Goal: Information Seeking & Learning: Learn about a topic

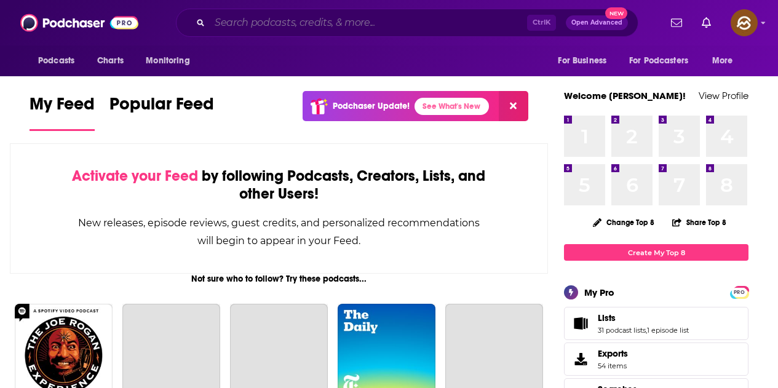
click at [246, 24] on input "Search podcasts, credits, & more..." at bounding box center [368, 23] width 317 height 20
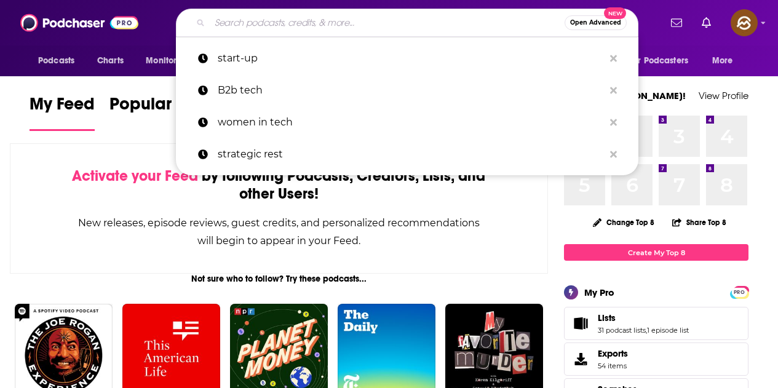
paste input "Due Diligence"
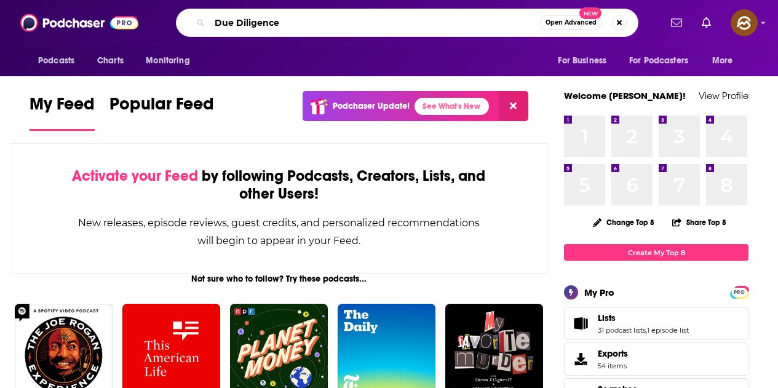
type input "Due Diligence"
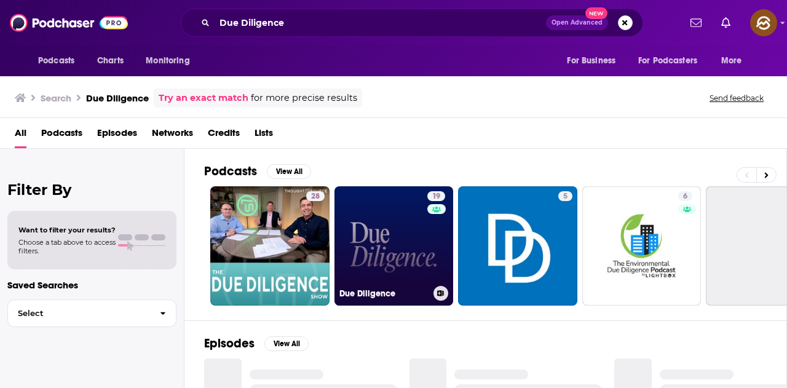
click at [379, 253] on link "19 Due Diligence" at bounding box center [393, 245] width 119 height 119
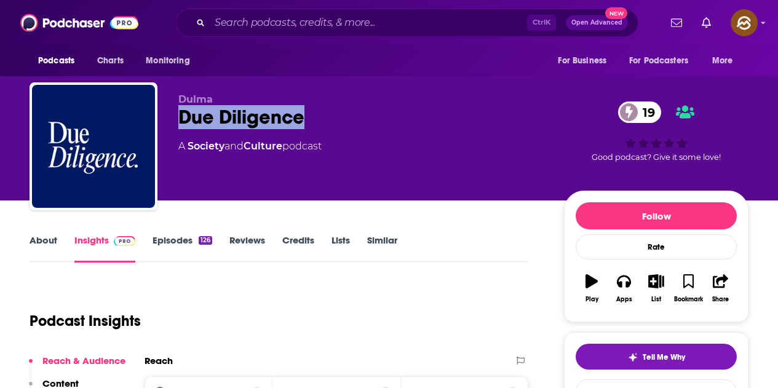
click at [304, 123] on div "Due Diligence 19" at bounding box center [361, 117] width 366 height 24
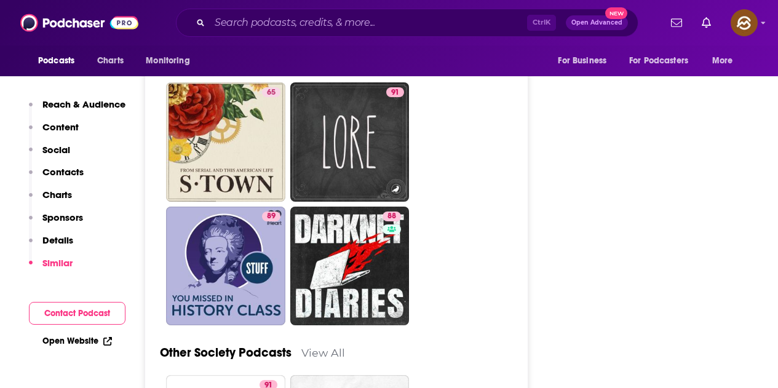
scroll to position [2951, 0]
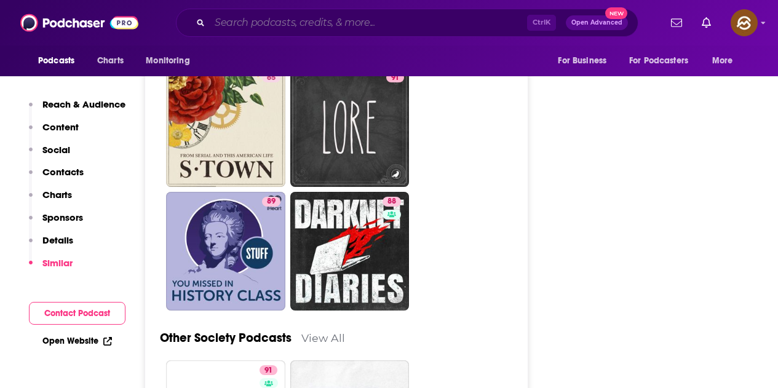
click at [286, 29] on input "Search podcasts, credits, & more..." at bounding box center [368, 23] width 317 height 20
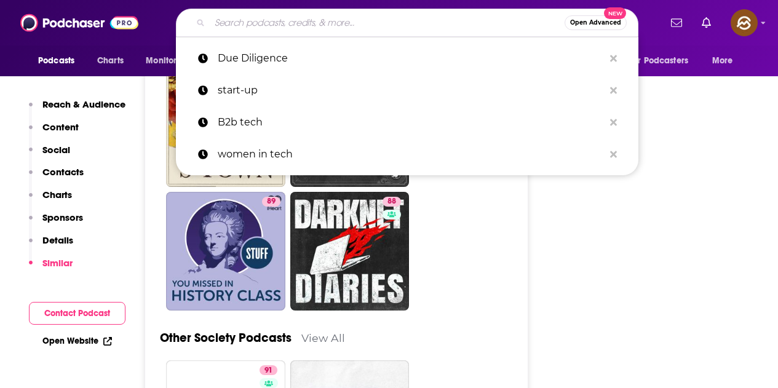
paste input "The Business of Creators"
type input "The Business of Creators"
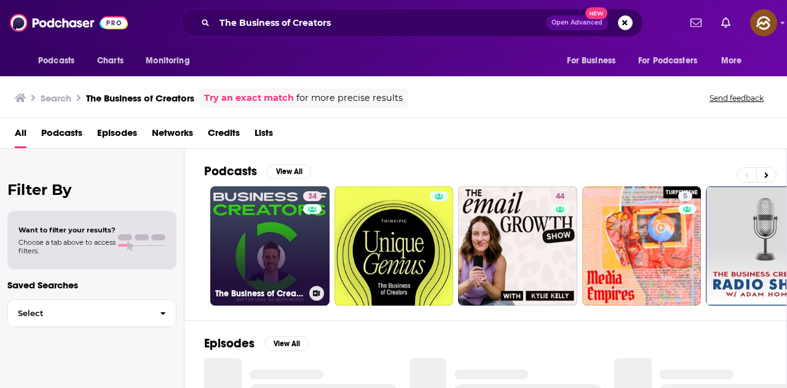
click at [241, 231] on link "34 The Business of Creators" at bounding box center [269, 245] width 119 height 119
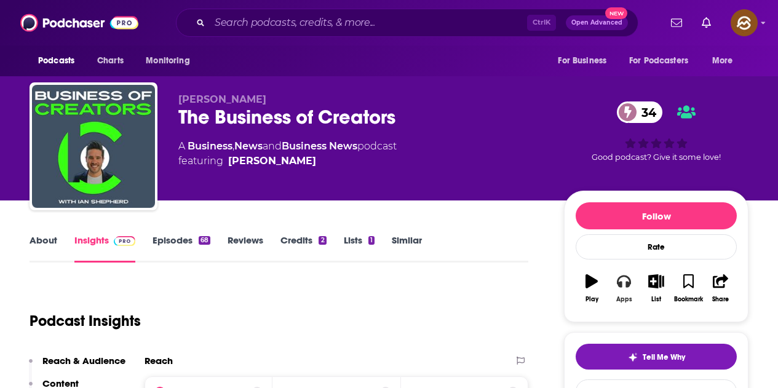
click at [619, 289] on button "Apps" at bounding box center [623, 288] width 32 height 44
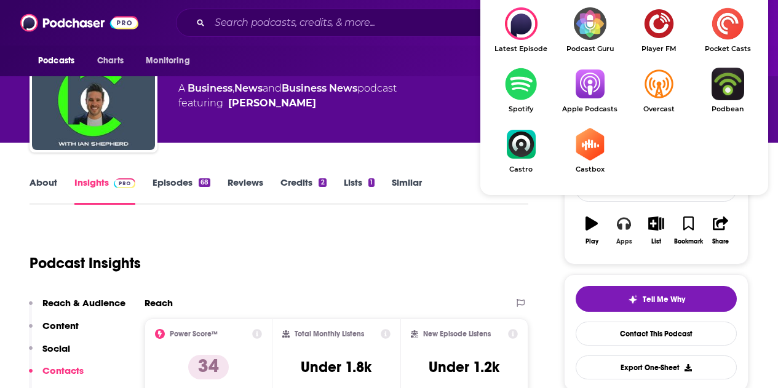
scroll to position [61, 0]
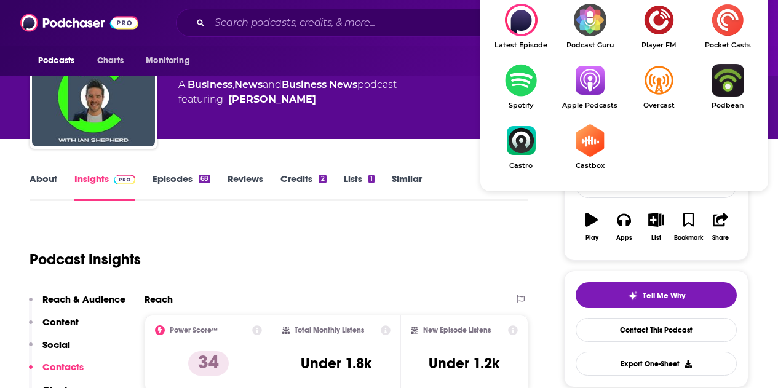
click at [591, 76] on img "Show Listen On dropdown" at bounding box center [589, 80] width 69 height 33
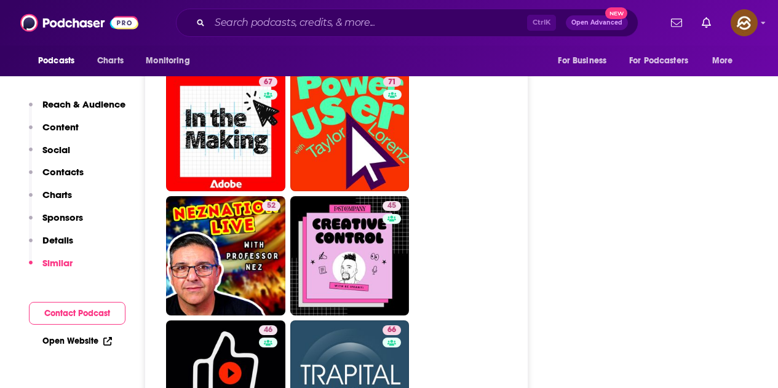
scroll to position [2090, 0]
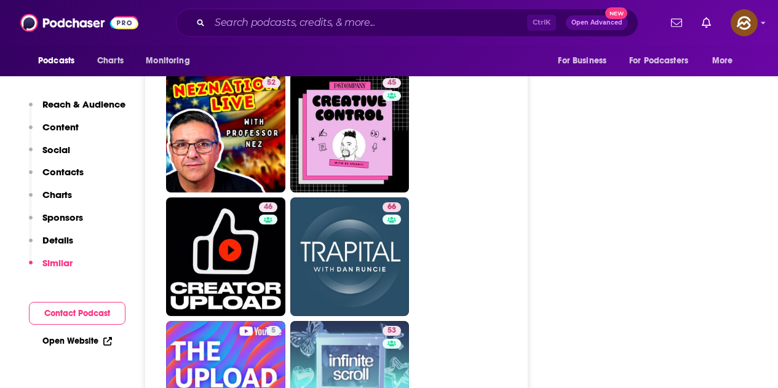
drag, startPoint x: 371, startPoint y: 260, endPoint x: 479, endPoint y: 270, distance: 108.7
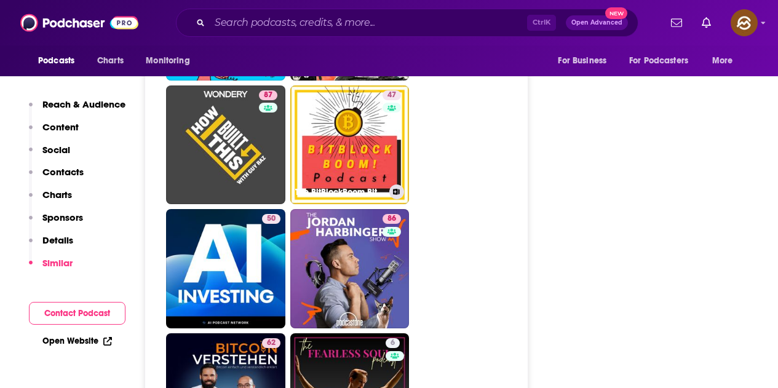
scroll to position [3381, 0]
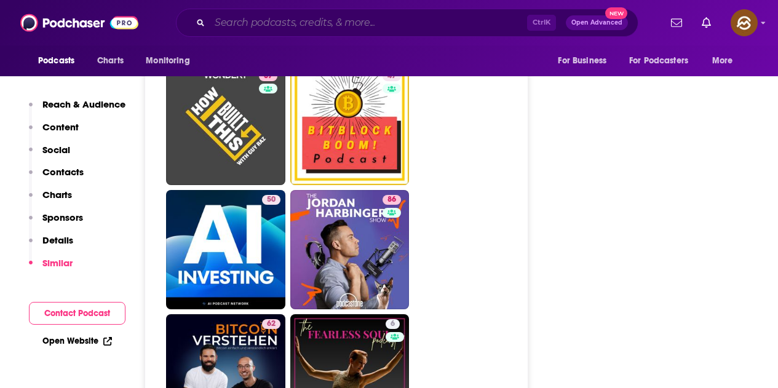
click at [328, 31] on input "Search podcasts, credits, & more..." at bounding box center [368, 23] width 317 height 20
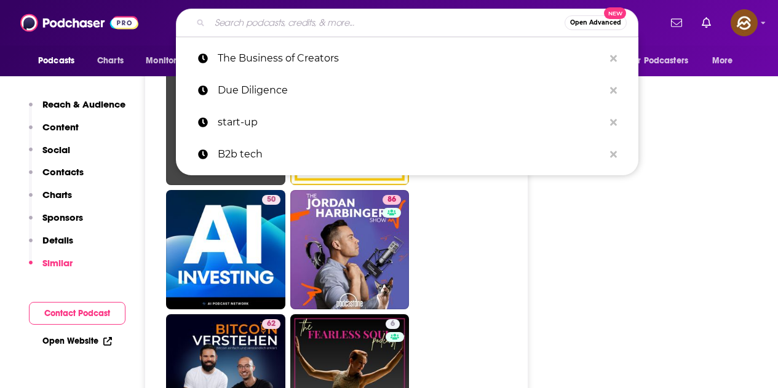
paste input "The Daily Creator"
type input "The Daily Creator"
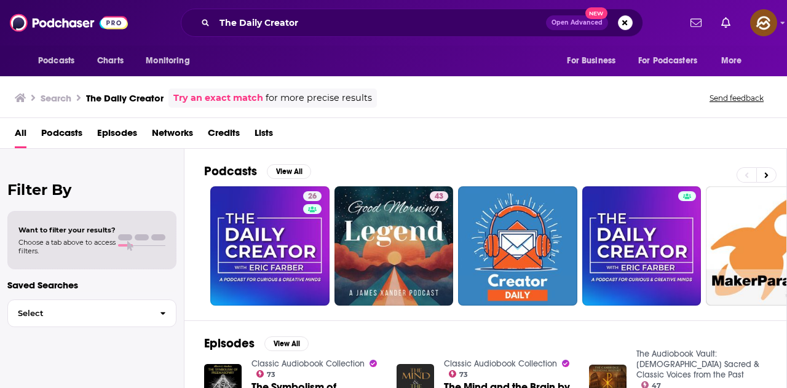
drag, startPoint x: 288, startPoint y: 248, endPoint x: 408, endPoint y: 150, distance: 154.7
click at [408, 150] on div "Podcasts View All 26 43 + 453" at bounding box center [495, 234] width 583 height 171
click at [763, 173] on button at bounding box center [766, 174] width 20 height 15
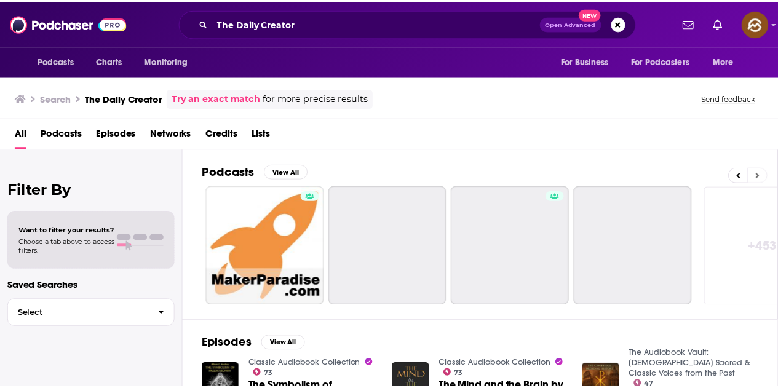
scroll to position [0, 546]
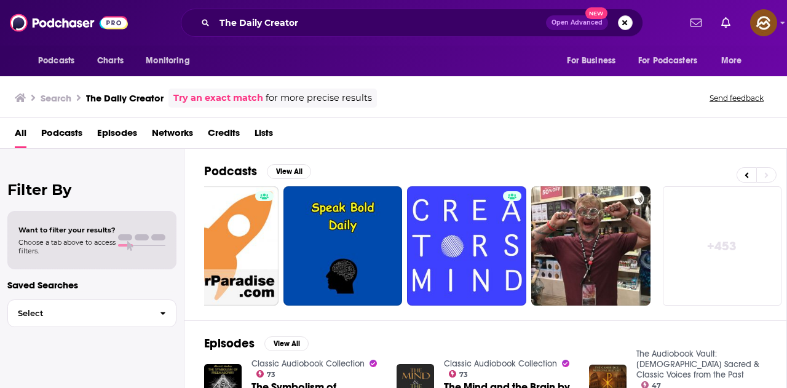
click at [630, 20] on button "Search podcasts, credits, & more..." at bounding box center [625, 22] width 15 height 15
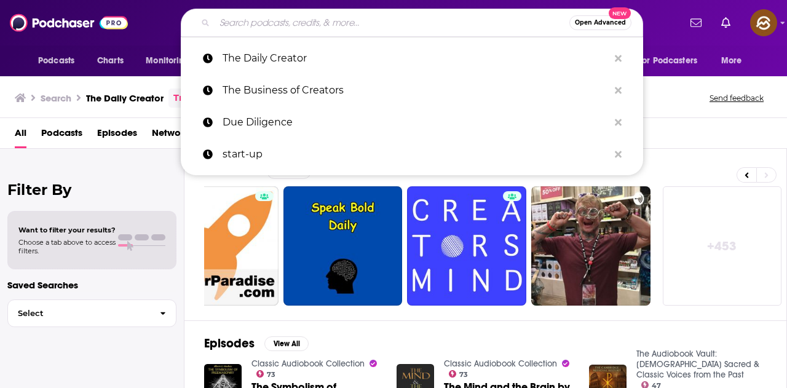
paste input "MODELS OF MASTERS w/ Michael Becker"
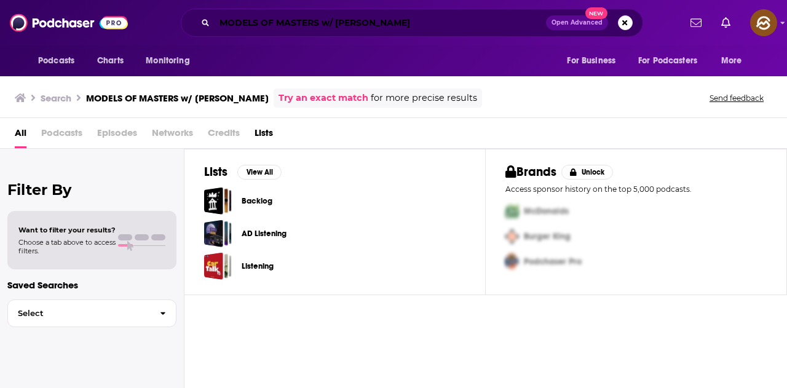
click at [436, 26] on input "MODELS OF MASTERS w/ Michael Becker" at bounding box center [380, 23] width 331 height 20
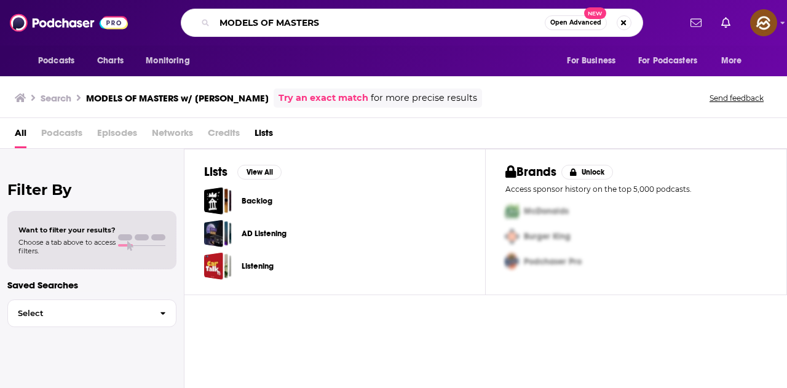
type input "MODELS OF MASTERS"
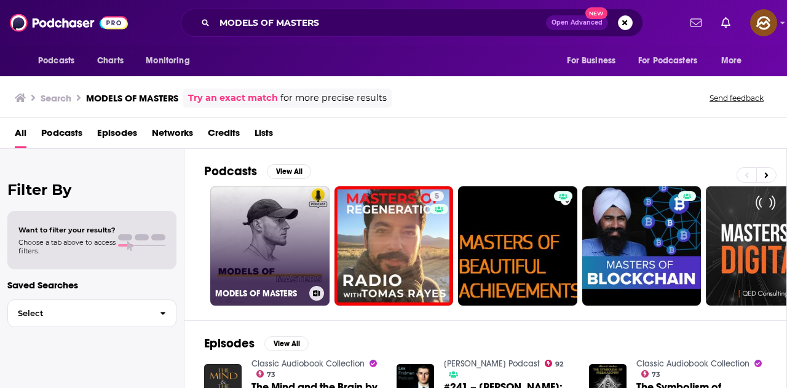
click at [301, 242] on link "MODELS OF MASTERS" at bounding box center [269, 245] width 119 height 119
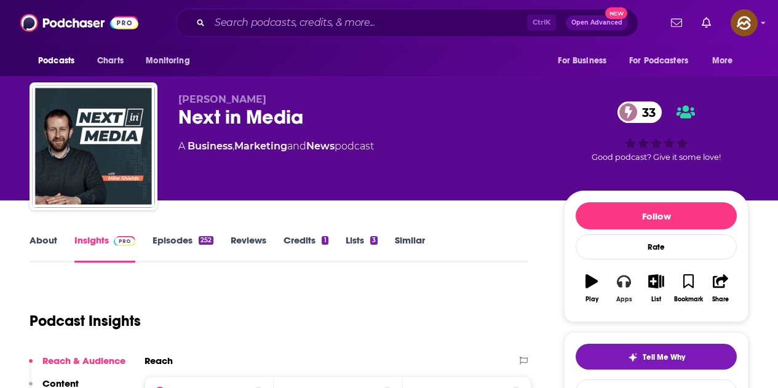
click at [632, 283] on button "Apps" at bounding box center [623, 288] width 32 height 44
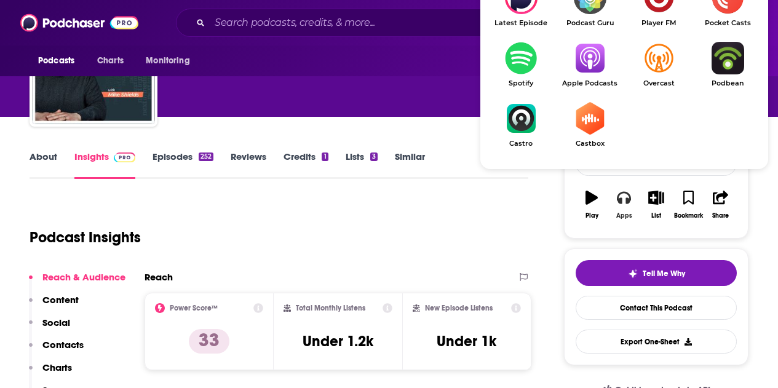
scroll to position [123, 0]
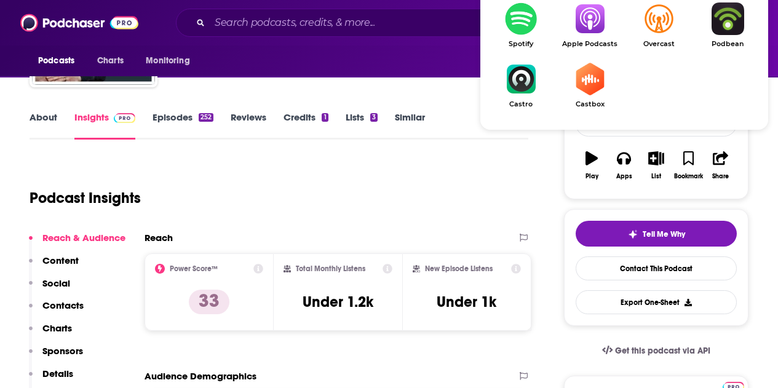
click at [588, 31] on img "Show Listen On dropdown" at bounding box center [589, 18] width 69 height 33
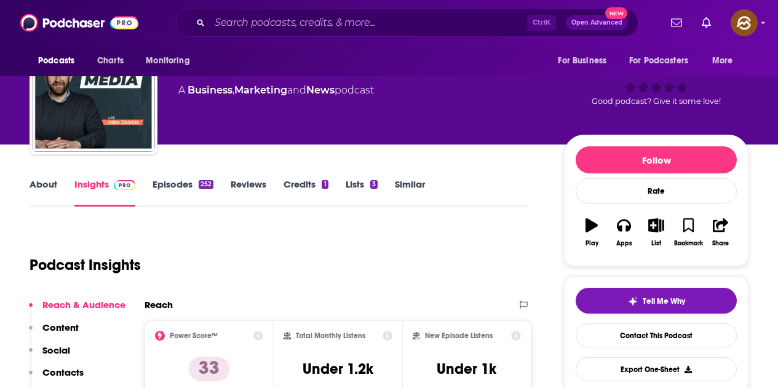
scroll to position [0, 0]
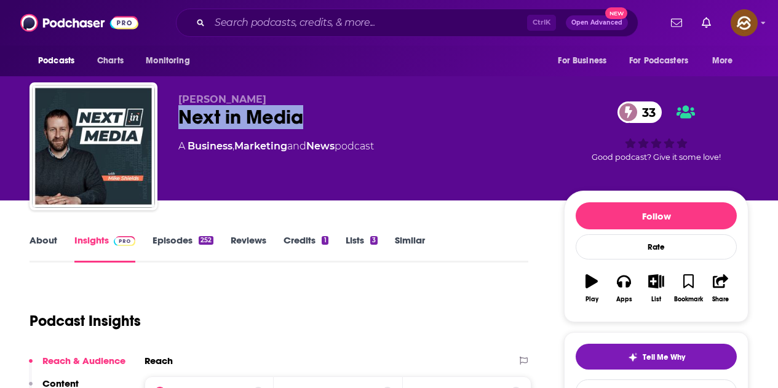
drag, startPoint x: 182, startPoint y: 117, endPoint x: 306, endPoint y: 123, distance: 123.7
click at [306, 123] on div "Next in Media 33" at bounding box center [361, 117] width 366 height 24
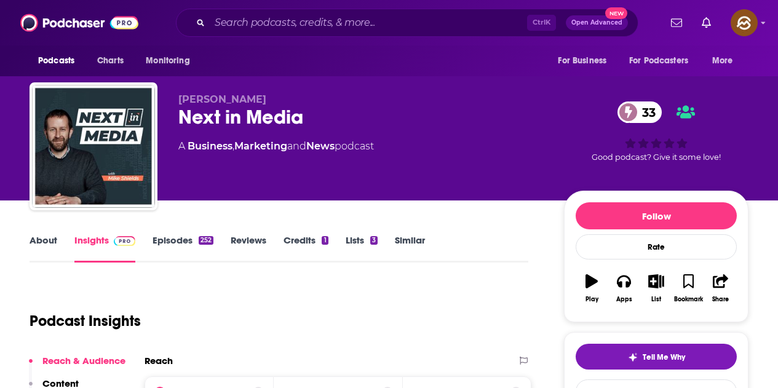
click at [412, 153] on div "A Business , Marketing and News podcast" at bounding box center [361, 146] width 366 height 15
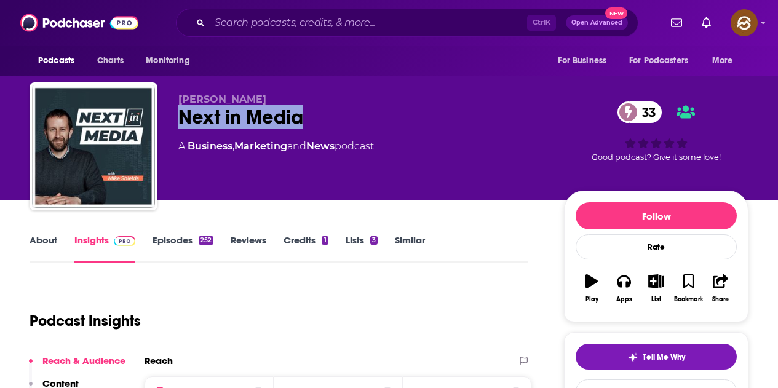
drag, startPoint x: 183, startPoint y: 119, endPoint x: 304, endPoint y: 119, distance: 120.5
click at [304, 119] on div "Next in Media 33" at bounding box center [361, 117] width 366 height 24
click at [451, 171] on div "Mike Shields Next in Media 33 A Business , Marketing and News podcast" at bounding box center [361, 142] width 366 height 98
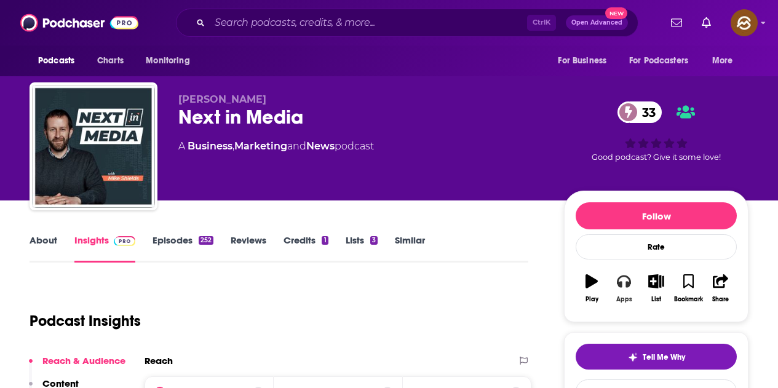
click at [637, 288] on button "Apps" at bounding box center [623, 288] width 32 height 44
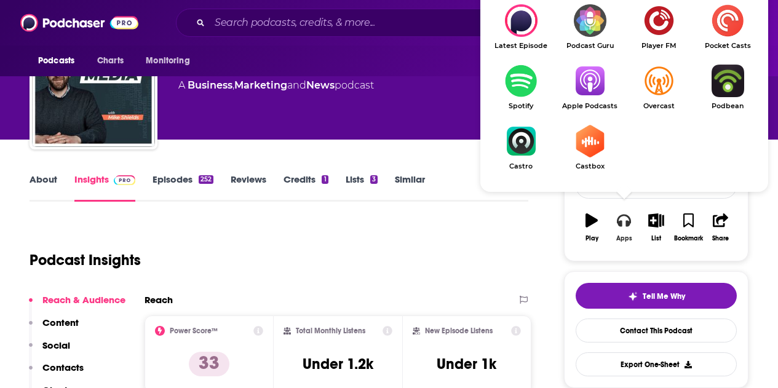
scroll to position [61, 0]
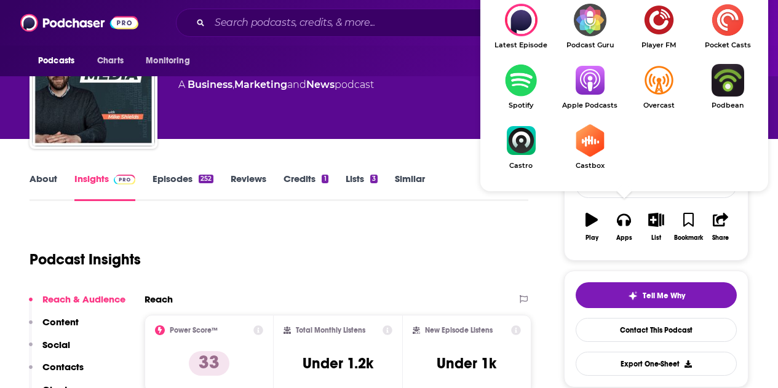
click at [591, 95] on img "Show Listen On dropdown" at bounding box center [589, 80] width 69 height 33
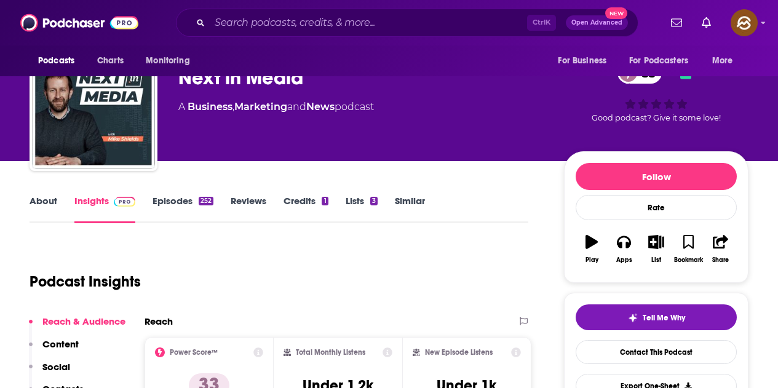
scroll to position [0, 0]
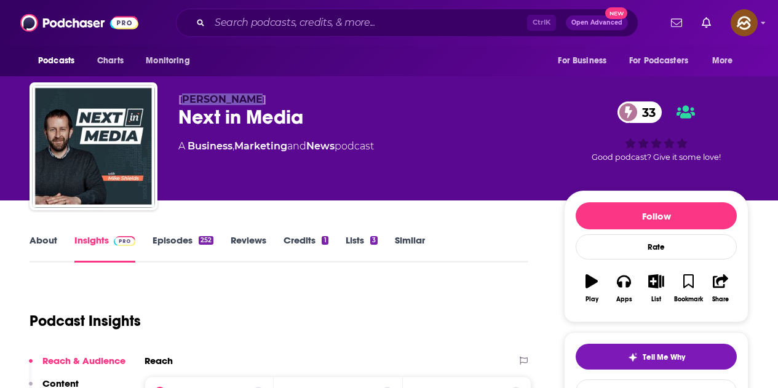
drag, startPoint x: 183, startPoint y: 97, endPoint x: 256, endPoint y: 103, distance: 72.7
click at [256, 103] on p "Mike Shields" at bounding box center [361, 99] width 366 height 12
click at [290, 75] on div "Podcasts Charts Monitoring For Business For Podcasters More" at bounding box center [389, 60] width 778 height 31
drag, startPoint x: 179, startPoint y: 95, endPoint x: 245, endPoint y: 96, distance: 65.8
click at [245, 96] on p "Mike Shields" at bounding box center [361, 99] width 366 height 12
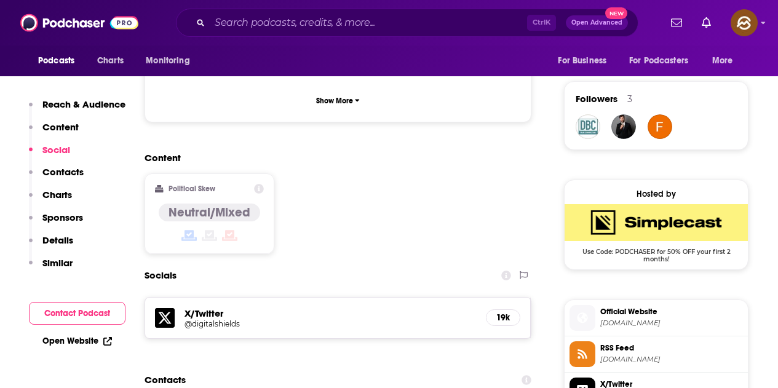
scroll to position [922, 0]
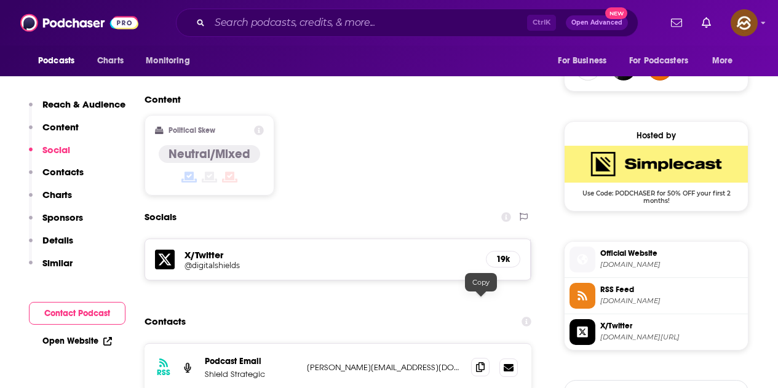
click at [481, 362] on icon at bounding box center [480, 367] width 9 height 10
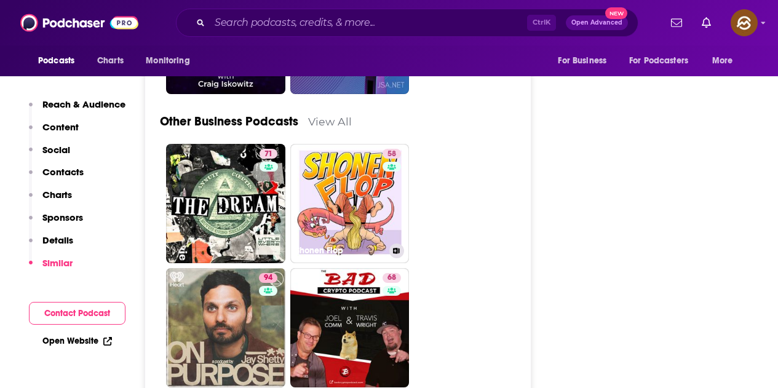
scroll to position [3135, 0]
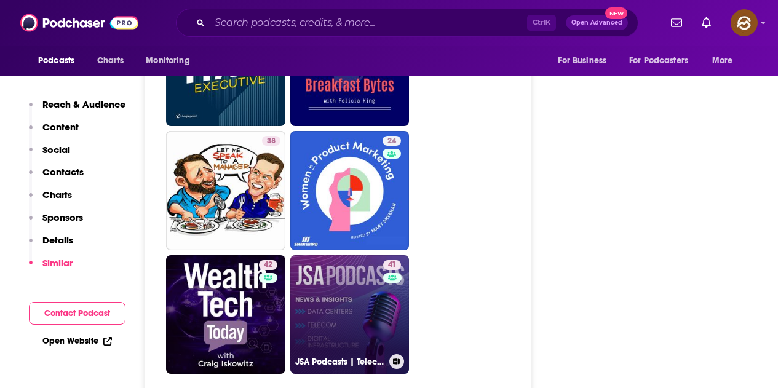
click at [378, 268] on link "41 JSA Podcasts | Telecom, Digital Infrastructure and Data Center News, Insight…" at bounding box center [349, 314] width 119 height 119
type input "https://www.podchaser.com/podcasts/jsa-podcasts-telecom-digital-i-1089358"
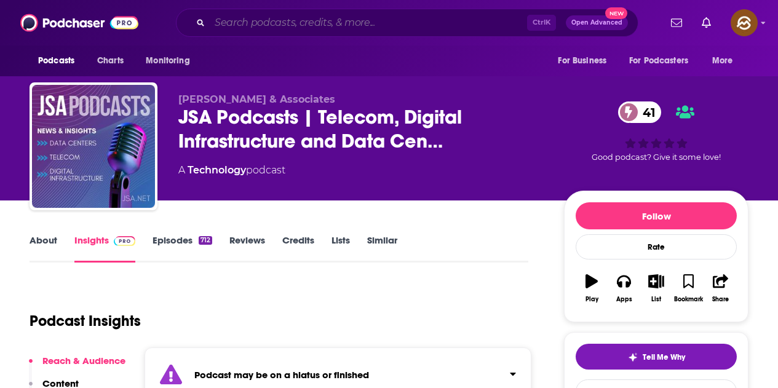
click at [282, 14] on input "Search podcasts, credits, & more..." at bounding box center [368, 23] width 317 height 20
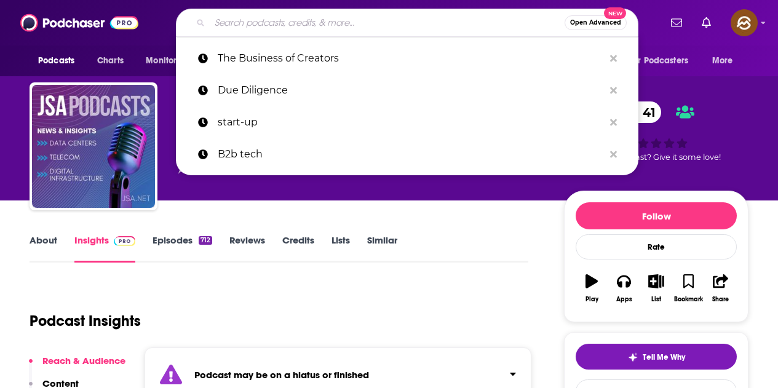
paste input "Share The Wealth Show"
type input "Share The Wealth Show"
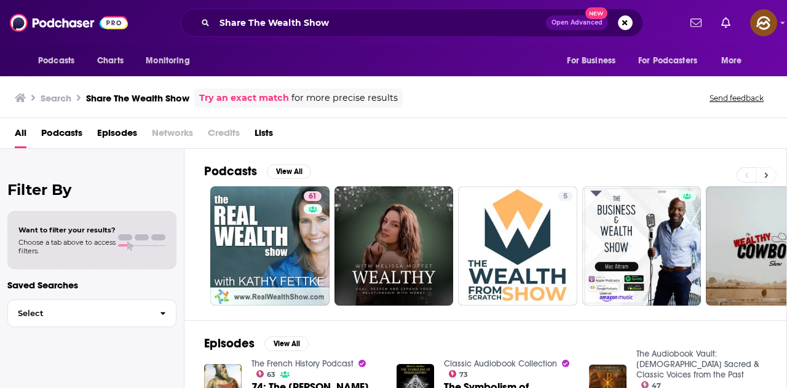
click at [765, 171] on icon at bounding box center [766, 175] width 4 height 9
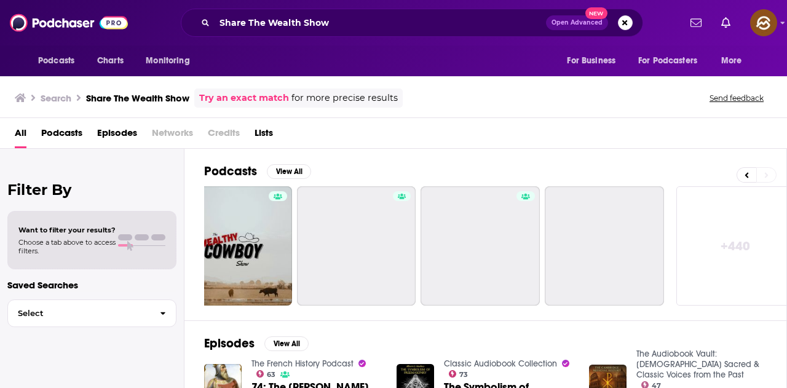
scroll to position [0, 546]
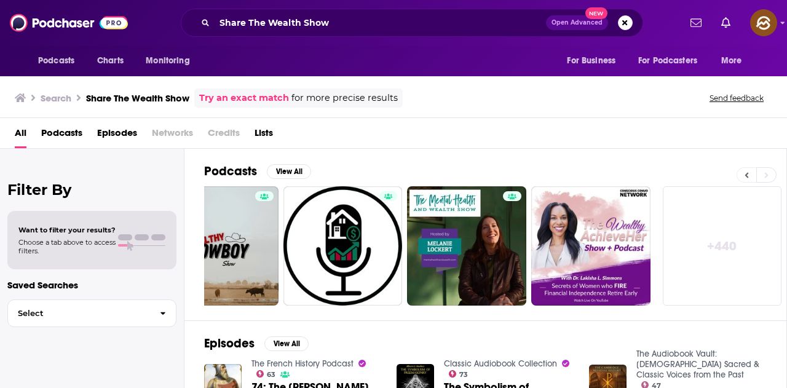
click at [747, 177] on icon at bounding box center [747, 175] width 4 height 6
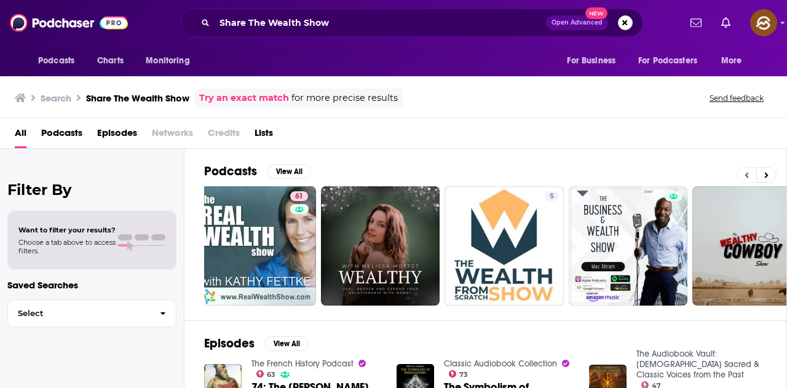
scroll to position [0, 0]
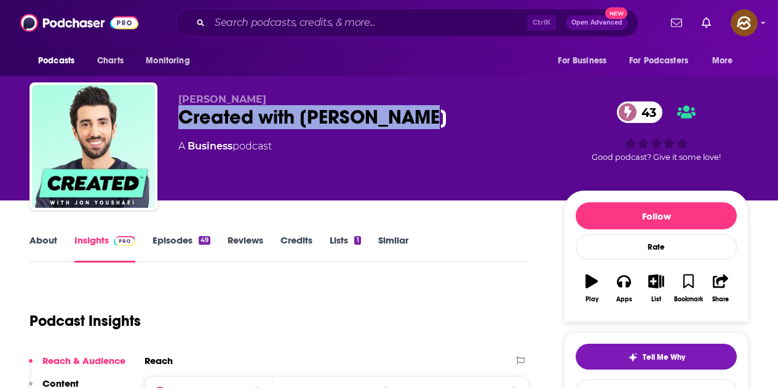
drag, startPoint x: 176, startPoint y: 115, endPoint x: 424, endPoint y: 112, distance: 247.7
click at [424, 112] on div "Jon Youshaei Created with Jon Youshaei 43 A Business podcast 43 Good podcast? G…" at bounding box center [389, 148] width 719 height 133
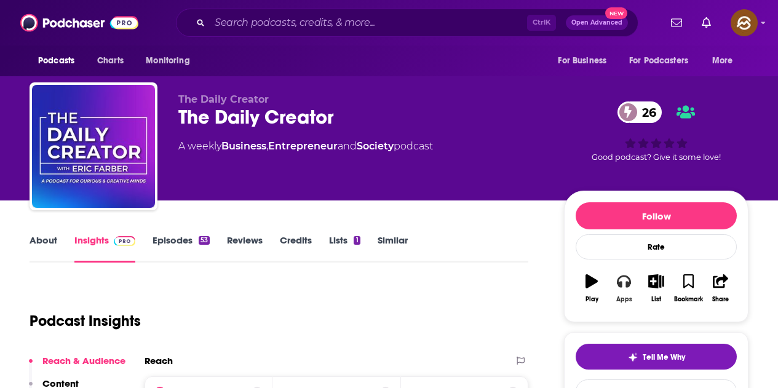
click at [627, 288] on button "Apps" at bounding box center [623, 288] width 32 height 44
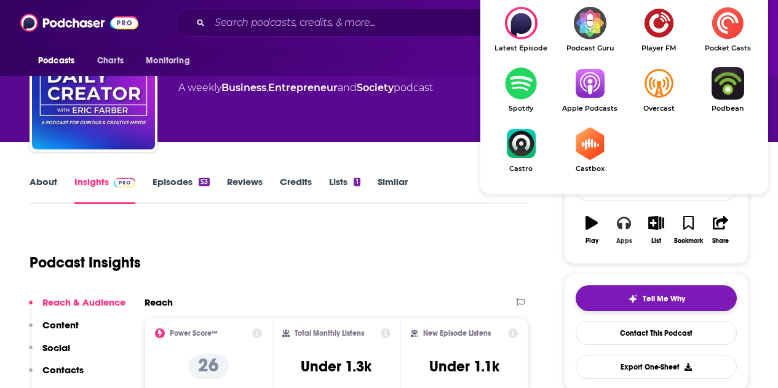
scroll to position [61, 0]
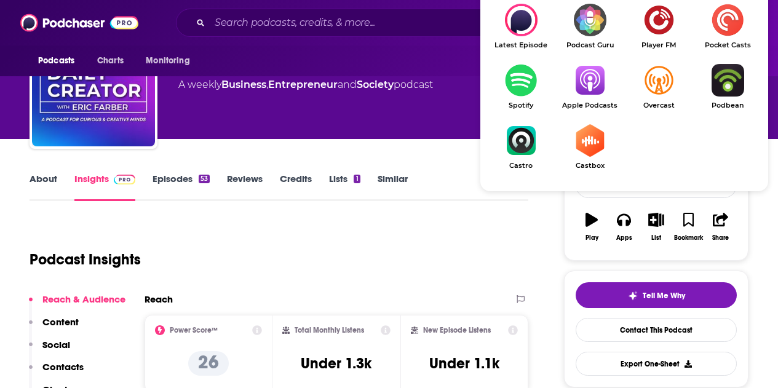
click at [590, 90] on img "Show Listen On dropdown" at bounding box center [589, 80] width 69 height 33
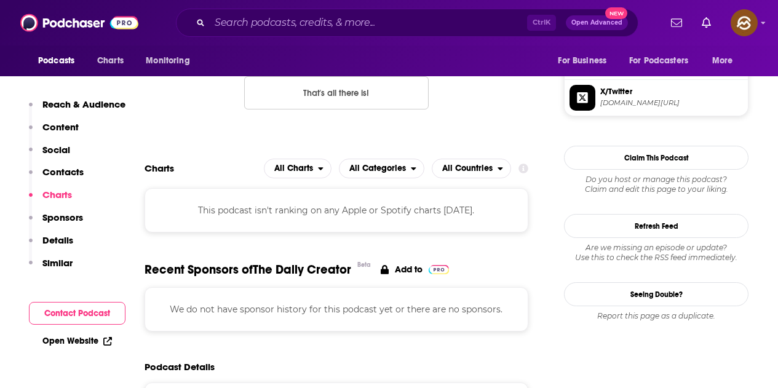
scroll to position [922, 0]
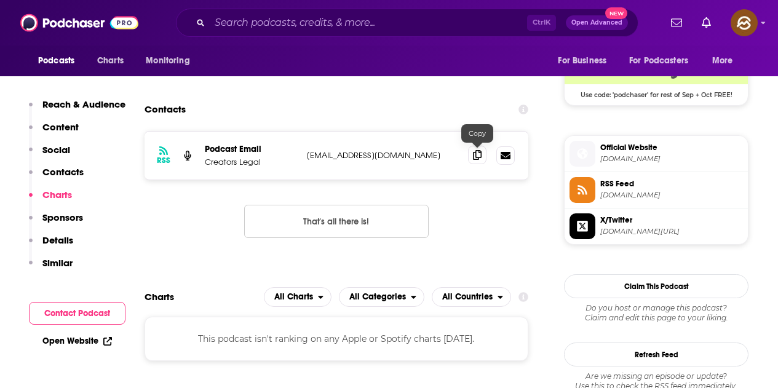
click at [475, 157] on icon at bounding box center [477, 155] width 9 height 10
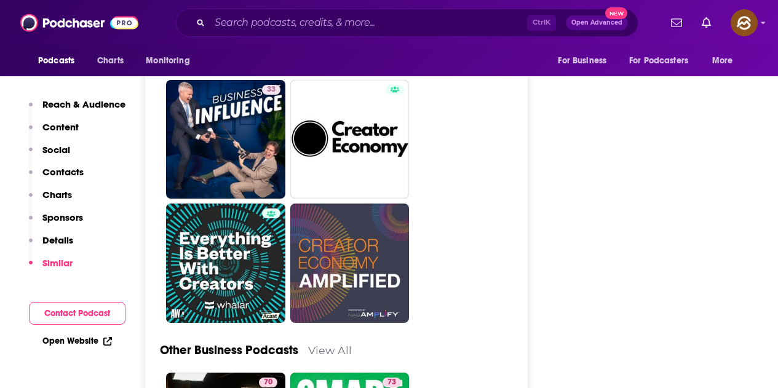
scroll to position [2336, 0]
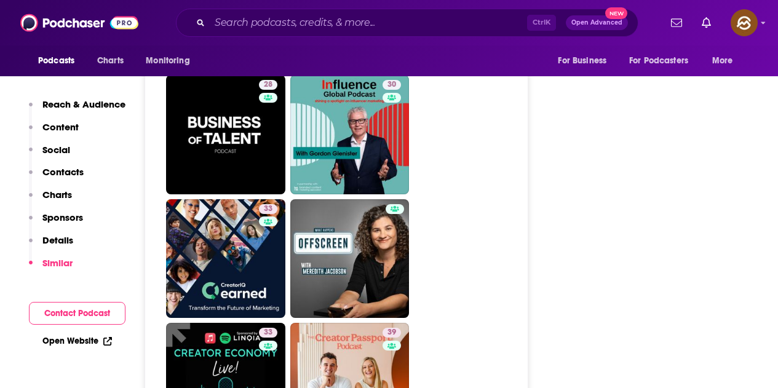
drag, startPoint x: 320, startPoint y: 11, endPoint x: 320, endPoint y: 17, distance: 6.2
click at [320, 15] on div "Ctrl K Open Advanced New" at bounding box center [407, 23] width 462 height 28
click at [320, 20] on input "Search podcasts, credits, & more..." at bounding box center [368, 23] width 317 height 20
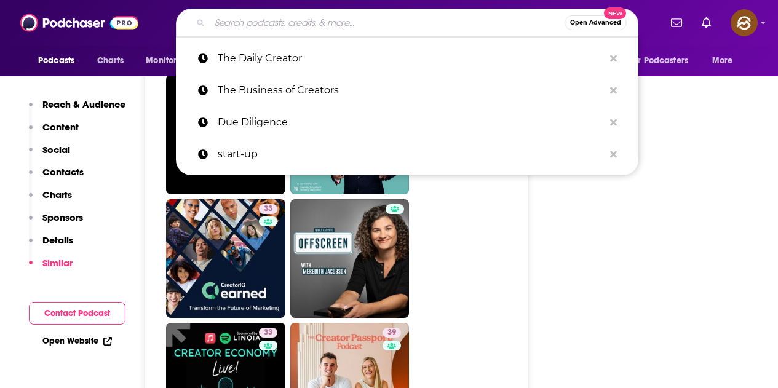
paste input "its, & more..."
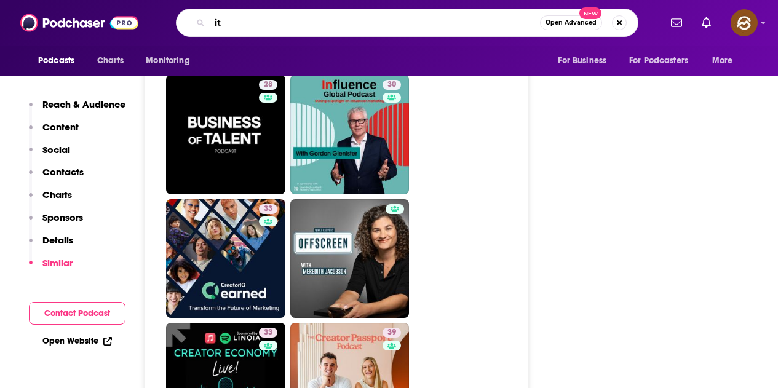
type input "i"
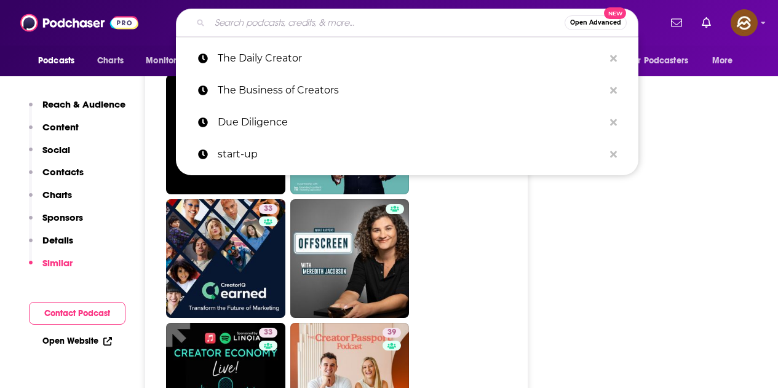
paste input "Mint Podcast by Adam Levy"
type input "Mint Podcast by Adam Levy"
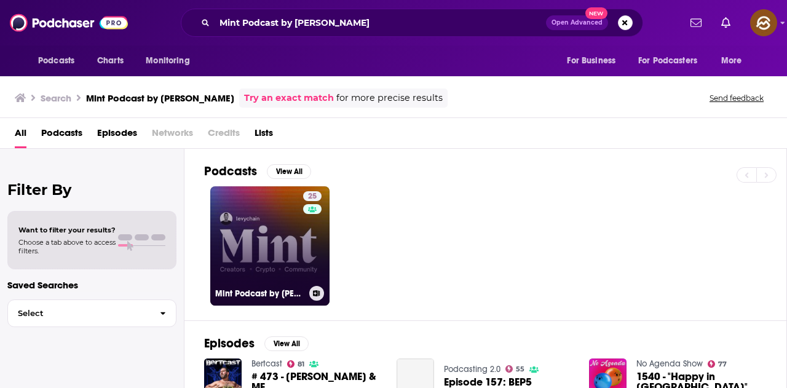
click at [288, 250] on link "25 Mint Podcast by Adam Levy" at bounding box center [269, 245] width 119 height 119
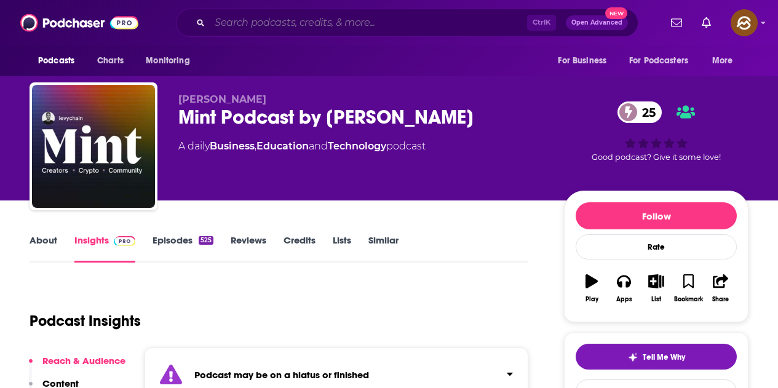
click at [293, 24] on input "Search podcasts, credits, & more..." at bounding box center [368, 23] width 317 height 20
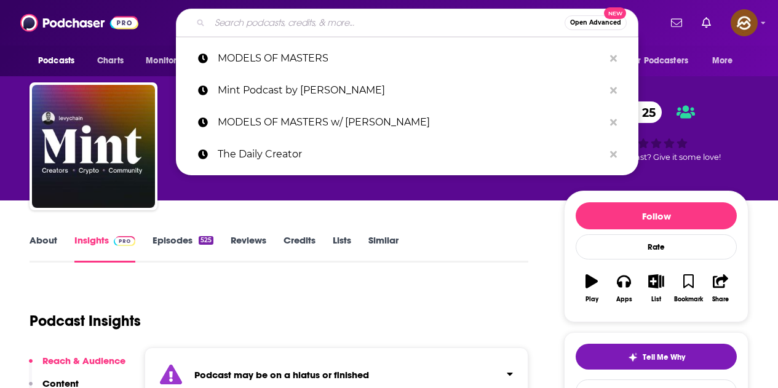
paste input "Matti Haapoja Podcast"
type input "Matti Haapoja Podcast"
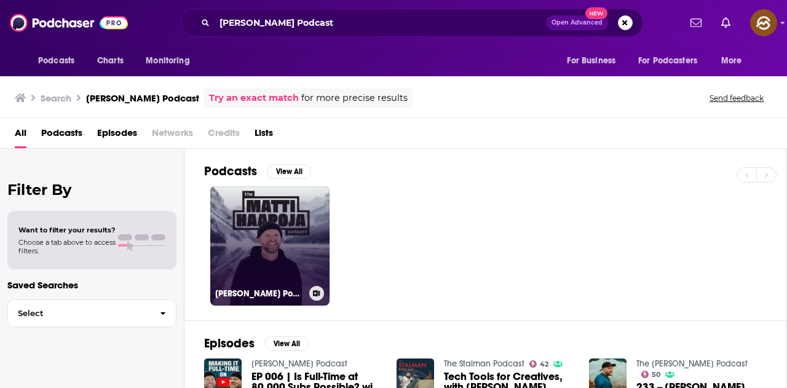
click at [290, 231] on link "Matti Haapoja Podcast" at bounding box center [269, 245] width 119 height 119
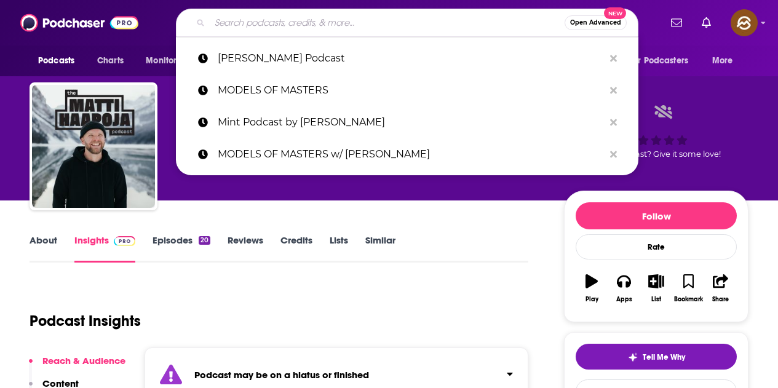
click at [291, 24] on input "Search podcasts, credits, & more..." at bounding box center [387, 23] width 355 height 20
paste input "The Future Belongs to Creators"
type input "The Future Belongs to Creators"
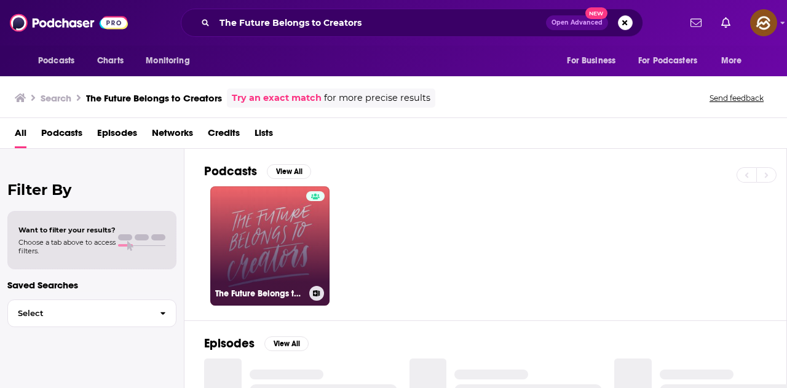
click at [302, 241] on link "The Future Belongs to Creators" at bounding box center [269, 245] width 119 height 119
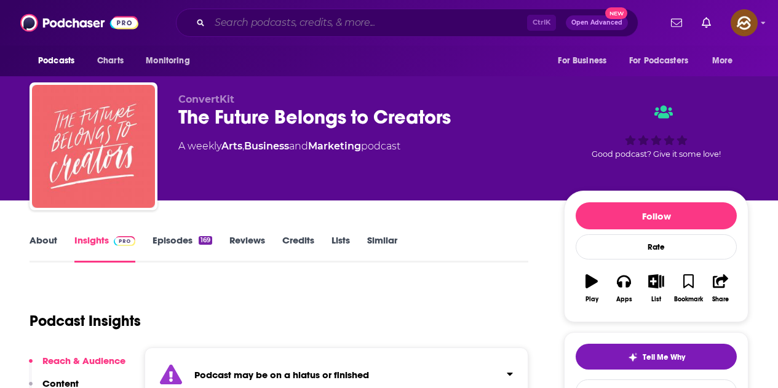
click at [269, 18] on input "Search podcasts, credits, & more..." at bounding box center [368, 23] width 317 height 20
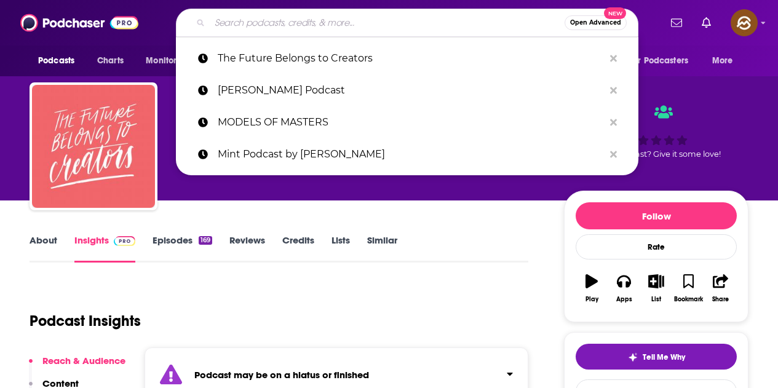
paste input "Creators On Air"
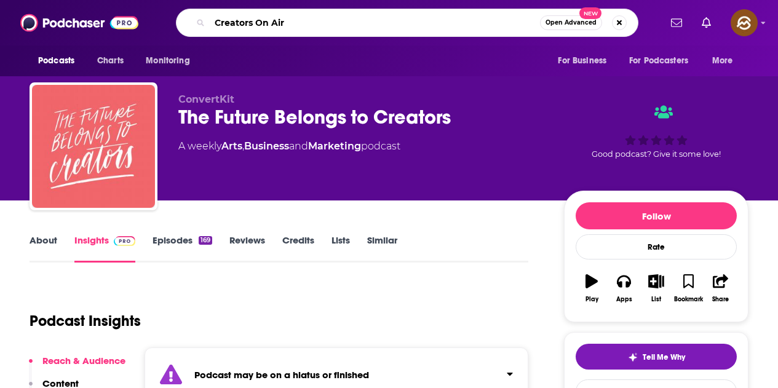
type input "Creators On Air"
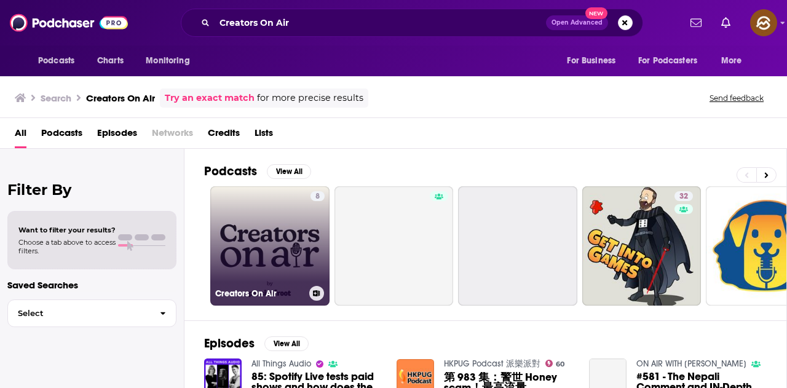
click at [309, 239] on link "8 Creators On Air" at bounding box center [269, 245] width 119 height 119
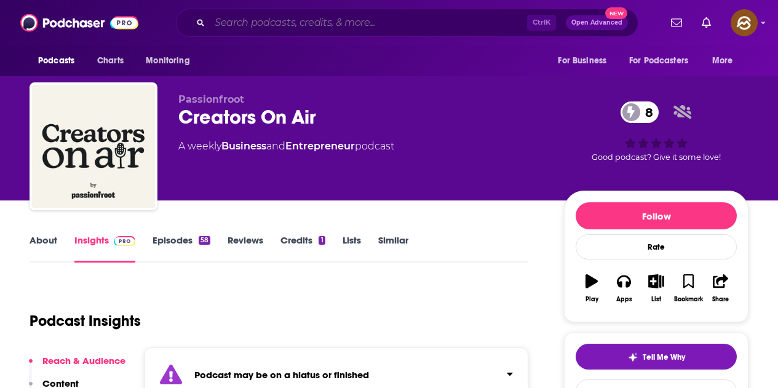
click at [254, 17] on input "Search podcasts, credits, & more..." at bounding box center [368, 23] width 317 height 20
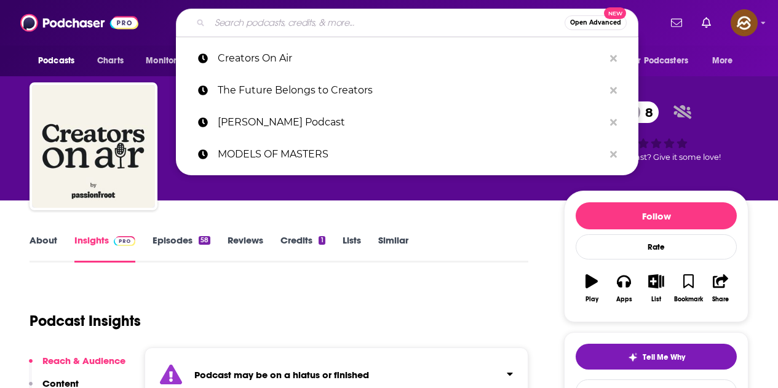
paste input "The Scrunch Creator Economy Show"
type input "The Scrunch Creator Economy Show"
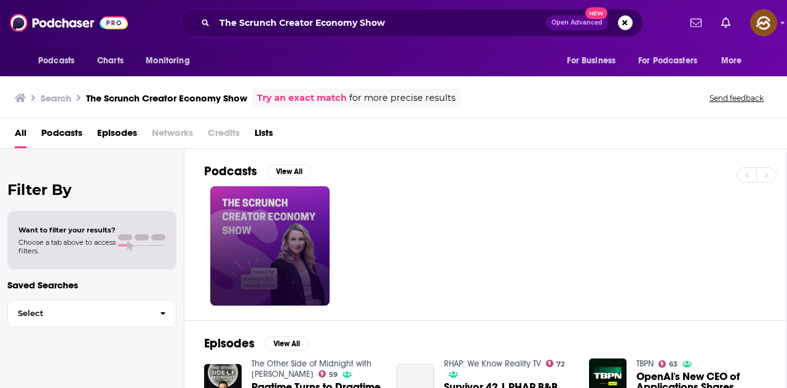
click at [299, 226] on link at bounding box center [269, 245] width 119 height 119
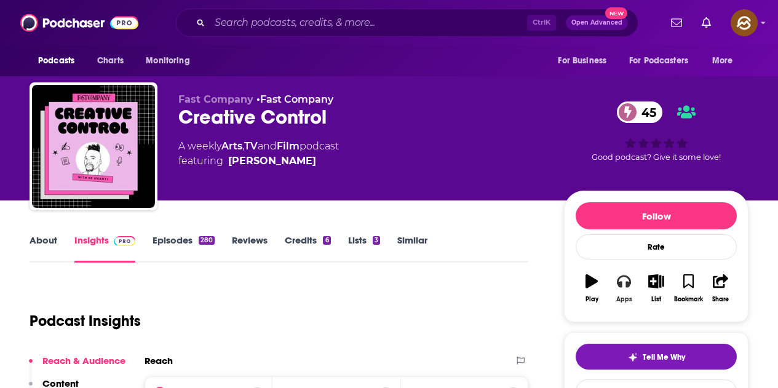
click at [629, 288] on button "Apps" at bounding box center [623, 288] width 32 height 44
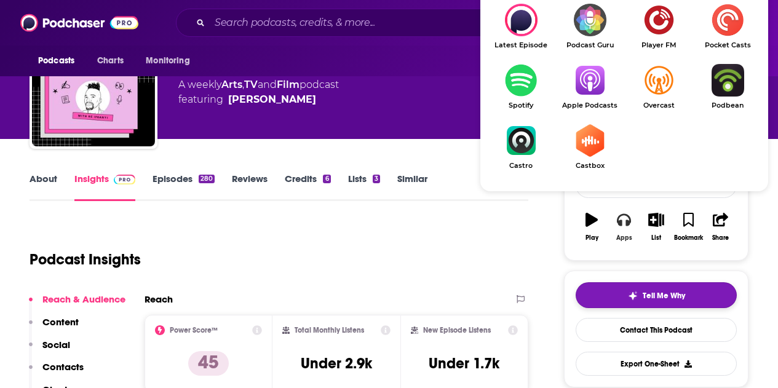
scroll to position [123, 0]
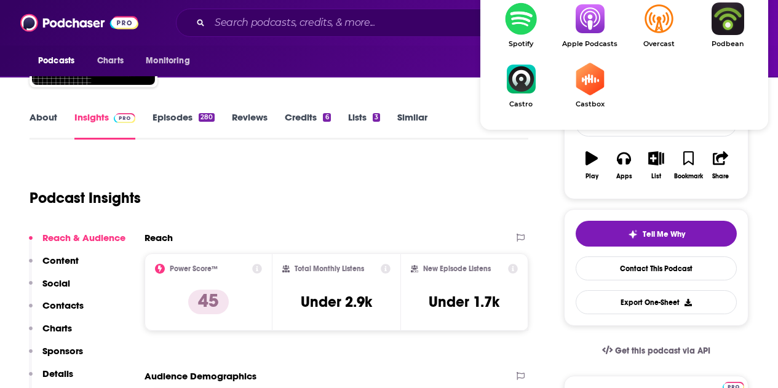
click at [591, 32] on img "Show Listen On dropdown" at bounding box center [589, 18] width 69 height 33
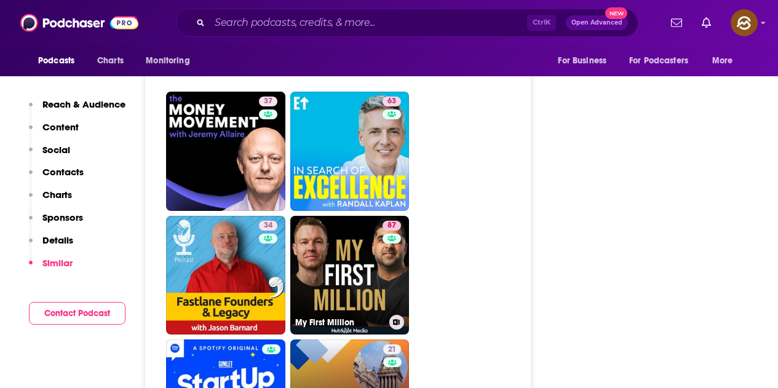
scroll to position [5655, 0]
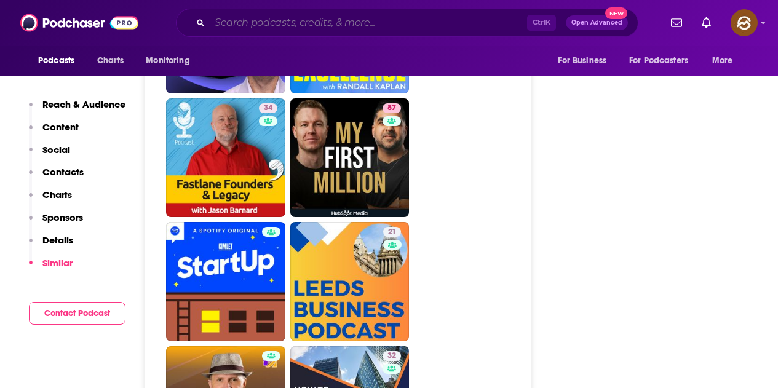
click at [290, 18] on input "Search podcasts, credits, & more..." at bounding box center [368, 23] width 317 height 20
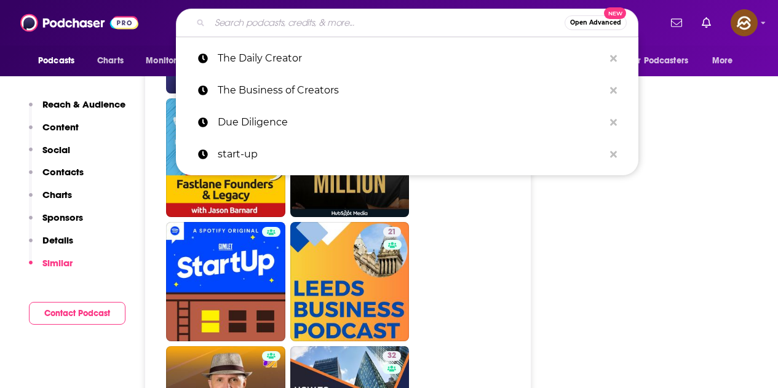
paste input "A Podcast About..."
type input "A Podcast About..."
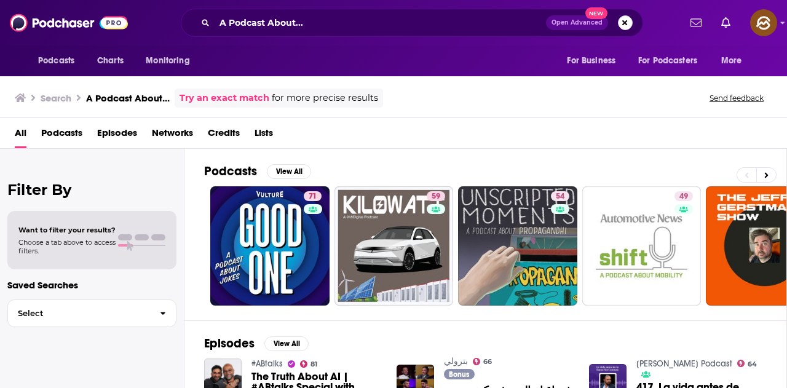
click at [623, 27] on button "Search podcasts, credits, & more..." at bounding box center [625, 22] width 15 height 15
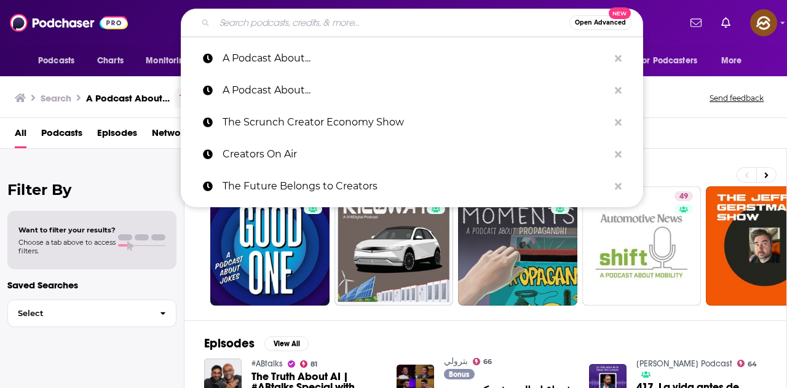
paste input "Cre8tor Hub"
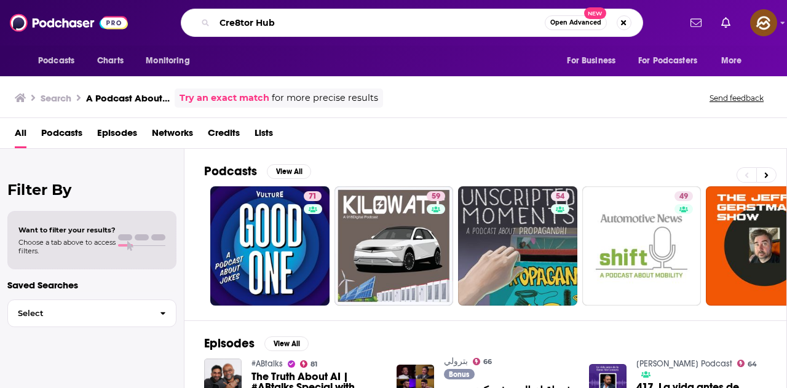
type input "Cre8tor Hub"
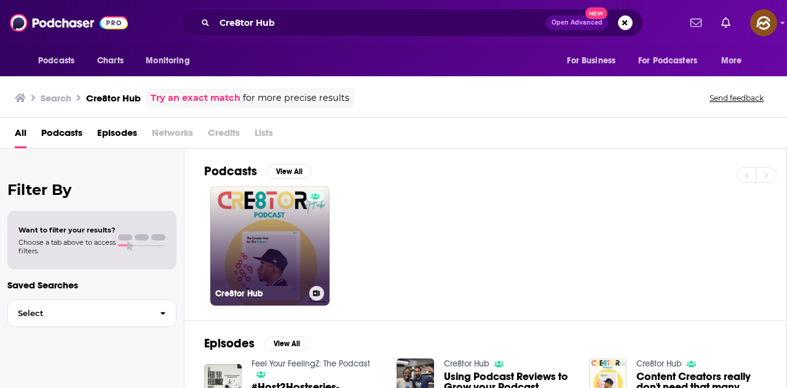
click at [274, 256] on link "Cre8tor Hub" at bounding box center [269, 245] width 119 height 119
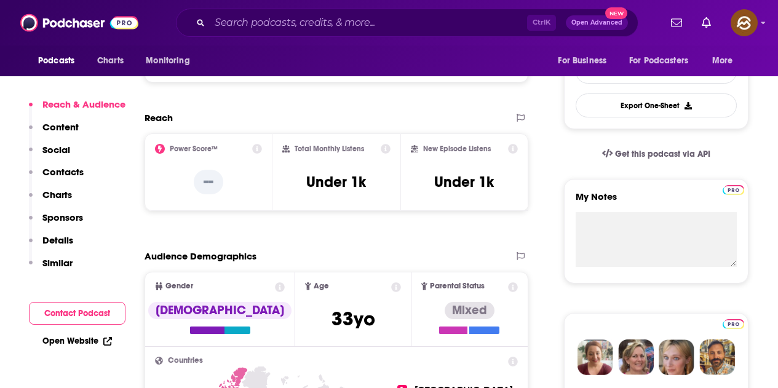
scroll to position [430, 0]
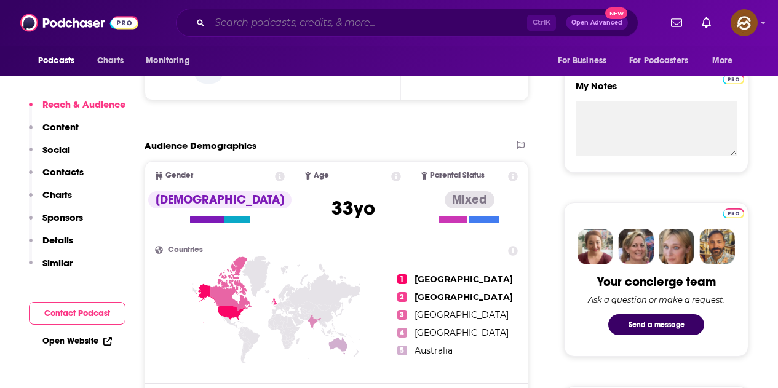
click at [278, 26] on input "Search podcasts, credits, & more..." at bounding box center [368, 23] width 317 height 20
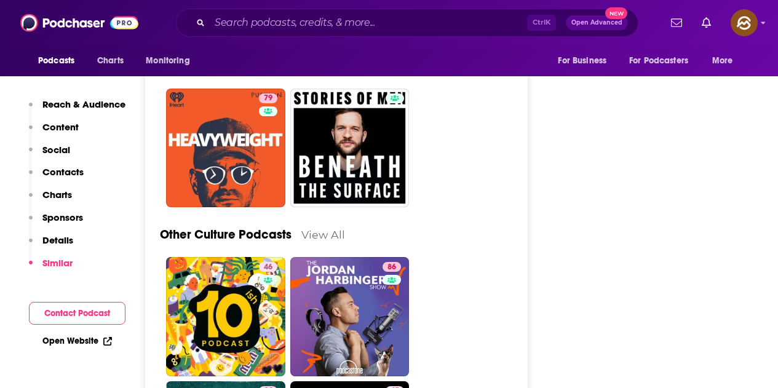
scroll to position [4303, 0]
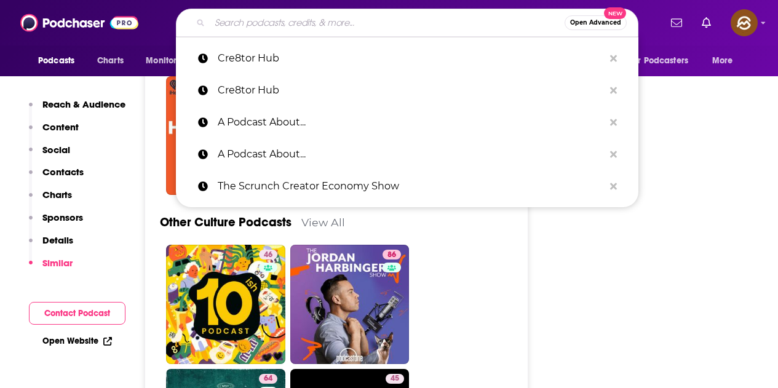
click at [368, 20] on input "Search podcasts, credits, & more..." at bounding box center [387, 23] width 355 height 20
paste input "Voice Notes from the Creator Economy"
type input "Voice Notes from the Creator Economy"
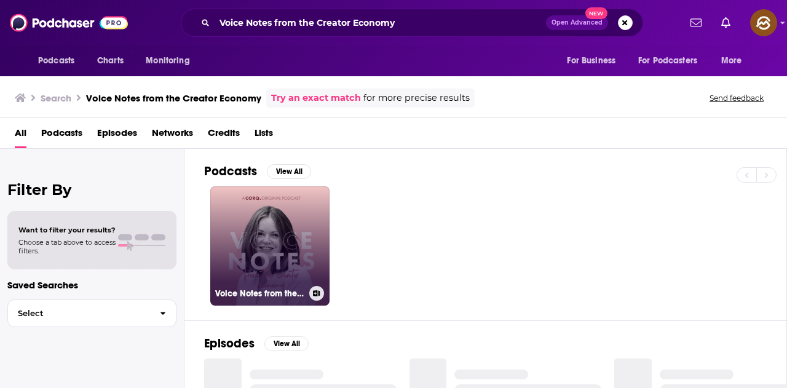
click at [305, 209] on link "Voice Notes from the Creator Economy" at bounding box center [269, 245] width 119 height 119
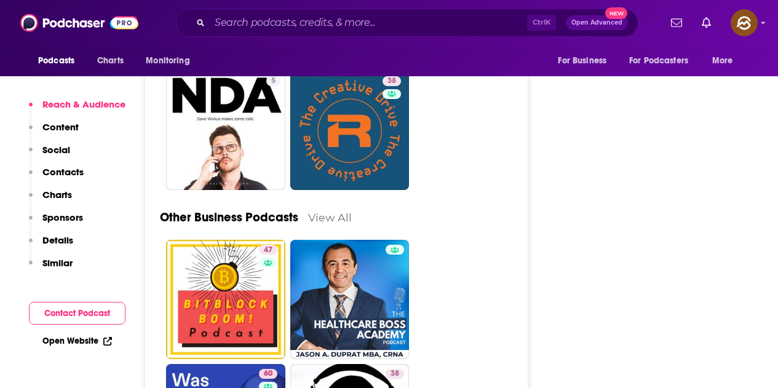
scroll to position [3073, 0]
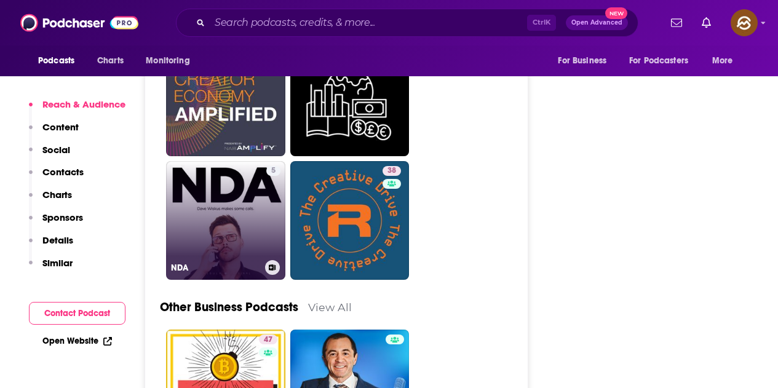
click at [239, 226] on link "5 NDA" at bounding box center [225, 220] width 119 height 119
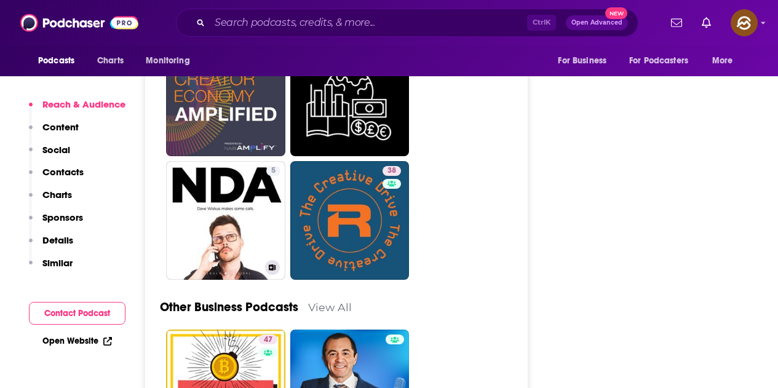
type input "https://www.podchaser.com/podcasts/nda-5803611"
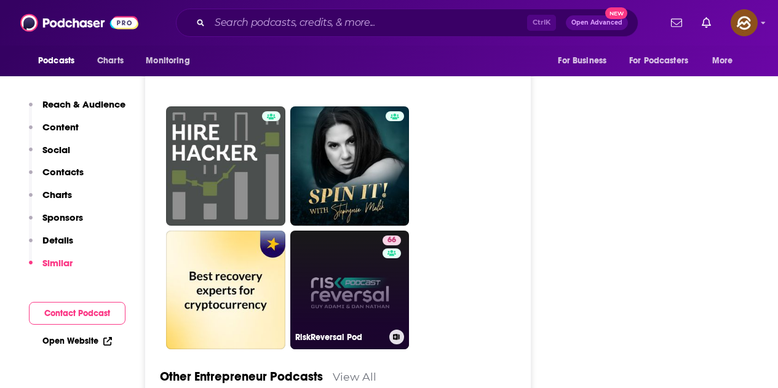
scroll to position [4303, 0]
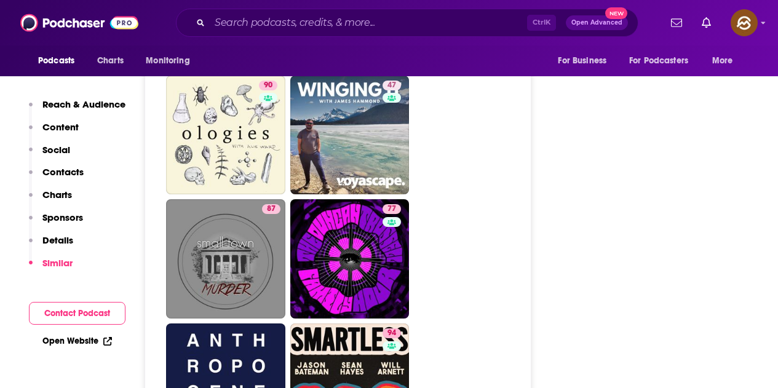
scroll to position [5286, 0]
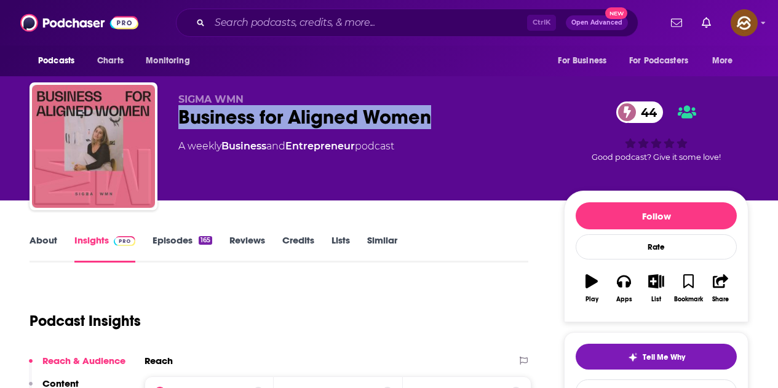
drag, startPoint x: 181, startPoint y: 117, endPoint x: 428, endPoint y: 124, distance: 246.6
click at [428, 124] on div "Business for Aligned Women 44" at bounding box center [361, 117] width 366 height 24
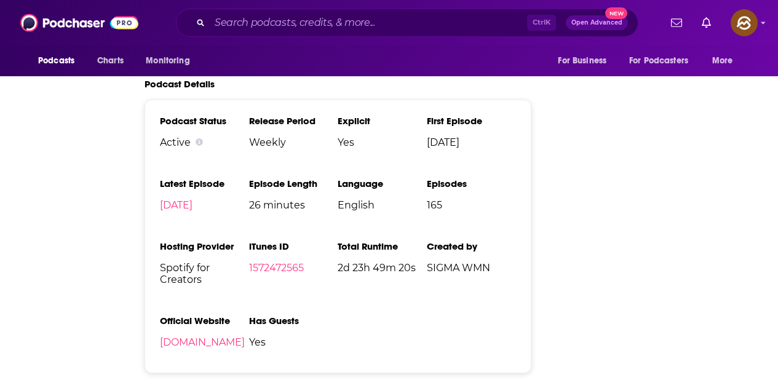
scroll to position [3, 0]
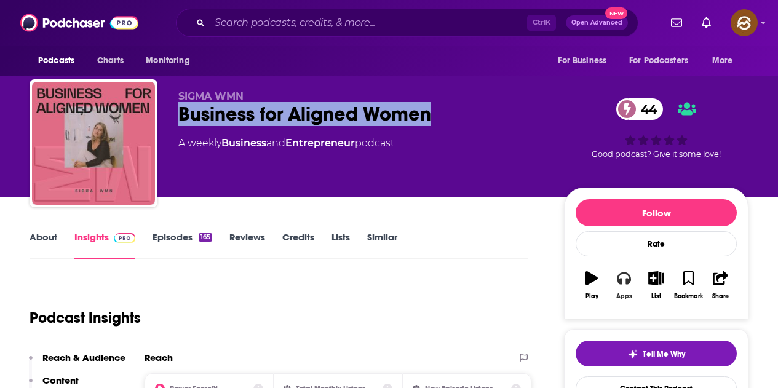
click at [624, 270] on button "Apps" at bounding box center [623, 285] width 32 height 44
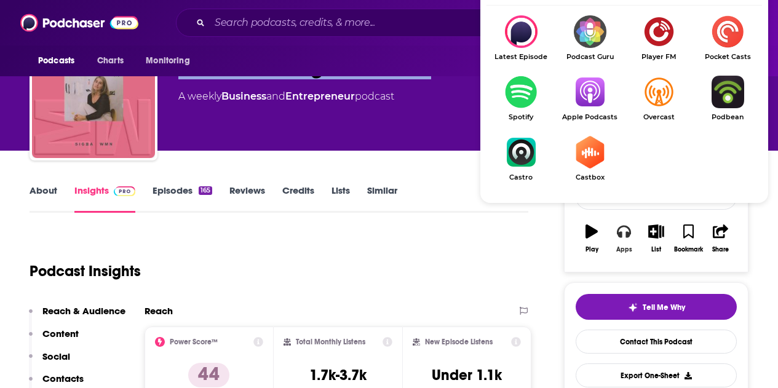
scroll to position [65, 0]
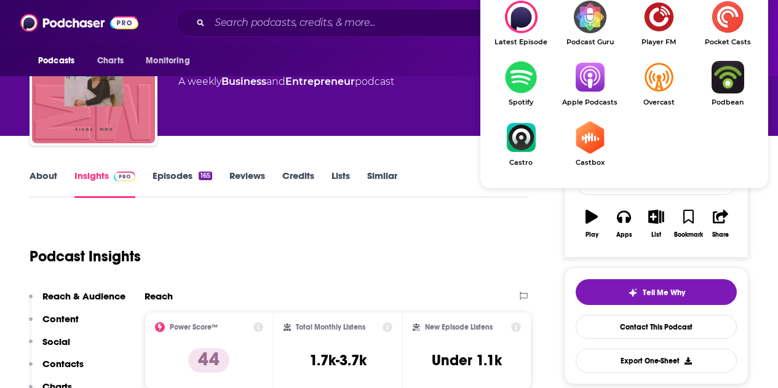
click at [593, 84] on img "Show Listen On dropdown" at bounding box center [589, 77] width 69 height 33
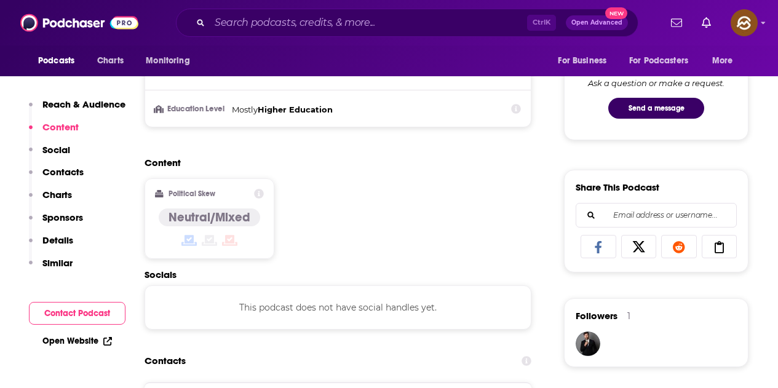
scroll to position [738, 0]
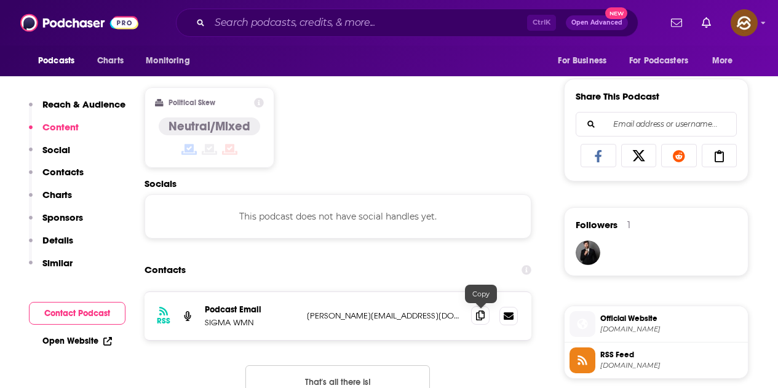
click at [484, 316] on icon at bounding box center [480, 315] width 9 height 10
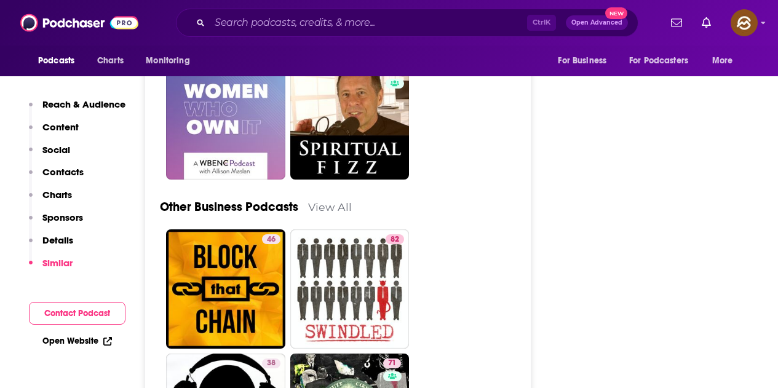
scroll to position [3135, 0]
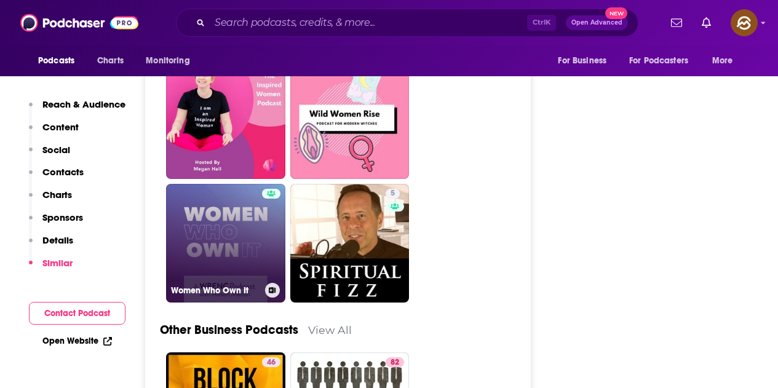
click at [240, 227] on link "Women Who Own It" at bounding box center [225, 243] width 119 height 119
type input "https://www.podchaser.com/podcasts/women-who-own-it-1128371"
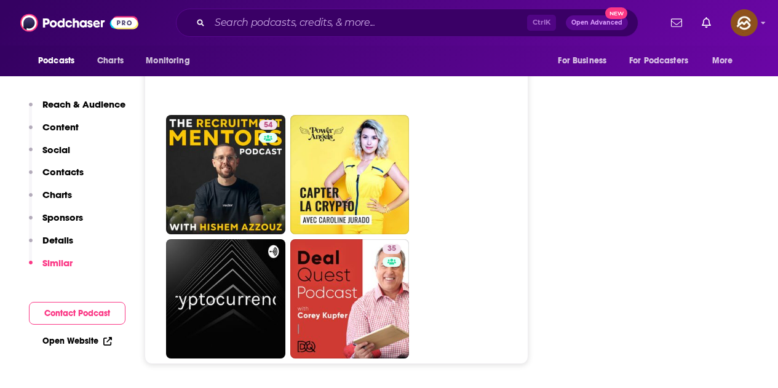
scroll to position [5532, 0]
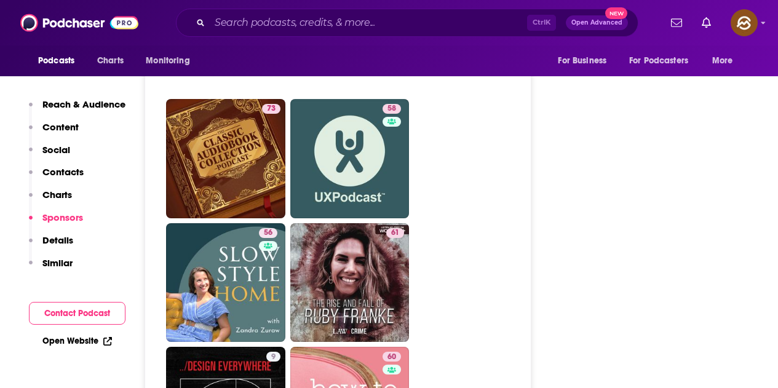
scroll to position [3565, 0]
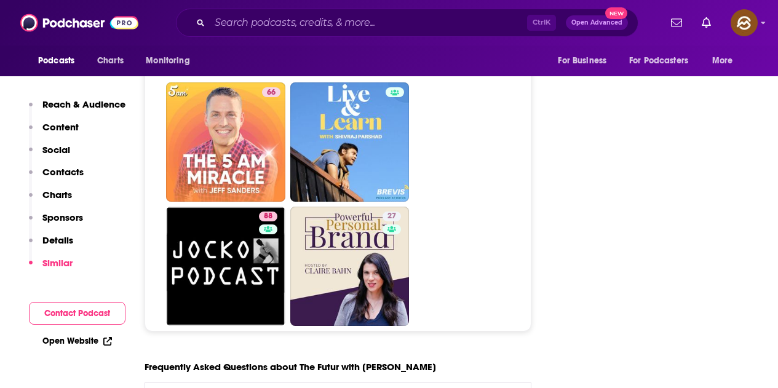
scroll to position [6286, 0]
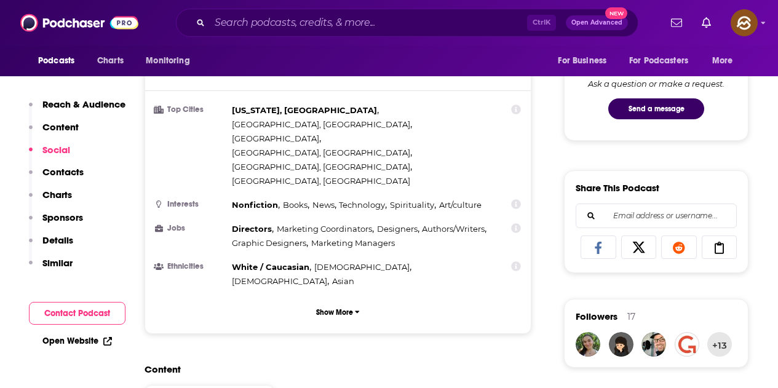
scroll to position [39, 0]
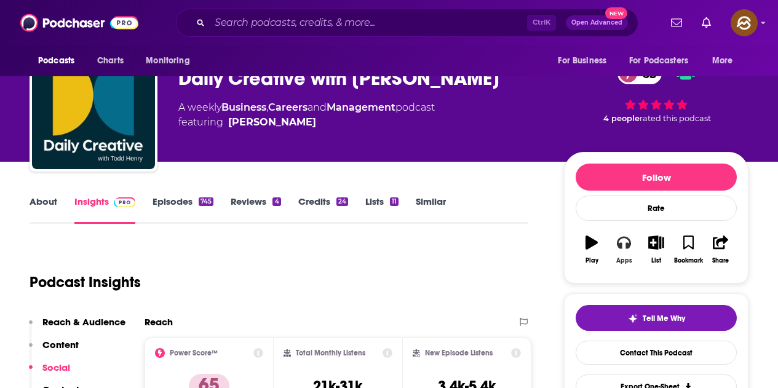
click at [618, 245] on icon "button" at bounding box center [624, 243] width 14 height 12
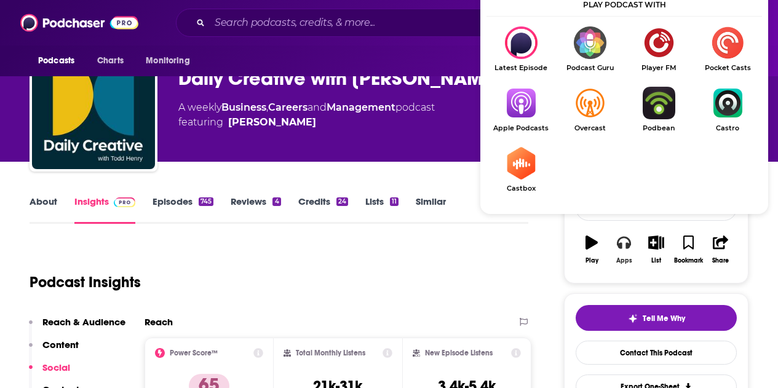
scroll to position [100, 0]
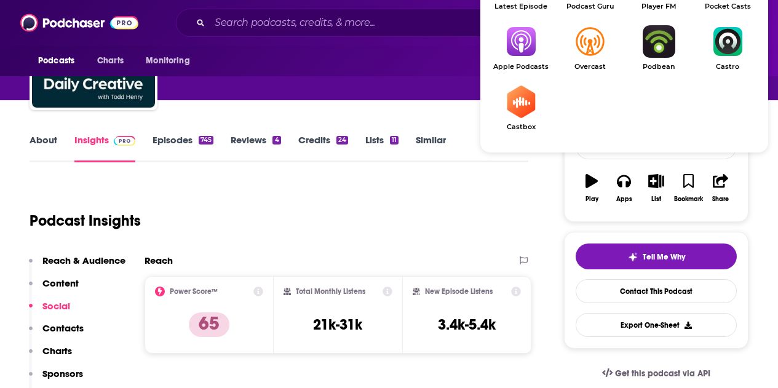
click at [526, 57] on img "Show Listen On dropdown" at bounding box center [520, 41] width 69 height 33
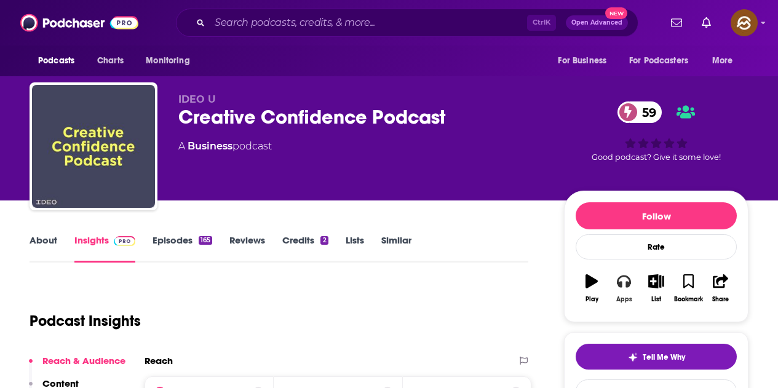
click at [626, 283] on icon "button" at bounding box center [624, 281] width 14 height 12
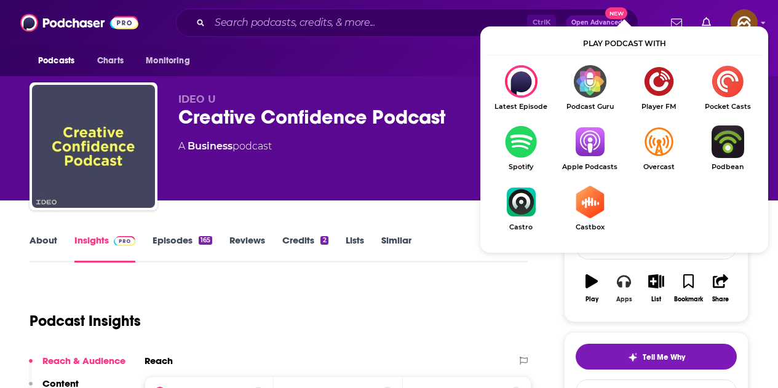
scroll to position [61, 0]
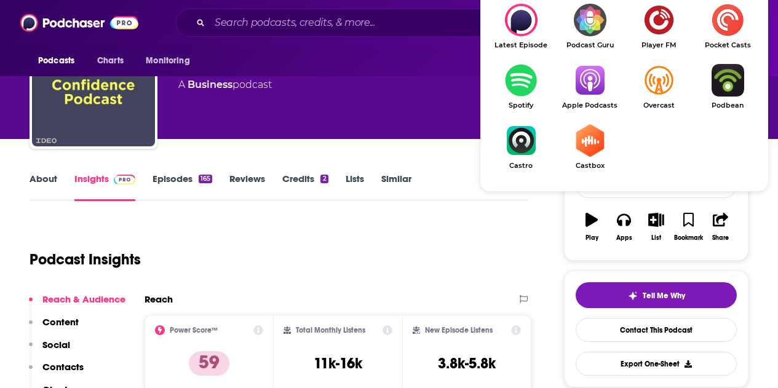
click at [591, 93] on img "Show Listen On dropdown" at bounding box center [589, 80] width 69 height 33
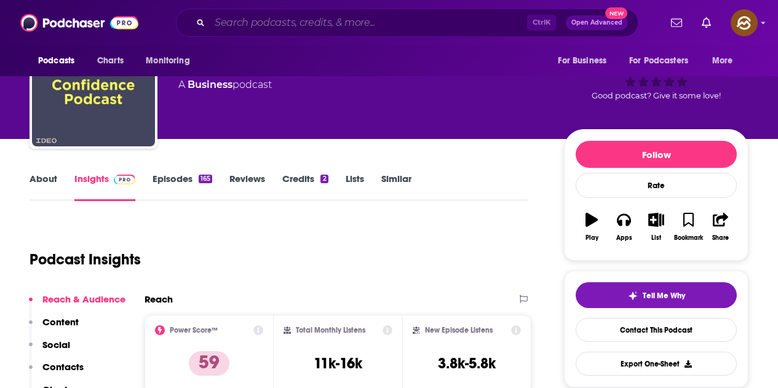
click at [324, 15] on input "Search podcasts, credits, & more..." at bounding box center [368, 23] width 317 height 20
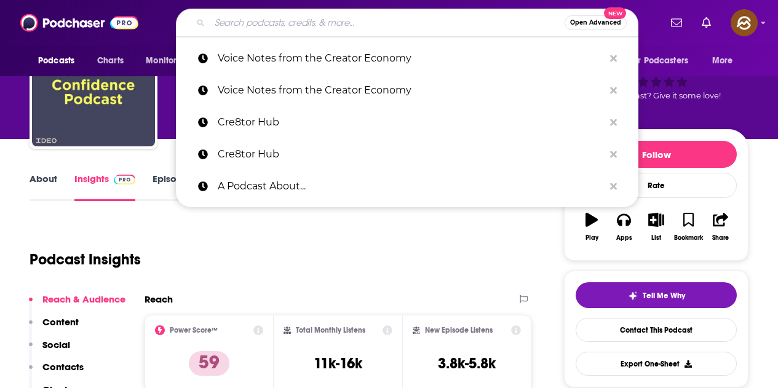
paste input "The Link: Connecting You to the Creator Economy"
type input "The Link: Connecting You to the Creator Economy"
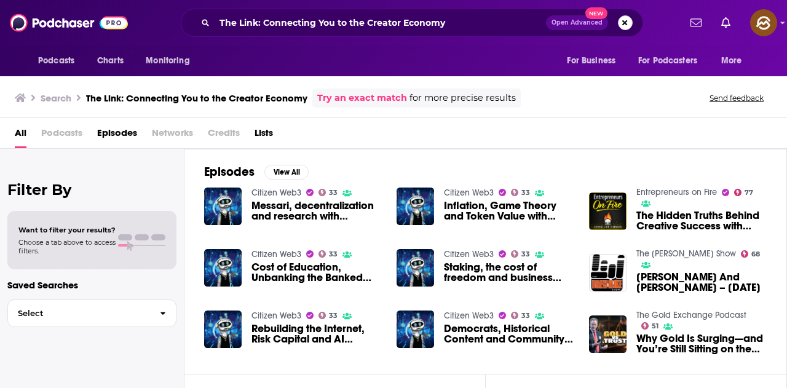
click at [631, 24] on button "Search podcasts, credits, & more..." at bounding box center [625, 22] width 15 height 15
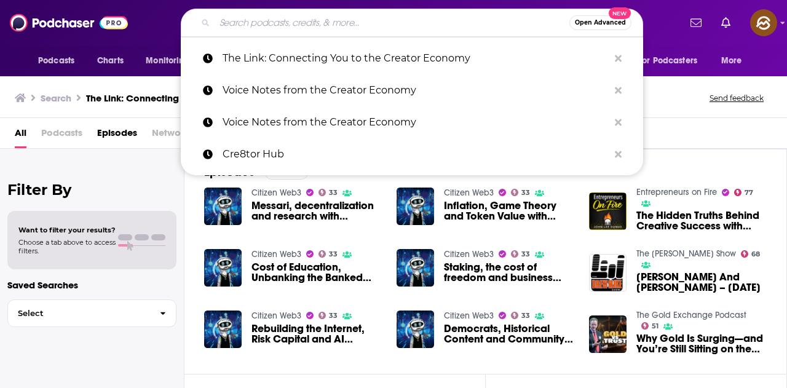
paste input "Charting The Course"
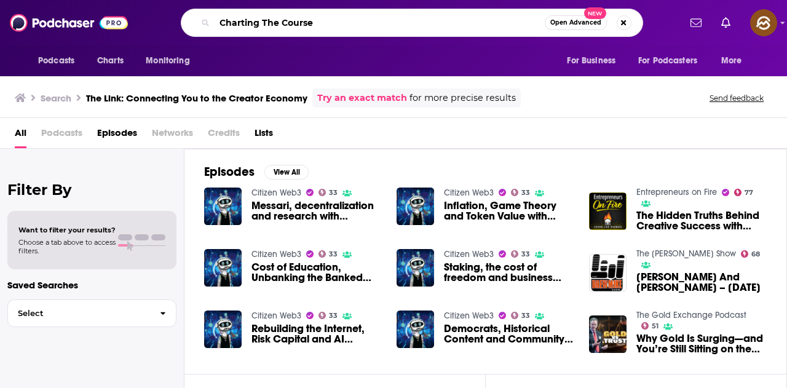
type input "Charting The Course"
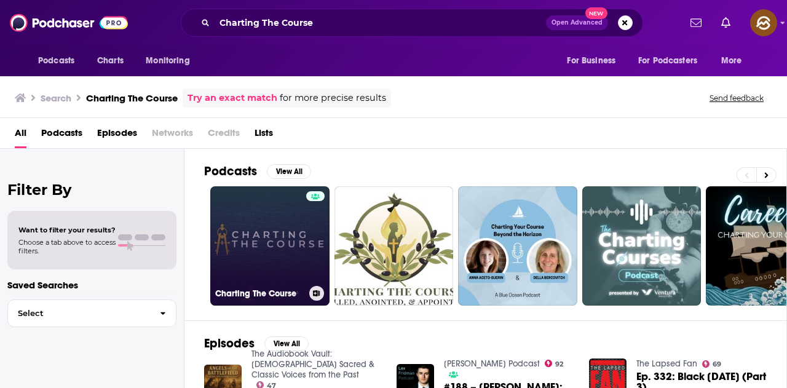
click at [265, 251] on link "Charting The Course" at bounding box center [269, 245] width 119 height 119
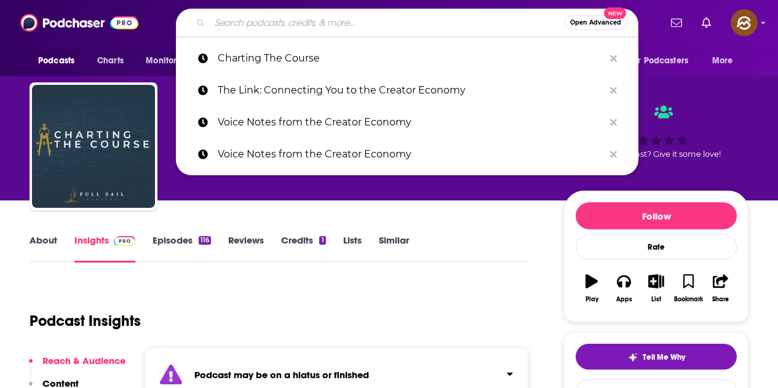
click at [270, 26] on input "Search podcasts, credits, & more..." at bounding box center [387, 23] width 355 height 20
type input "v"
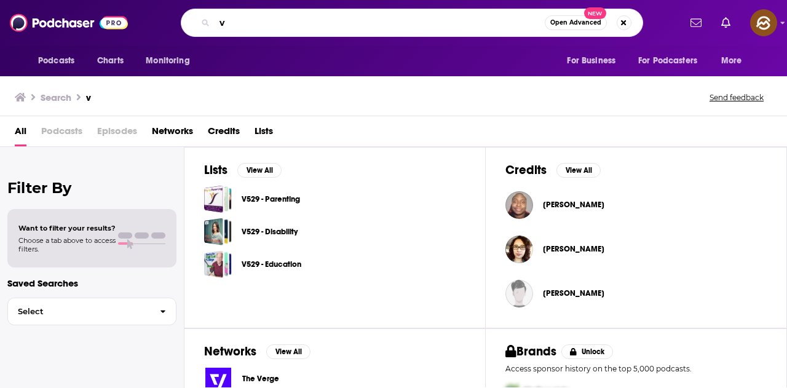
click at [270, 26] on input "v" at bounding box center [380, 23] width 330 height 20
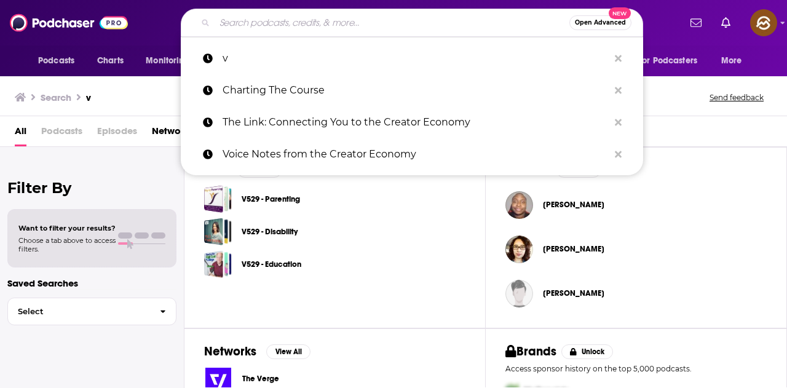
paste input "Anu Talk Show"
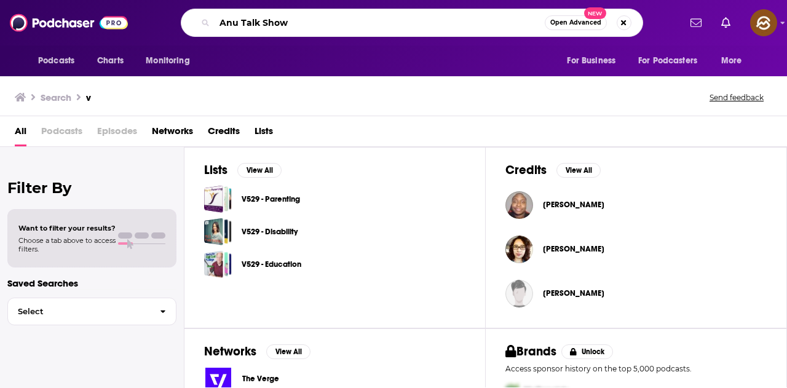
type input "Anu Talk Show"
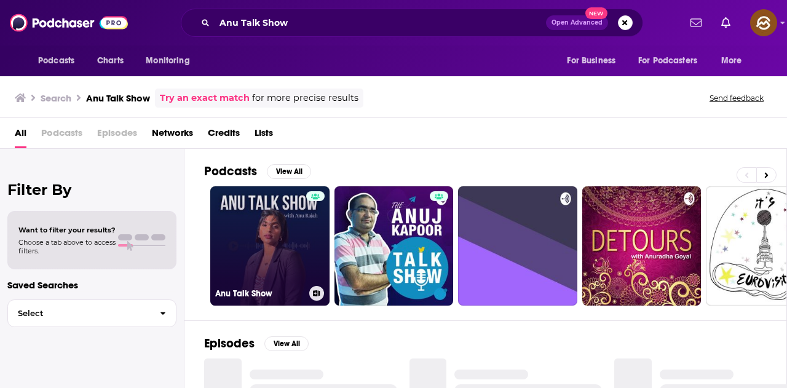
click at [249, 260] on link "Anu Talk Show" at bounding box center [269, 245] width 119 height 119
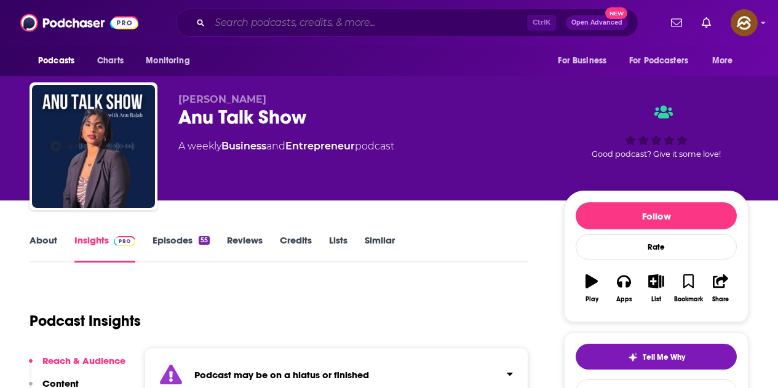
click at [321, 20] on input "Search podcasts, credits, & more..." at bounding box center [368, 23] width 317 height 20
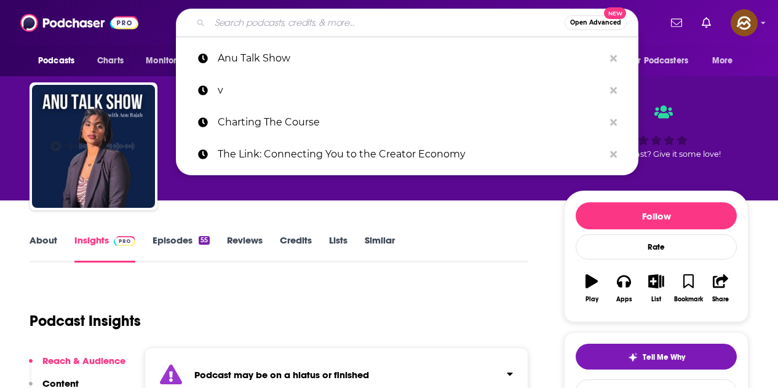
paste input "Building Wealth While Black"
type input "Building Wealth While Black"
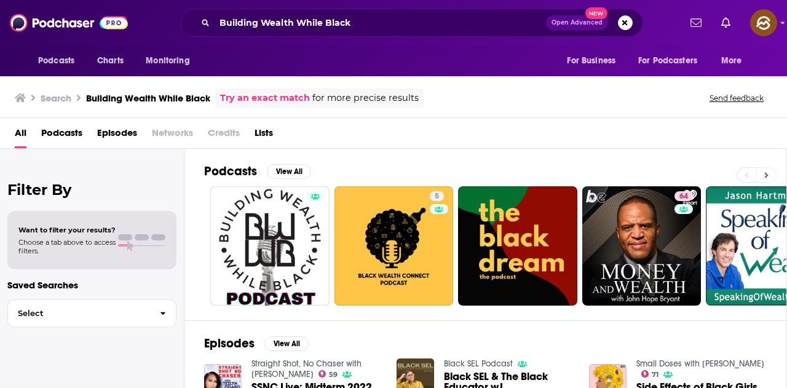
click at [768, 170] on button at bounding box center [766, 174] width 20 height 15
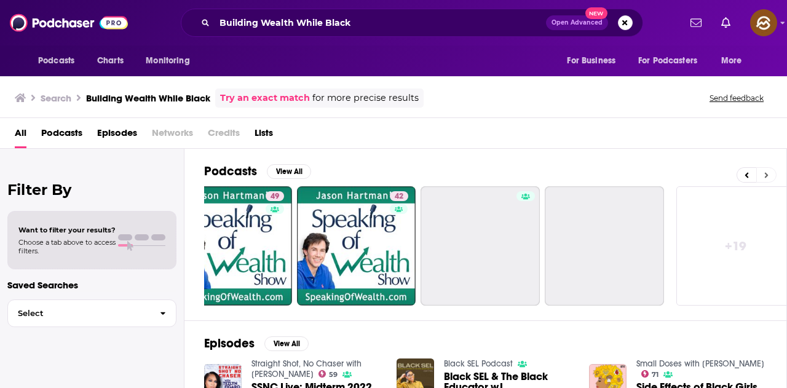
scroll to position [0, 546]
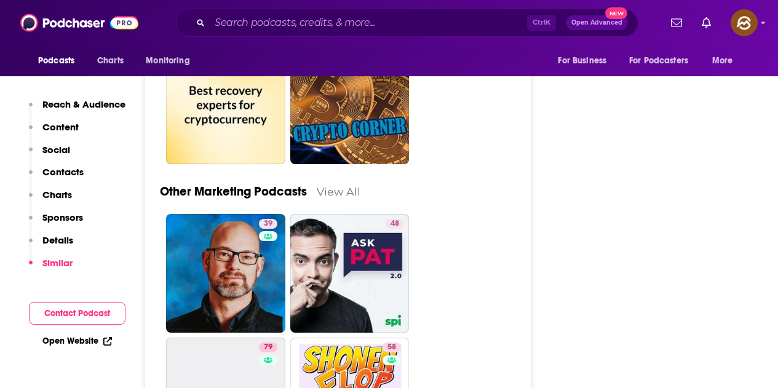
scroll to position [4610, 0]
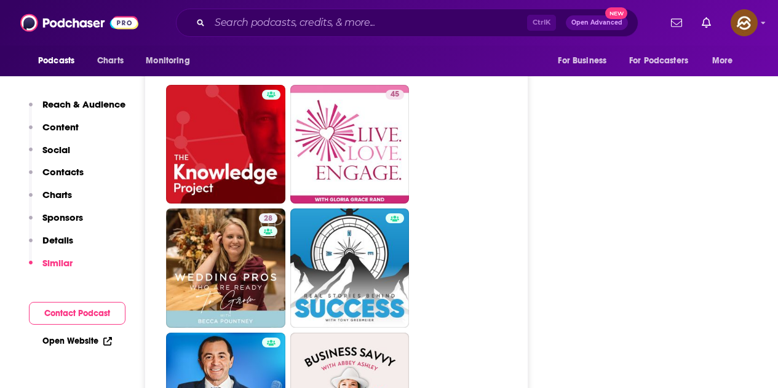
scroll to position [5348, 0]
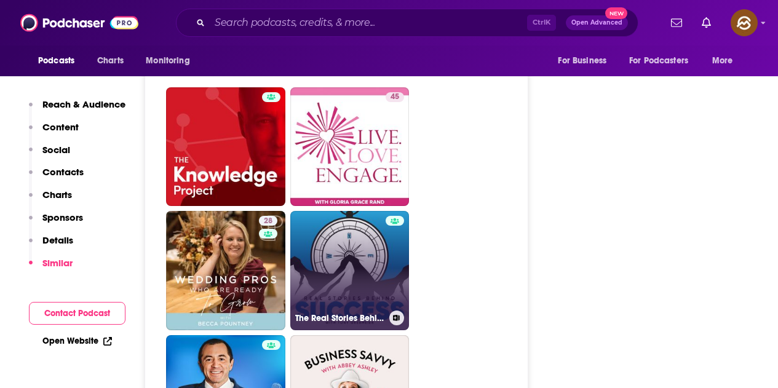
click at [373, 223] on link "The Real Stories Behind Success" at bounding box center [349, 270] width 119 height 119
type input "https://www.podchaser.com/podcasts/the-real-stories-behind-succes-612993"
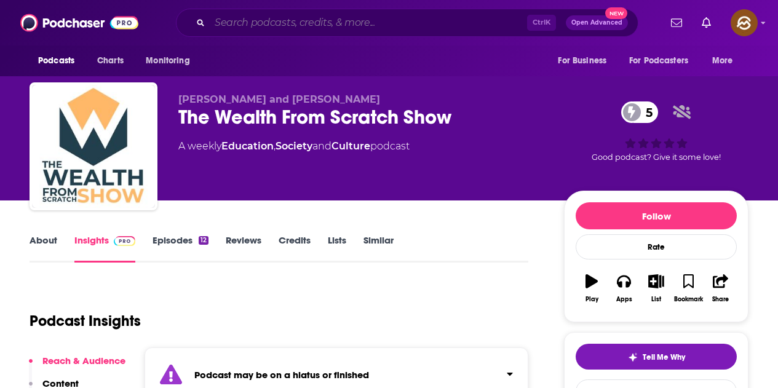
click at [258, 19] on input "Search podcasts, credits, & more..." at bounding box center [368, 23] width 317 height 20
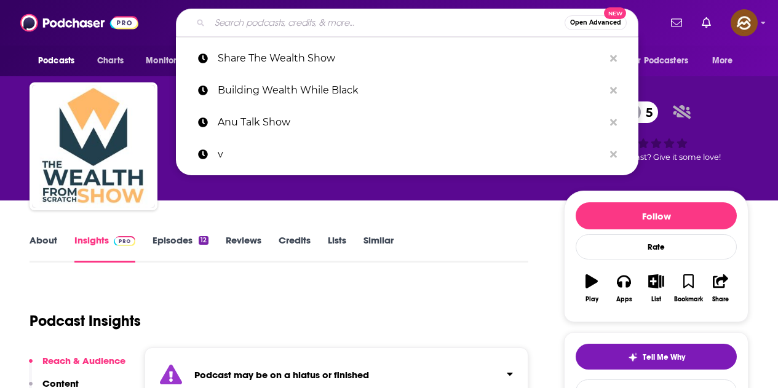
paste input "The Legacy Podcast"
type input "The Legacy Podcast"
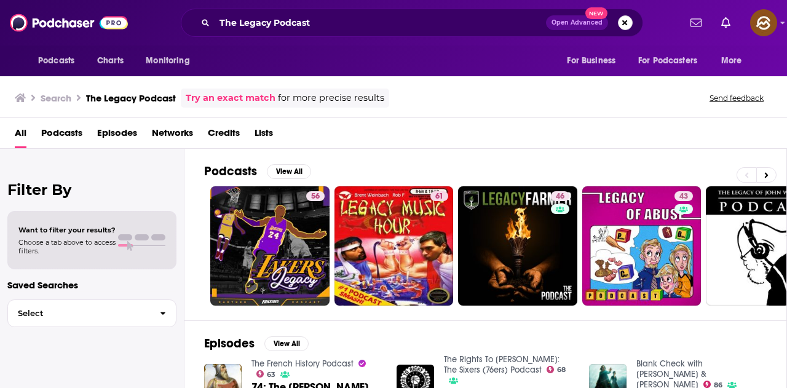
click at [618, 26] on button "Search podcasts, credits, & more..." at bounding box center [625, 22] width 15 height 15
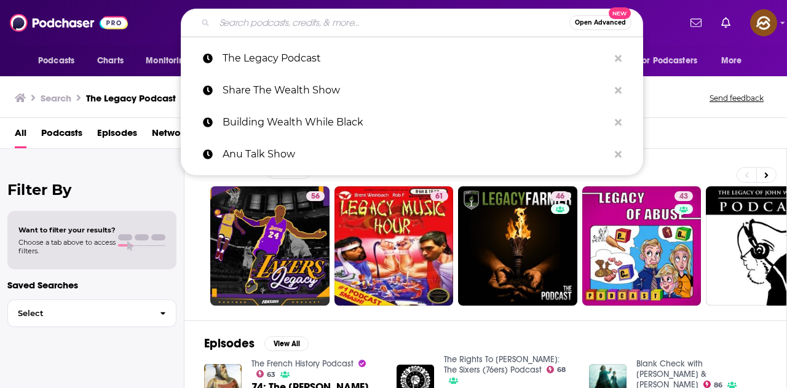
paste input "OnRoute to Wealth"
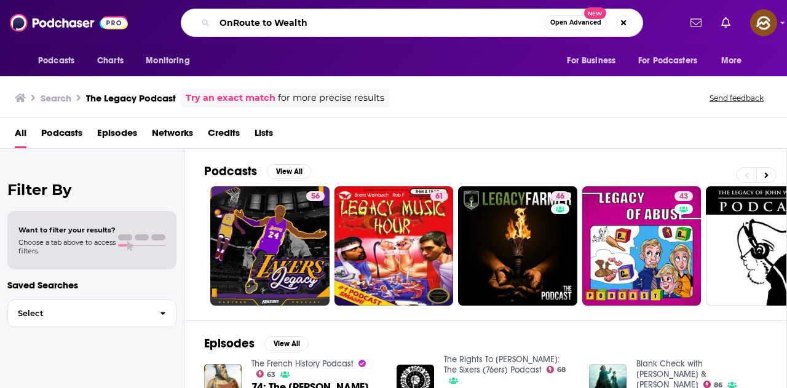
type input "OnRoute to Wealth"
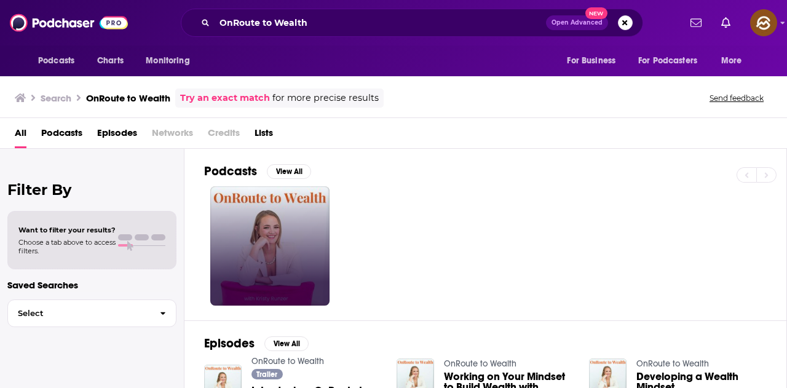
click at [290, 256] on link at bounding box center [269, 245] width 119 height 119
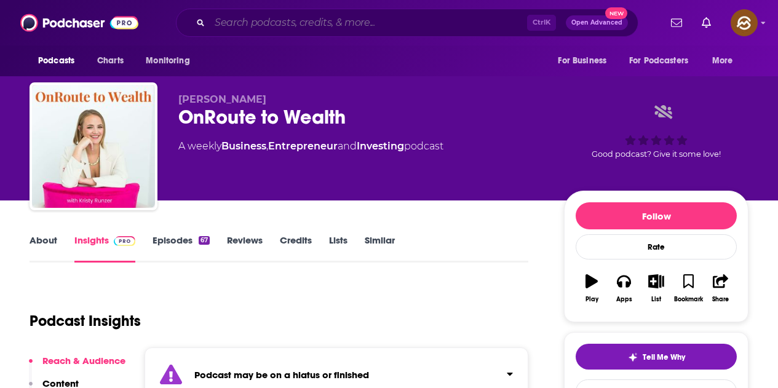
click at [258, 17] on input "Search podcasts, credits, & more..." at bounding box center [368, 23] width 317 height 20
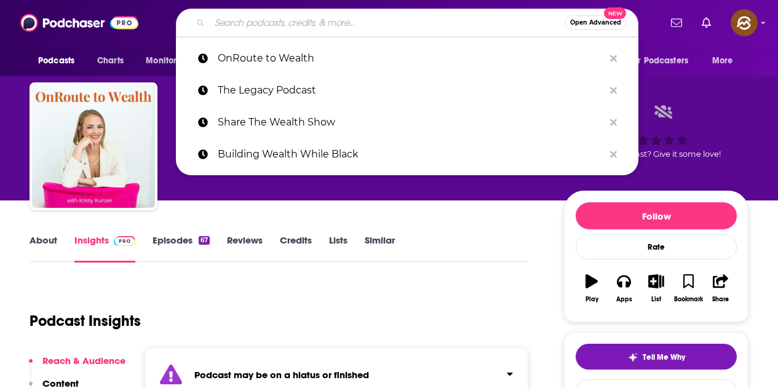
paste input "The LegaSHE Builder"
type input "The LegaSHE Builder"
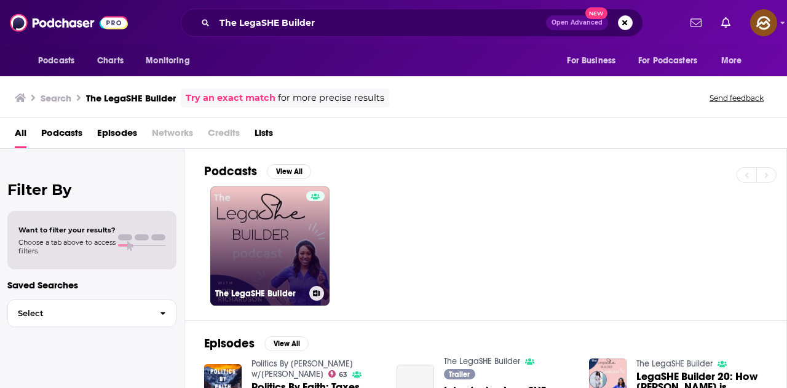
click at [294, 248] on link "The LegaSHE Builder" at bounding box center [269, 245] width 119 height 119
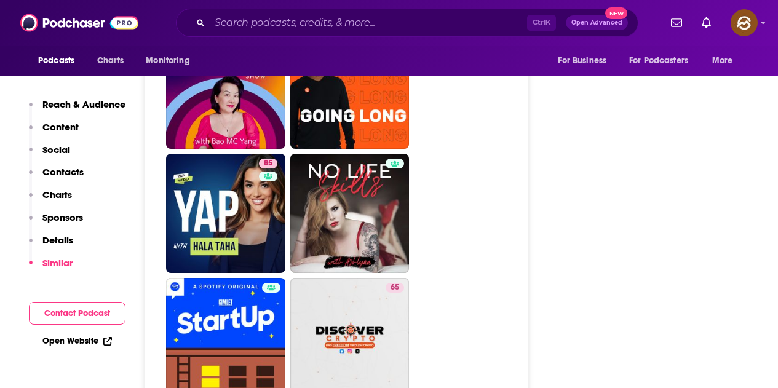
scroll to position [5594, 0]
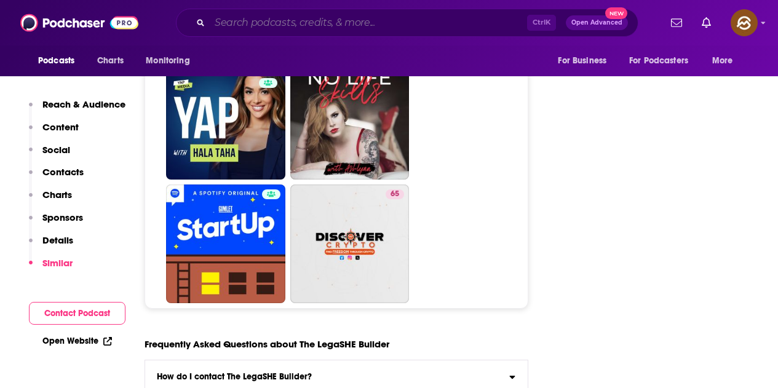
click at [258, 26] on input "Search podcasts, credits, & more..." at bounding box center [368, 23] width 317 height 20
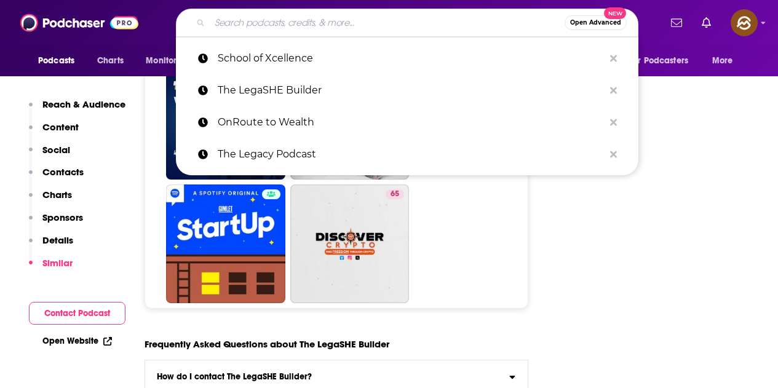
paste input "Building Generational Black Wealth Podcast"
type input "Building Generational Black Wealth Podcast"
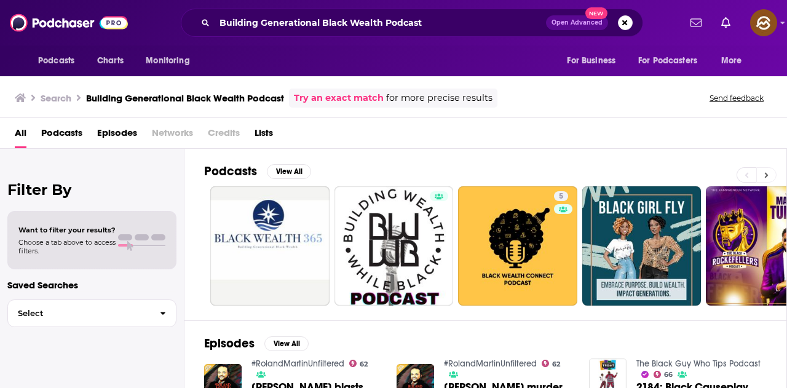
click at [768, 178] on button at bounding box center [766, 174] width 20 height 15
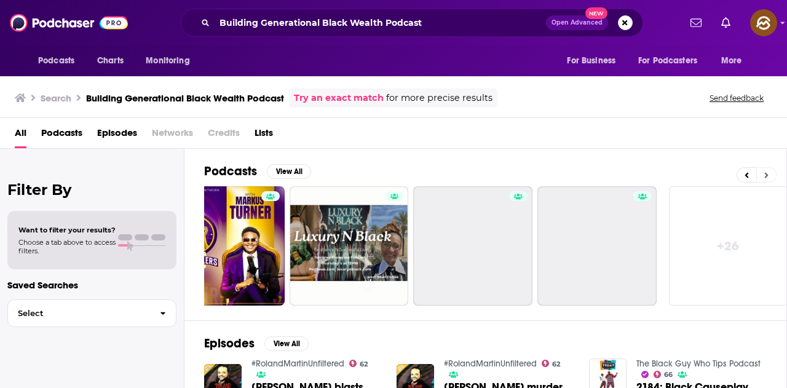
scroll to position [0, 546]
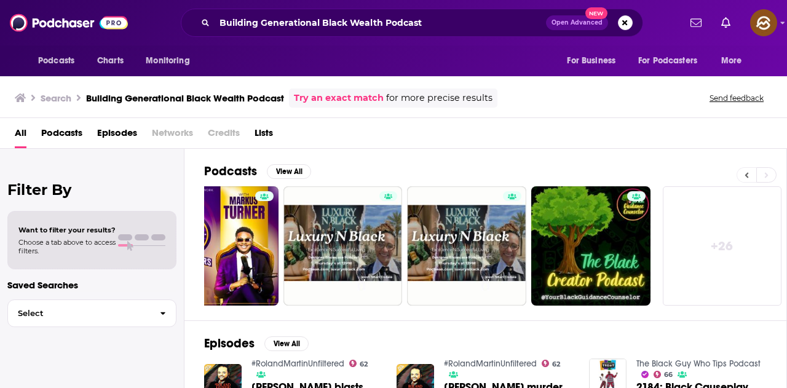
click at [747, 173] on icon at bounding box center [747, 175] width 4 height 6
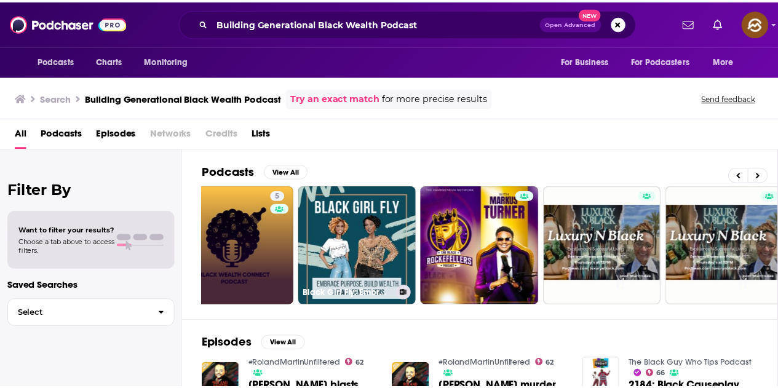
scroll to position [0, 0]
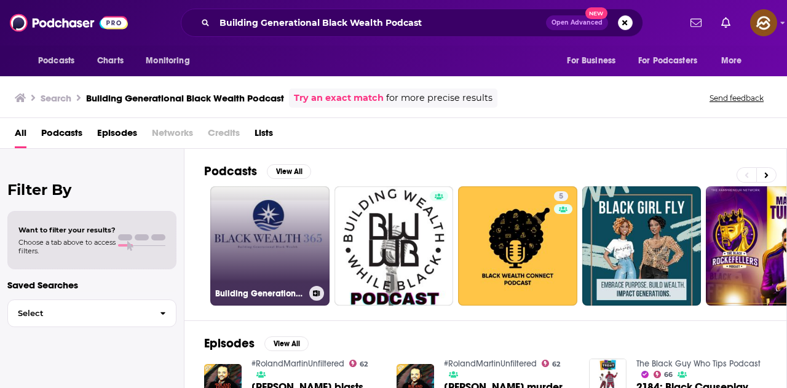
click at [283, 259] on link "Building Generational Black Wealth Podcast" at bounding box center [269, 245] width 119 height 119
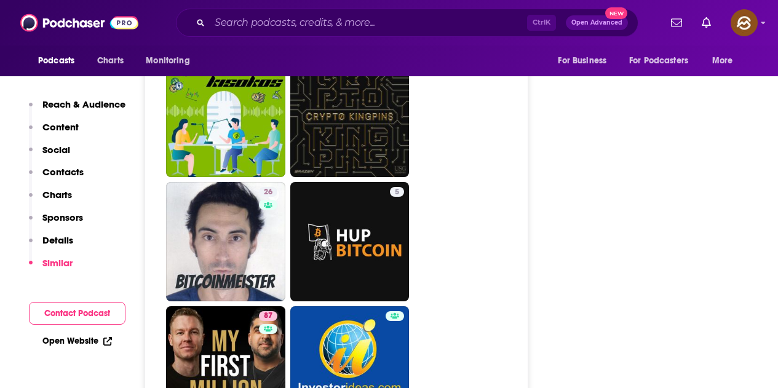
scroll to position [5471, 0]
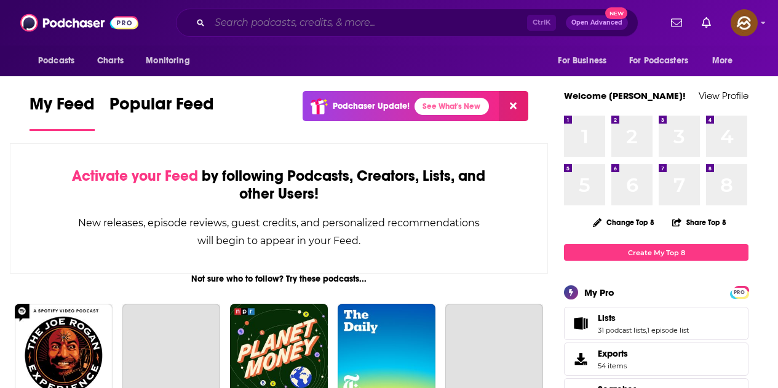
click at [357, 22] on input "Search podcasts, credits, & more..." at bounding box center [368, 23] width 317 height 20
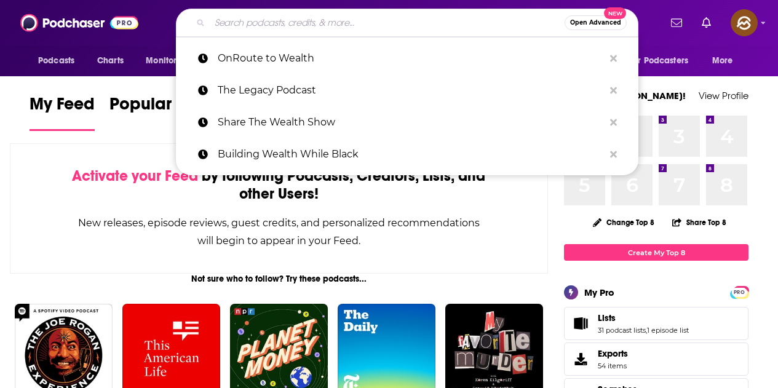
paste input "School of Xcellence"
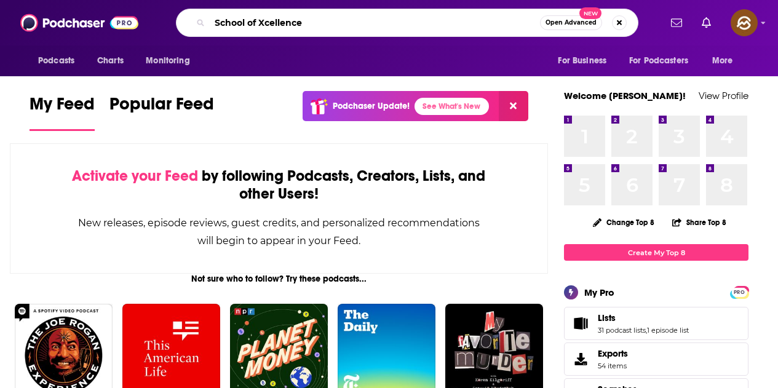
type input "School of Xcellence"
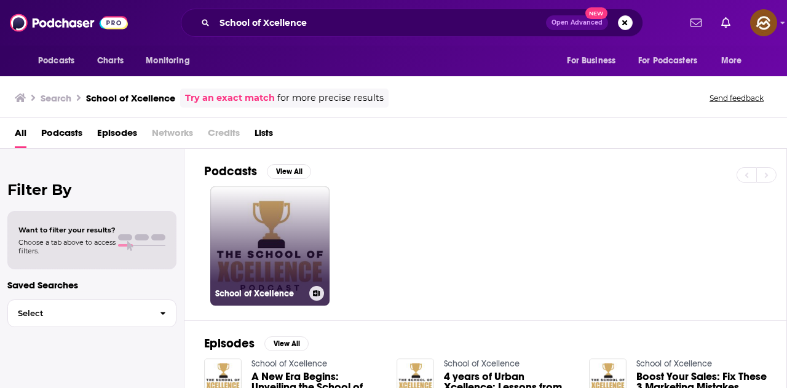
click at [310, 224] on link "School of Xcellence" at bounding box center [269, 245] width 119 height 119
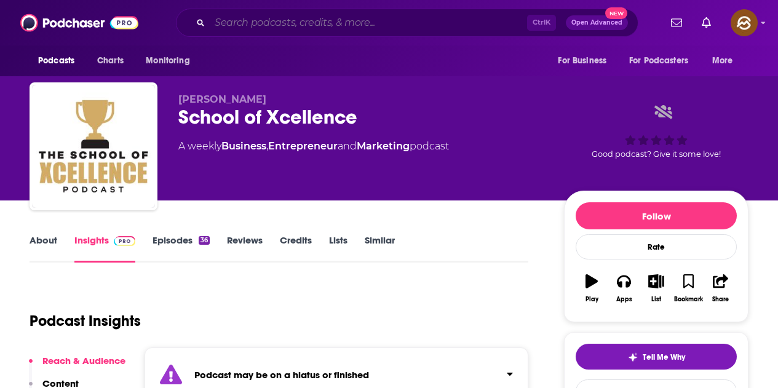
click at [351, 25] on input "Search podcasts, credits, & more..." at bounding box center [368, 23] width 317 height 20
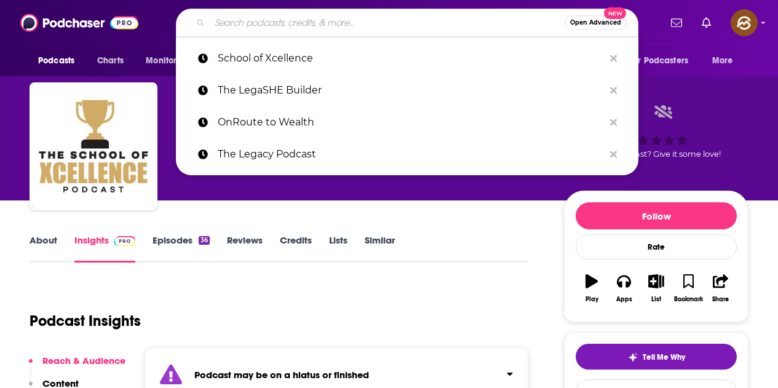
paste input "Ambitious Money Podcast"
type input "Ambitious Money Podcast"
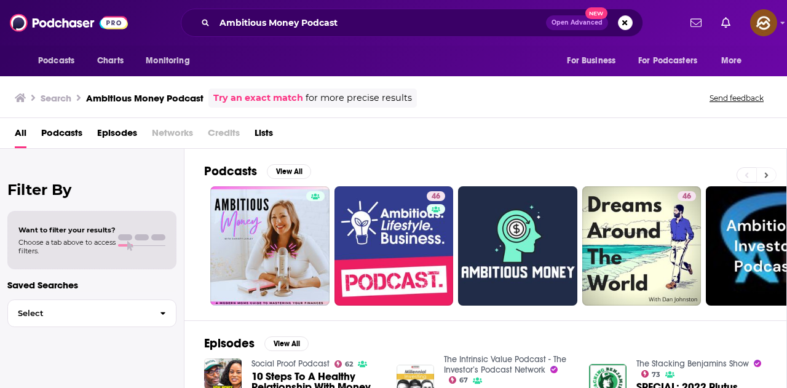
click at [770, 178] on button at bounding box center [766, 174] width 20 height 15
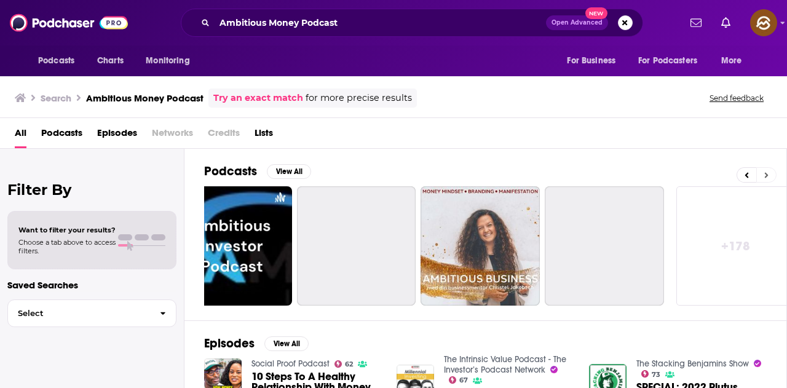
scroll to position [0, 546]
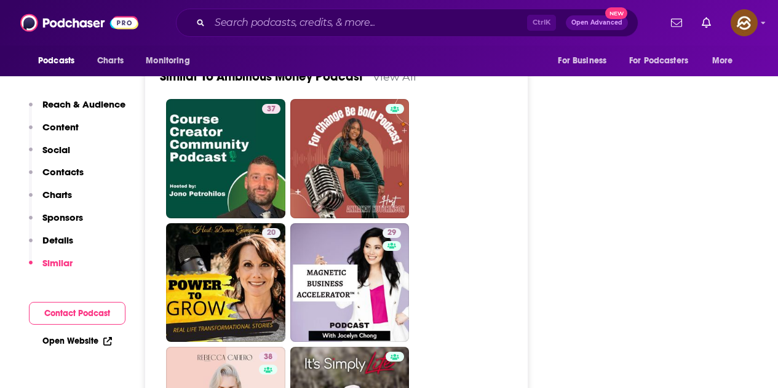
scroll to position [1844, 0]
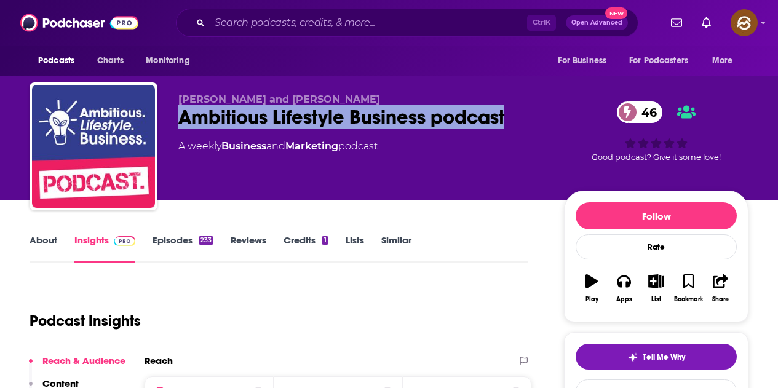
drag, startPoint x: 195, startPoint y: 117, endPoint x: 508, endPoint y: 117, distance: 312.9
click at [508, 117] on div "Ambitious Lifestyle Business podcast 46" at bounding box center [361, 117] width 366 height 24
click at [632, 285] on button "Apps" at bounding box center [623, 288] width 32 height 44
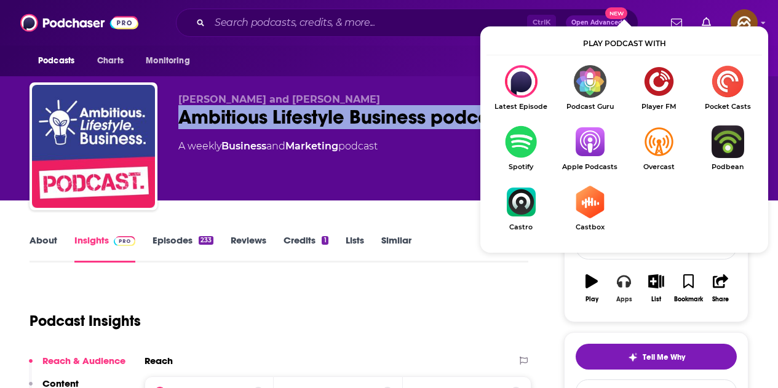
scroll to position [61, 0]
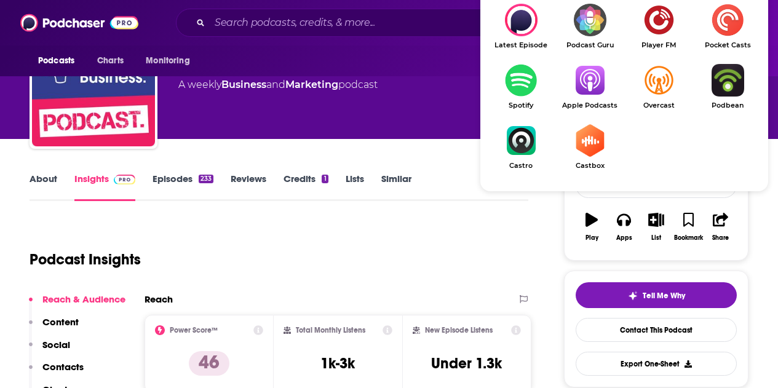
click at [597, 89] on img "Show Listen On dropdown" at bounding box center [589, 80] width 69 height 33
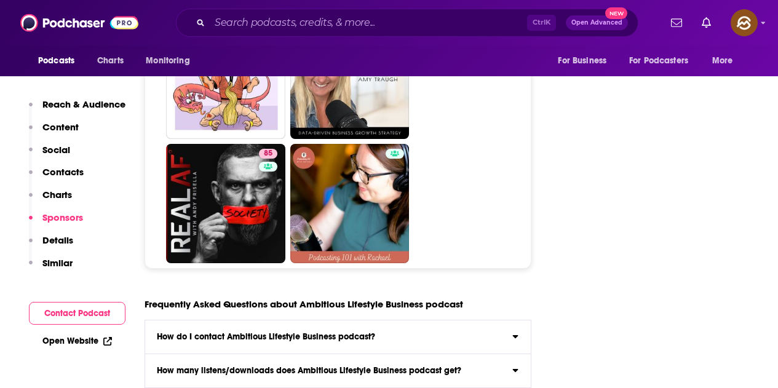
scroll to position [5717, 0]
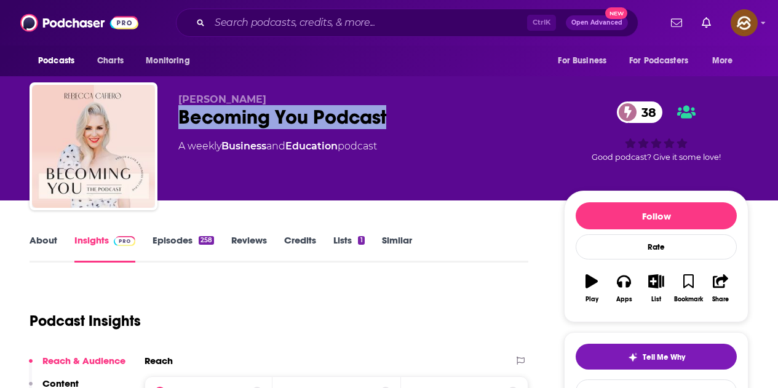
drag, startPoint x: 176, startPoint y: 116, endPoint x: 432, endPoint y: 116, distance: 255.7
click at [432, 116] on div "Rebecca Cafiero Becoming You Podcast 38 A weekly Business and Education podcast…" at bounding box center [389, 148] width 719 height 133
click at [624, 280] on icon "button" at bounding box center [624, 281] width 14 height 14
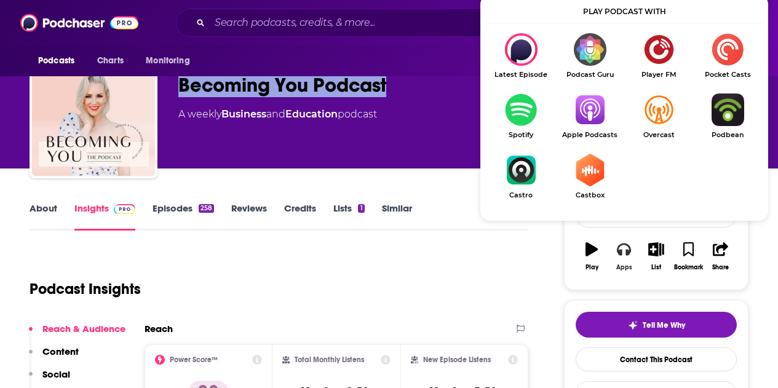
scroll to position [61, 0]
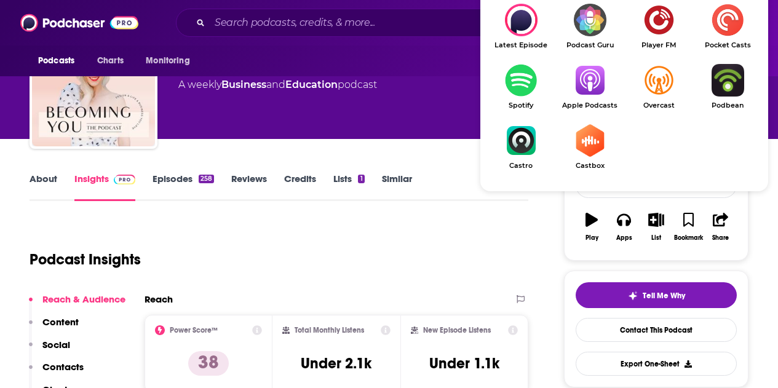
click at [576, 81] on img "Show Listen On dropdown" at bounding box center [589, 80] width 69 height 33
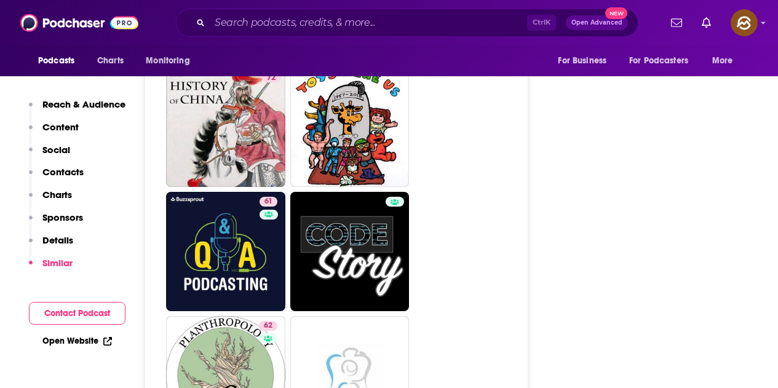
scroll to position [5409, 0]
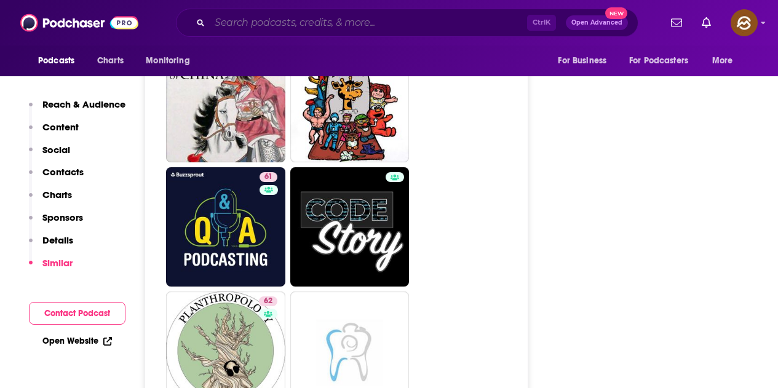
click at [302, 16] on input "Search podcasts, credits, & more..." at bounding box center [368, 23] width 317 height 20
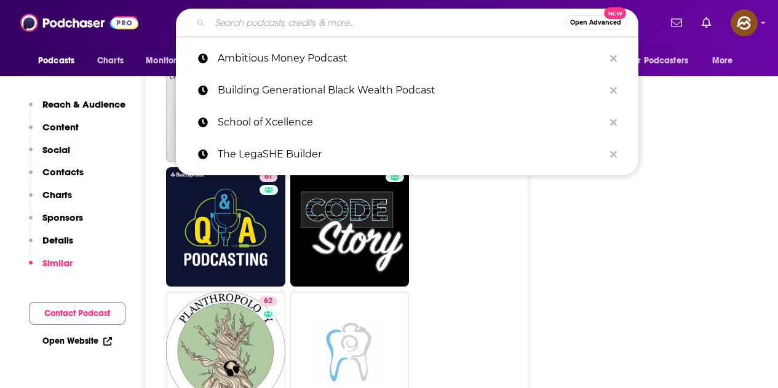
paste input "23Nvestment"
type input "23Nvestment"
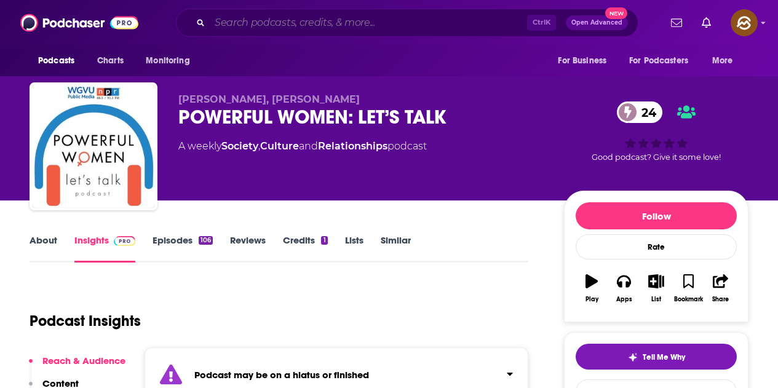
click at [331, 15] on input "Search podcasts, credits, & more..." at bounding box center [368, 23] width 317 height 20
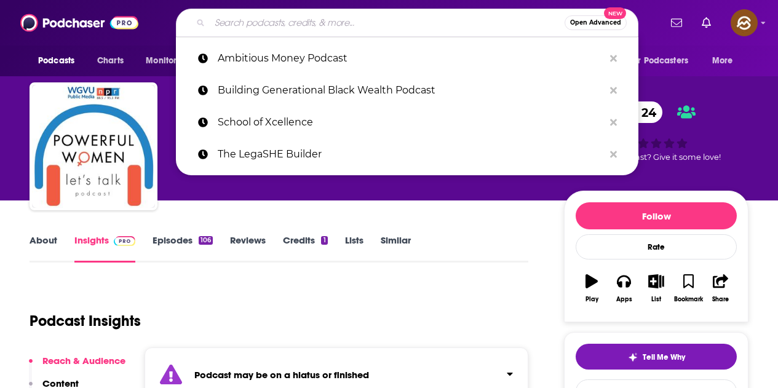
paste input "The Real Money Coach"
type input "The Real Money Coach"
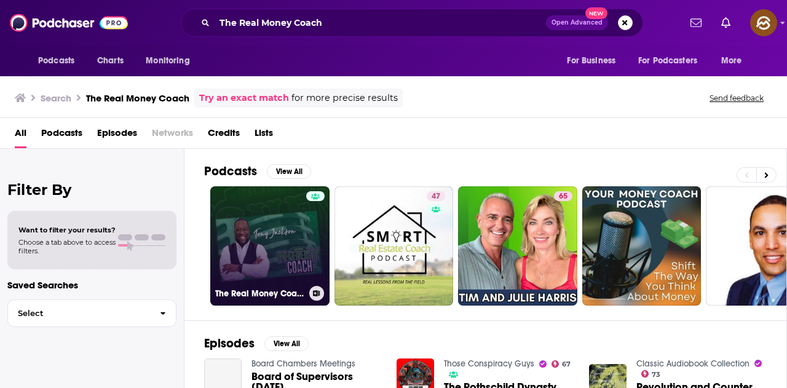
click at [294, 232] on link "The Real Money Coach" at bounding box center [269, 245] width 119 height 119
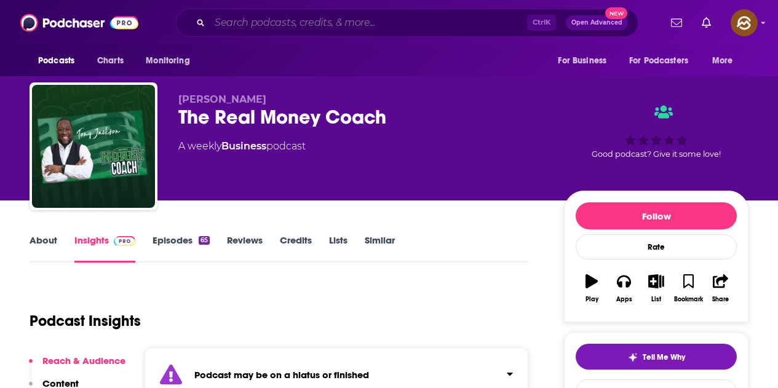
click at [344, 27] on input "Search podcasts, credits, & more..." at bounding box center [368, 23] width 317 height 20
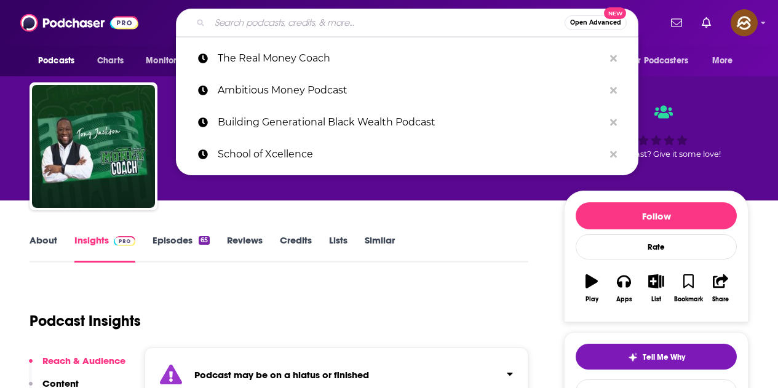
paste input "Quiet Wealth"
type input "Quiet Wealth"
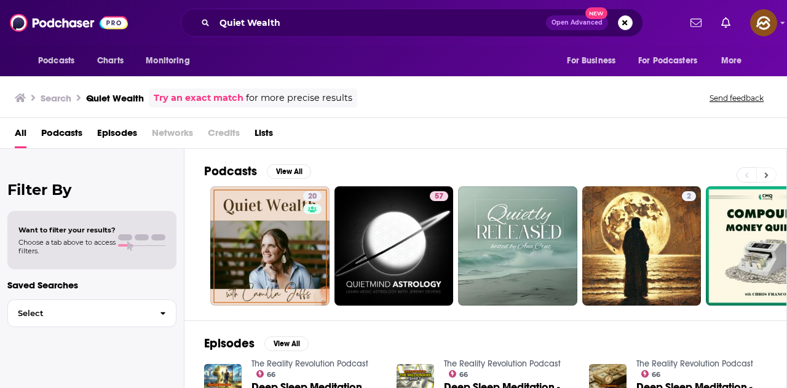
click at [761, 178] on button at bounding box center [766, 174] width 20 height 15
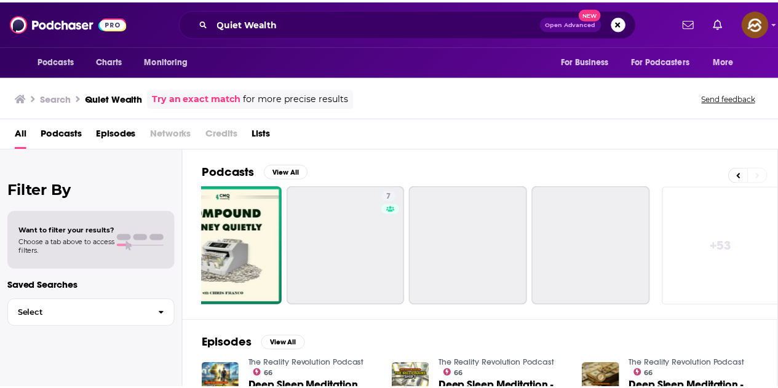
scroll to position [0, 546]
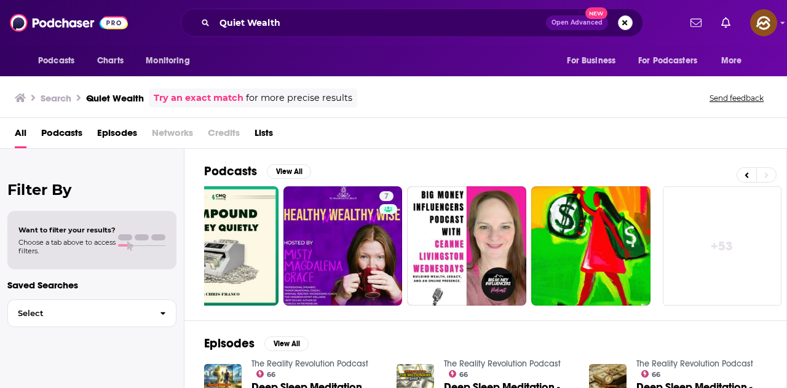
click at [629, 27] on button "Search podcasts, credits, & more..." at bounding box center [625, 22] width 15 height 15
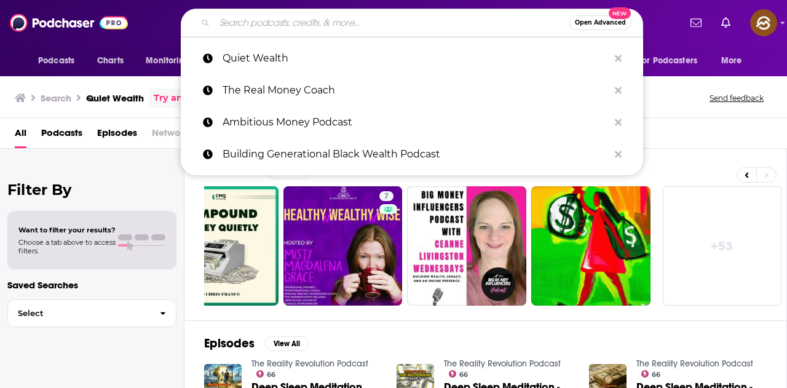
paste input "Get That Bag Sis Essentials"
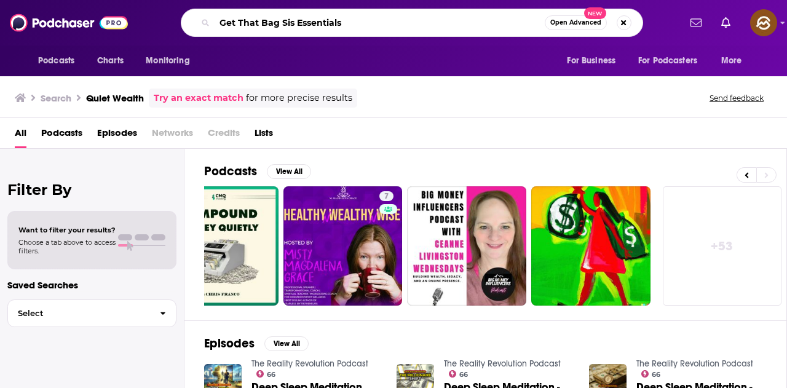
type input "Get That Bag Sis Essentials"
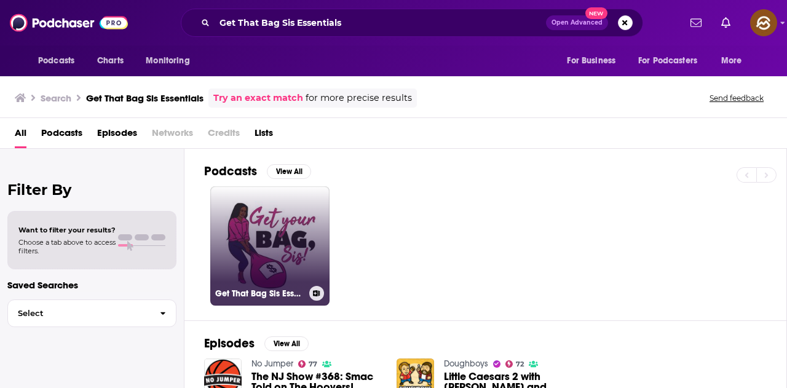
click at [282, 226] on link "Get That Bag Sis Essentials" at bounding box center [269, 245] width 119 height 119
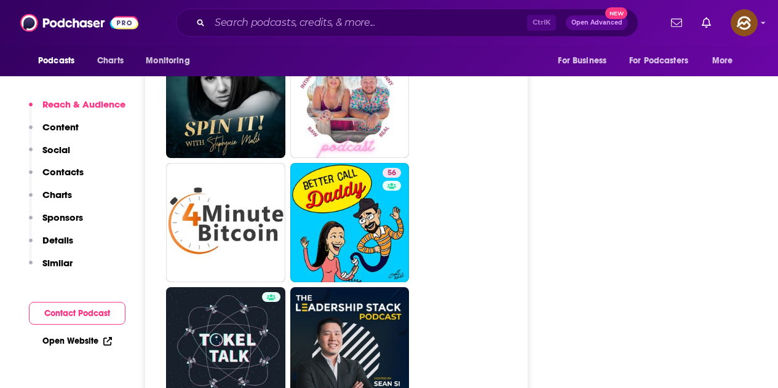
scroll to position [3504, 0]
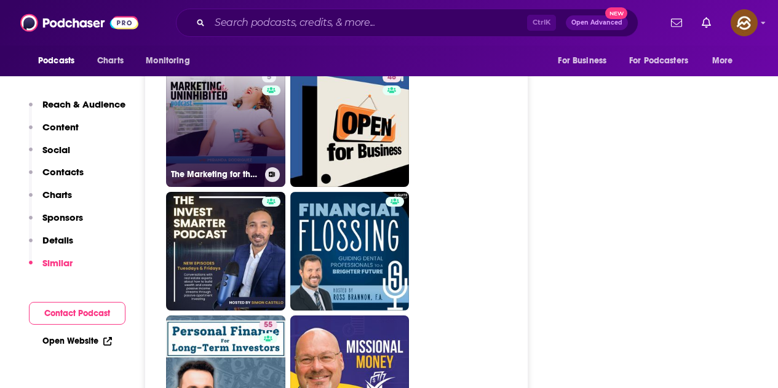
scroll to position [2397, 0]
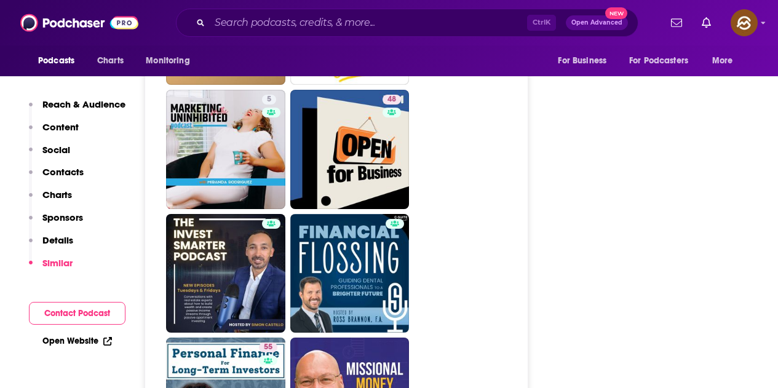
drag, startPoint x: 245, startPoint y: 120, endPoint x: 558, endPoint y: 167, distance: 316.3
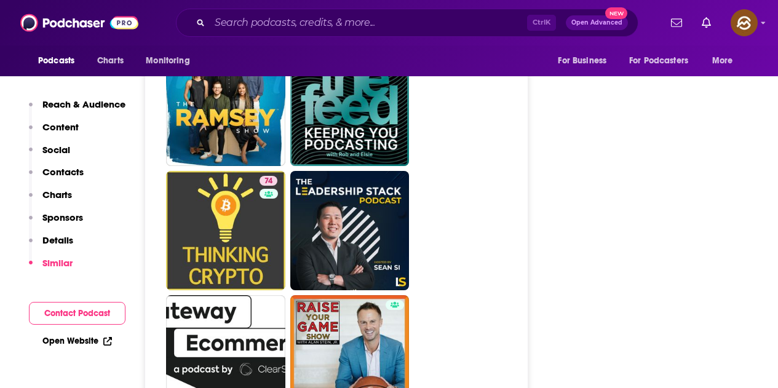
scroll to position [4057, 0]
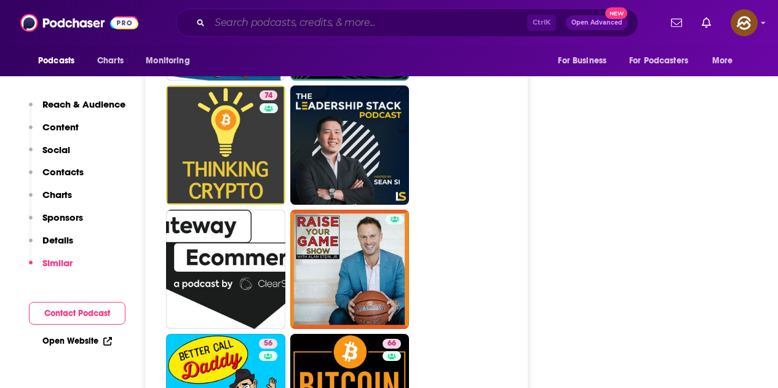
click at [334, 15] on input "Search podcasts, credits, & more..." at bounding box center [368, 23] width 317 height 20
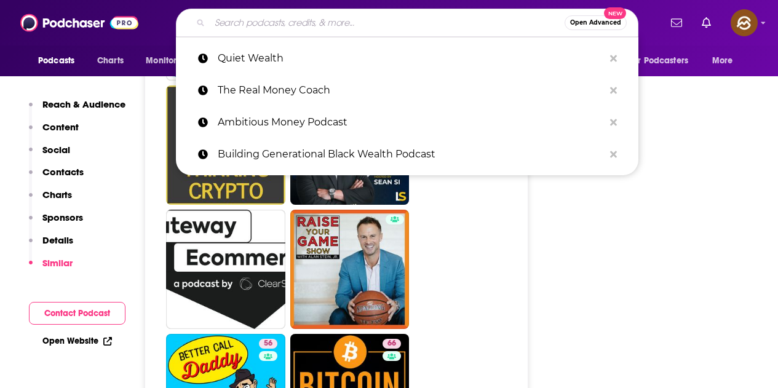
paste input "The Wealth Builder Show"
type input "The Wealth Builder Show"
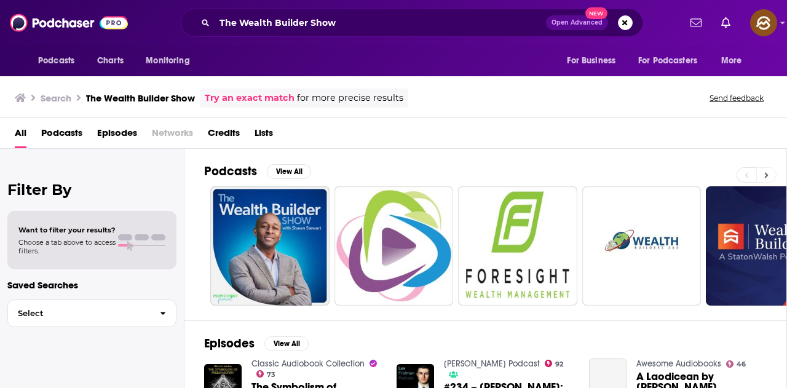
click at [769, 180] on button at bounding box center [766, 174] width 20 height 15
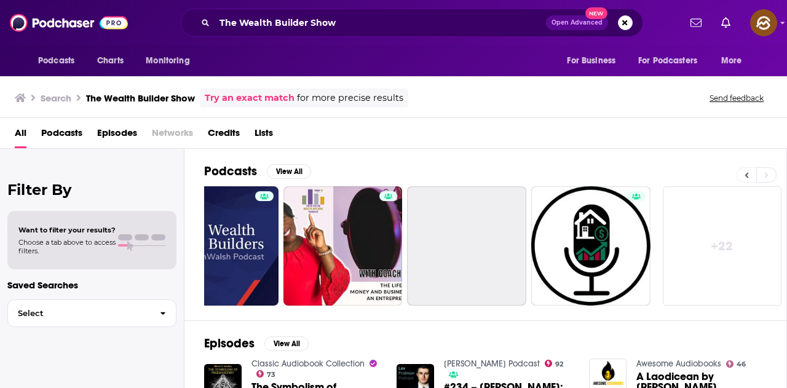
click at [745, 175] on icon at bounding box center [747, 175] width 4 height 6
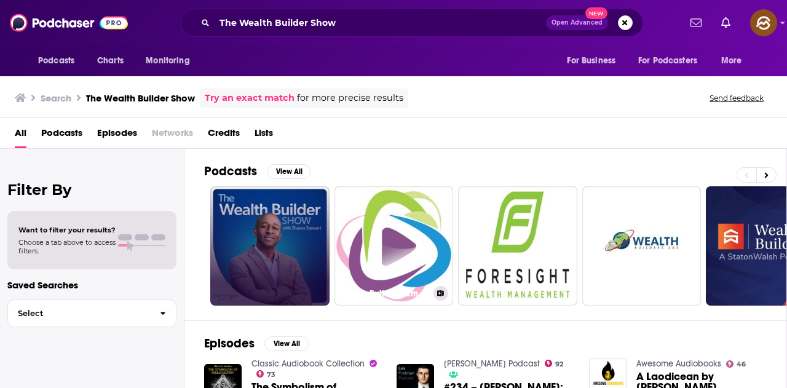
click at [258, 242] on link at bounding box center [269, 245] width 119 height 119
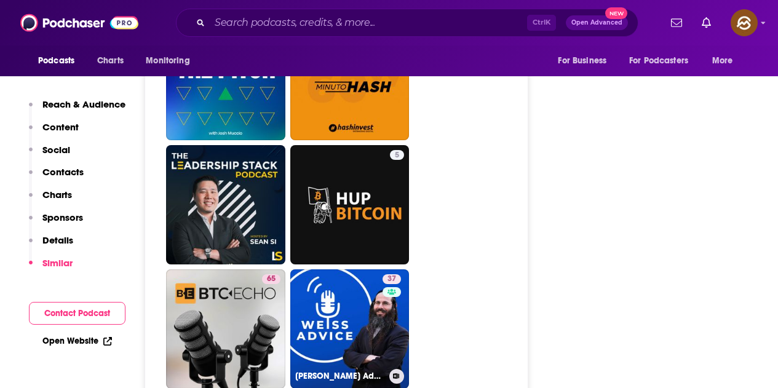
scroll to position [5532, 0]
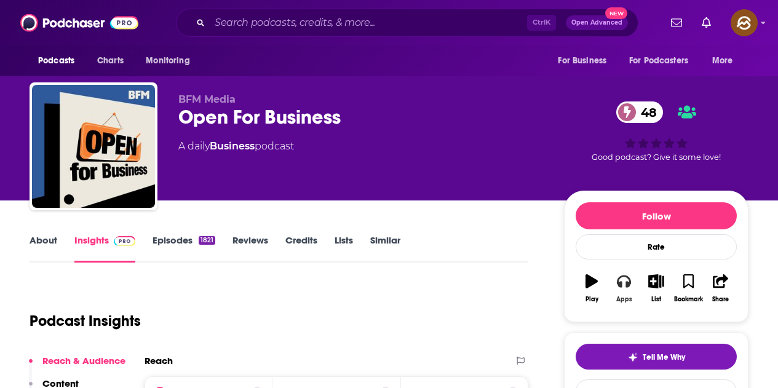
click at [626, 292] on button "Apps" at bounding box center [623, 288] width 32 height 44
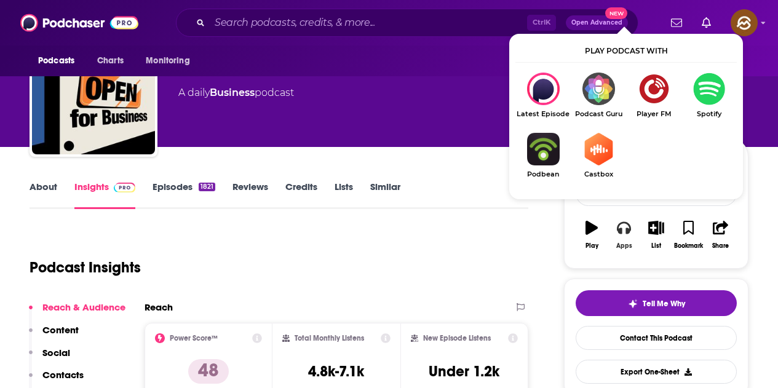
scroll to position [61, 0]
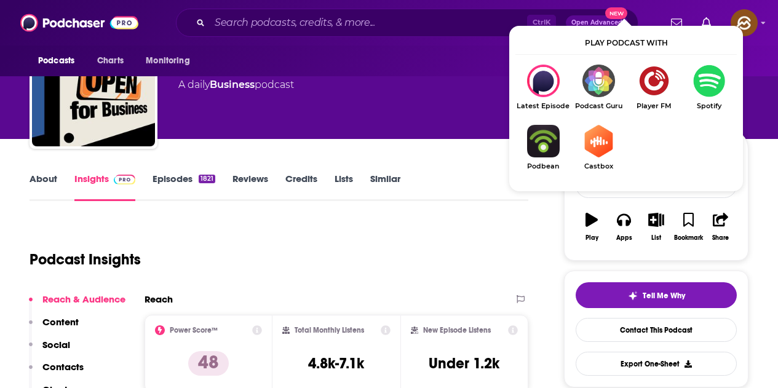
click at [462, 106] on div "BFM Media Open For Business 48 A daily Business podcast" at bounding box center [361, 81] width 366 height 98
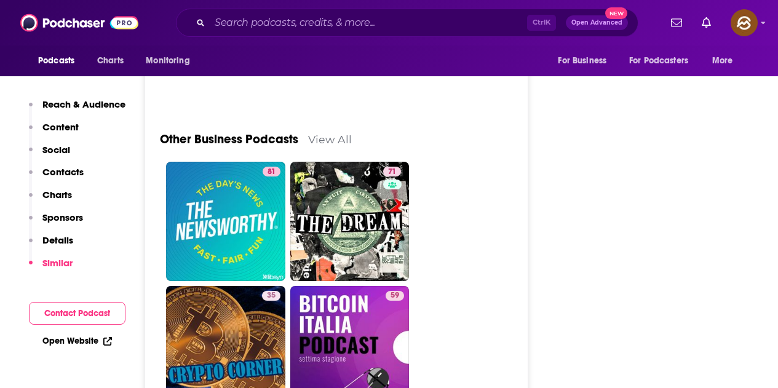
scroll to position [3381, 0]
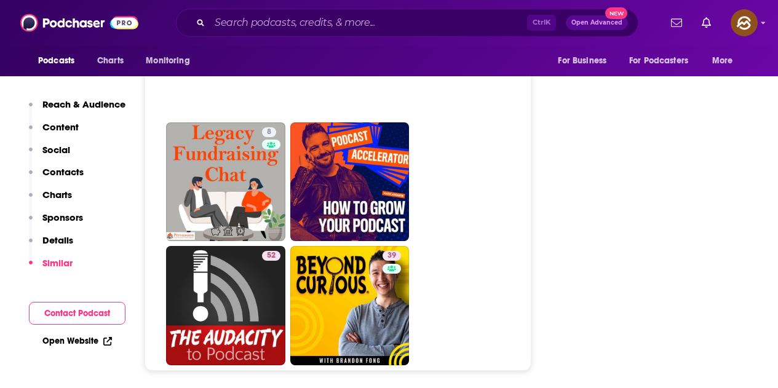
scroll to position [5532, 0]
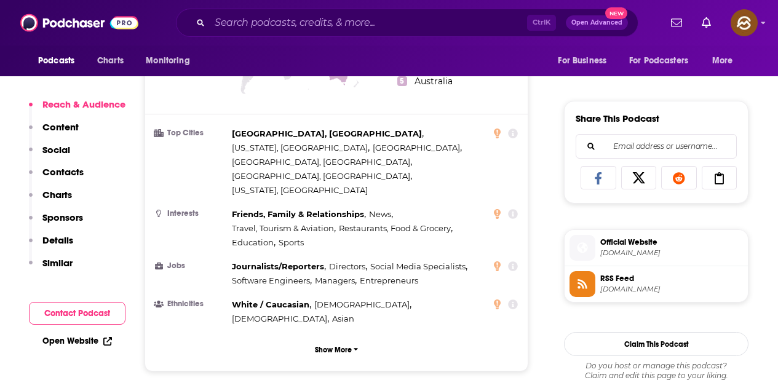
scroll to position [738, 0]
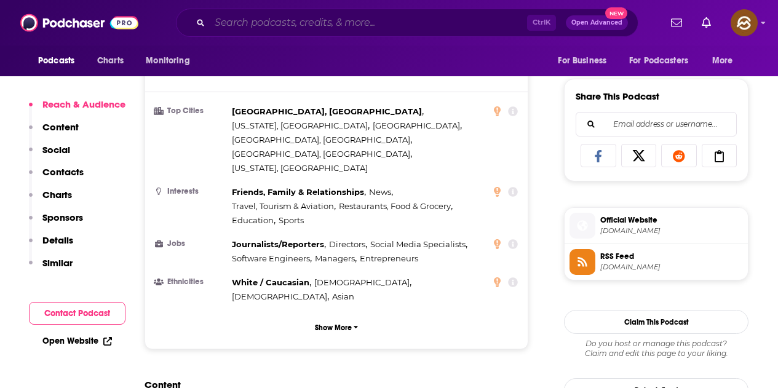
click at [267, 20] on input "Search podcasts, credits, & more..." at bounding box center [368, 23] width 317 height 20
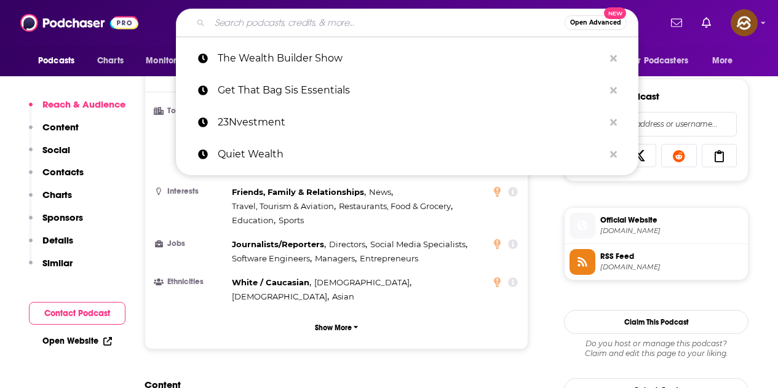
paste input "Business Lunch"
type input "Business Lunch"
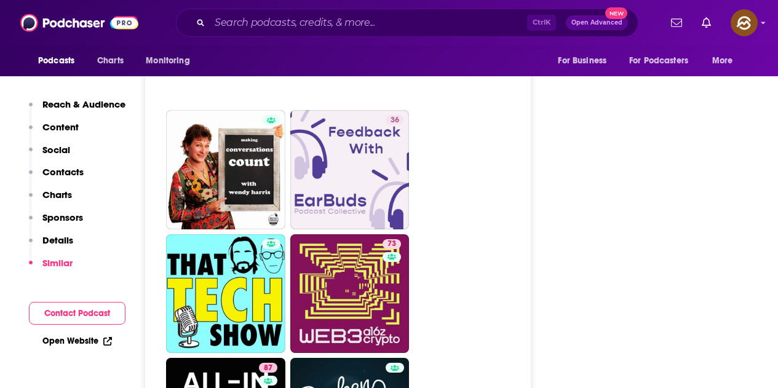
scroll to position [5409, 0]
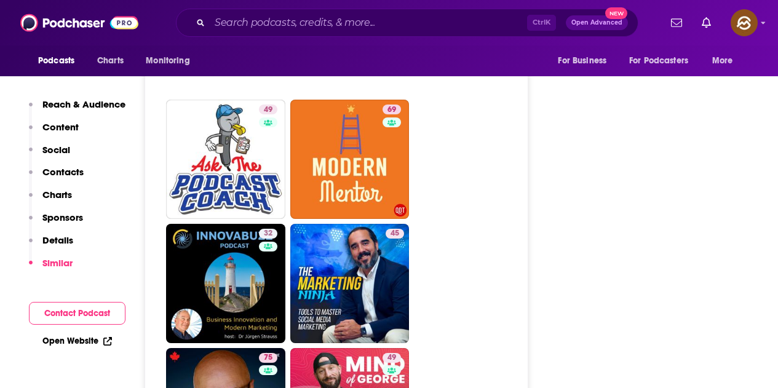
scroll to position [5471, 0]
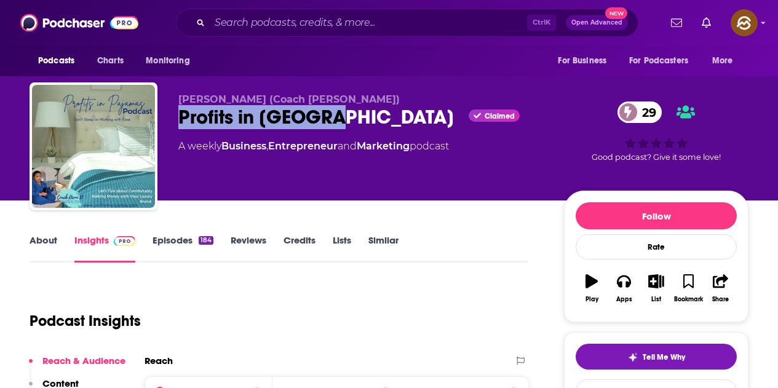
drag, startPoint x: 183, startPoint y: 120, endPoint x: 338, endPoint y: 132, distance: 155.3
click at [338, 132] on div "[PERSON_NAME] (Coach [PERSON_NAME]) Profits in Pajamas Claimed 29 A weekly Busi…" at bounding box center [361, 142] width 366 height 98
click at [621, 293] on button "Apps" at bounding box center [623, 288] width 32 height 44
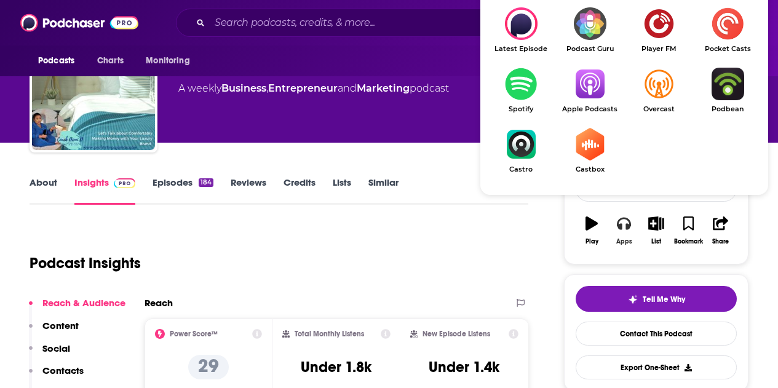
scroll to position [61, 0]
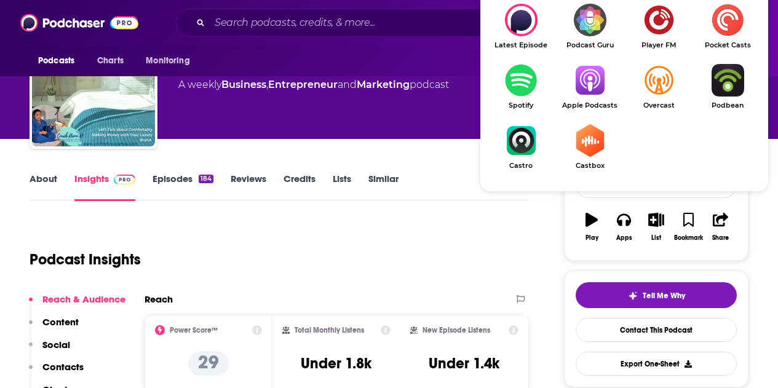
click at [590, 89] on img "Show Listen On dropdown" at bounding box center [589, 80] width 69 height 33
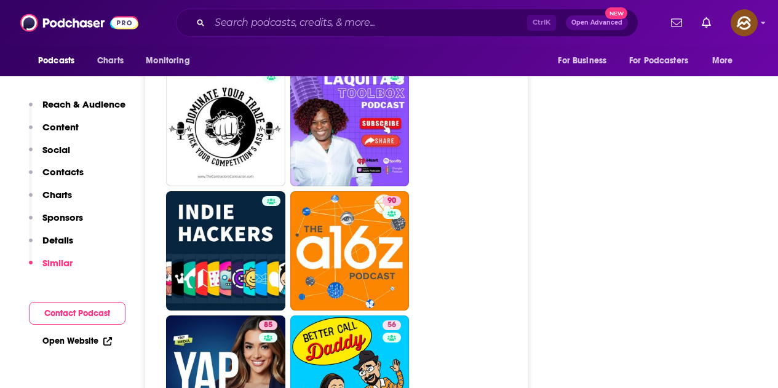
scroll to position [5471, 0]
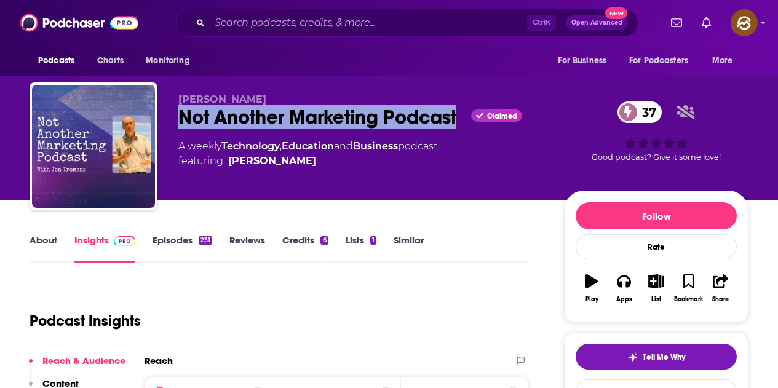
drag, startPoint x: 176, startPoint y: 122, endPoint x: 459, endPoint y: 129, distance: 282.8
click at [459, 129] on div "[PERSON_NAME] Not Another Marketing Podcast Claimed 37 A weekly Technology , Ed…" at bounding box center [389, 148] width 719 height 133
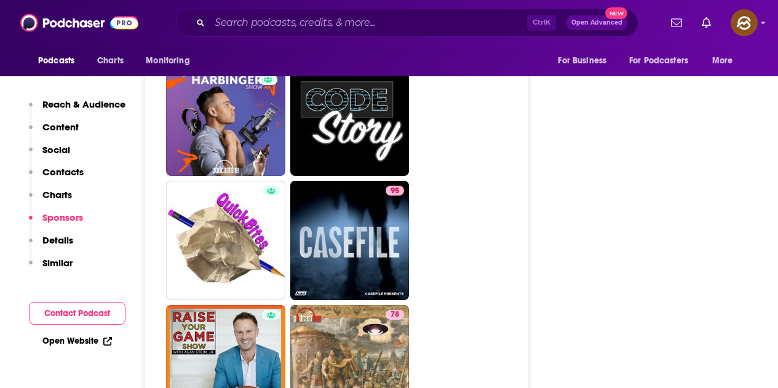
scroll to position [4979, 0]
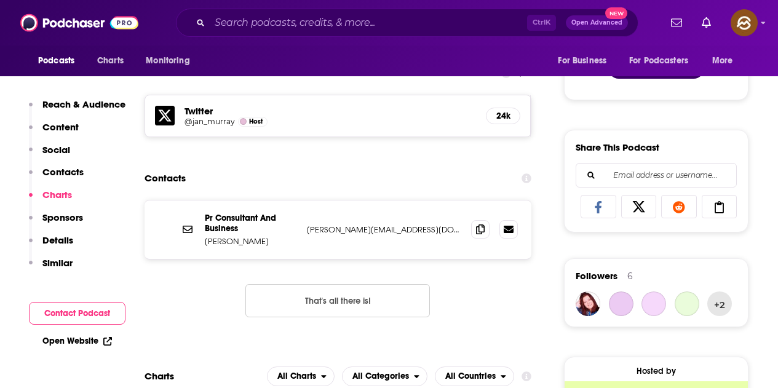
scroll to position [1229, 0]
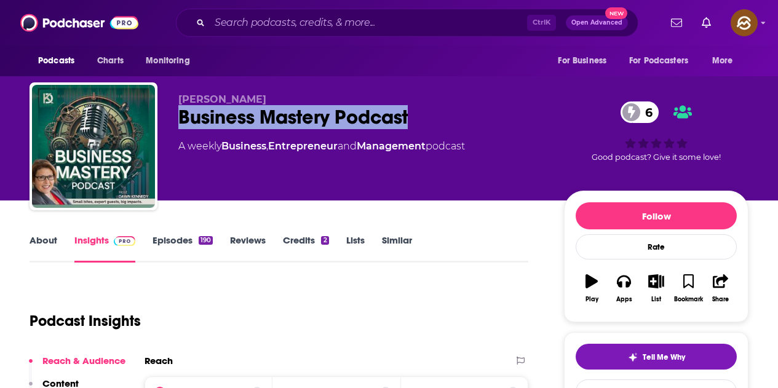
drag, startPoint x: 179, startPoint y: 113, endPoint x: 428, endPoint y: 118, distance: 249.6
click at [428, 118] on div "Business Mastery Podcast 6" at bounding box center [361, 117] width 366 height 24
click at [615, 287] on button "Apps" at bounding box center [623, 288] width 32 height 44
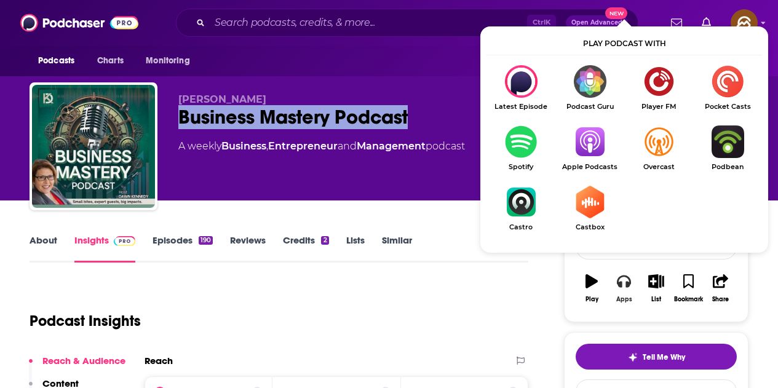
scroll to position [61, 0]
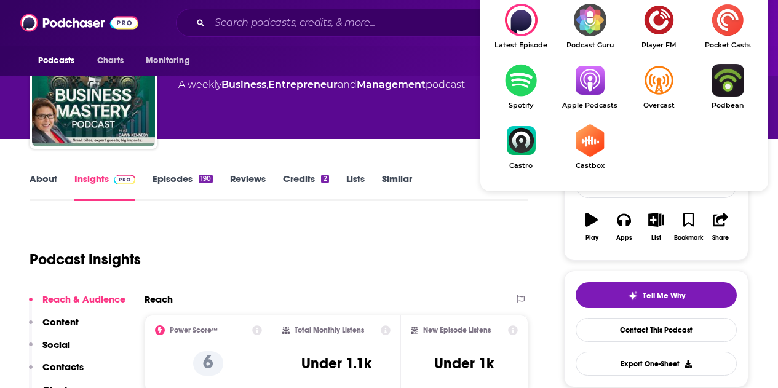
click at [584, 100] on link "Apple Podcasts" at bounding box center [589, 86] width 69 height 45
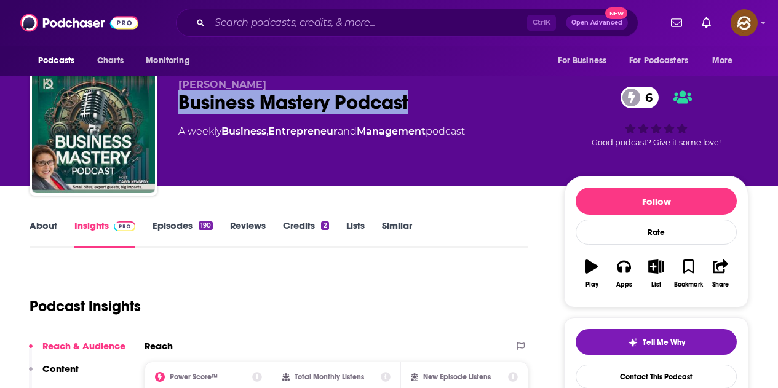
scroll to position [0, 0]
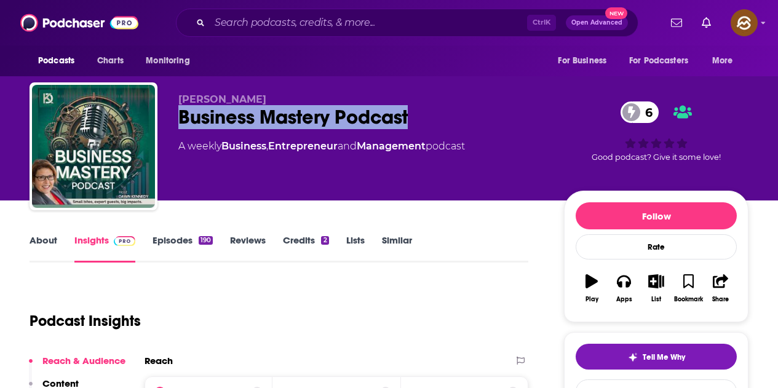
click at [284, 124] on div "Business Mastery Podcast 6" at bounding box center [361, 117] width 366 height 24
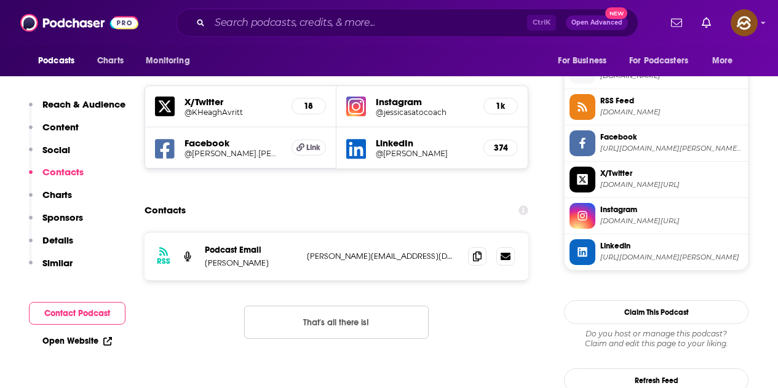
scroll to position [1106, 0]
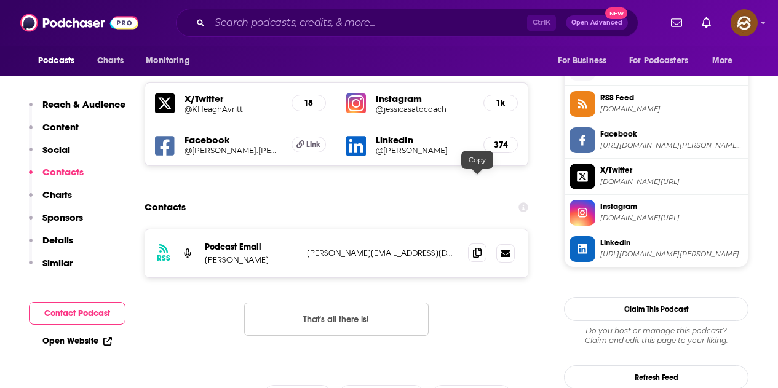
click at [475, 248] on icon at bounding box center [477, 253] width 9 height 10
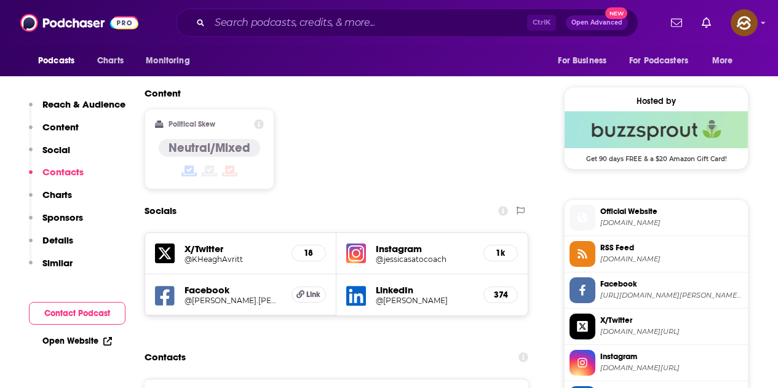
scroll to position [922, 0]
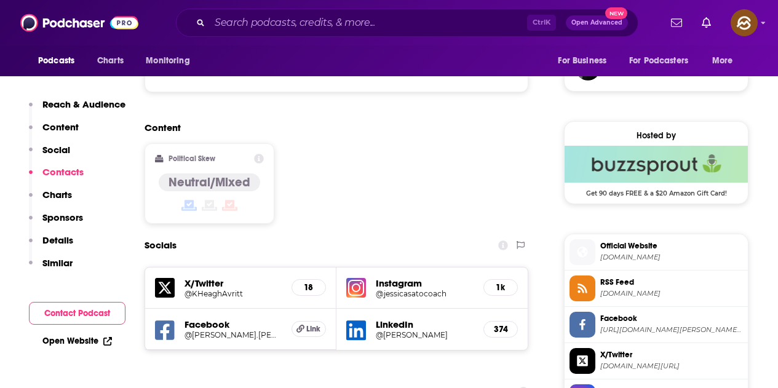
drag, startPoint x: 218, startPoint y: 257, endPoint x: 160, endPoint y: 262, distance: 58.0
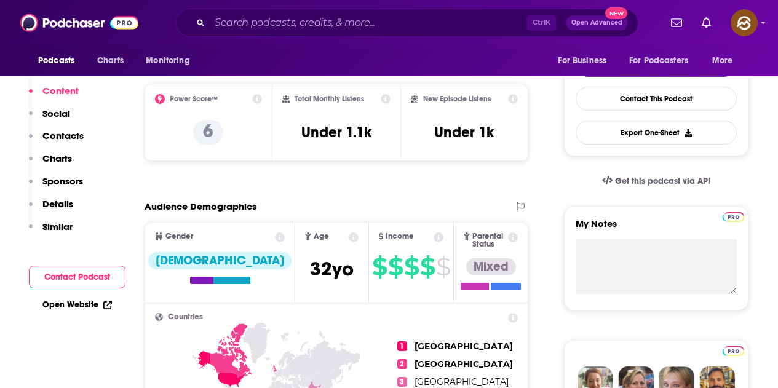
scroll to position [0, 0]
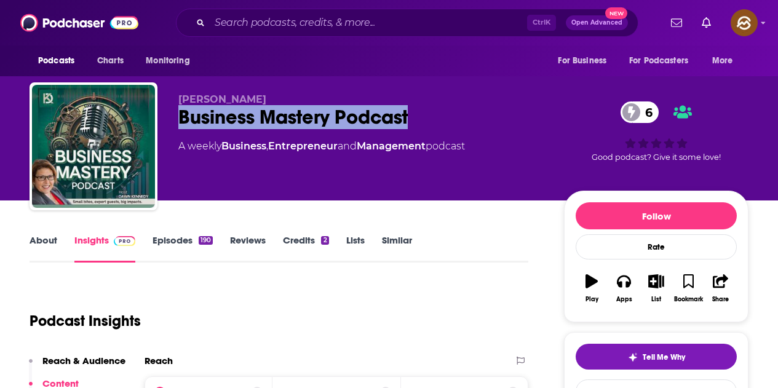
drag, startPoint x: 181, startPoint y: 113, endPoint x: 424, endPoint y: 113, distance: 242.2
click at [424, 113] on div "Business Mastery Podcast 6" at bounding box center [361, 117] width 366 height 24
click at [184, 105] on div "Business Mastery Podcast 6" at bounding box center [361, 117] width 366 height 24
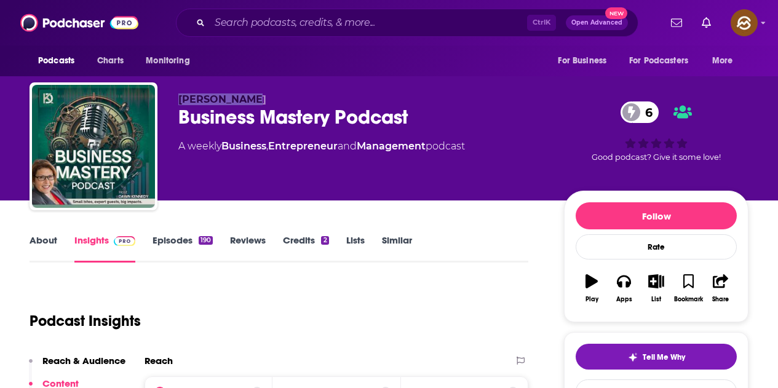
drag, startPoint x: 176, startPoint y: 102, endPoint x: 270, endPoint y: 101, distance: 94.1
click at [270, 101] on div "Dawn Kennedy Business Mastery Podcast 6 A weekly Business , Entrepreneur and Ma…" at bounding box center [389, 148] width 719 height 133
click at [191, 97] on span "Dawn Kennedy" at bounding box center [222, 99] width 88 height 12
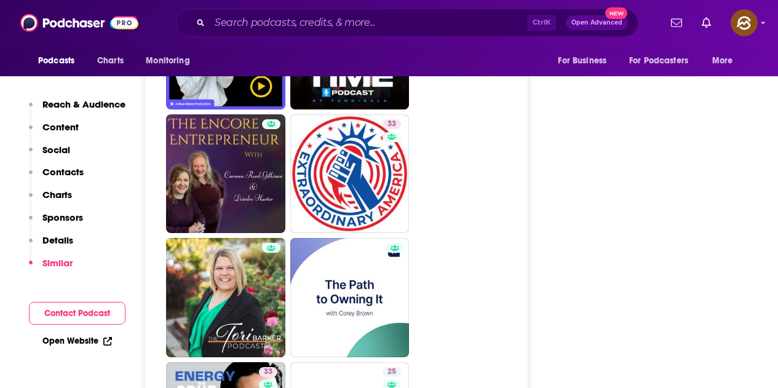
scroll to position [2828, 0]
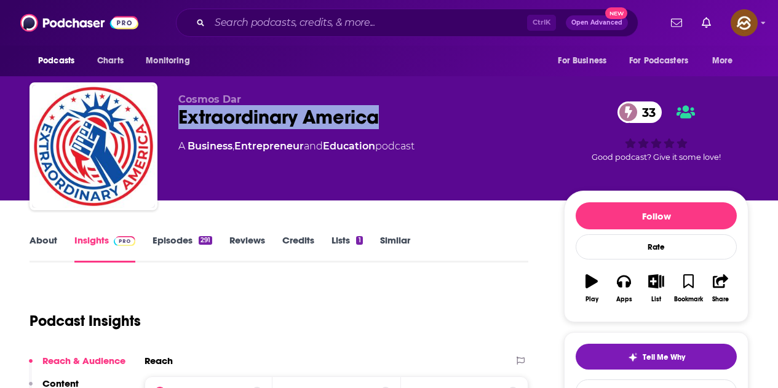
drag, startPoint x: 179, startPoint y: 116, endPoint x: 378, endPoint y: 120, distance: 199.2
click at [378, 120] on div "Cosmos Dar Extraordinary America 33 A Business , Entrepreneur and Education pod…" at bounding box center [389, 148] width 719 height 133
click at [625, 287] on icon "button" at bounding box center [624, 281] width 14 height 14
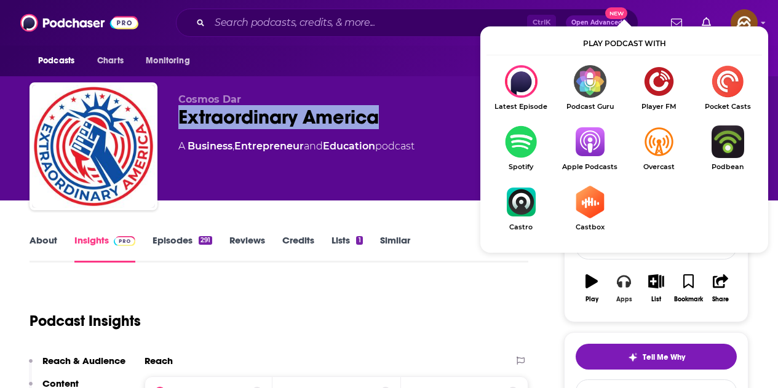
scroll to position [61, 0]
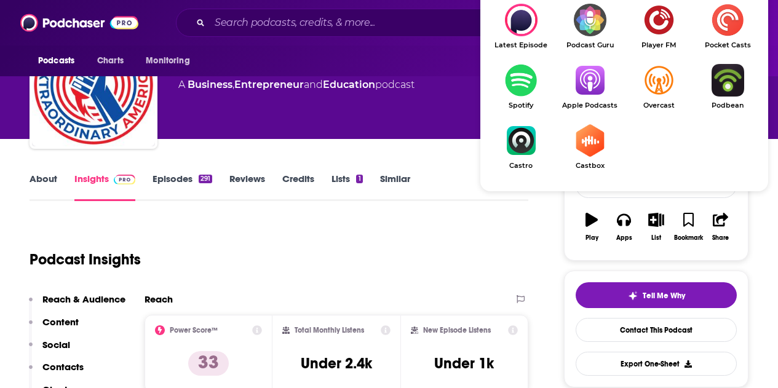
click at [584, 83] on img "Show Listen On dropdown" at bounding box center [589, 80] width 69 height 33
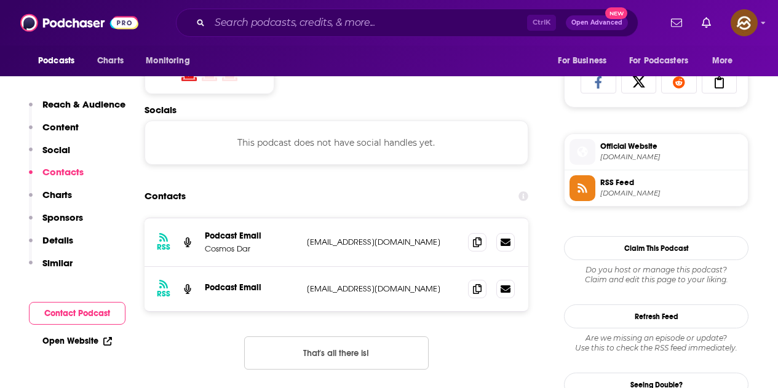
scroll to position [922, 0]
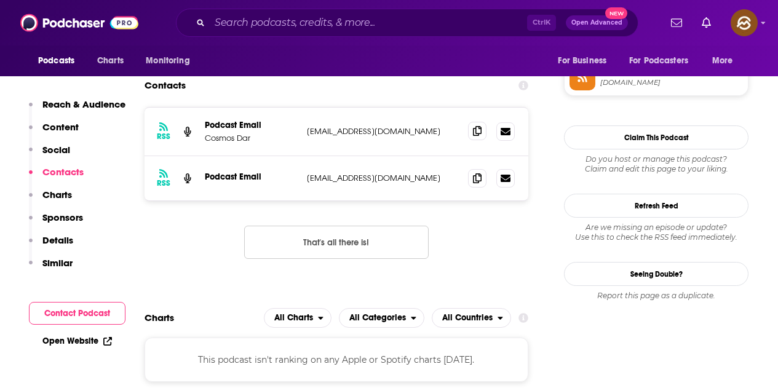
click at [476, 126] on icon at bounding box center [477, 131] width 9 height 10
click at [479, 133] on icon at bounding box center [477, 131] width 9 height 10
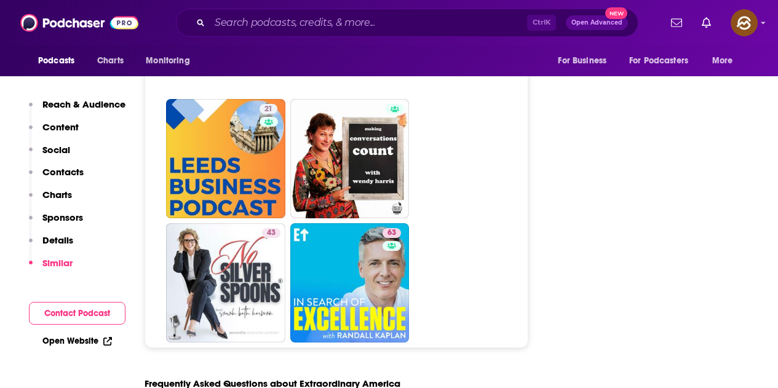
scroll to position [5286, 0]
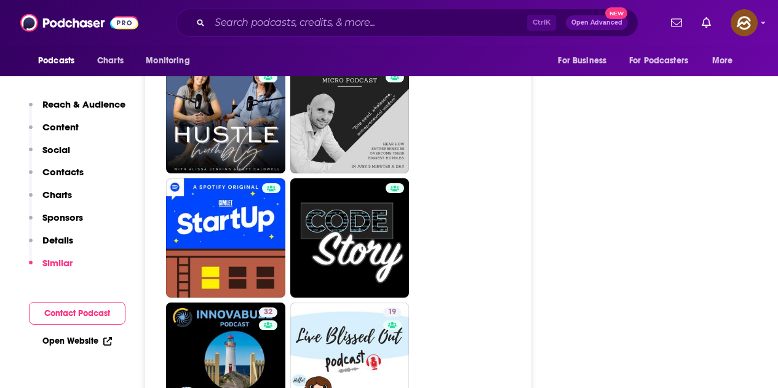
scroll to position [5717, 0]
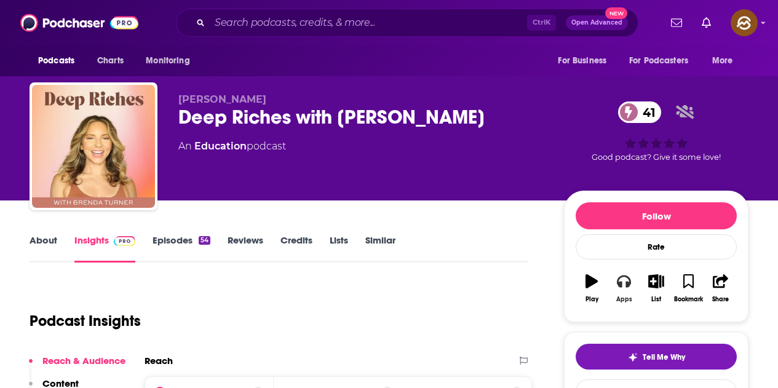
click at [633, 281] on button "Apps" at bounding box center [623, 288] width 32 height 44
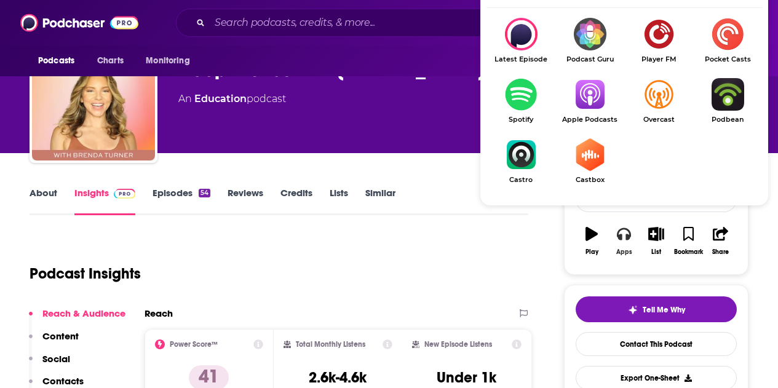
scroll to position [61, 0]
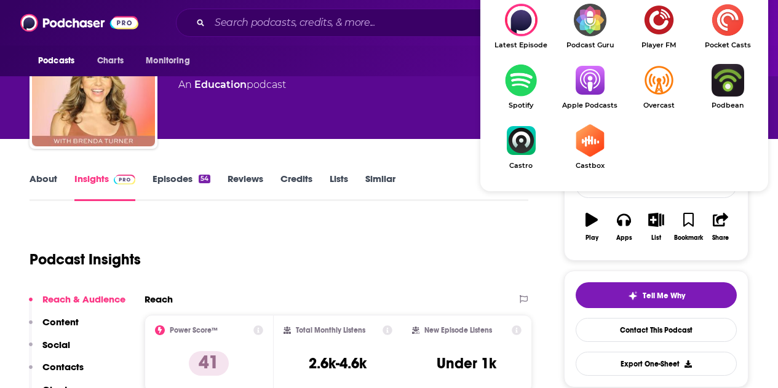
click at [593, 83] on img "Show Listen On dropdown" at bounding box center [589, 80] width 69 height 33
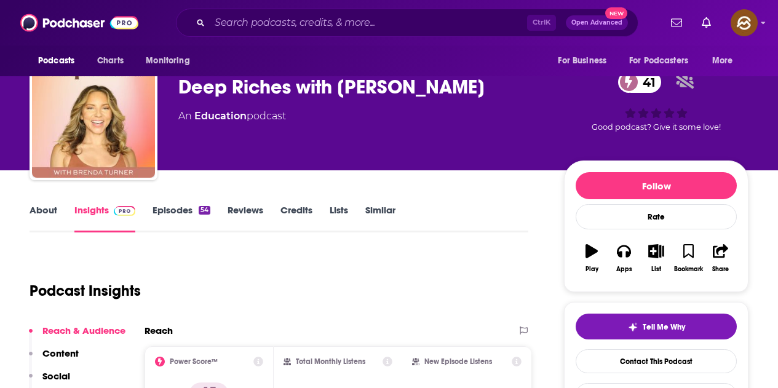
scroll to position [0, 0]
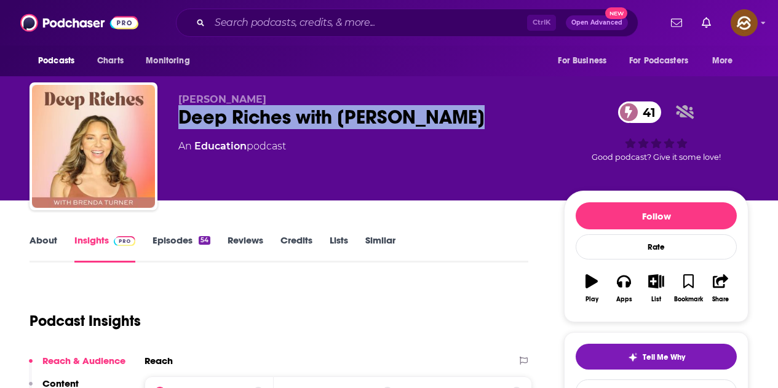
drag, startPoint x: 179, startPoint y: 112, endPoint x: 463, endPoint y: 113, distance: 284.0
click at [463, 113] on div "Deep Riches with [PERSON_NAME] 41" at bounding box center [361, 117] width 366 height 24
click at [463, 114] on body "Podcasts Charts Monitoring Ctrl K Open Advanced New For Business For Podcasters…" at bounding box center [389, 194] width 778 height 388
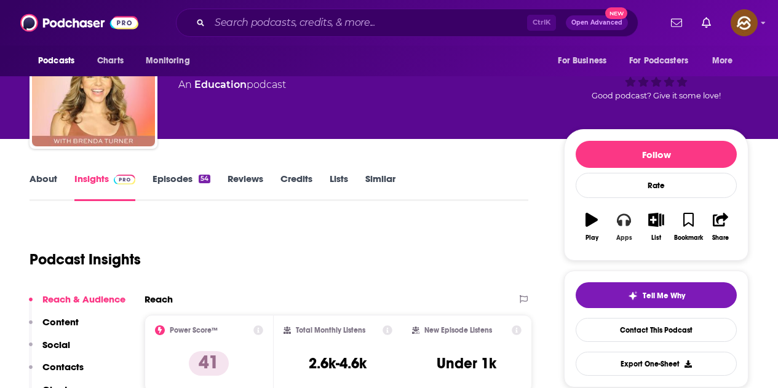
click at [624, 233] on button "Apps" at bounding box center [623, 227] width 32 height 44
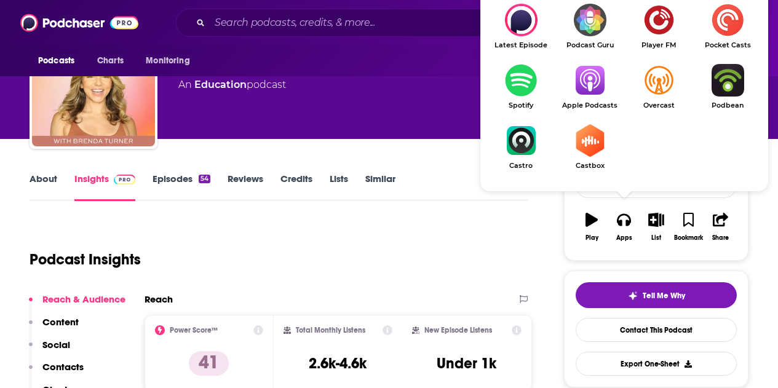
click at [590, 108] on span "Apple Podcasts" at bounding box center [589, 105] width 69 height 8
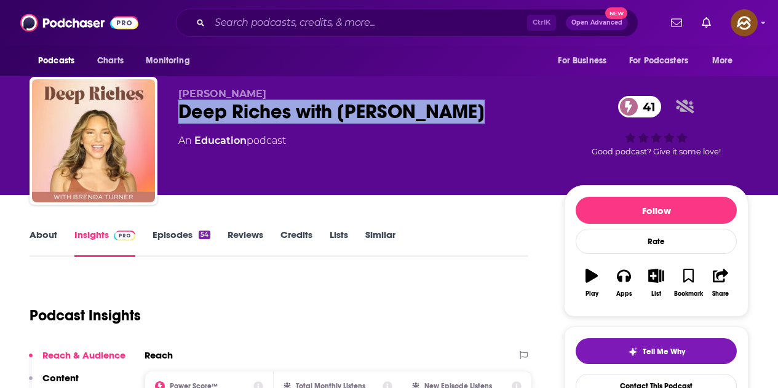
scroll to position [0, 0]
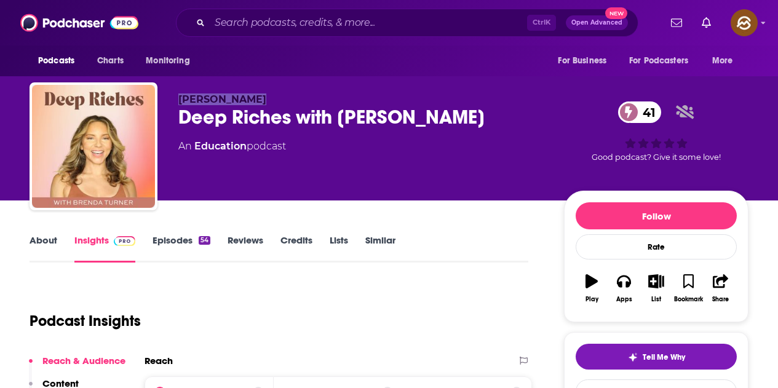
drag, startPoint x: 176, startPoint y: 97, endPoint x: 263, endPoint y: 97, distance: 87.3
click at [263, 97] on div "Brenda Turner Deep Riches with Brenda Turner 41 An Education podcast 41 Good po…" at bounding box center [389, 148] width 719 height 133
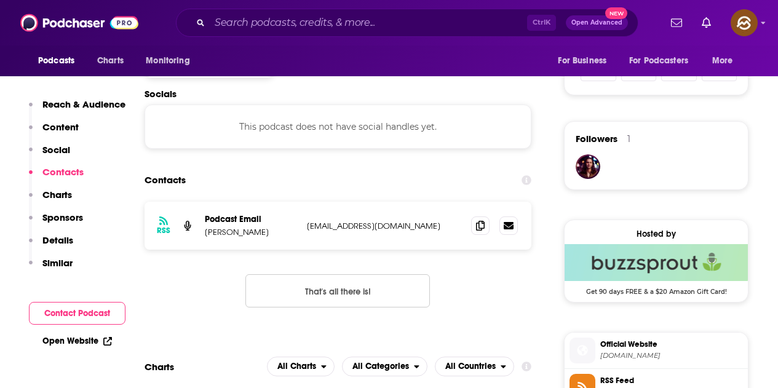
scroll to position [861, 0]
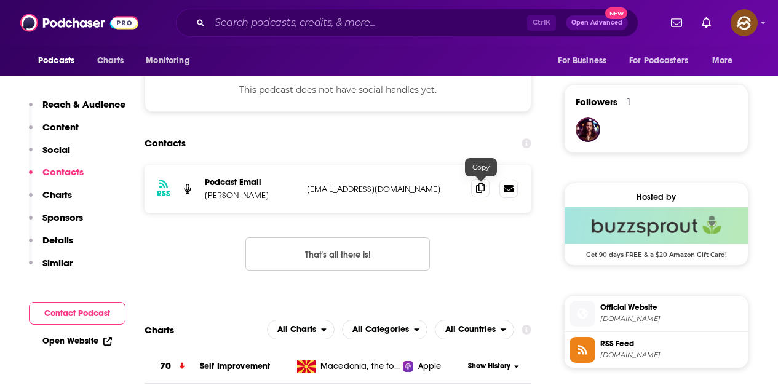
click at [476, 189] on span at bounding box center [480, 188] width 18 height 18
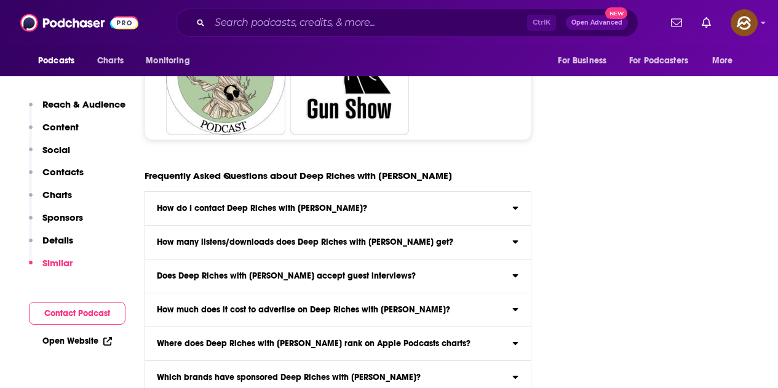
scroll to position [3381, 0]
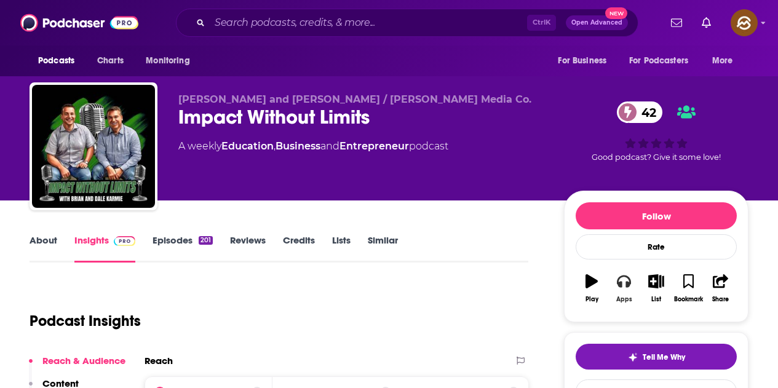
click at [629, 278] on icon "button" at bounding box center [624, 281] width 14 height 12
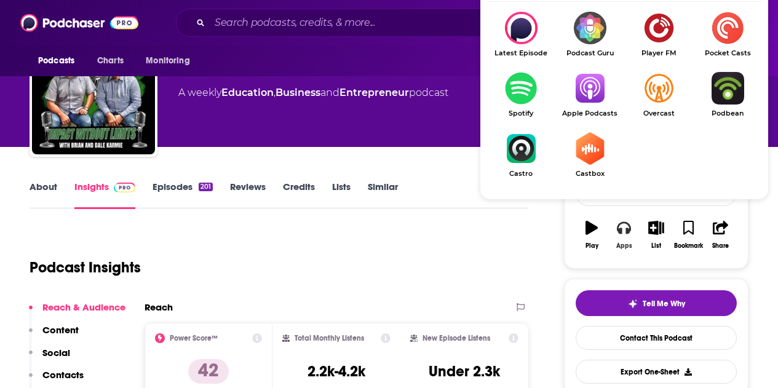
scroll to position [61, 0]
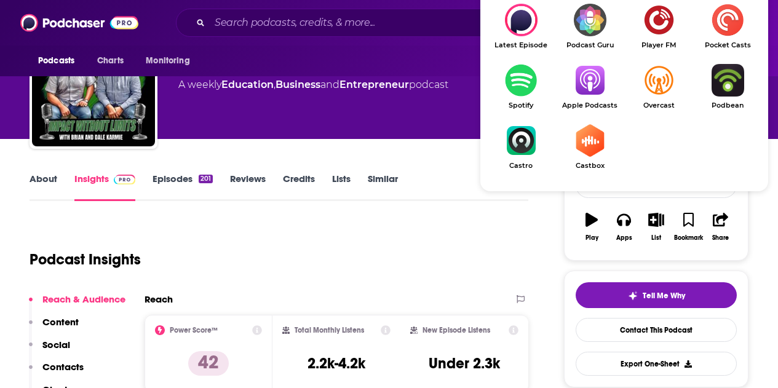
click at [601, 88] on img "Show Listen On dropdown" at bounding box center [589, 80] width 69 height 33
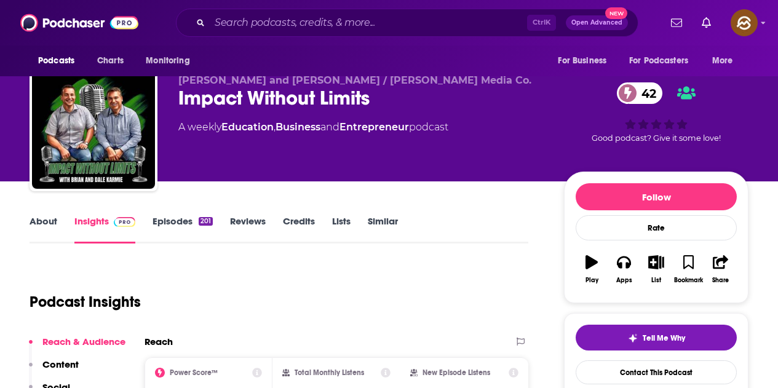
scroll to position [0, 0]
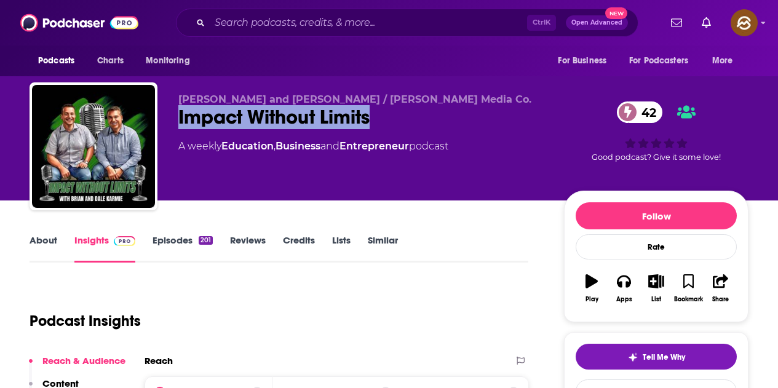
drag, startPoint x: 179, startPoint y: 114, endPoint x: 389, endPoint y: 114, distance: 210.2
click at [389, 114] on div "Impact Without Limits 42" at bounding box center [361, 117] width 366 height 24
click at [492, 132] on div "Dale and Brian Karmie / Adkins Media Co. Impact Without Limits 42 A weekly Educ…" at bounding box center [361, 142] width 366 height 98
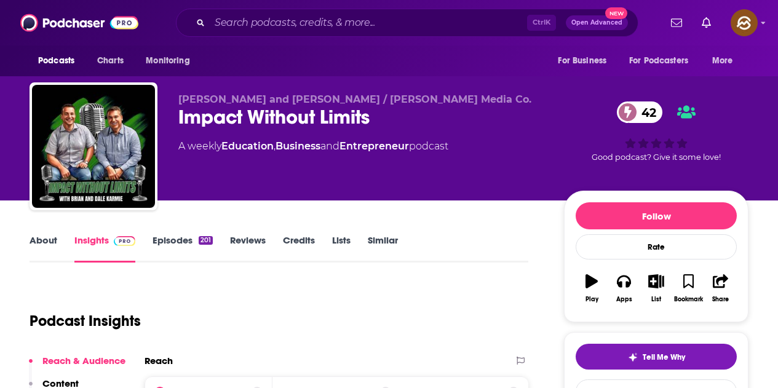
click at [492, 132] on div "Dale and Brian Karmie / Adkins Media Co. Impact Without Limits 42 A weekly Educ…" at bounding box center [361, 142] width 366 height 98
click at [527, 309] on div "Podcast Insights" at bounding box center [279, 318] width 499 height 73
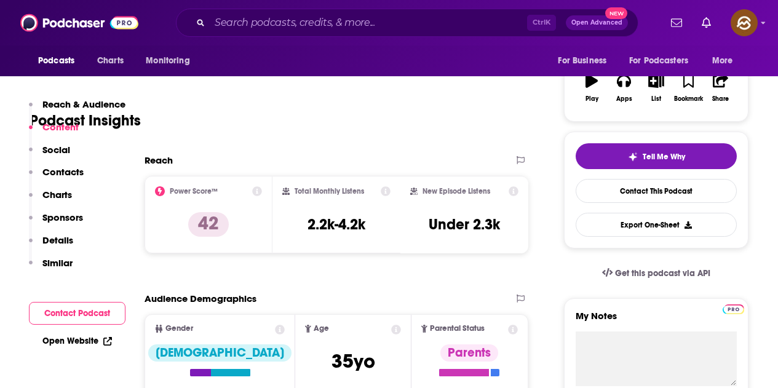
scroll to position [615, 0]
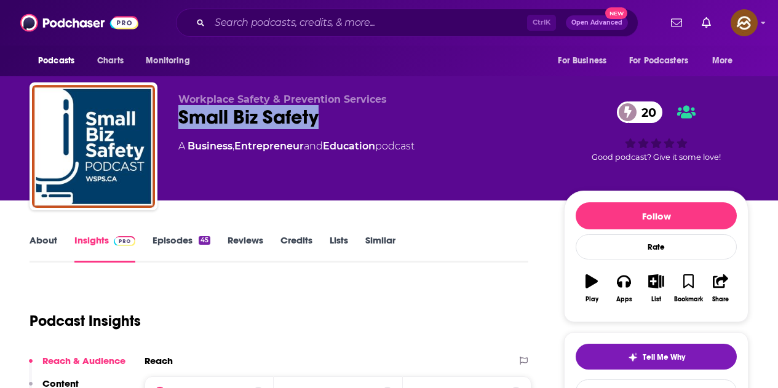
drag, startPoint x: 182, startPoint y: 114, endPoint x: 317, endPoint y: 116, distance: 135.3
click at [317, 116] on div "Small Biz Safety 20" at bounding box center [361, 117] width 366 height 24
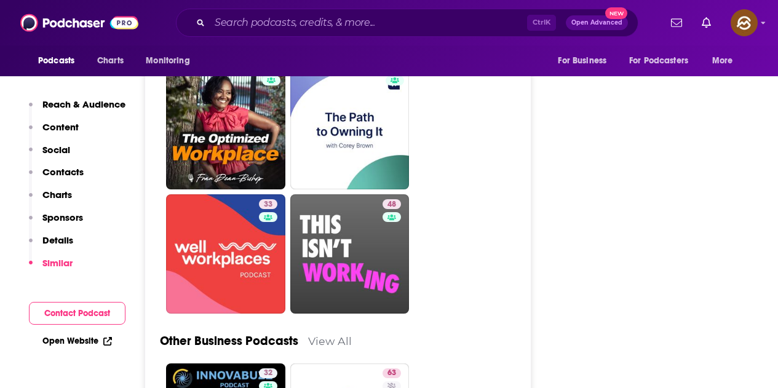
scroll to position [2951, 0]
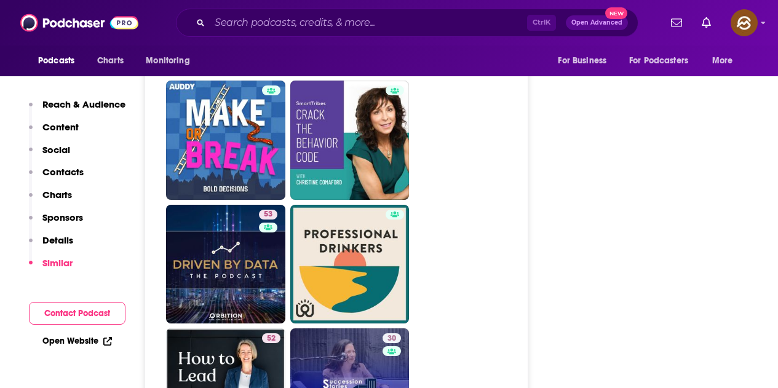
scroll to position [5594, 0]
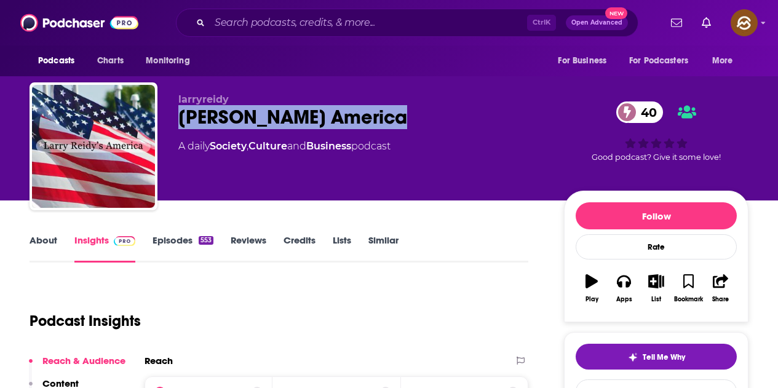
drag, startPoint x: 181, startPoint y: 117, endPoint x: 371, endPoint y: 117, distance: 190.6
click at [371, 117] on div "[PERSON_NAME] America 40" at bounding box center [361, 117] width 366 height 24
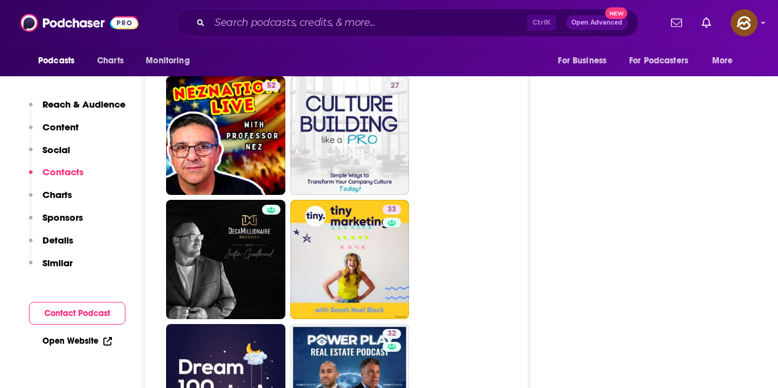
scroll to position [58, 0]
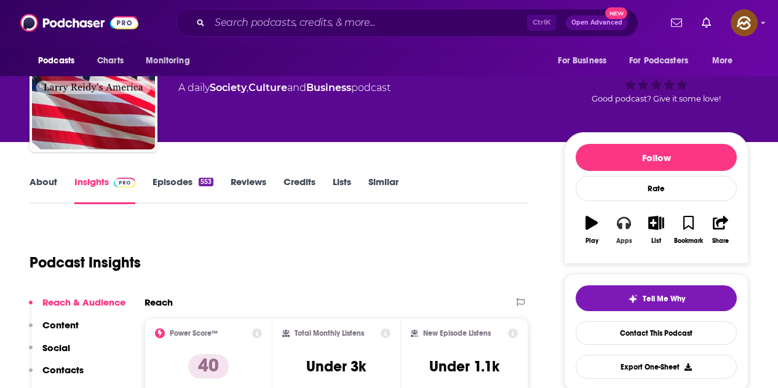
click at [631, 225] on button "Apps" at bounding box center [623, 230] width 32 height 44
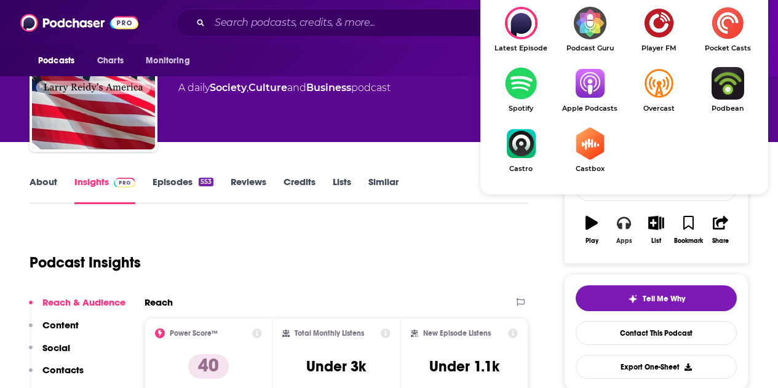
scroll to position [120, 0]
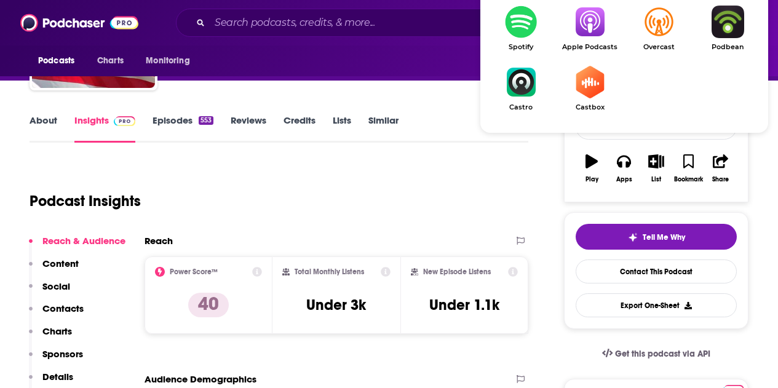
click at [588, 50] on span "Apple Podcasts" at bounding box center [589, 47] width 69 height 8
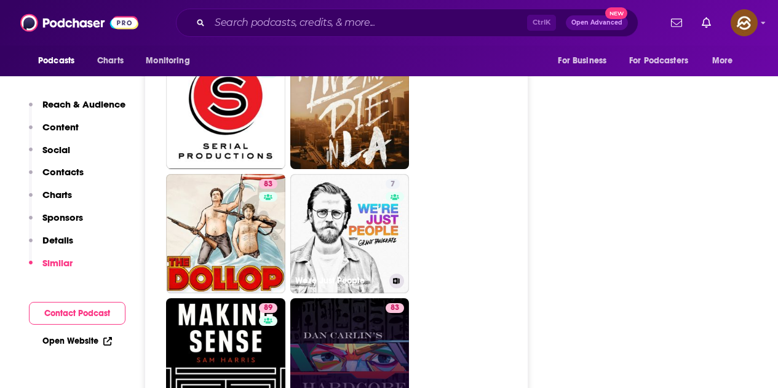
scroll to position [4115, 0]
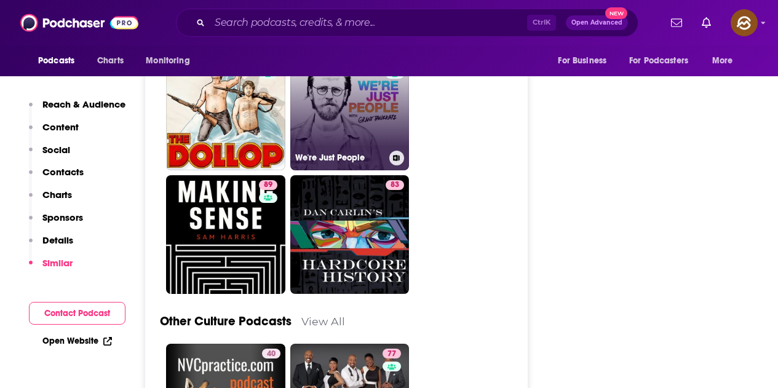
click at [365, 138] on link "7 We're Just People" at bounding box center [349, 110] width 119 height 119
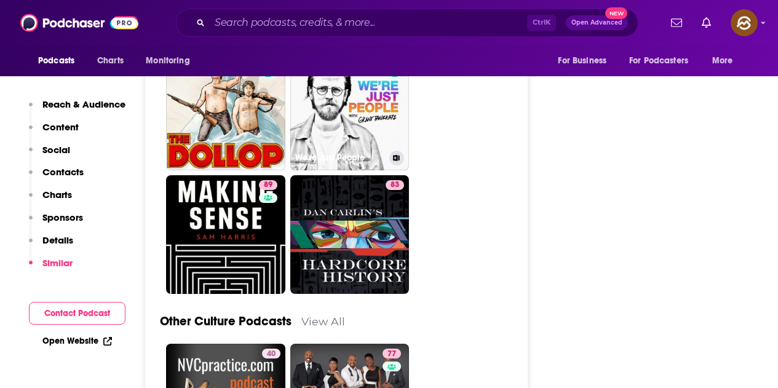
type input "https://www.podchaser.com/podcasts/were-just-people-858349"
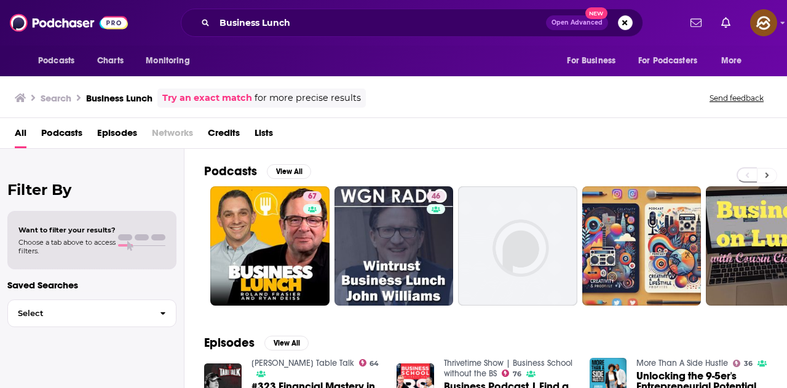
click at [766, 178] on icon at bounding box center [767, 175] width 4 height 9
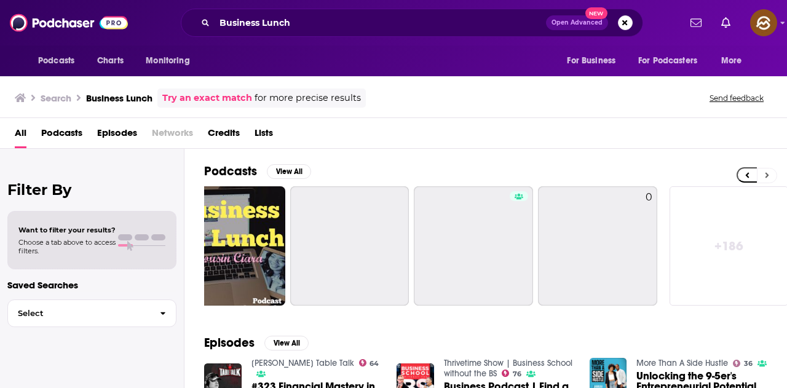
scroll to position [0, 546]
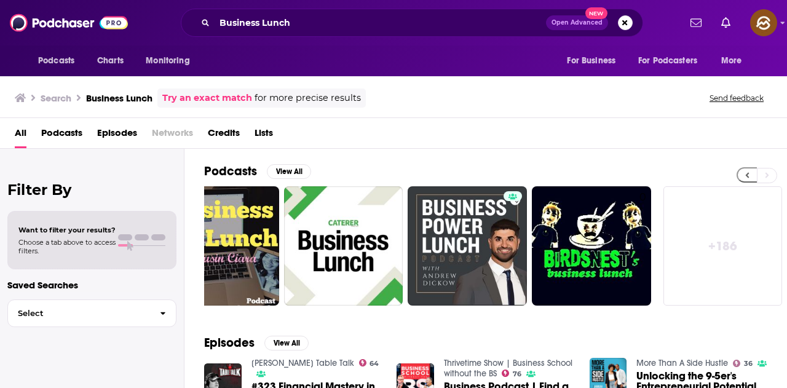
click at [742, 177] on button at bounding box center [746, 174] width 20 height 15
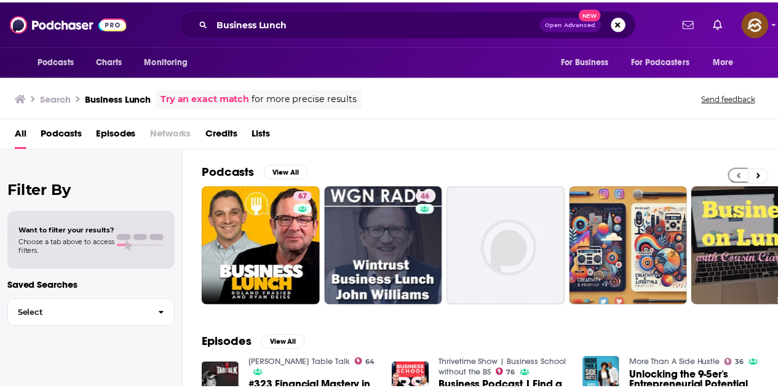
scroll to position [0, 0]
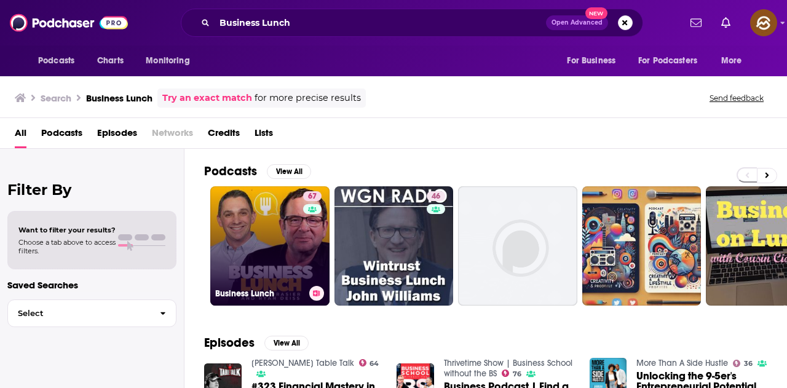
click at [250, 215] on link "67 Business Lunch" at bounding box center [269, 245] width 119 height 119
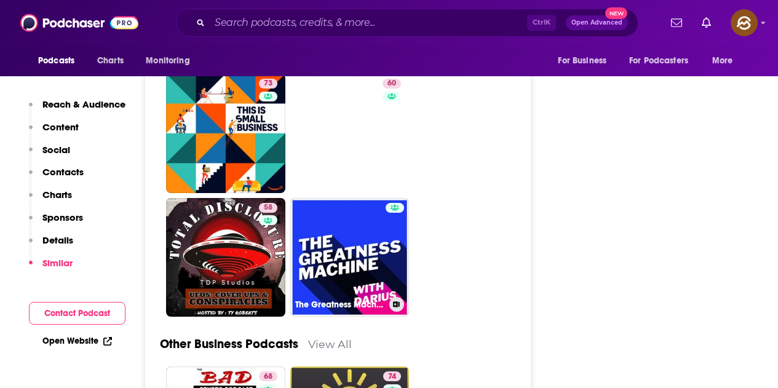
scroll to position [3996, 0]
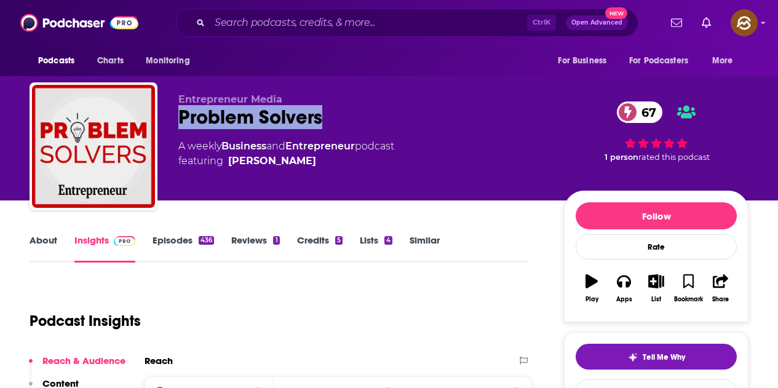
drag, startPoint x: 183, startPoint y: 120, endPoint x: 321, endPoint y: 129, distance: 139.2
click at [321, 129] on div "Entrepreneur Media Problem Solvers 67 A weekly Business and Entrepreneur podcas…" at bounding box center [361, 142] width 366 height 98
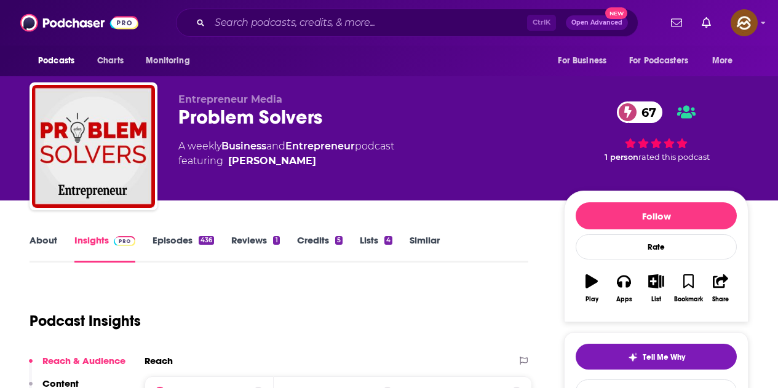
click at [451, 170] on div "Entrepreneur Media Problem Solvers 67 A weekly Business and Entrepreneur podcas…" at bounding box center [361, 142] width 366 height 98
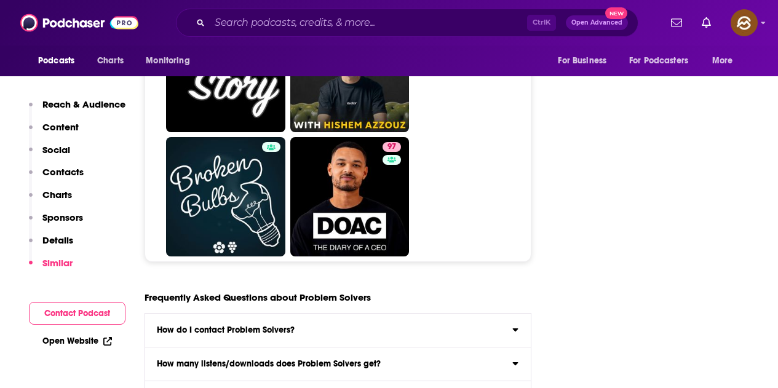
scroll to position [6208, 0]
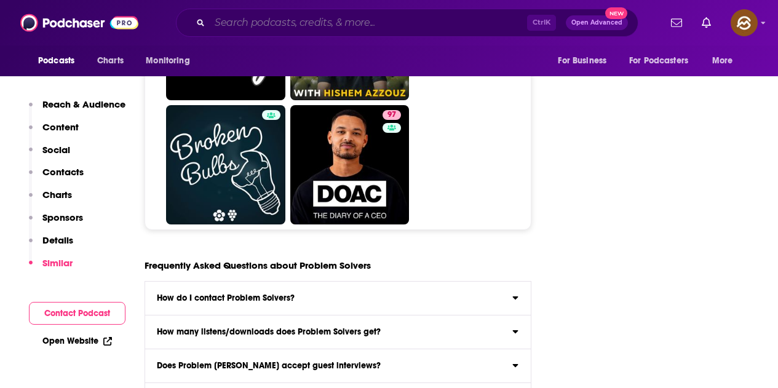
click at [300, 26] on input "Search podcasts, credits, & more..." at bounding box center [368, 23] width 317 height 20
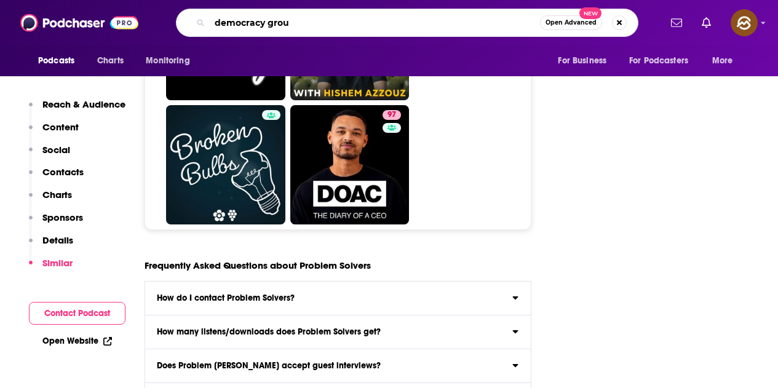
type input "democracy group"
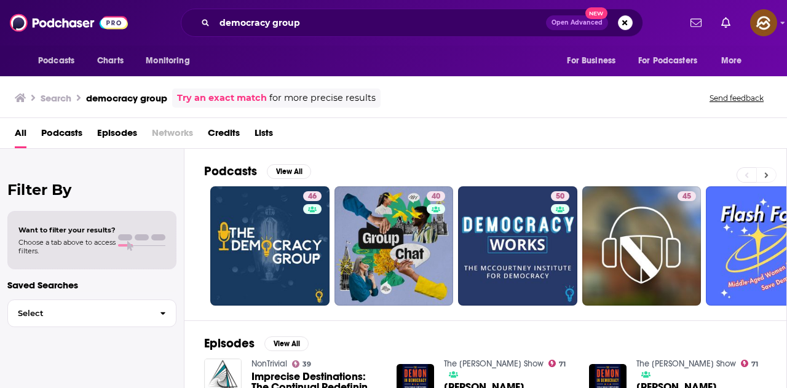
click at [765, 176] on icon at bounding box center [766, 175] width 4 height 9
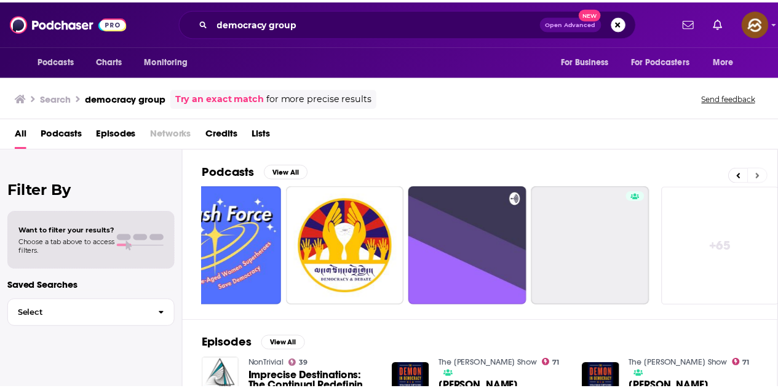
scroll to position [0, 546]
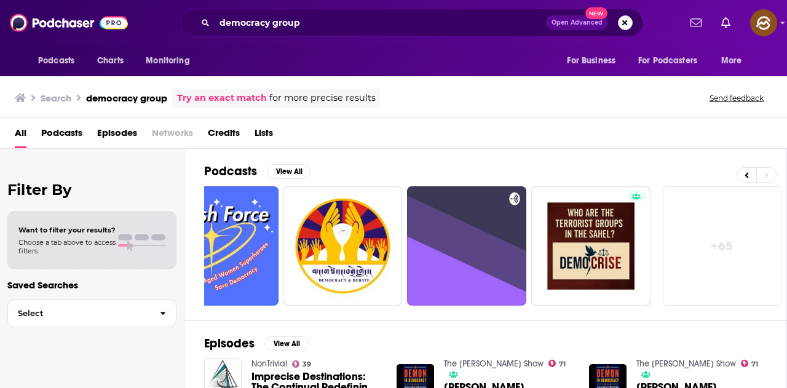
click at [625, 17] on button "Search podcasts, credits, & more..." at bounding box center [625, 22] width 15 height 15
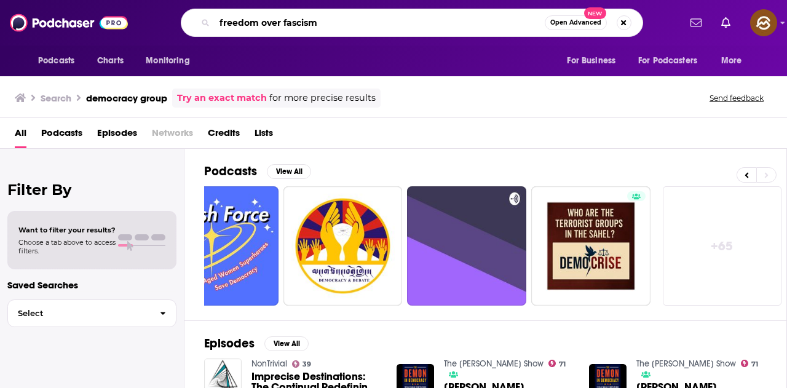
type input "freedom over fascism"
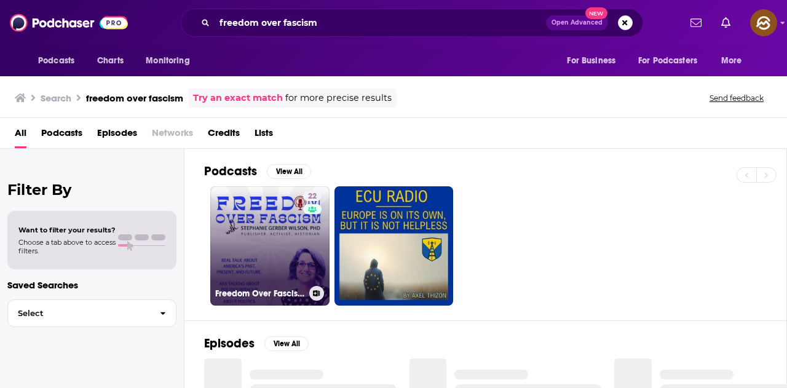
click at [280, 254] on link "22 Freedom Over Fascism" at bounding box center [269, 245] width 119 height 119
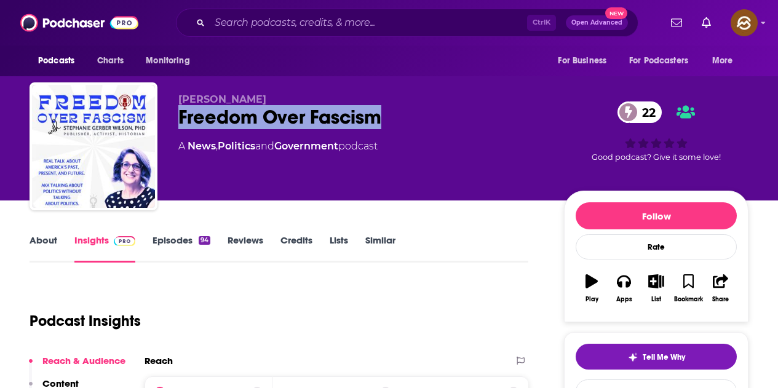
drag, startPoint x: 177, startPoint y: 114, endPoint x: 384, endPoint y: 127, distance: 206.9
click at [384, 127] on div "Stephanie Wilson Freedom Over Fascism 22 A News , Politics and Government podca…" at bounding box center [389, 148] width 719 height 133
click at [616, 294] on button "Apps" at bounding box center [623, 288] width 32 height 44
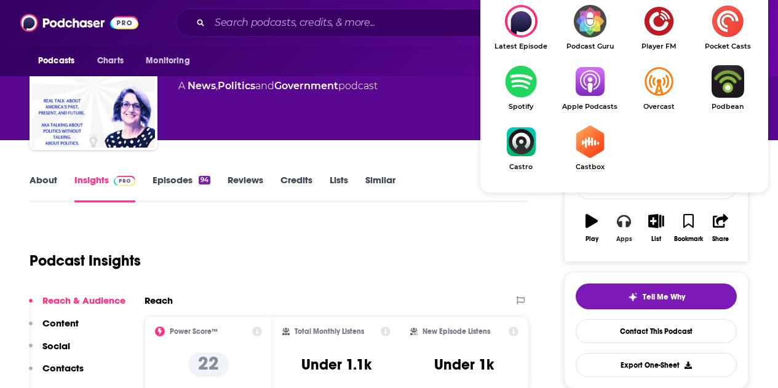
scroll to position [61, 0]
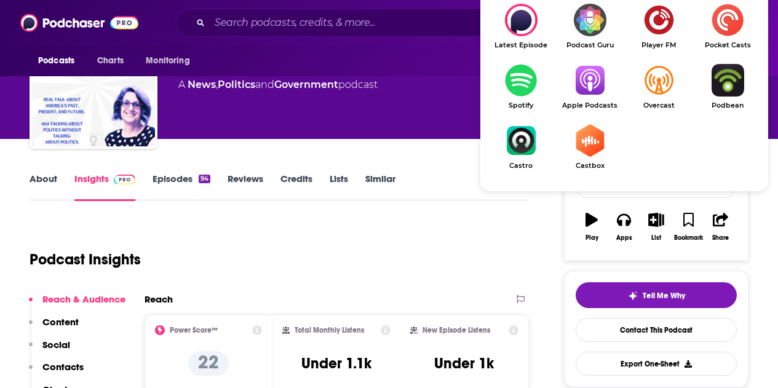
click at [594, 97] on img "Show Listen On dropdown" at bounding box center [589, 80] width 69 height 33
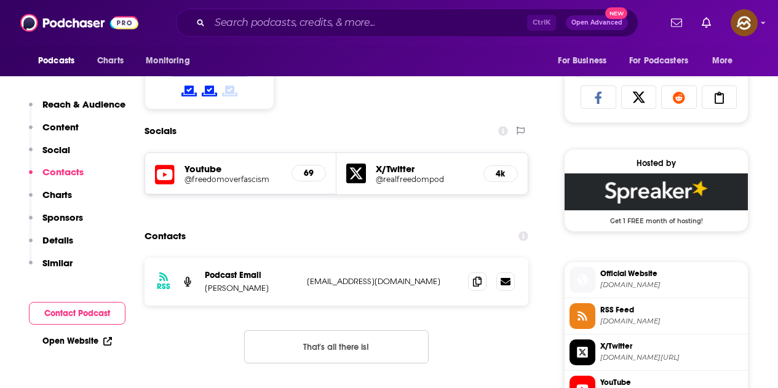
scroll to position [861, 0]
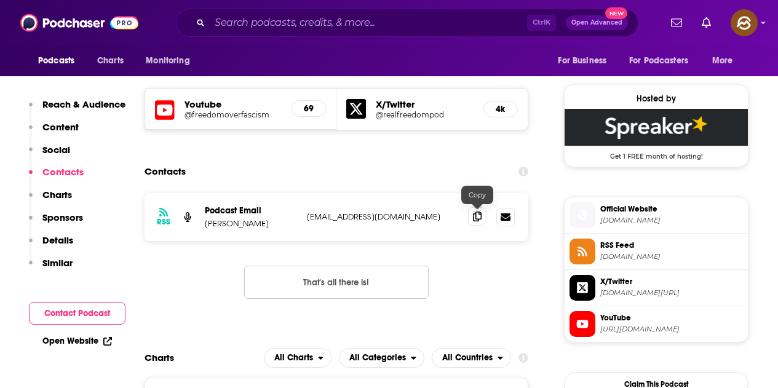
click at [479, 218] on icon at bounding box center [477, 216] width 9 height 10
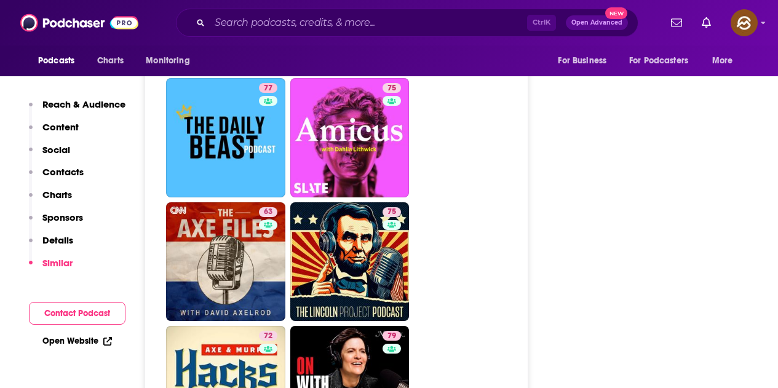
scroll to position [2951, 0]
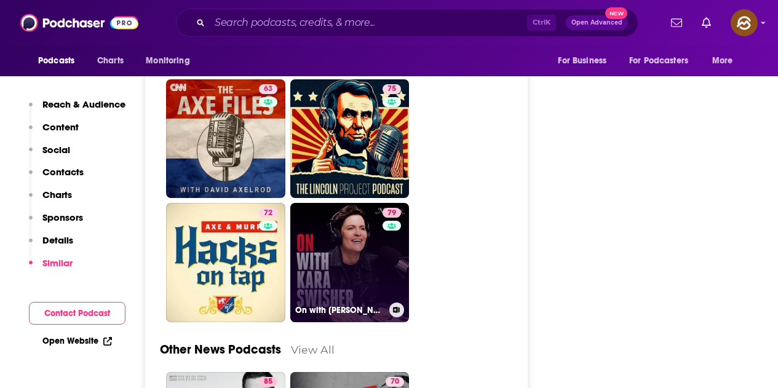
click at [378, 259] on link "79 On with Kara Swisher" at bounding box center [349, 262] width 119 height 119
type input "https://www.podchaser.com/podcasts/on-with-kara-swisher-4865725"
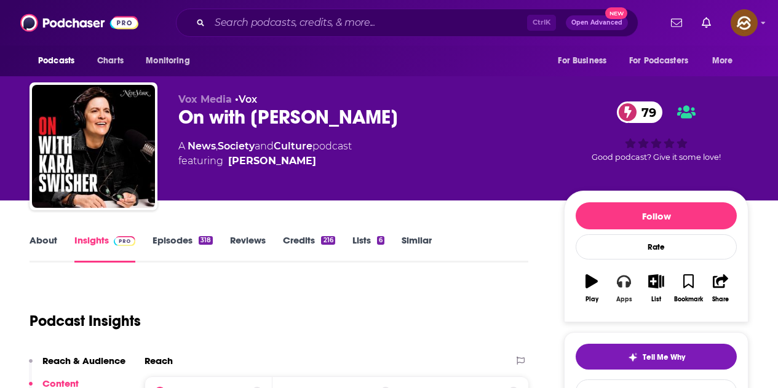
click at [634, 284] on button "Apps" at bounding box center [623, 288] width 32 height 44
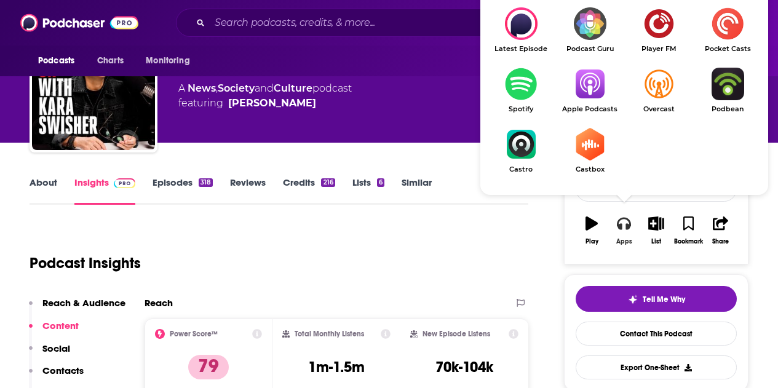
scroll to position [61, 0]
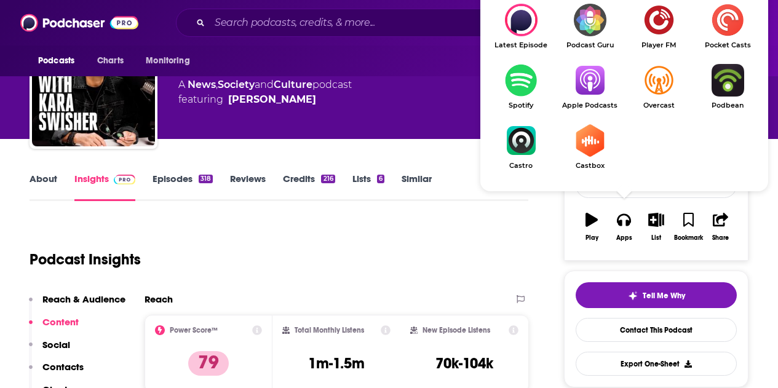
click at [597, 90] on img "Show Listen On dropdown" at bounding box center [589, 80] width 69 height 33
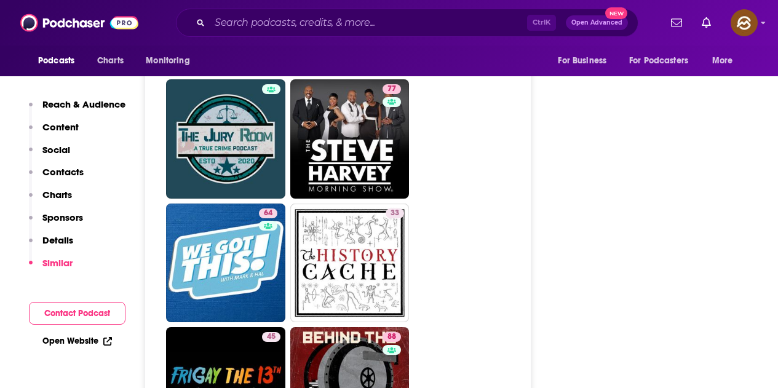
scroll to position [6331, 0]
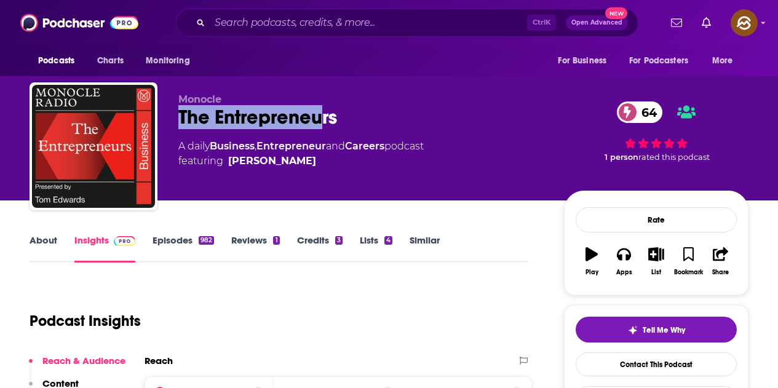
click at [336, 122] on div "The Entrepreneurs 64" at bounding box center [361, 117] width 366 height 24
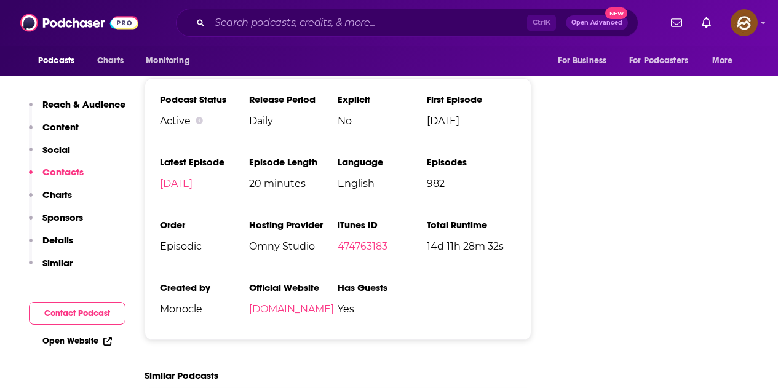
scroll to position [1, 0]
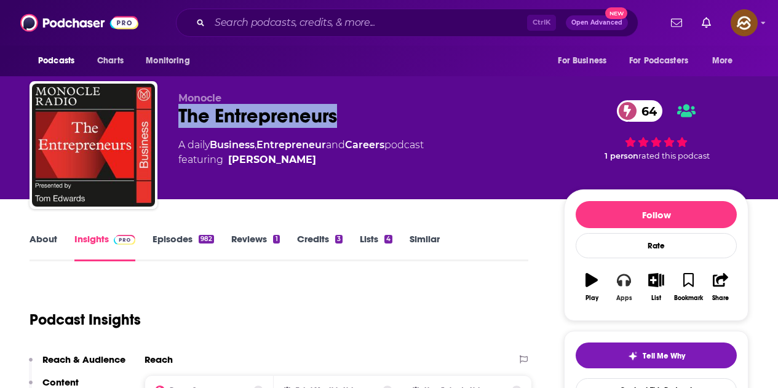
click at [623, 280] on icon "button" at bounding box center [624, 280] width 14 height 14
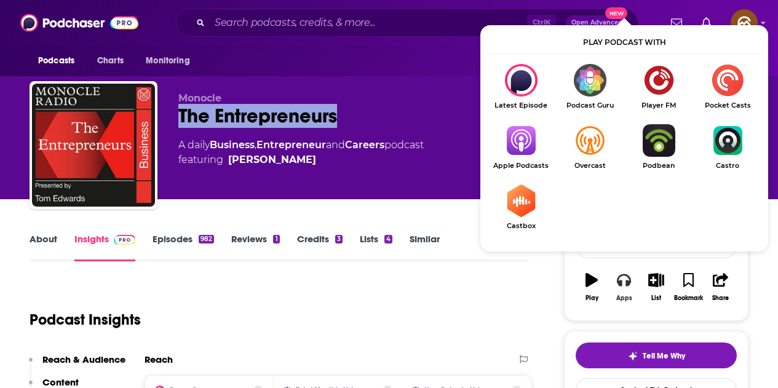
scroll to position [63, 0]
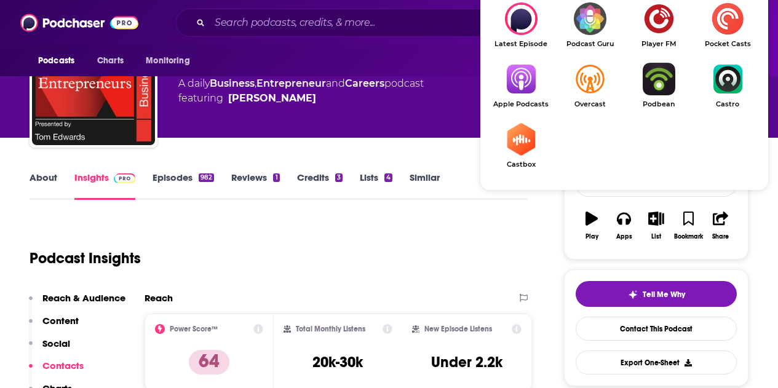
click at [518, 84] on img "Show Listen On dropdown" at bounding box center [520, 79] width 69 height 33
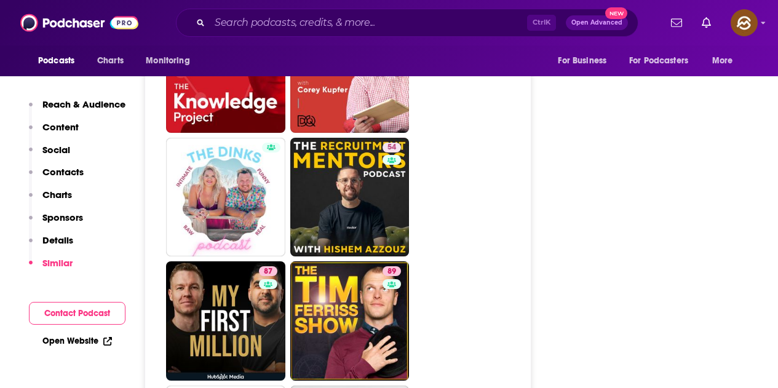
scroll to position [6210, 0]
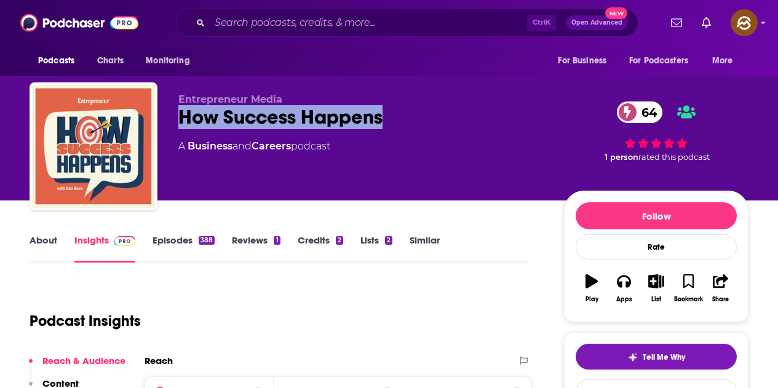
drag, startPoint x: 174, startPoint y: 117, endPoint x: 386, endPoint y: 117, distance: 212.1
click at [386, 117] on div "Entrepreneur Media How Success Happens 64 A Business and Careers podcast 64 1 p…" at bounding box center [389, 148] width 719 height 133
click at [615, 283] on button "Apps" at bounding box center [623, 288] width 32 height 44
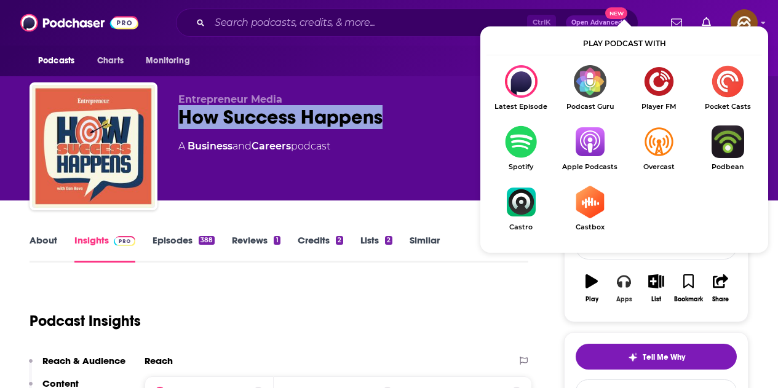
scroll to position [61, 0]
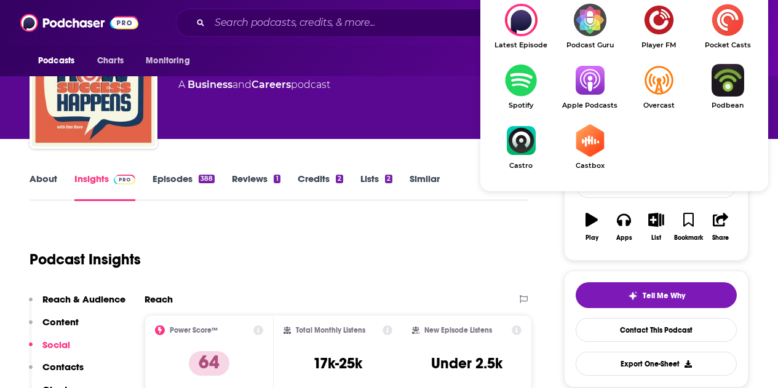
click at [579, 82] on img "Show Listen On dropdown" at bounding box center [589, 80] width 69 height 33
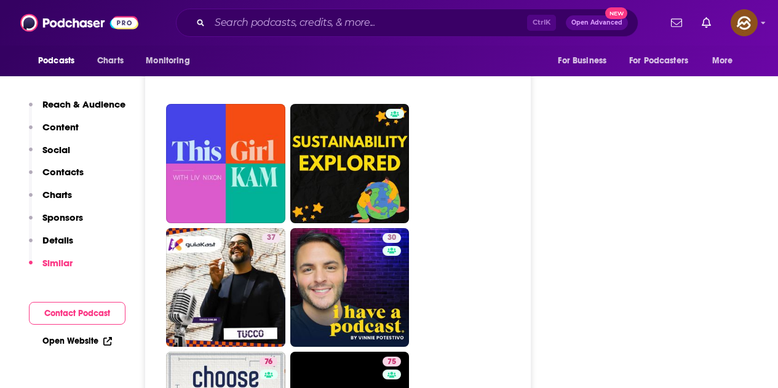
scroll to position [6024, 0]
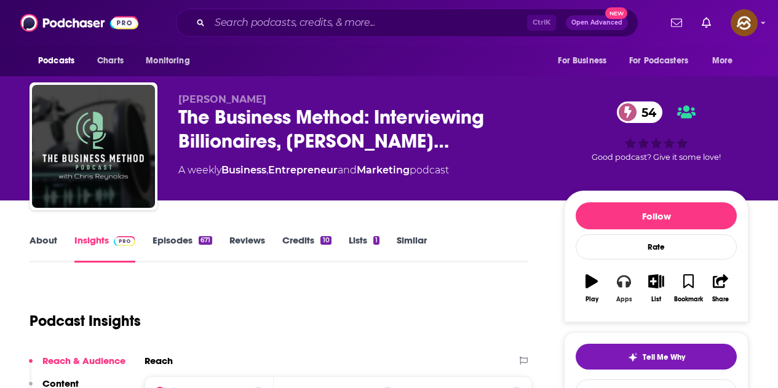
click at [632, 300] on button "Apps" at bounding box center [623, 288] width 32 height 44
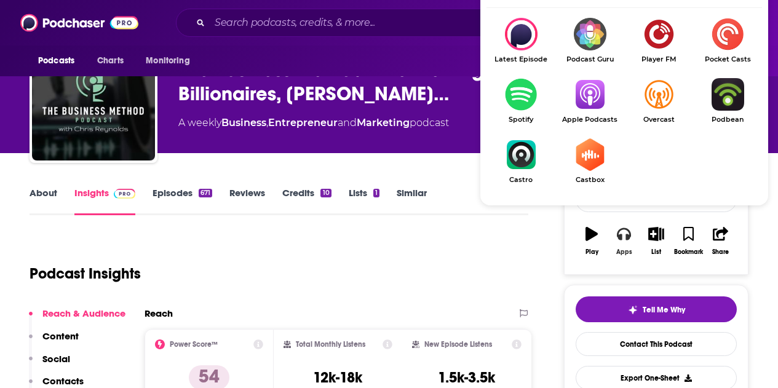
scroll to position [61, 0]
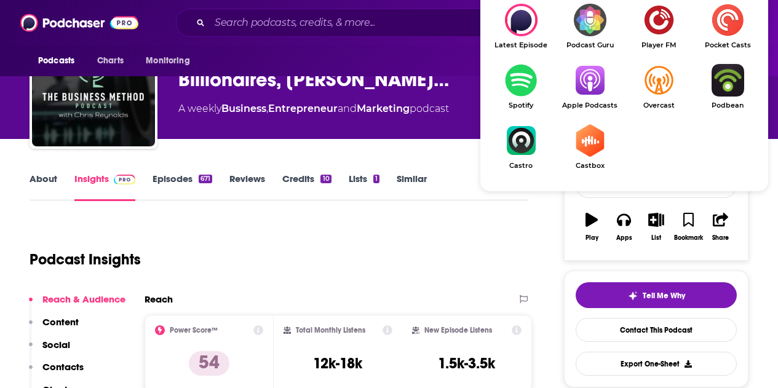
click at [590, 97] on link "Apple Podcasts" at bounding box center [589, 86] width 69 height 45
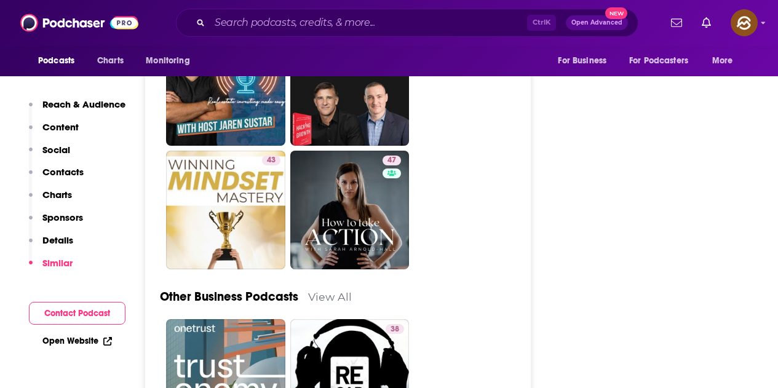
scroll to position [3565, 0]
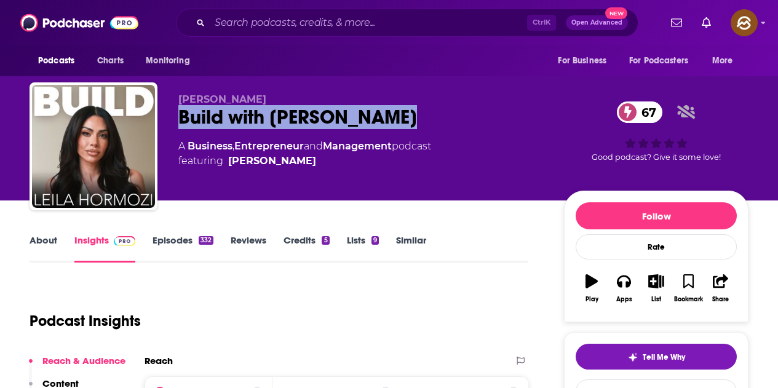
drag, startPoint x: 181, startPoint y: 112, endPoint x: 393, endPoint y: 124, distance: 212.4
click at [393, 124] on div "Build with Leila Hormozi 67" at bounding box center [361, 117] width 366 height 24
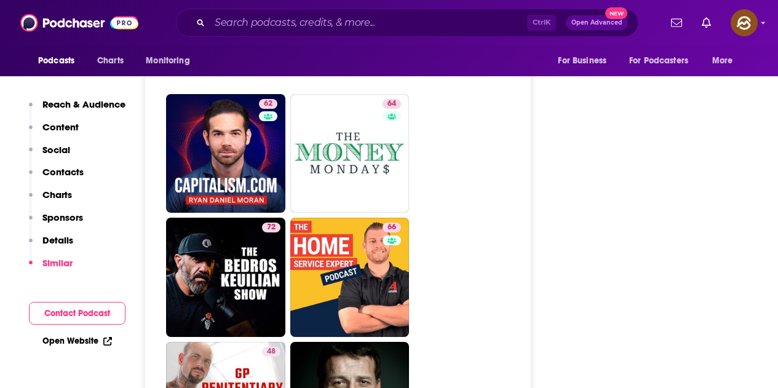
scroll to position [2766, 0]
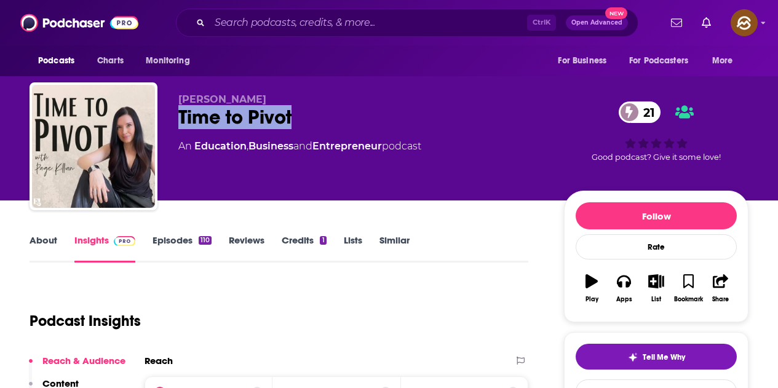
drag, startPoint x: 179, startPoint y: 114, endPoint x: 290, endPoint y: 112, distance: 110.7
click at [290, 112] on div "Time to Pivot 21" at bounding box center [361, 117] width 366 height 24
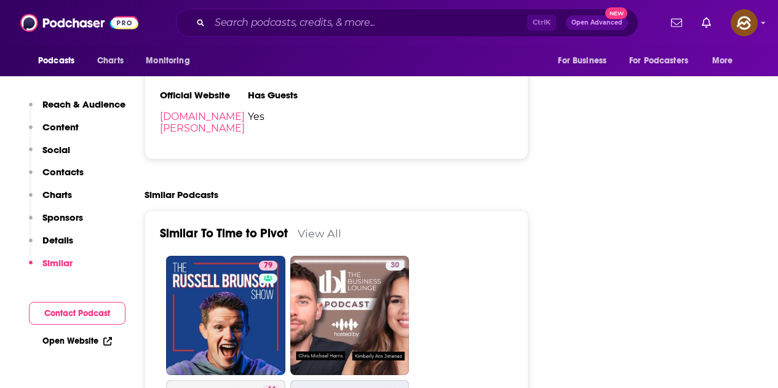
scroll to position [1414, 0]
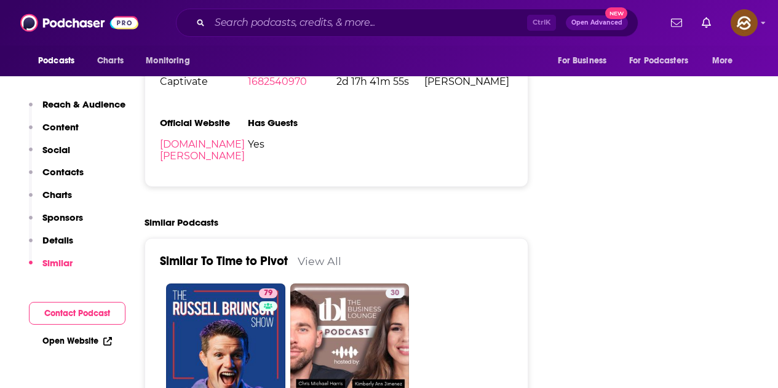
drag, startPoint x: 194, startPoint y: 160, endPoint x: 430, endPoint y: 179, distance: 237.4
click at [432, 171] on ul "Podcast Status Active Release Period 2 per month Explicit No First Episode [DAT…" at bounding box center [336, 50] width 353 height 243
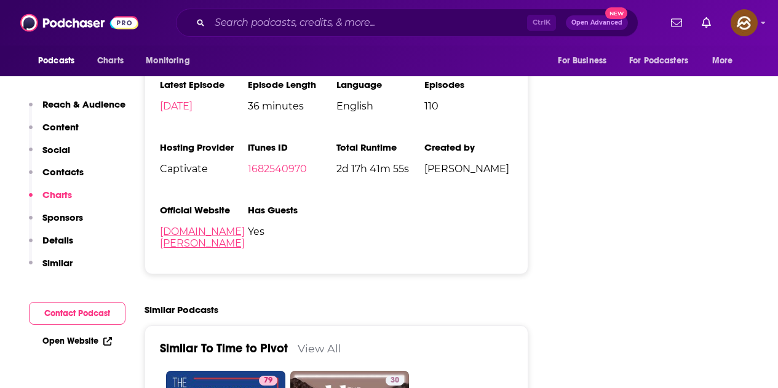
scroll to position [0, 0]
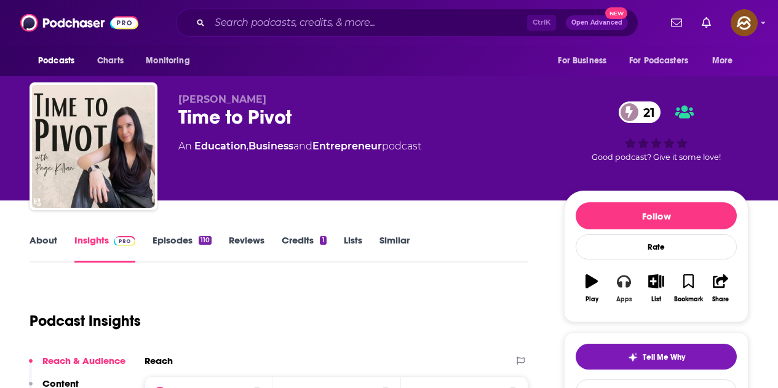
click at [628, 289] on button "Apps" at bounding box center [623, 288] width 32 height 44
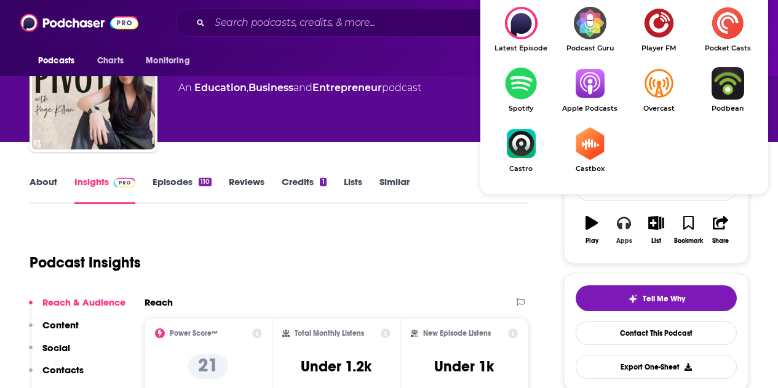
scroll to position [61, 0]
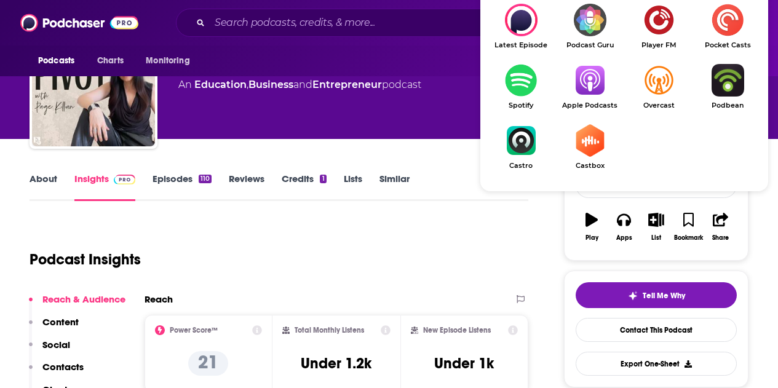
click at [589, 77] on img "Show Listen On dropdown" at bounding box center [589, 80] width 69 height 33
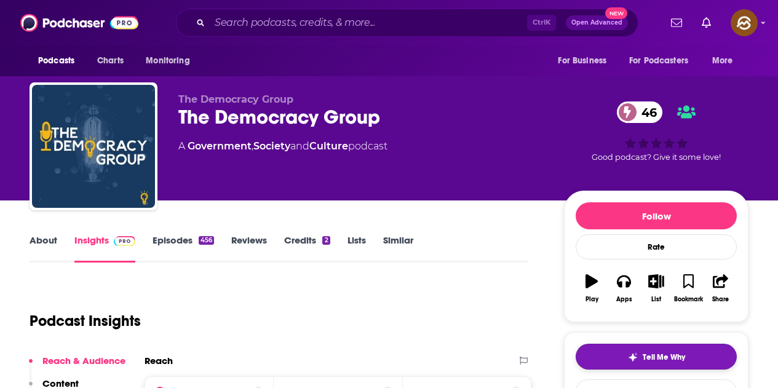
scroll to position [184, 0]
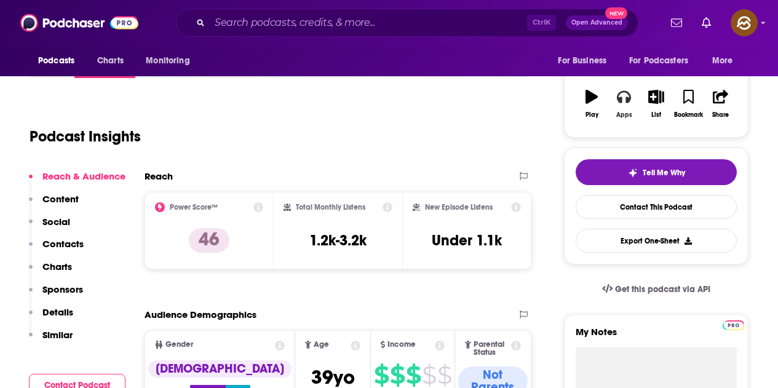
click at [625, 111] on div "Apps" at bounding box center [624, 114] width 16 height 7
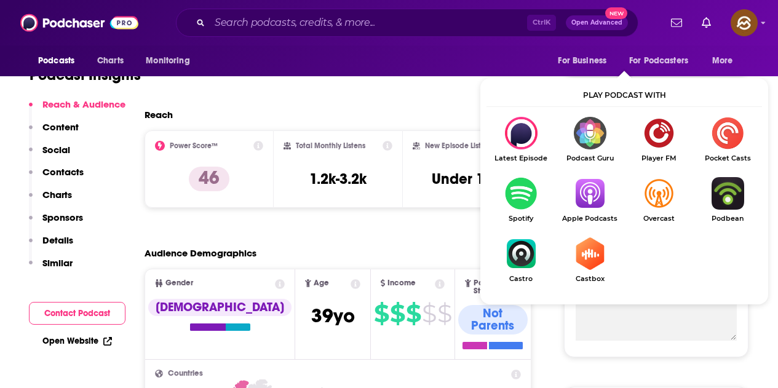
scroll to position [246, 0]
click at [585, 189] on img "Show Listen On dropdown" at bounding box center [589, 193] width 69 height 33
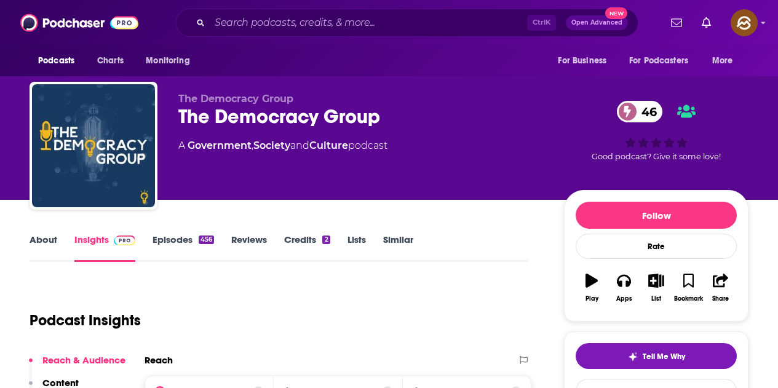
scroll to position [0, 0]
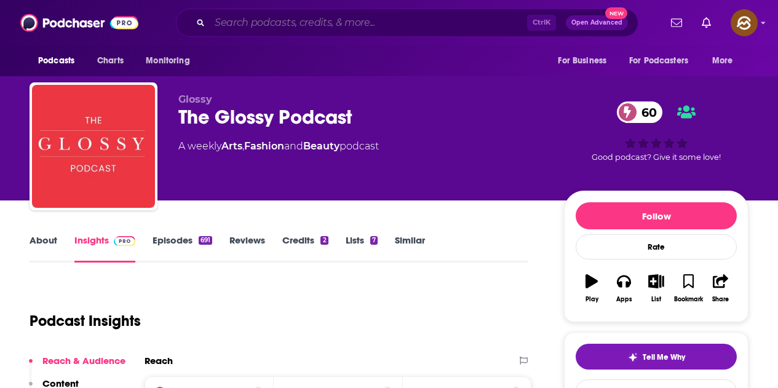
click at [295, 28] on input "Search podcasts, credits, & more..." at bounding box center [368, 23] width 317 height 20
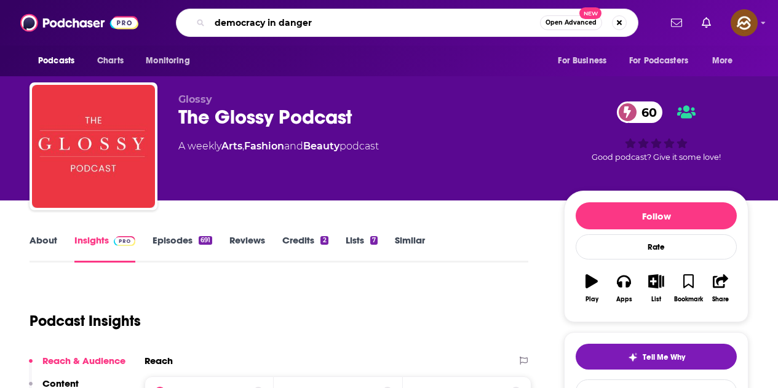
type input "democracy in danger"
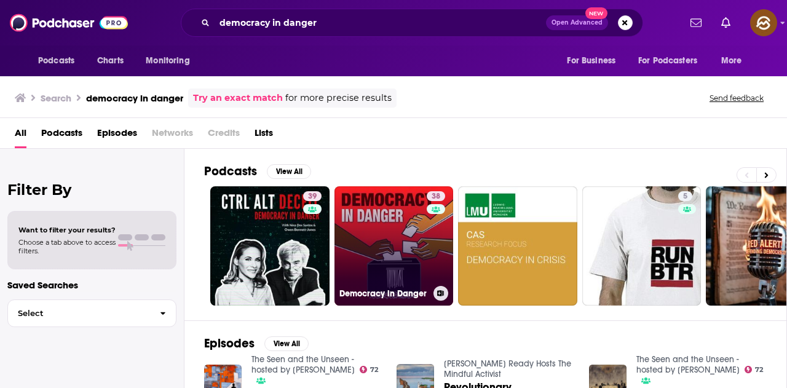
click at [373, 218] on link "38 Democracy in Danger" at bounding box center [393, 245] width 119 height 119
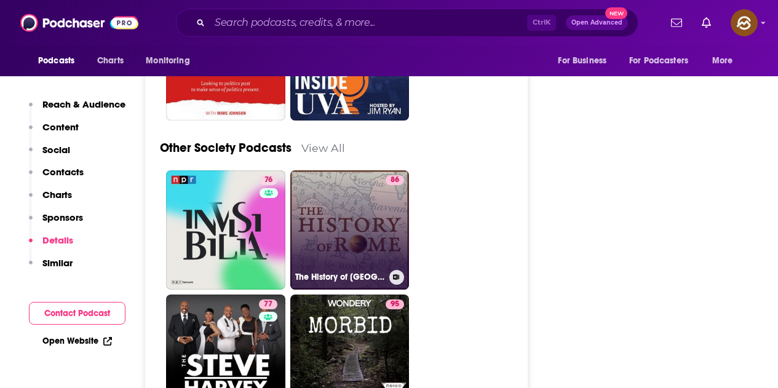
scroll to position [3258, 0]
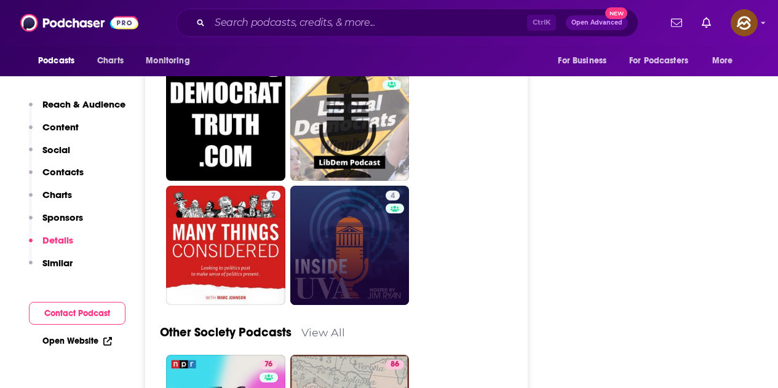
click at [367, 214] on link "4" at bounding box center [349, 245] width 119 height 119
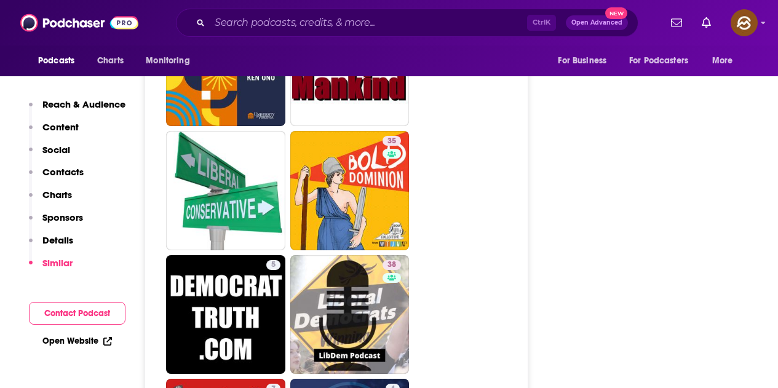
scroll to position [3135, 0]
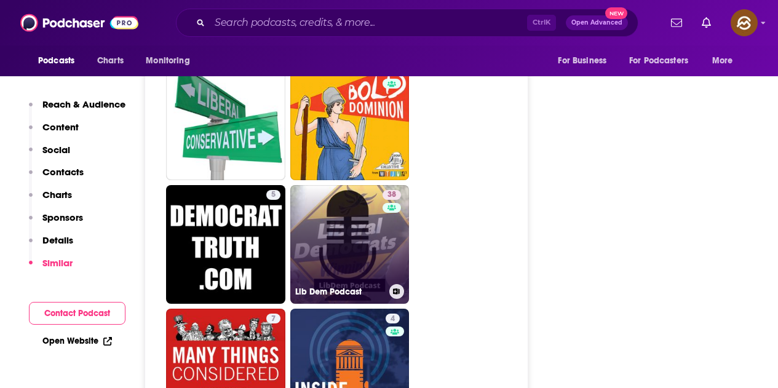
click at [370, 187] on link "38 Lib Dem Podcast" at bounding box center [349, 244] width 119 height 119
type input "https://www.podchaser.com/podcasts/lib-dem-podcast-871490"
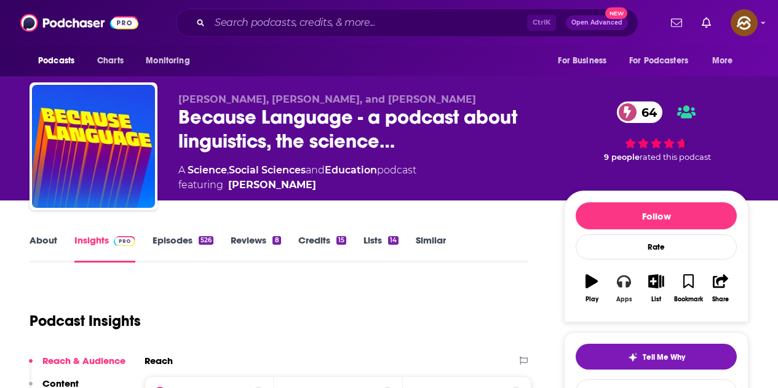
click at [621, 289] on button "Apps" at bounding box center [623, 288] width 32 height 44
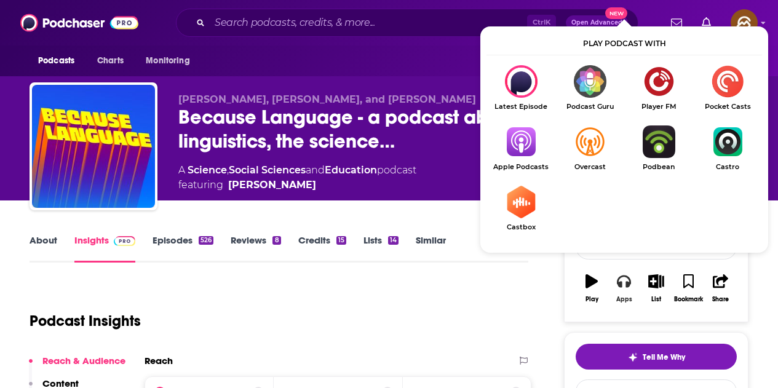
scroll to position [61, 0]
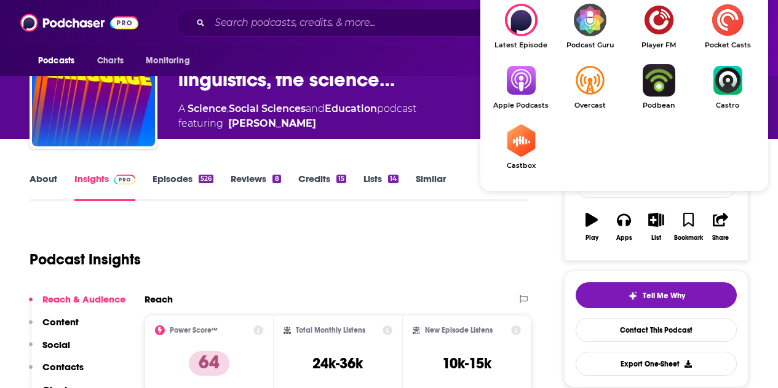
click at [529, 90] on img "Show Listen On dropdown" at bounding box center [520, 80] width 69 height 33
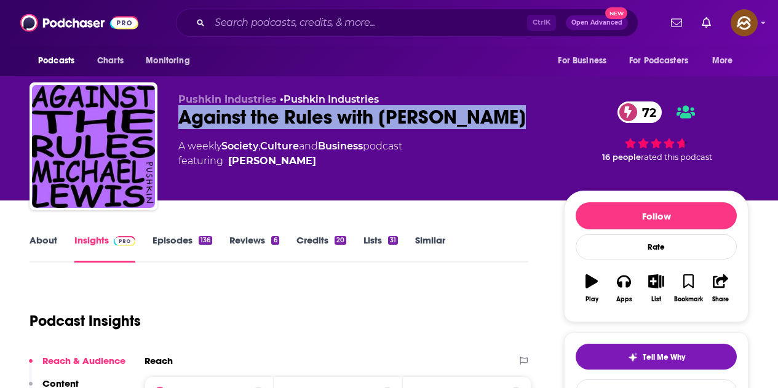
drag, startPoint x: 187, startPoint y: 116, endPoint x: 507, endPoint y: 119, distance: 320.3
click at [507, 119] on div "Against the Rules with [PERSON_NAME] 72" at bounding box center [361, 117] width 366 height 24
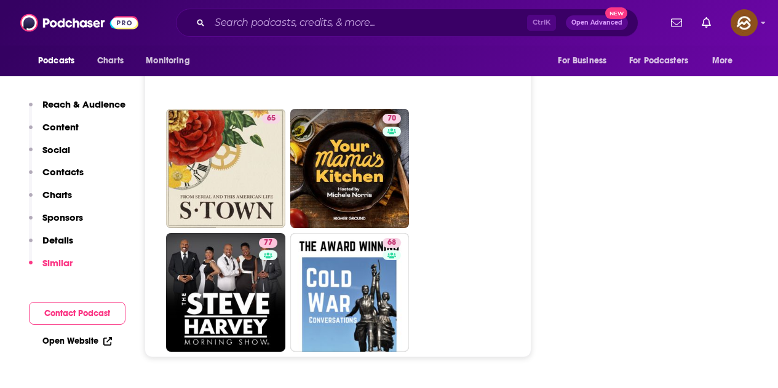
scroll to position [6270, 0]
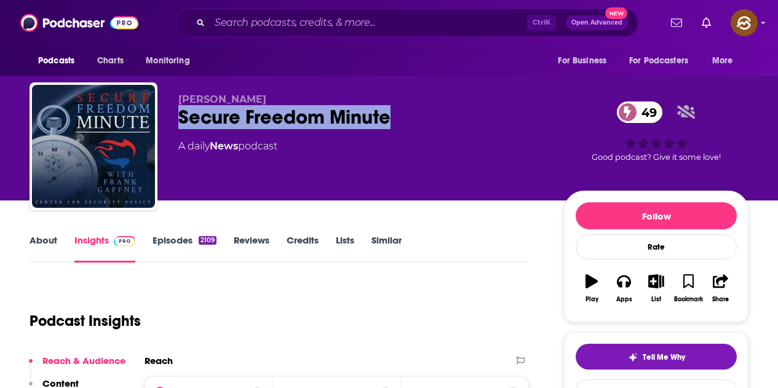
drag, startPoint x: 176, startPoint y: 114, endPoint x: 392, endPoint y: 119, distance: 215.2
click at [392, 119] on div "Frank Gaffney Secure Freedom Minute 49 A daily News podcast 49 Good podcast? Gi…" at bounding box center [389, 148] width 719 height 133
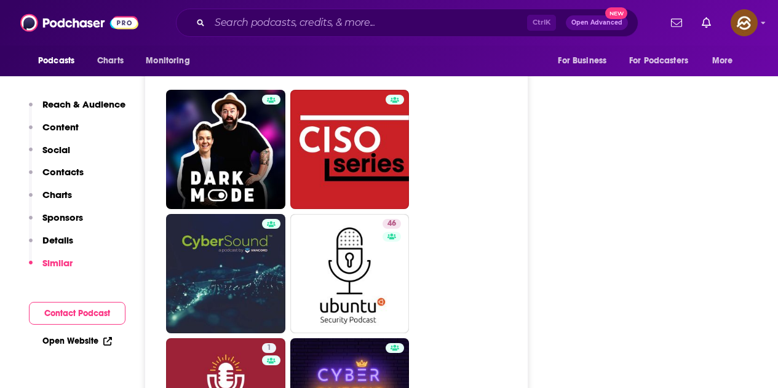
scroll to position [2582, 0]
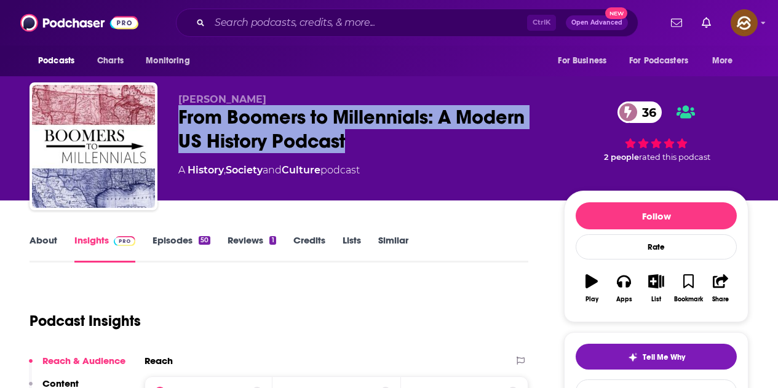
drag, startPoint x: 180, startPoint y: 114, endPoint x: 352, endPoint y: 136, distance: 172.9
click at [352, 136] on div "From Boomers to Millennials: A Modern US History Podcast 36" at bounding box center [361, 129] width 366 height 48
click at [625, 278] on icon "button" at bounding box center [624, 281] width 14 height 14
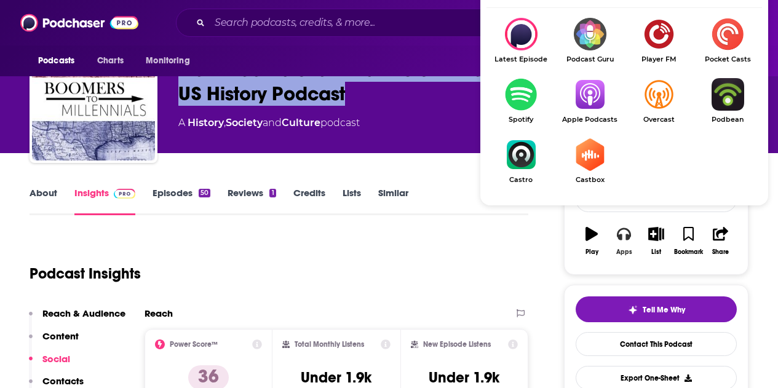
scroll to position [61, 0]
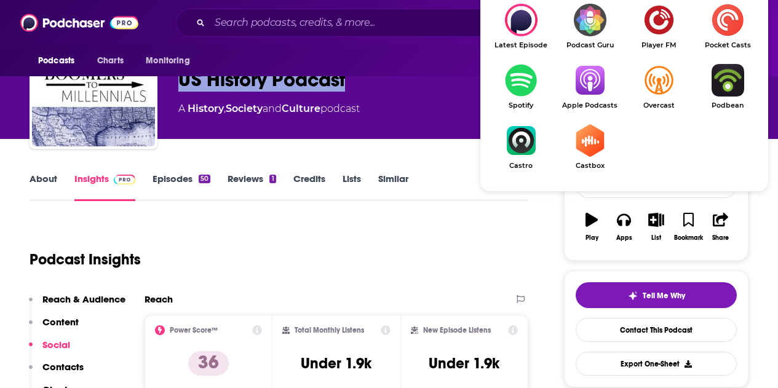
click at [593, 93] on img "Show Listen On dropdown" at bounding box center [589, 80] width 69 height 33
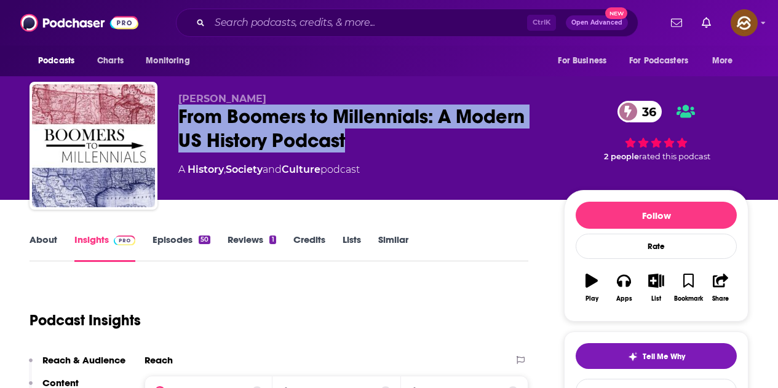
scroll to position [0, 0]
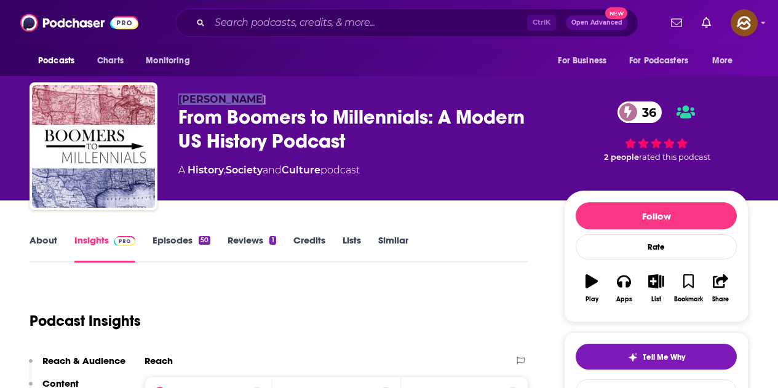
drag, startPoint x: 177, startPoint y: 95, endPoint x: 317, endPoint y: 98, distance: 139.6
click at [317, 98] on div "Logan Rogers From Boomers to Millennials: A Modern US History Podcast 36 A Hist…" at bounding box center [389, 148] width 719 height 133
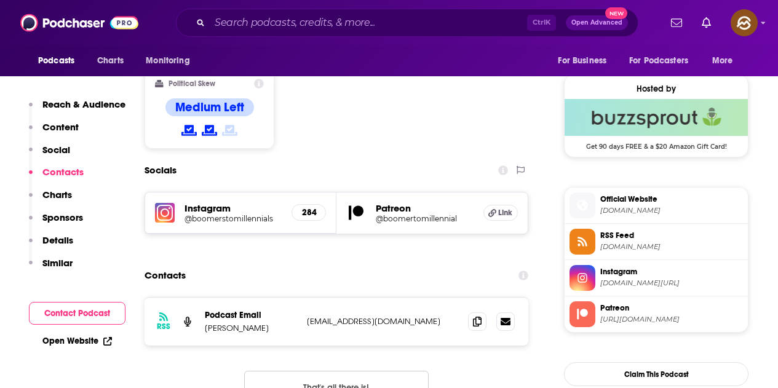
scroll to position [1045, 0]
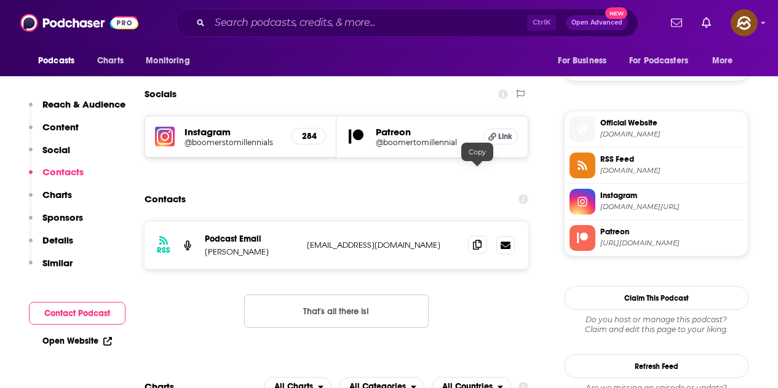
click at [473, 240] on icon at bounding box center [477, 245] width 9 height 10
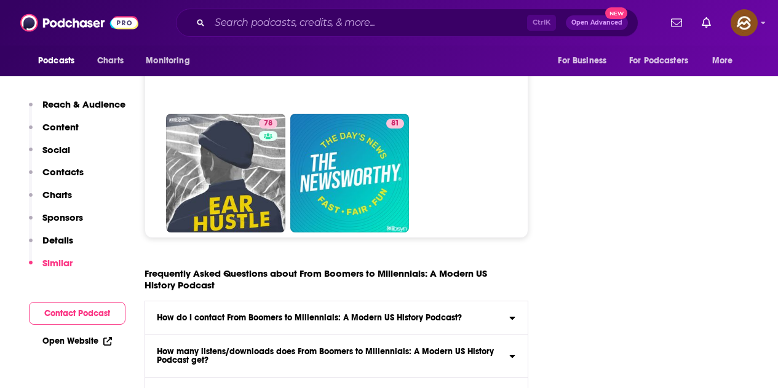
scroll to position [5655, 0]
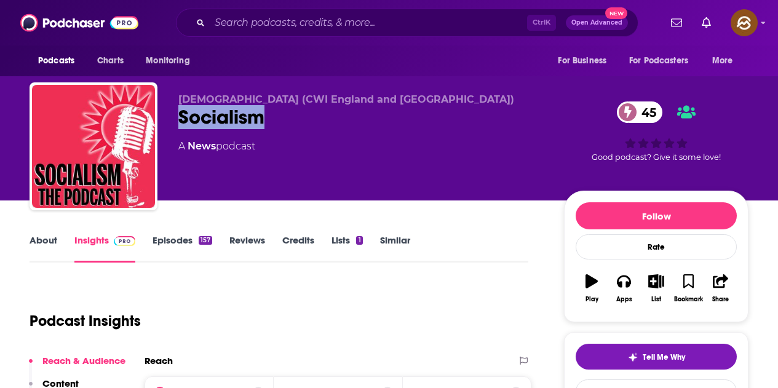
drag, startPoint x: 173, startPoint y: 117, endPoint x: 264, endPoint y: 116, distance: 90.4
click at [264, 116] on div "[DEMOGRAPHIC_DATA] (CWI England and [GEOGRAPHIC_DATA]) Socialism 45 A News podc…" at bounding box center [389, 148] width 719 height 133
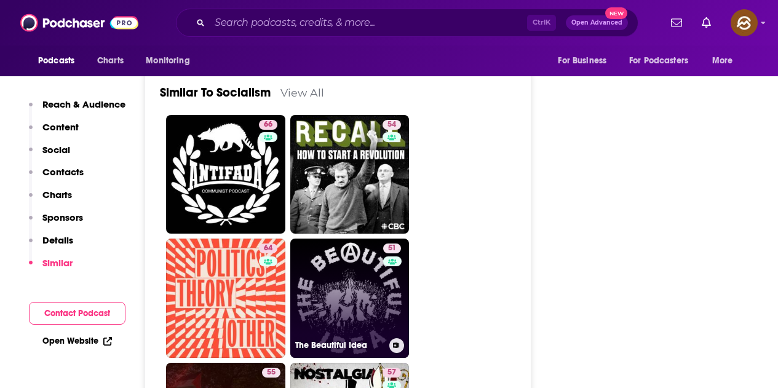
scroll to position [1967, 0]
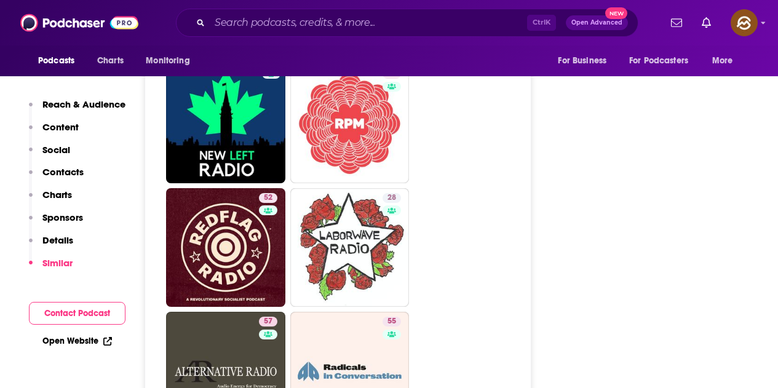
scroll to position [2828, 0]
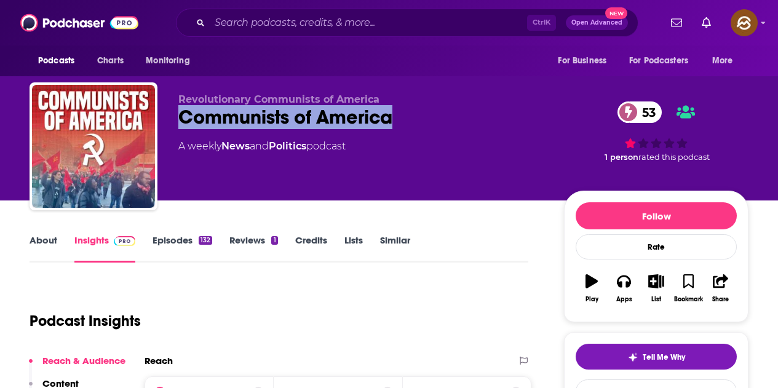
drag, startPoint x: 179, startPoint y: 115, endPoint x: 391, endPoint y: 115, distance: 211.5
click at [391, 115] on div "Communists of America 53" at bounding box center [361, 117] width 366 height 24
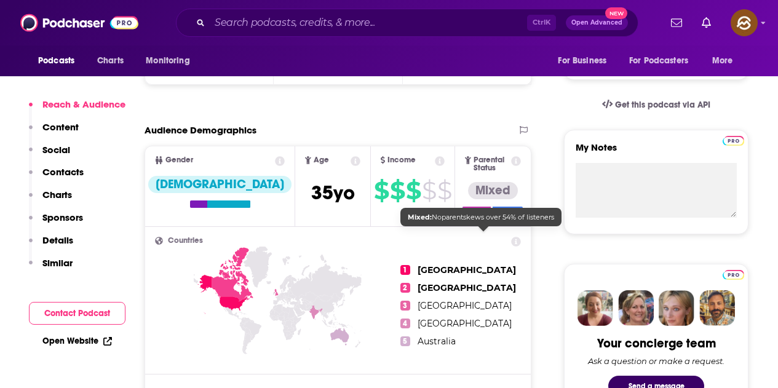
scroll to position [676, 0]
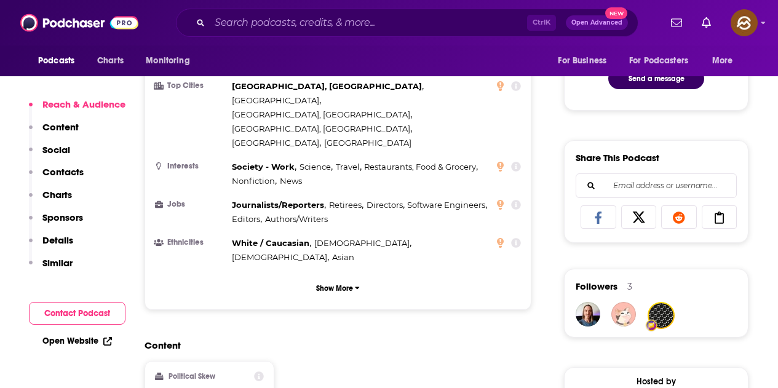
click at [467, 198] on div "Journalists/Reporters , Retirees , Directors , Software Engineers , Editors , A…" at bounding box center [363, 212] width 262 height 28
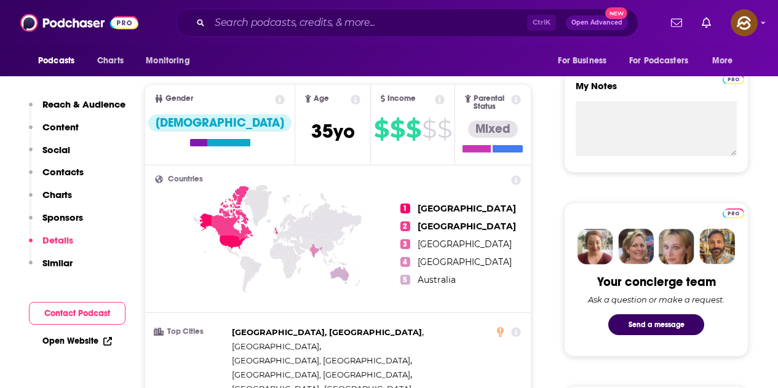
scroll to position [123, 0]
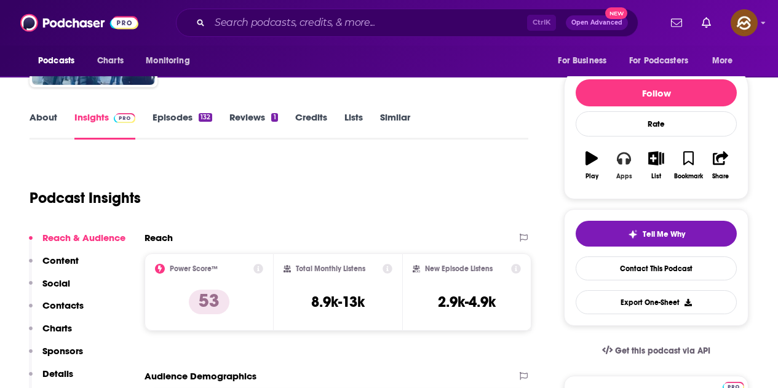
click at [621, 167] on button "Apps" at bounding box center [623, 165] width 32 height 44
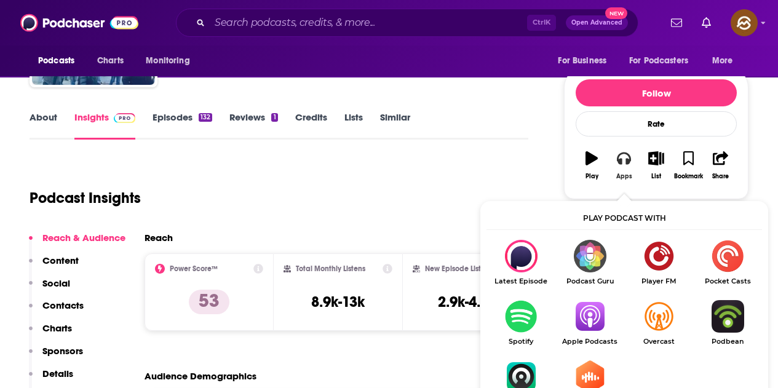
scroll to position [184, 0]
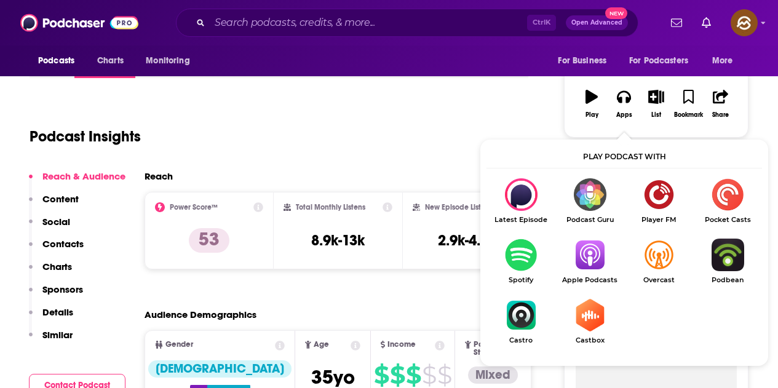
click at [594, 264] on img "Show Listen On dropdown" at bounding box center [589, 255] width 69 height 33
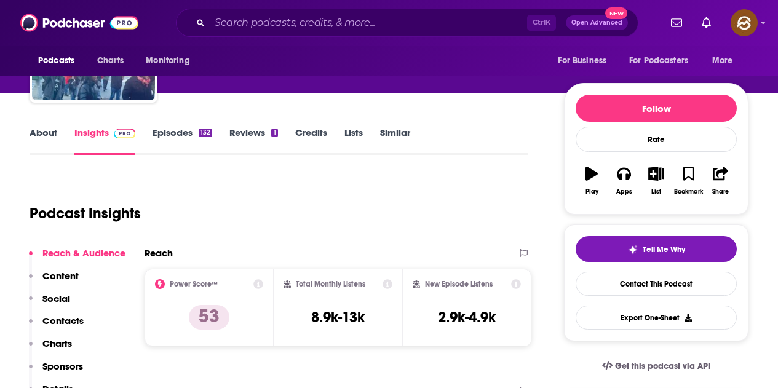
scroll to position [0, 0]
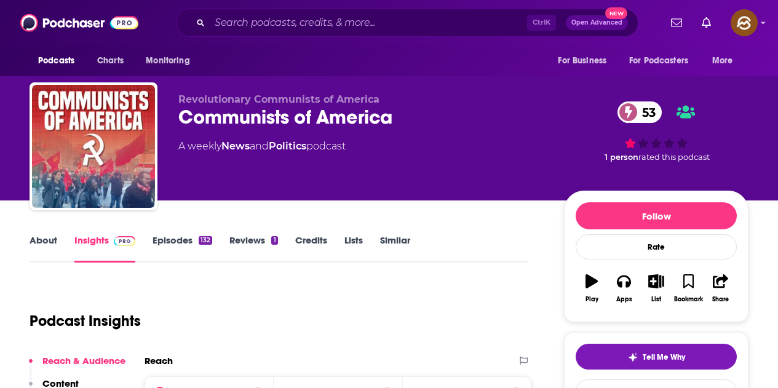
click at [411, 195] on div "Revolutionary Communists of America Communists of America 53 A weekly News and …" at bounding box center [463, 148] width 570 height 111
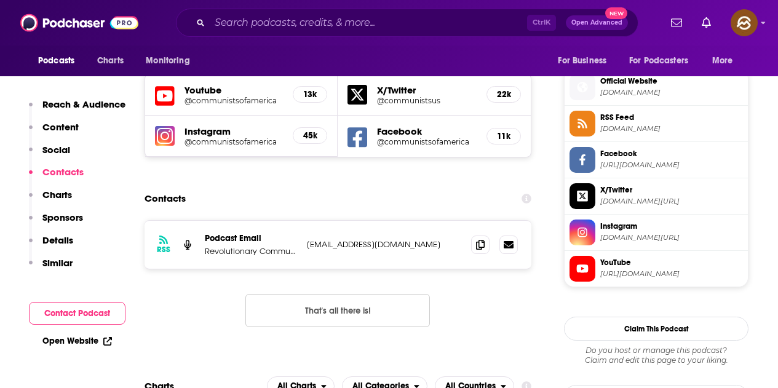
scroll to position [1106, 0]
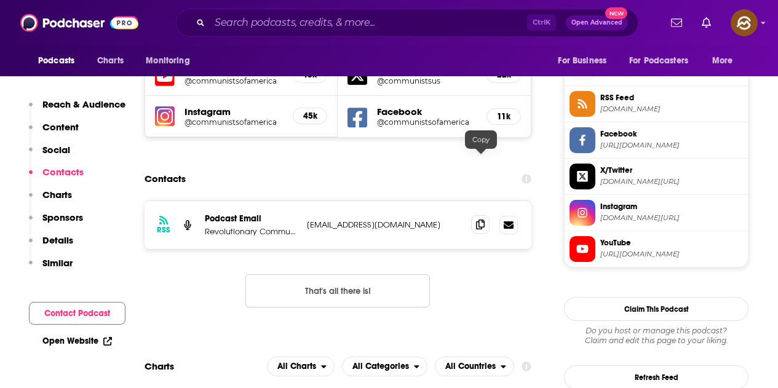
click at [486, 215] on span at bounding box center [480, 224] width 18 height 18
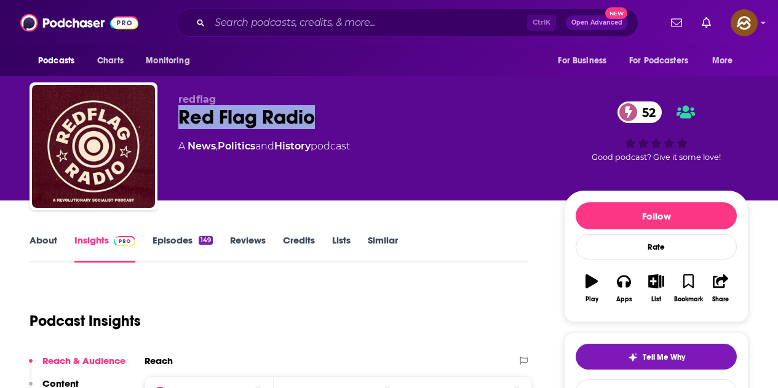
drag, startPoint x: 178, startPoint y: 117, endPoint x: 310, endPoint y: 115, distance: 131.6
click at [310, 115] on div "Red Flag Radio 52" at bounding box center [361, 117] width 366 height 24
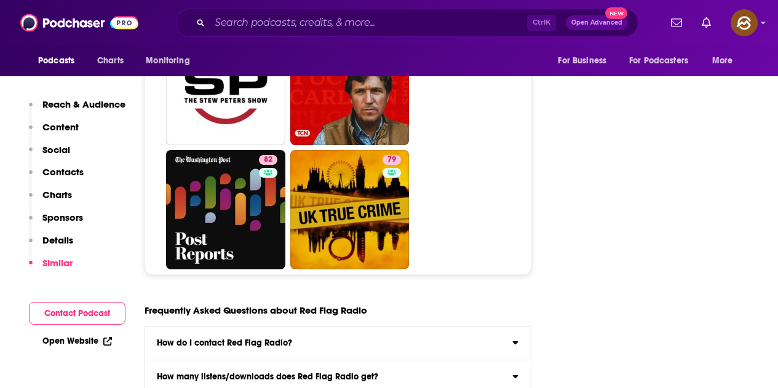
scroll to position [5286, 0]
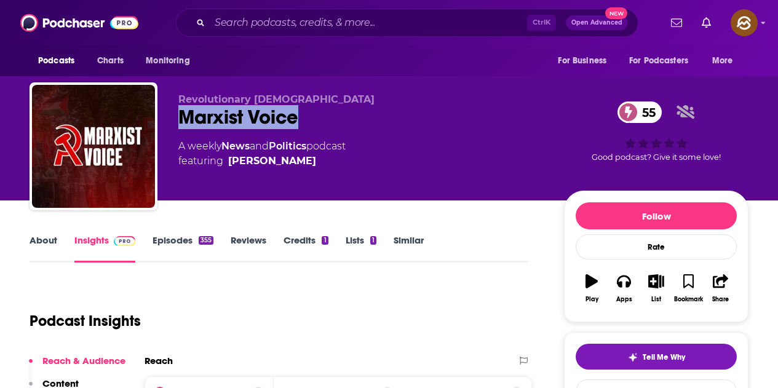
drag, startPoint x: 179, startPoint y: 111, endPoint x: 298, endPoint y: 117, distance: 119.4
click at [298, 117] on div "Marxist Voice 55" at bounding box center [361, 117] width 366 height 24
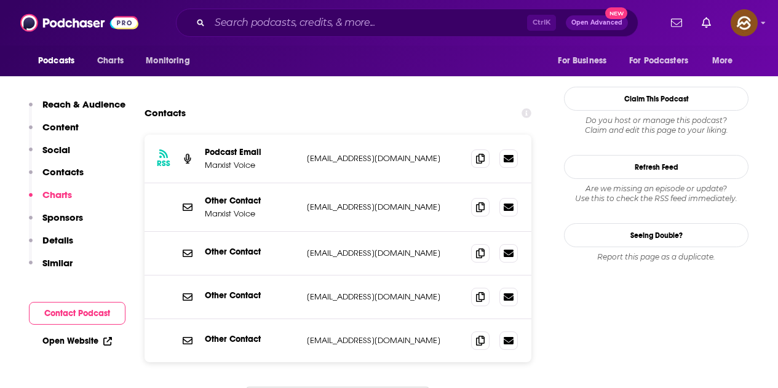
scroll to position [1598, 0]
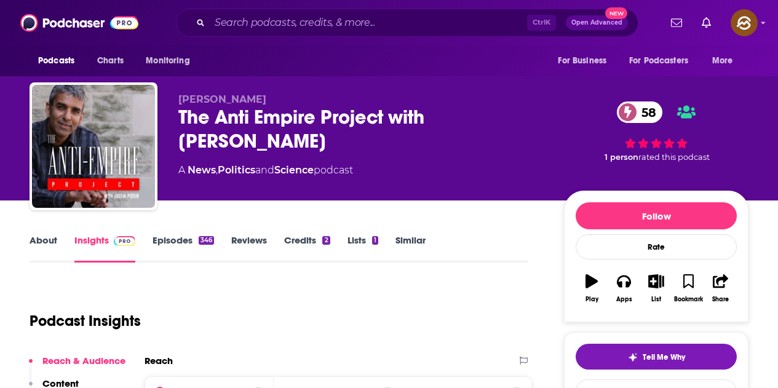
drag, startPoint x: 179, startPoint y: 112, endPoint x: 234, endPoint y: 145, distance: 64.2
click at [233, 143] on div "The Anti Empire Project with Justin Podur 58" at bounding box center [361, 129] width 366 height 48
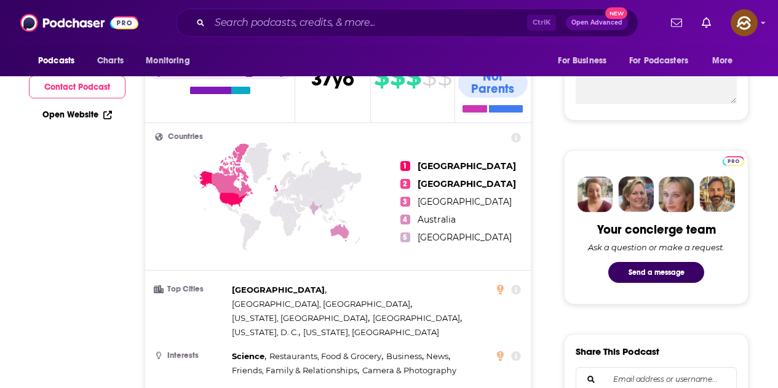
scroll to position [184, 0]
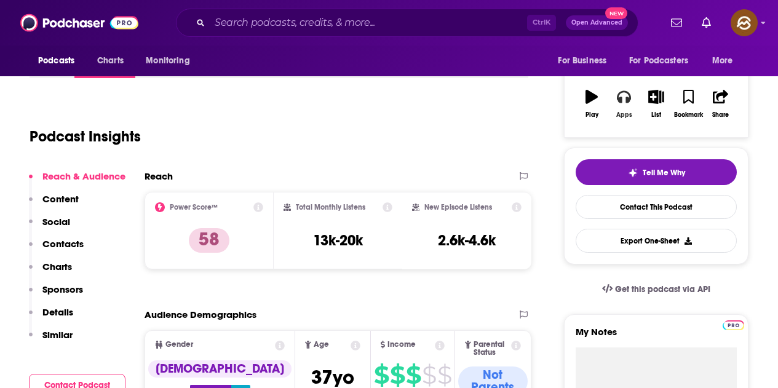
click at [618, 108] on button "Apps" at bounding box center [623, 104] width 32 height 44
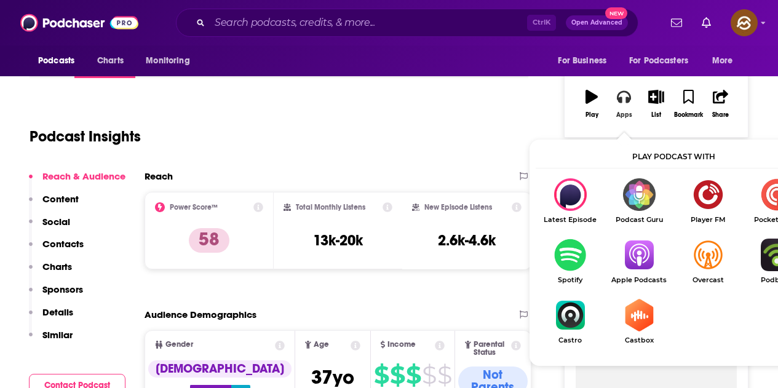
scroll to position [307, 0]
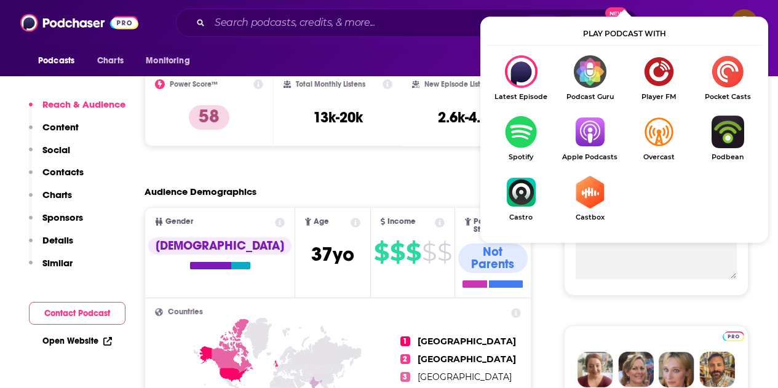
click at [583, 135] on img "Show Listen On dropdown" at bounding box center [589, 132] width 69 height 33
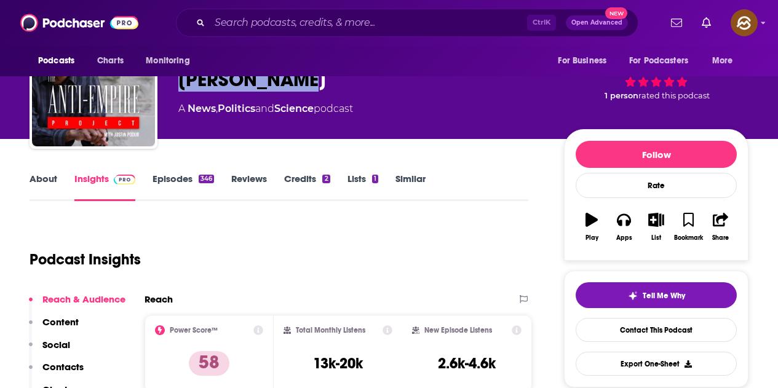
scroll to position [0, 0]
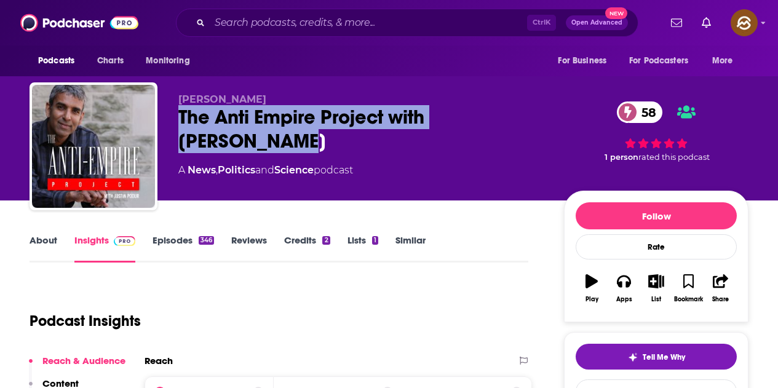
click at [306, 132] on div "The Anti Empire Project with Justin Podur 58" at bounding box center [361, 129] width 366 height 48
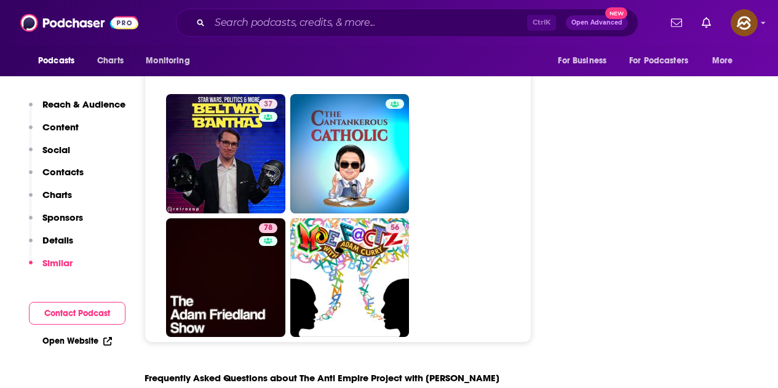
scroll to position [5717, 0]
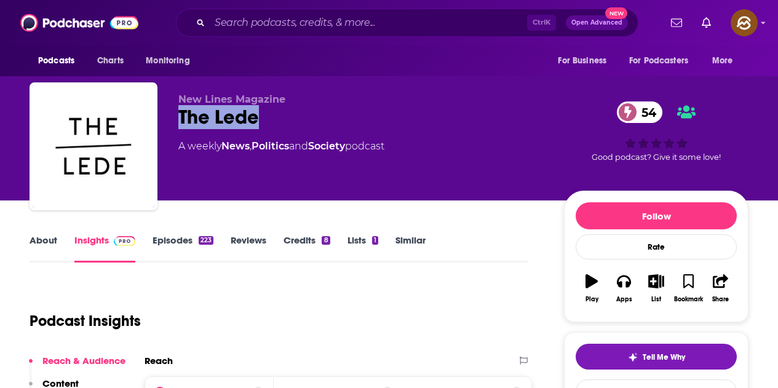
drag, startPoint x: 180, startPoint y: 116, endPoint x: 262, endPoint y: 123, distance: 82.7
click at [262, 123] on div "The Lede 54" at bounding box center [361, 117] width 366 height 24
click at [629, 294] on button "Apps" at bounding box center [623, 288] width 32 height 44
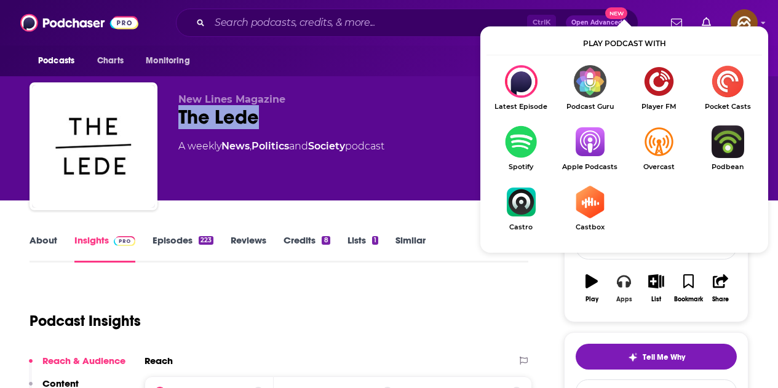
scroll to position [61, 0]
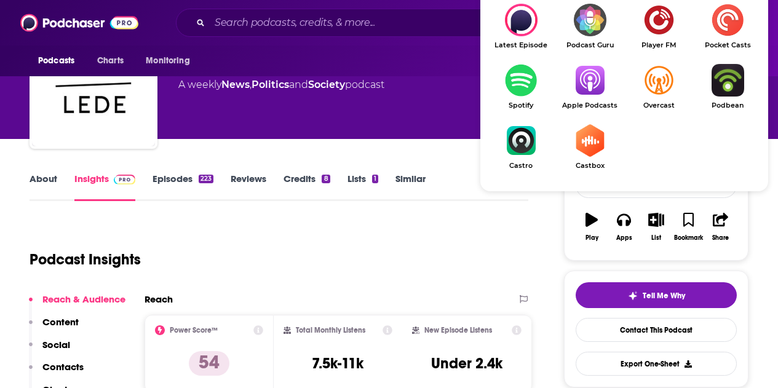
click at [583, 83] on img "Show Listen On dropdown" at bounding box center [589, 80] width 69 height 33
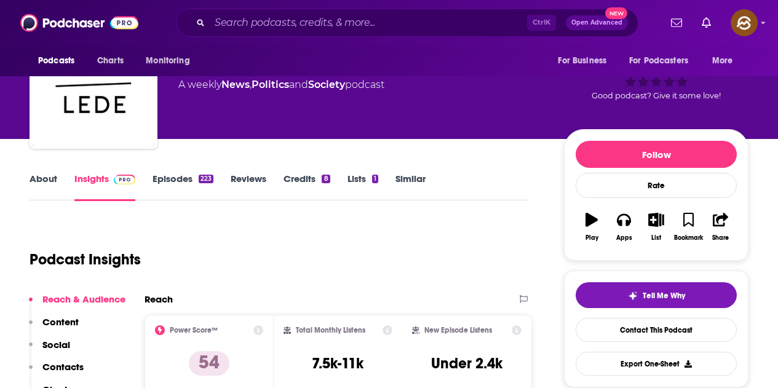
scroll to position [0, 0]
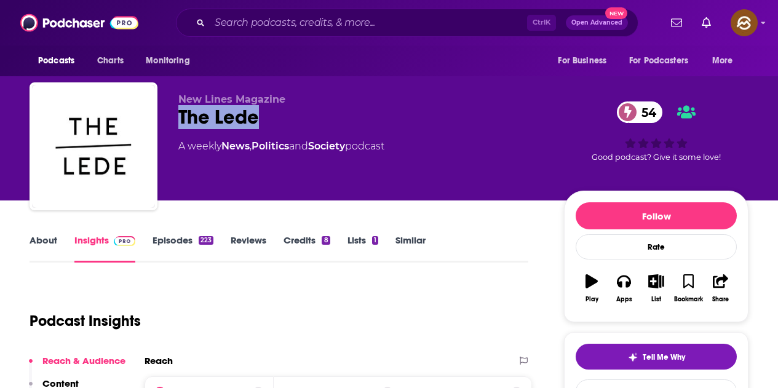
click at [455, 122] on div "The Lede 54" at bounding box center [361, 117] width 366 height 24
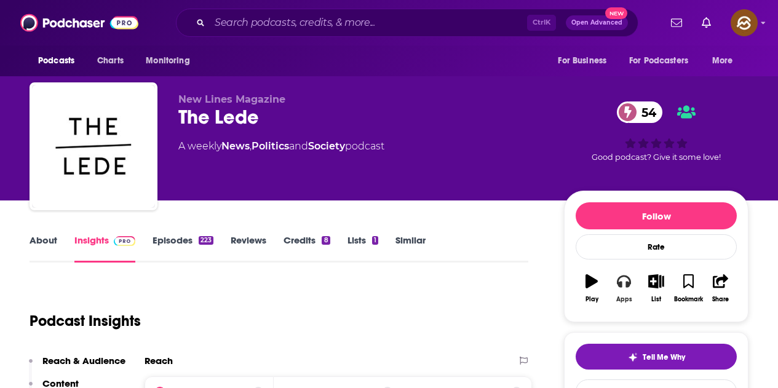
click at [626, 286] on icon "button" at bounding box center [624, 281] width 14 height 12
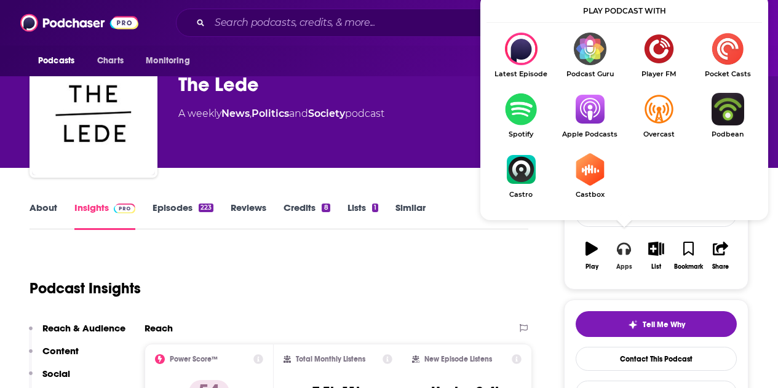
scroll to position [61, 0]
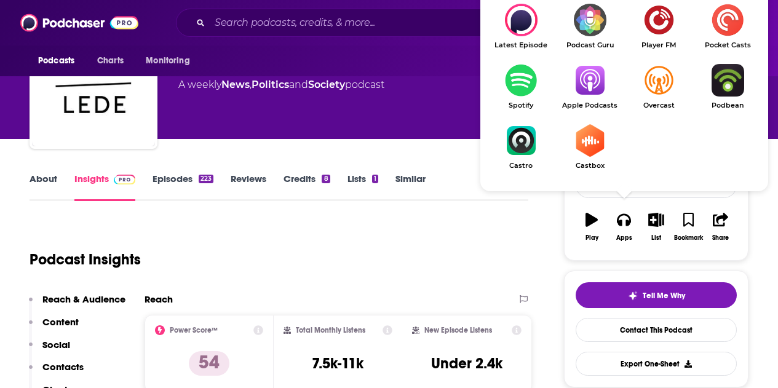
click at [596, 80] on img "Show Listen On dropdown" at bounding box center [589, 80] width 69 height 33
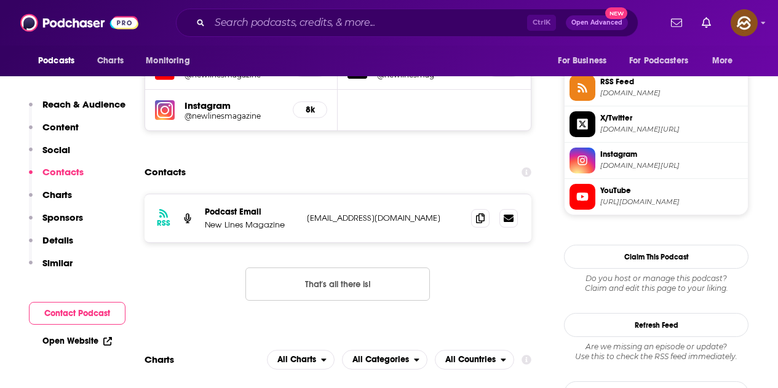
scroll to position [1168, 0]
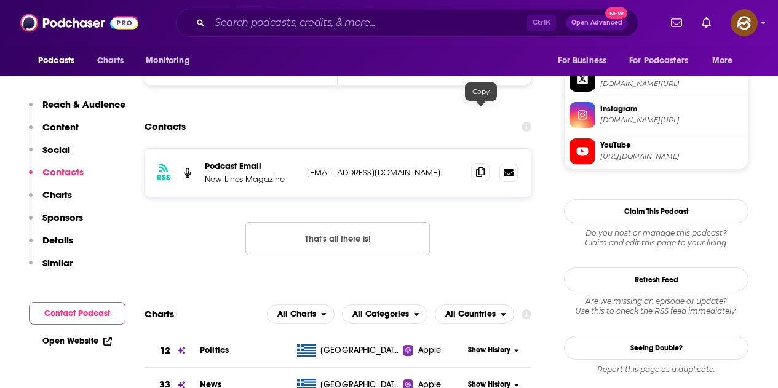
click at [476, 163] on span at bounding box center [480, 172] width 18 height 18
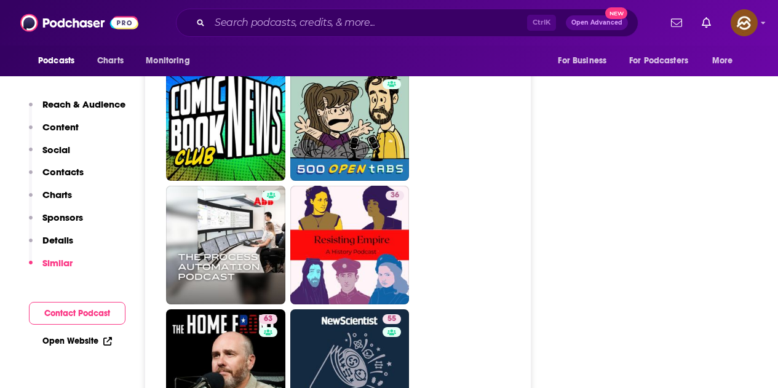
scroll to position [3361, 0]
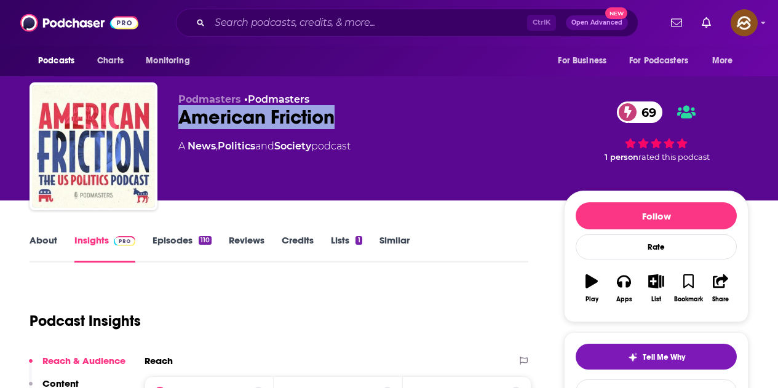
drag, startPoint x: 178, startPoint y: 115, endPoint x: 357, endPoint y: 114, distance: 178.3
click at [357, 114] on div "American Friction 69" at bounding box center [361, 117] width 366 height 24
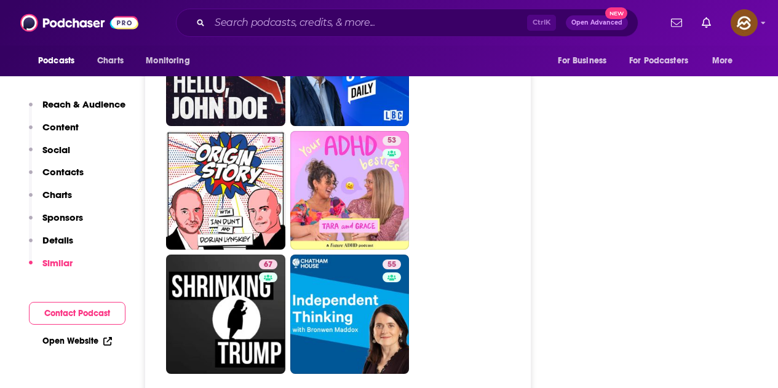
scroll to position [3934, 0]
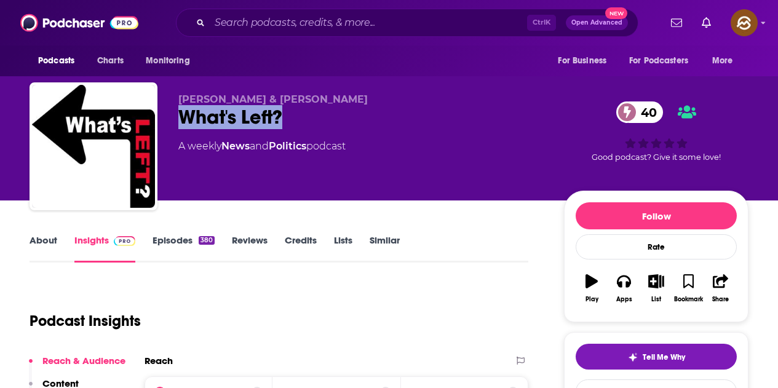
drag, startPoint x: 179, startPoint y: 115, endPoint x: 295, endPoint y: 114, distance: 115.6
click at [295, 114] on div "What's Left? 40" at bounding box center [361, 117] width 366 height 24
click at [631, 287] on button "Apps" at bounding box center [623, 288] width 32 height 44
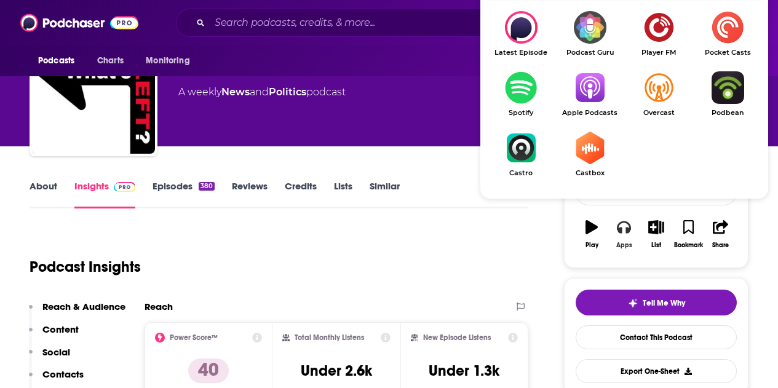
scroll to position [61, 0]
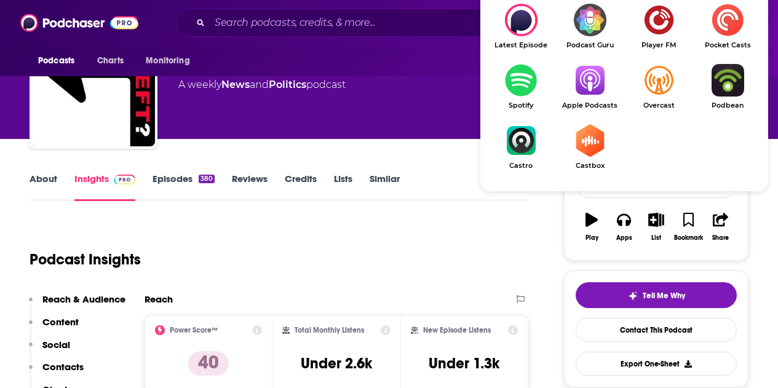
click at [589, 83] on img "Show Listen On dropdown" at bounding box center [589, 80] width 69 height 33
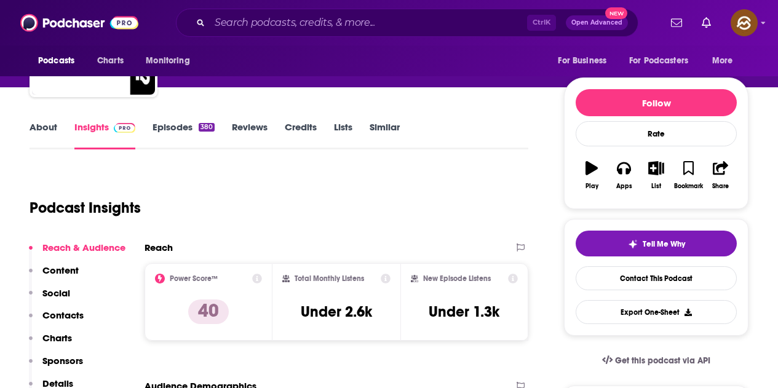
scroll to position [0, 0]
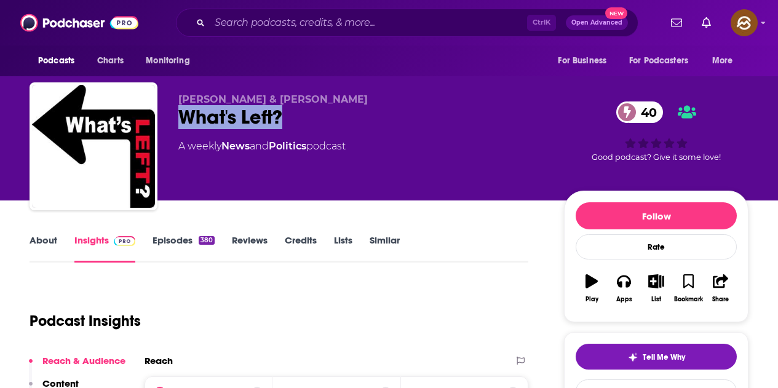
click at [258, 111] on div "What's Left? 40" at bounding box center [361, 117] width 366 height 24
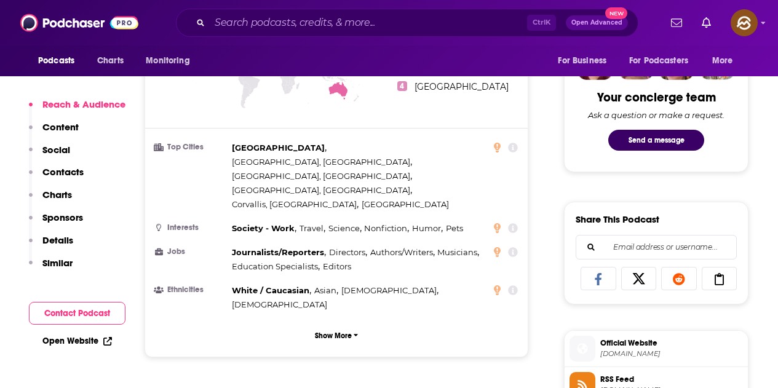
scroll to position [922, 0]
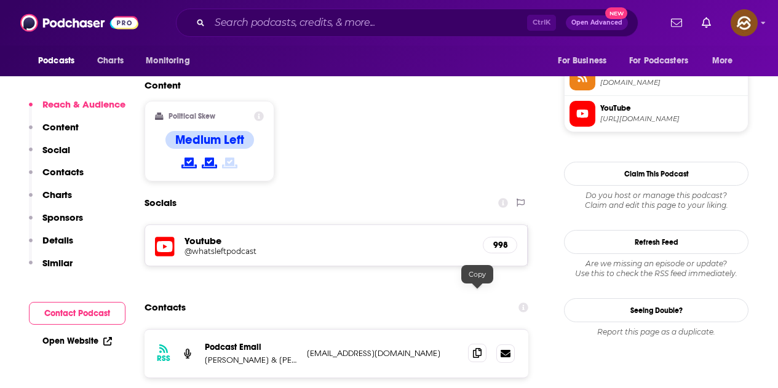
click at [474, 348] on icon at bounding box center [477, 353] width 9 height 10
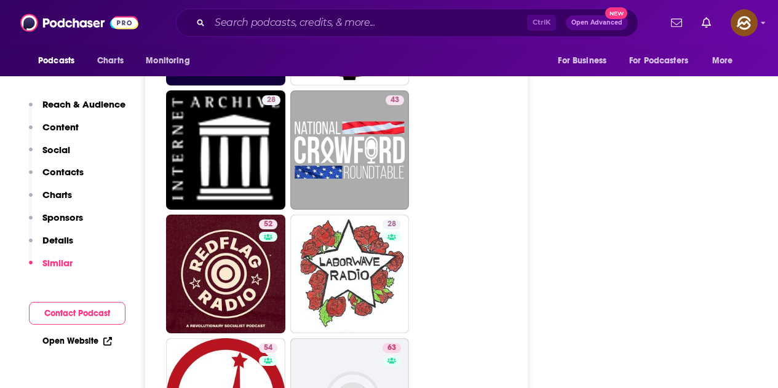
scroll to position [2397, 0]
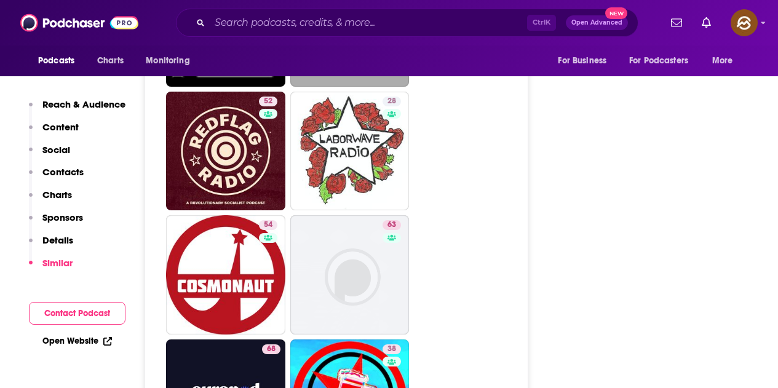
drag, startPoint x: 233, startPoint y: 213, endPoint x: 498, endPoint y: 257, distance: 268.5
click at [498, 257] on ul "55 57 46 45 65 49 28 43 52 28 54 63 68 38 41 9 53 38" at bounding box center [343, 337] width 354 height 1482
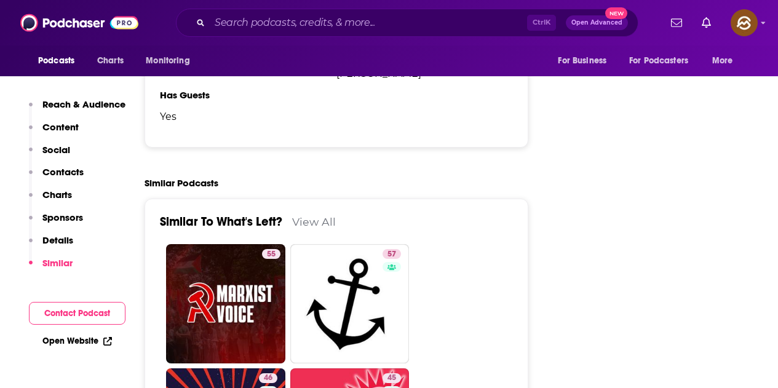
scroll to position [1660, 0]
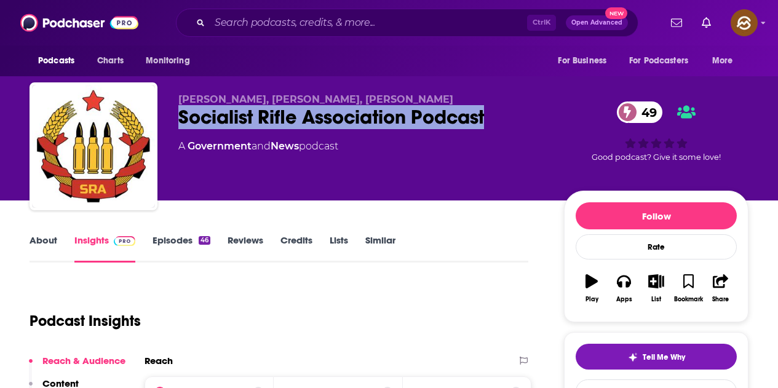
drag, startPoint x: 177, startPoint y: 117, endPoint x: 505, endPoint y: 119, distance: 328.3
click at [505, 119] on div "Faye Ecklar, Faye Ecklar, Alex Tackett Socialist Rifle Association Podcast 49 A…" at bounding box center [389, 148] width 719 height 133
click at [619, 283] on icon "button" at bounding box center [624, 281] width 14 height 12
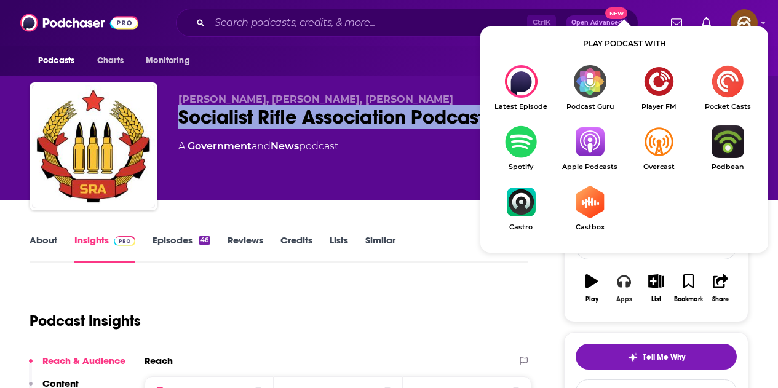
scroll to position [61, 0]
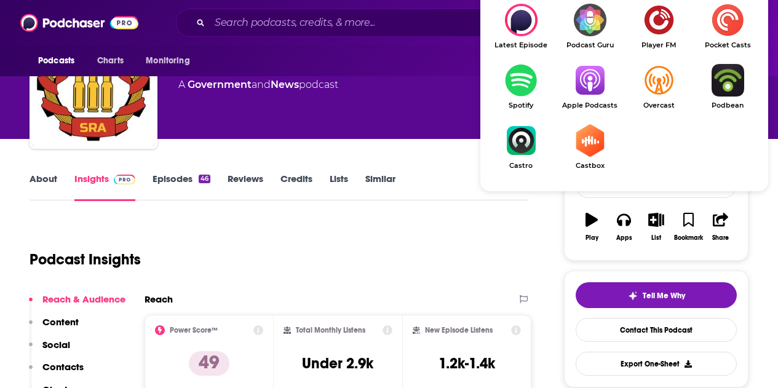
click at [581, 95] on img "Show Listen On dropdown" at bounding box center [589, 80] width 69 height 33
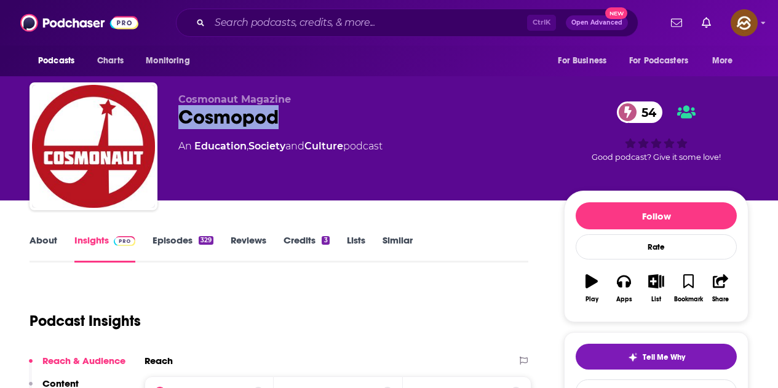
drag, startPoint x: 174, startPoint y: 116, endPoint x: 283, endPoint y: 114, distance: 109.4
click at [283, 114] on div "Cosmonaut Magazine Cosmopod 54 An Education , Society and Culture podcast 54 Go…" at bounding box center [389, 148] width 719 height 133
click at [627, 285] on icon "button" at bounding box center [624, 281] width 14 height 12
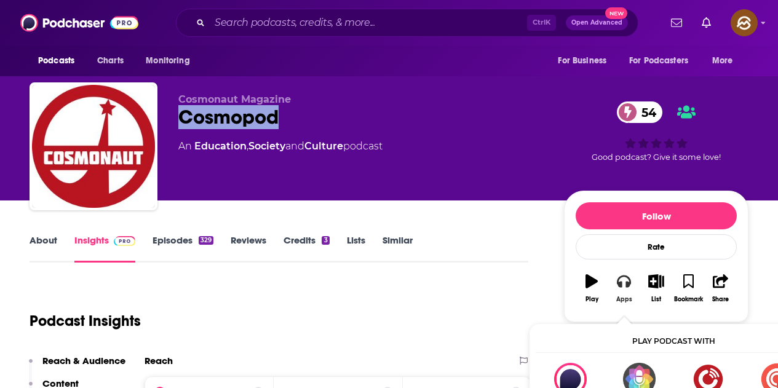
scroll to position [123, 0]
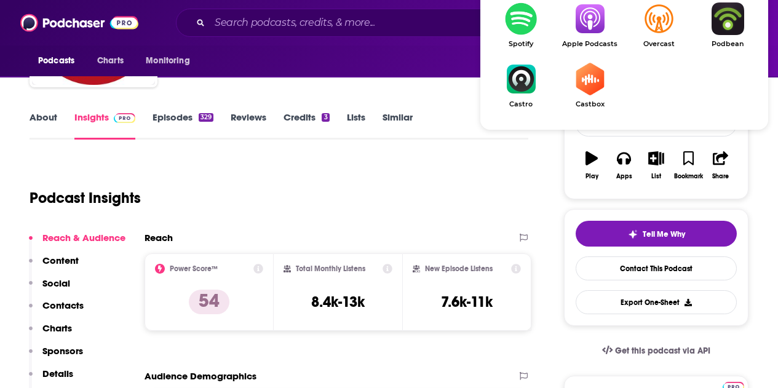
click at [585, 38] on link "Apple Podcasts" at bounding box center [589, 24] width 69 height 45
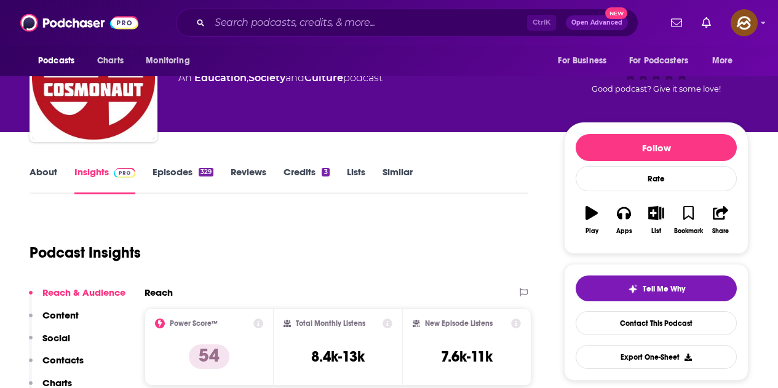
scroll to position [0, 0]
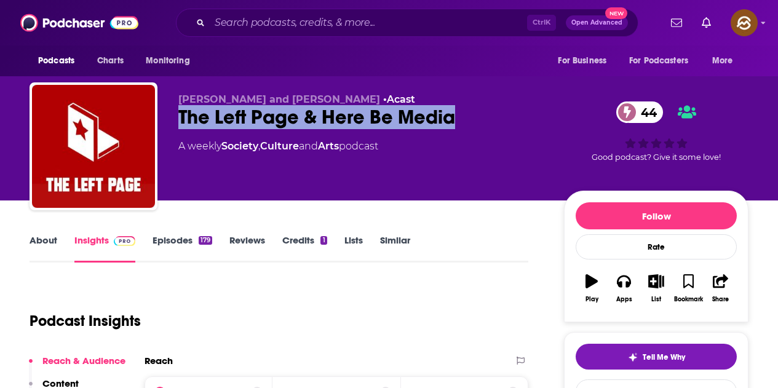
drag, startPoint x: 181, startPoint y: 112, endPoint x: 456, endPoint y: 115, distance: 274.8
click at [456, 115] on div "The Left Page & Here Be Media 44" at bounding box center [361, 117] width 366 height 24
click at [620, 292] on button "Apps" at bounding box center [623, 288] width 32 height 44
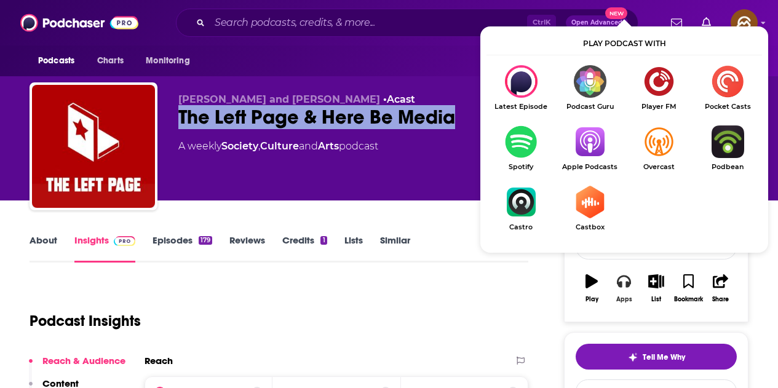
scroll to position [61, 0]
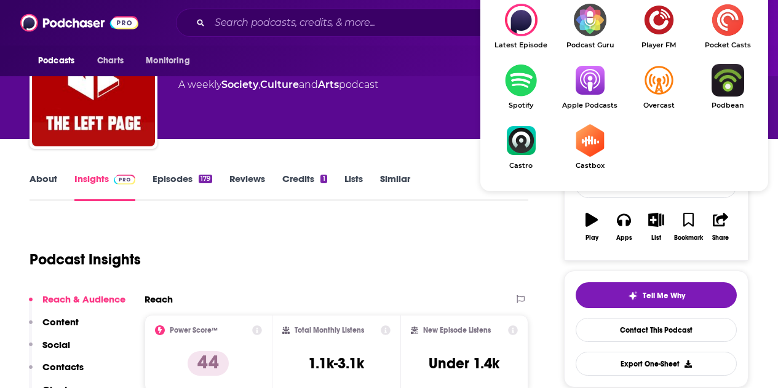
click at [585, 83] on img "Show Listen On dropdown" at bounding box center [589, 80] width 69 height 33
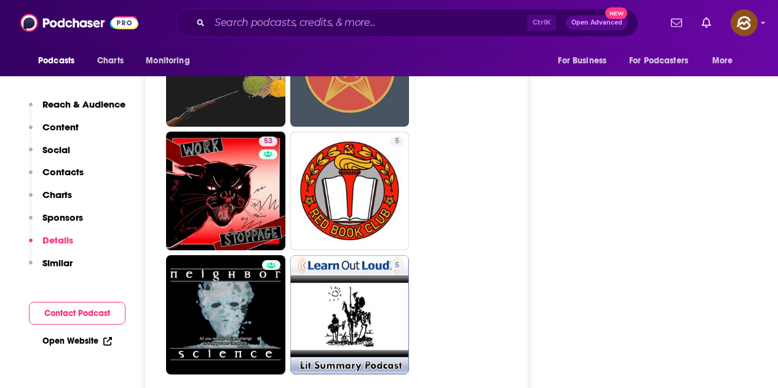
scroll to position [3442, 0]
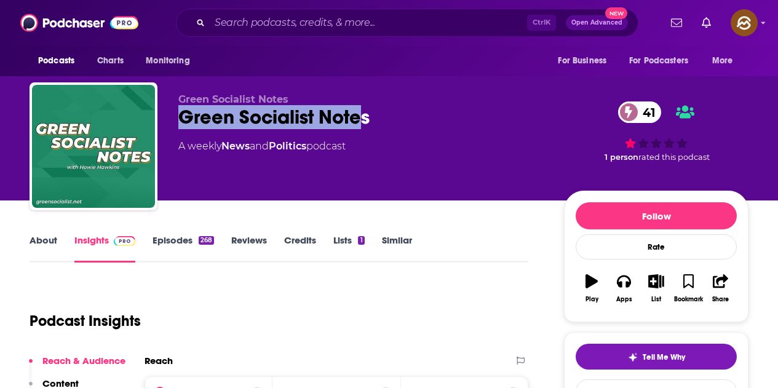
drag, startPoint x: 181, startPoint y: 111, endPoint x: 364, endPoint y: 111, distance: 182.6
click at [364, 111] on div "Green Socialist Notes 41" at bounding box center [361, 117] width 366 height 24
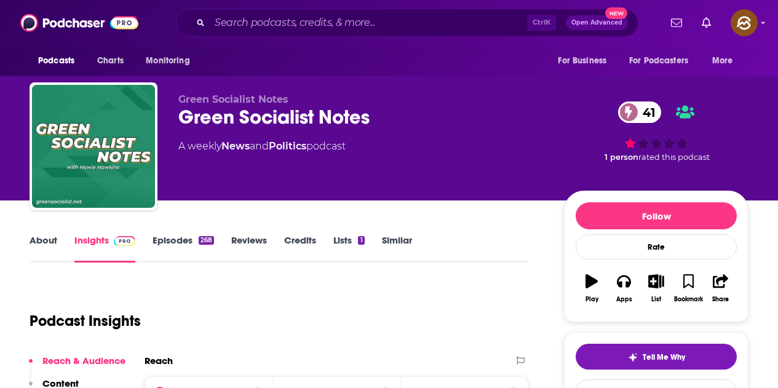
click at [388, 137] on div "Green Socialist Notes Green Socialist Notes 41 A weekly News and Politics podca…" at bounding box center [361, 142] width 366 height 98
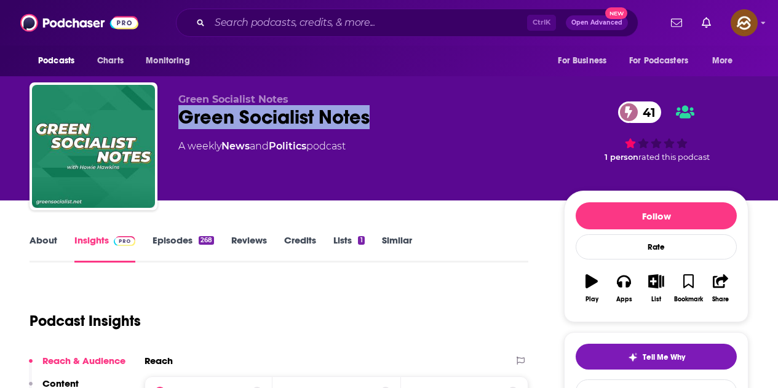
drag, startPoint x: 182, startPoint y: 110, endPoint x: 373, endPoint y: 123, distance: 191.0
click at [373, 123] on div "Green Socialist Notes 41" at bounding box center [361, 117] width 366 height 24
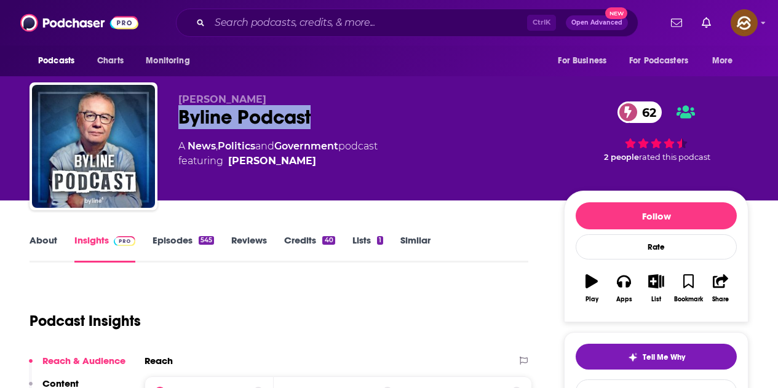
drag, startPoint x: 179, startPoint y: 116, endPoint x: 315, endPoint y: 111, distance: 135.9
click at [315, 111] on div "Byline Podcast 62" at bounding box center [361, 117] width 366 height 24
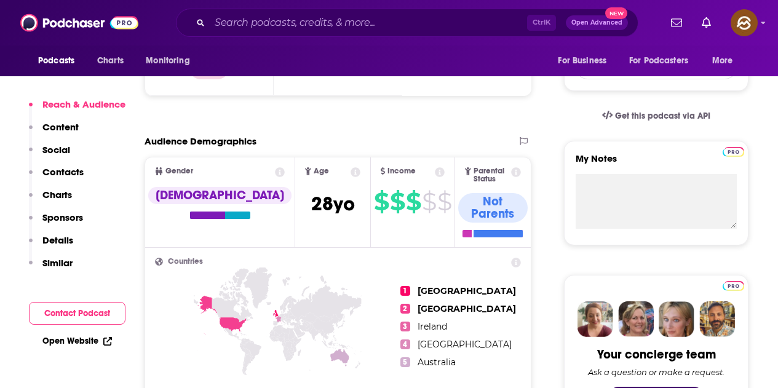
scroll to position [307, 0]
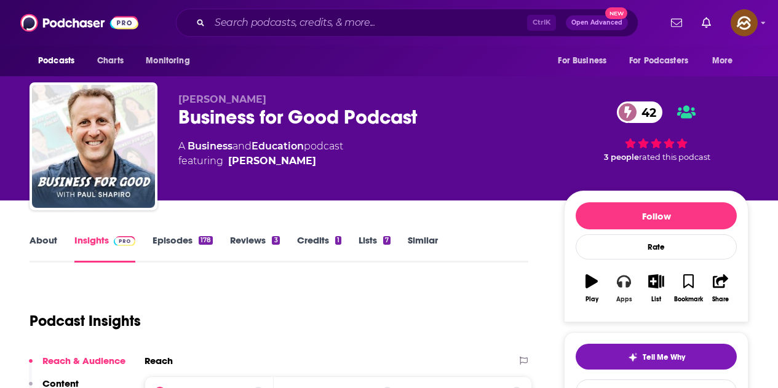
click at [629, 282] on icon "button" at bounding box center [624, 281] width 14 height 12
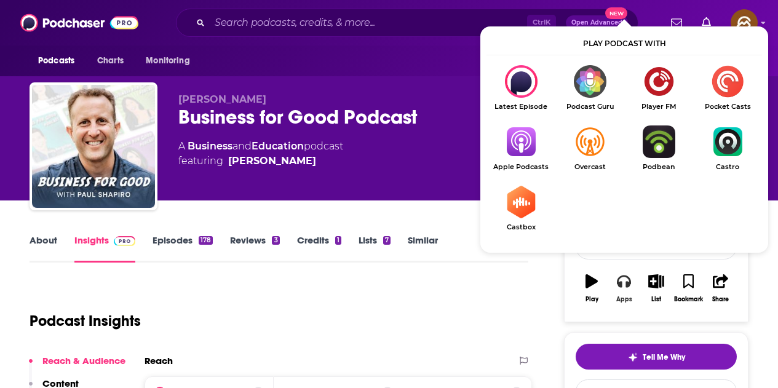
scroll to position [61, 0]
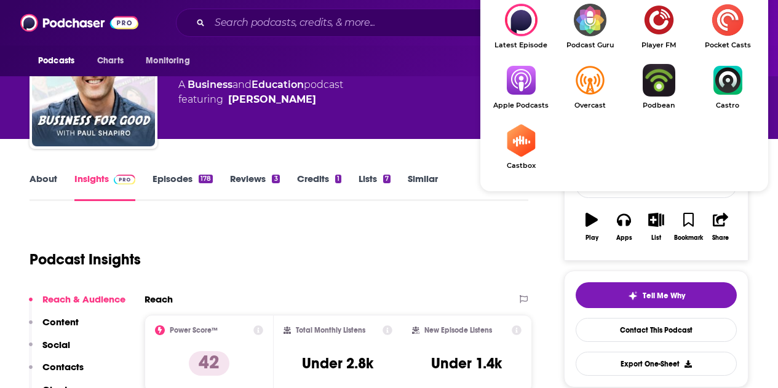
click at [535, 84] on img "Show Listen On dropdown" at bounding box center [520, 80] width 69 height 33
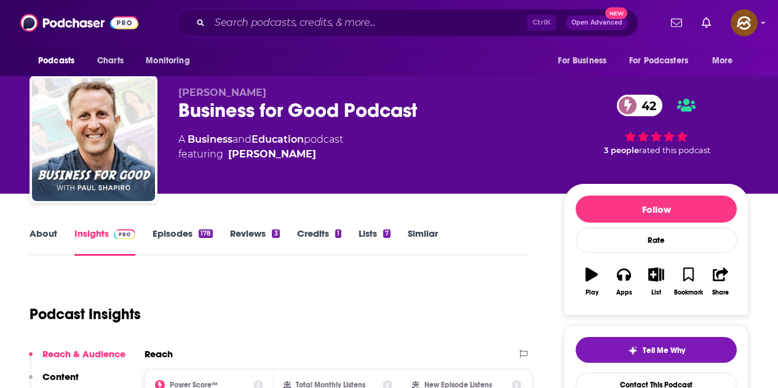
scroll to position [0, 0]
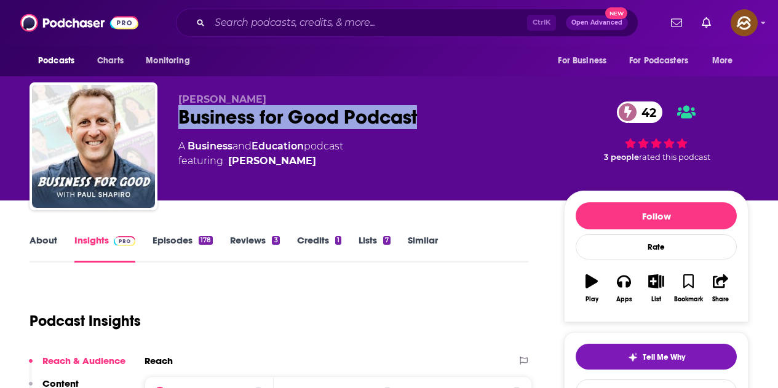
drag, startPoint x: 177, startPoint y: 114, endPoint x: 446, endPoint y: 114, distance: 268.6
click at [446, 114] on div "Paul Shapiro Business for Good Podcast 42 A Business and Education podcast feat…" at bounding box center [389, 148] width 719 height 133
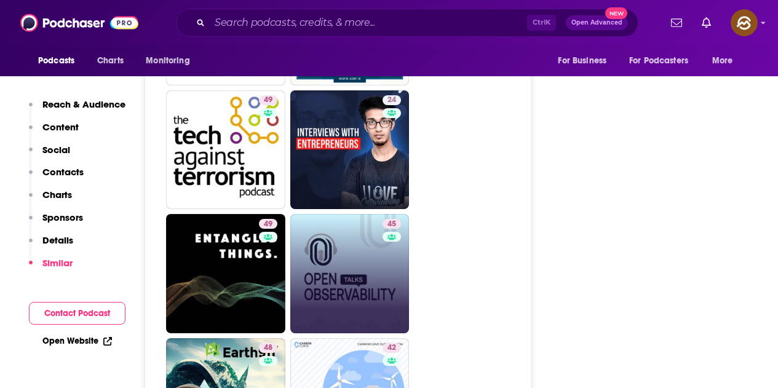
scroll to position [3258, 0]
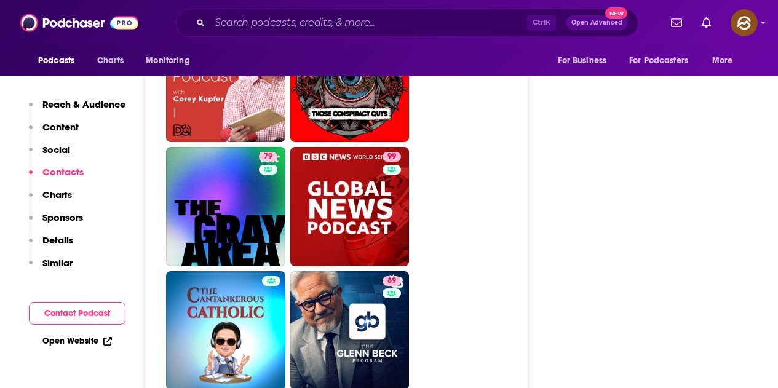
scroll to position [5594, 0]
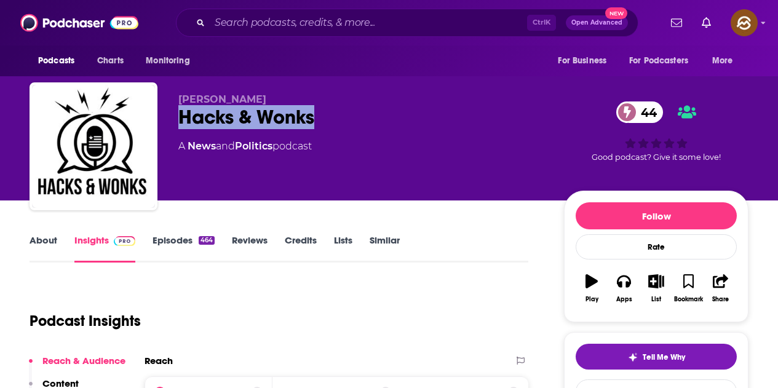
drag, startPoint x: 176, startPoint y: 119, endPoint x: 315, endPoint y: 119, distance: 138.9
click at [315, 119] on div "[PERSON_NAME] Hacks & Wonks 44 A News and Politics podcast 44 Good podcast? Giv…" at bounding box center [389, 148] width 719 height 133
click at [621, 274] on icon "button" at bounding box center [624, 281] width 14 height 14
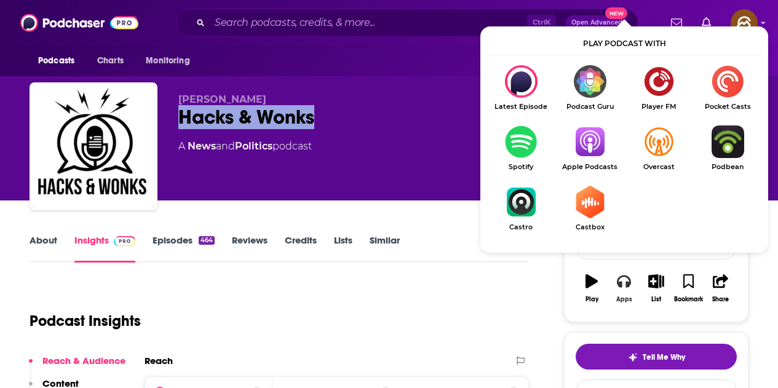
scroll to position [61, 0]
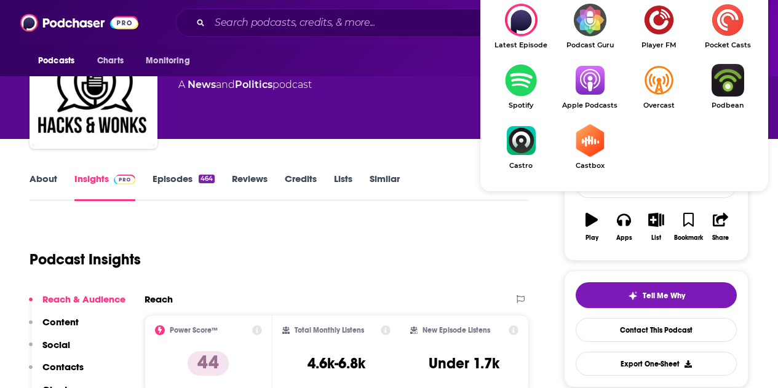
click at [578, 105] on span "Apple Podcasts" at bounding box center [589, 105] width 69 height 8
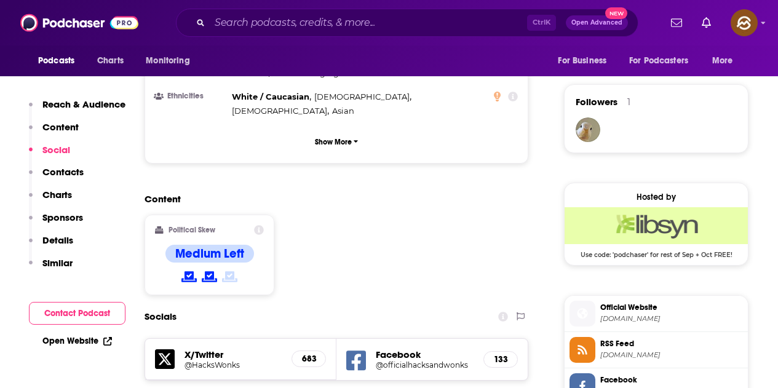
scroll to position [984, 0]
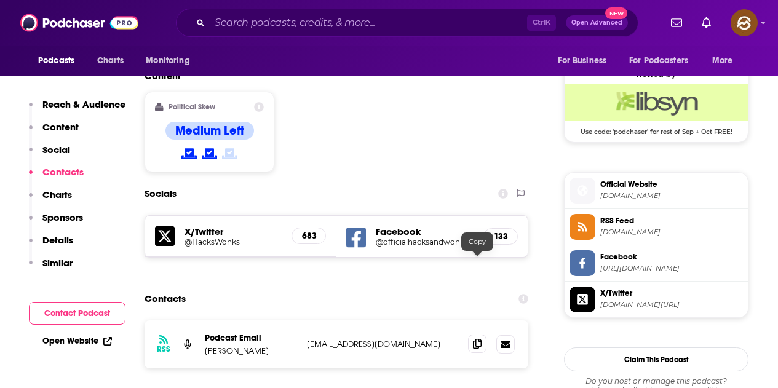
click at [481, 334] on span at bounding box center [477, 343] width 18 height 18
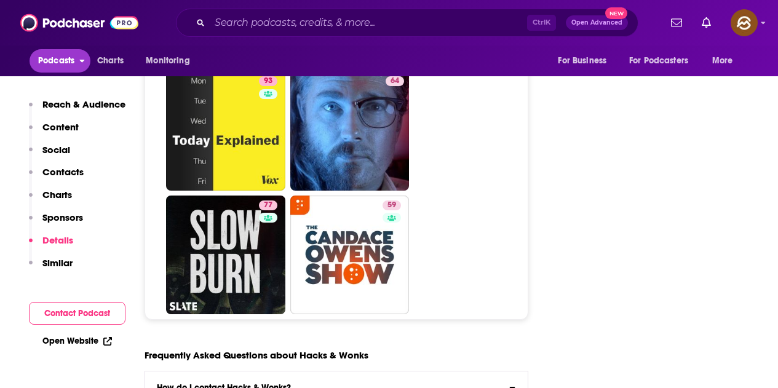
scroll to position [5532, 0]
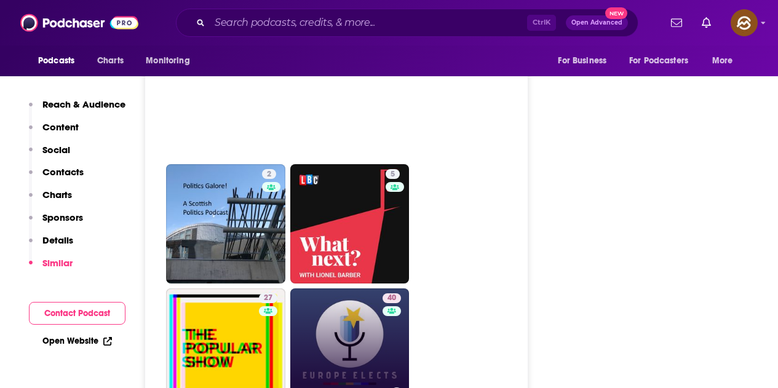
scroll to position [2090, 0]
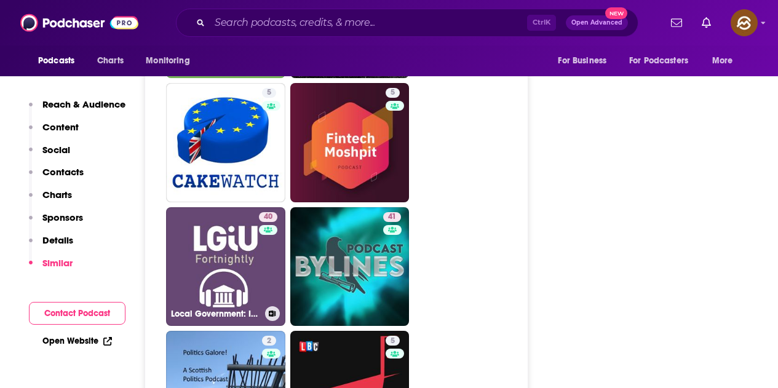
drag, startPoint x: 250, startPoint y: 221, endPoint x: 511, endPoint y: 226, distance: 261.9
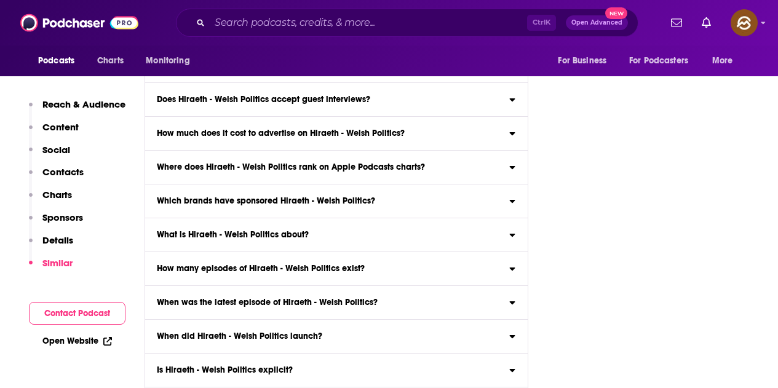
scroll to position [4733, 0]
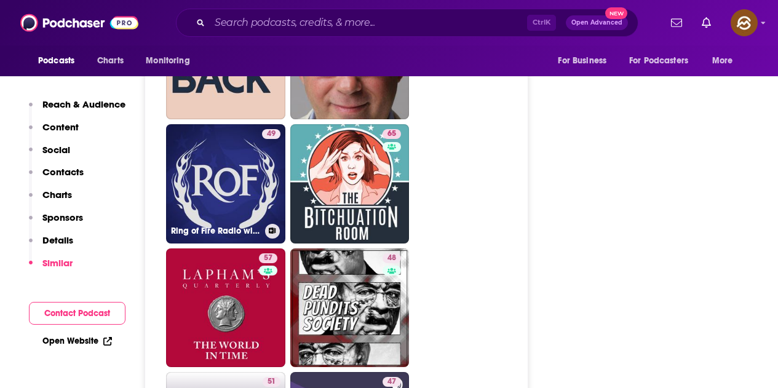
scroll to position [2274, 0]
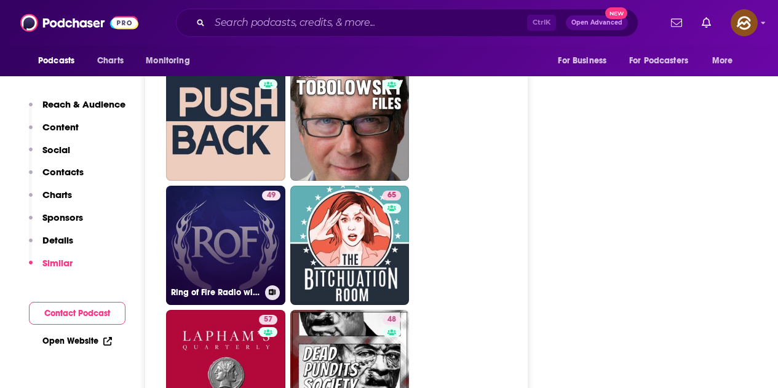
click at [243, 186] on link "49 Ring of Fire Radio with Farron Cousins" at bounding box center [225, 245] width 119 height 119
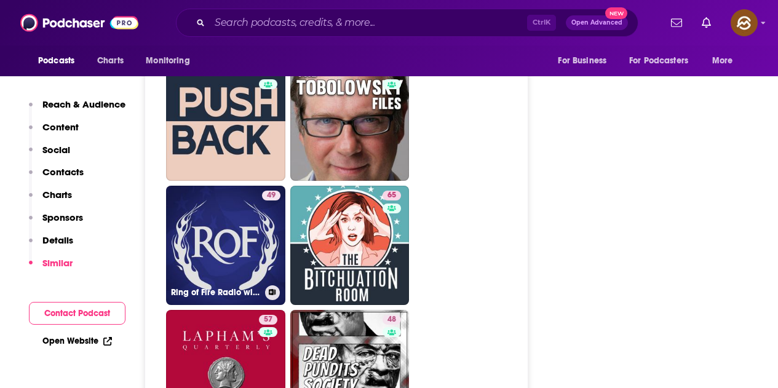
type input "https://www.podchaser.com/podcasts/ring-of-fire-radio-with-farron-26154"
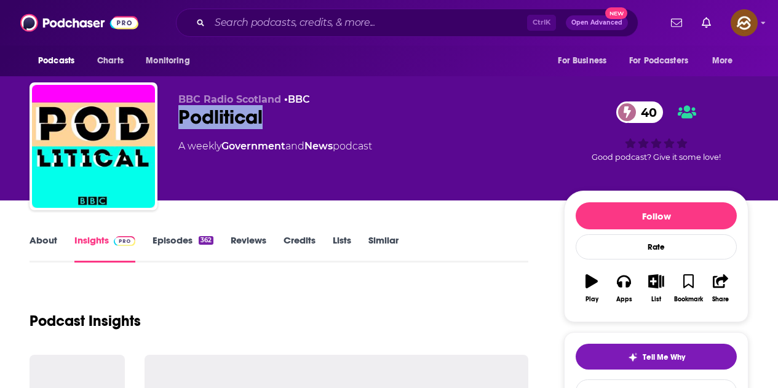
drag, startPoint x: 177, startPoint y: 115, endPoint x: 266, endPoint y: 114, distance: 89.1
click at [266, 114] on div "BBC Radio Scotland • BBC Podlitical 40 A weekly Government and News podcast 40 …" at bounding box center [389, 148] width 719 height 133
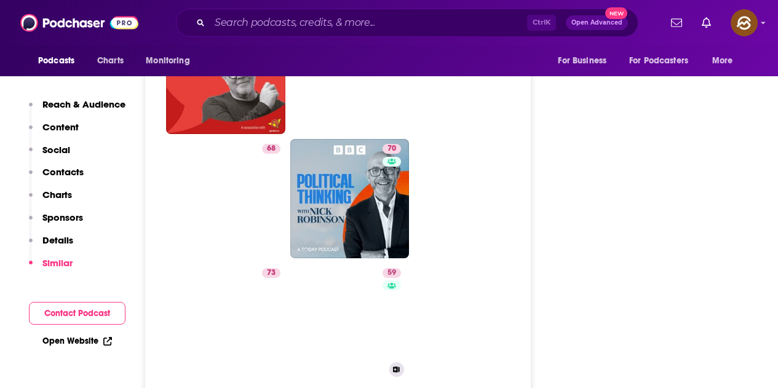
scroll to position [3196, 0]
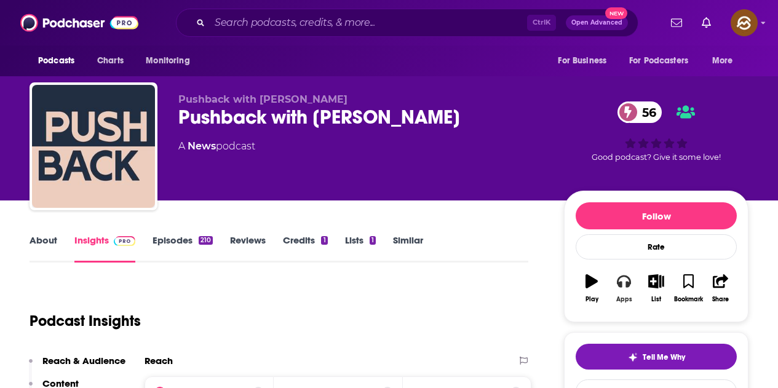
click at [618, 284] on icon "button" at bounding box center [624, 281] width 14 height 12
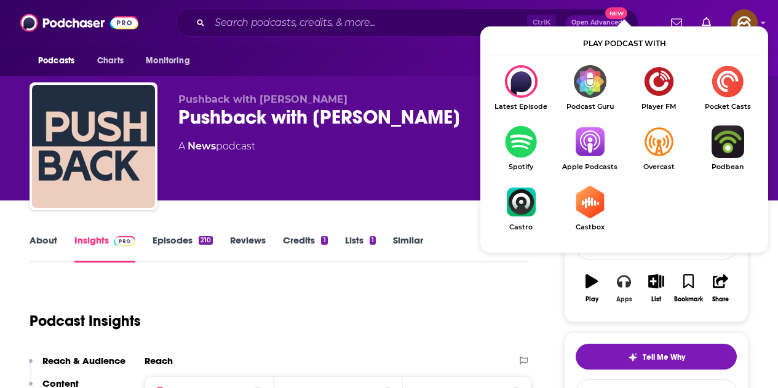
scroll to position [61, 0]
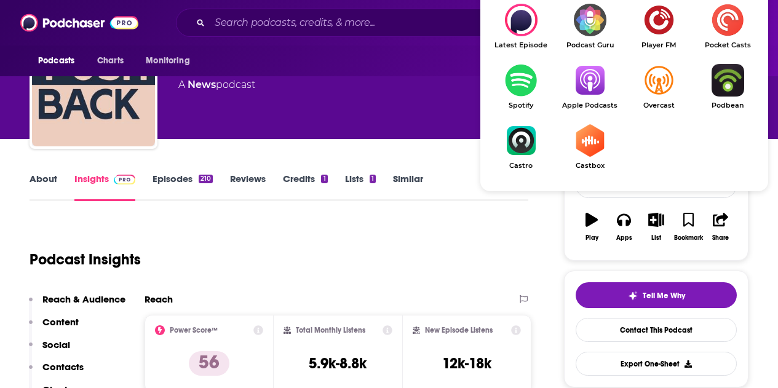
click at [588, 92] on img "Show Listen On dropdown" at bounding box center [589, 80] width 69 height 33
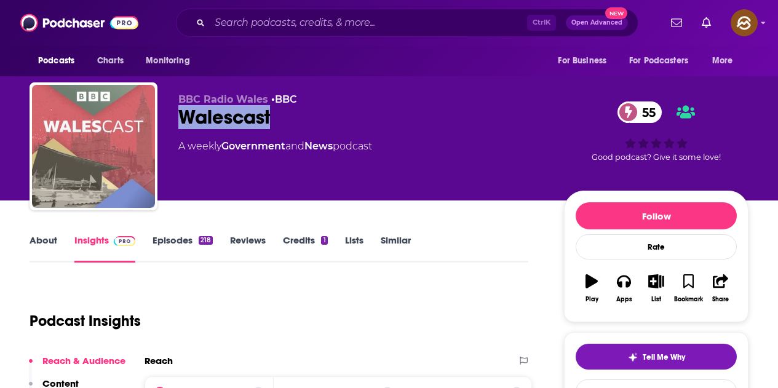
drag, startPoint x: 179, startPoint y: 118, endPoint x: 278, endPoint y: 133, distance: 100.2
click at [278, 133] on div "BBC Radio Wales • BBC Walescast 55 A weekly Government and News podcast" at bounding box center [361, 142] width 366 height 98
click at [632, 287] on button "Apps" at bounding box center [623, 288] width 32 height 44
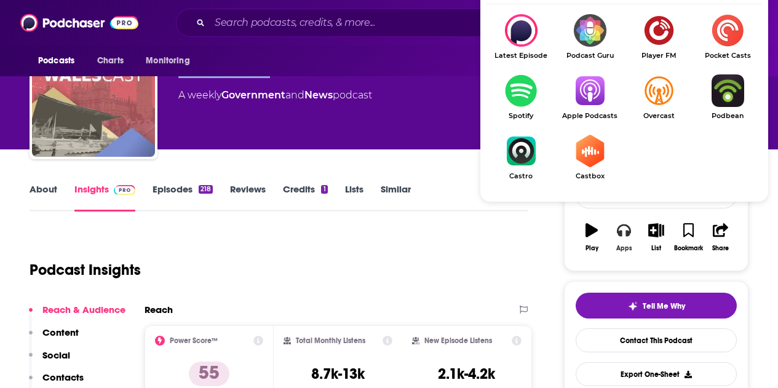
scroll to position [61, 0]
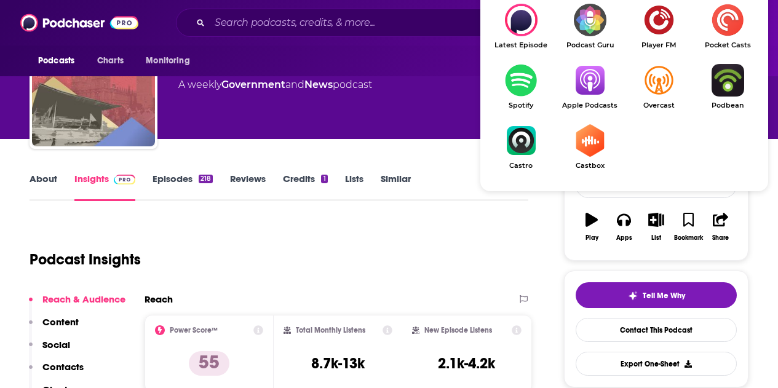
click at [591, 92] on img "Show Listen On dropdown" at bounding box center [589, 80] width 69 height 33
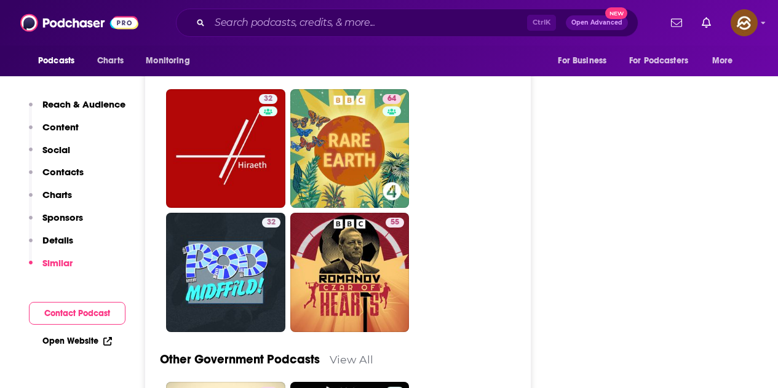
scroll to position [3381, 0]
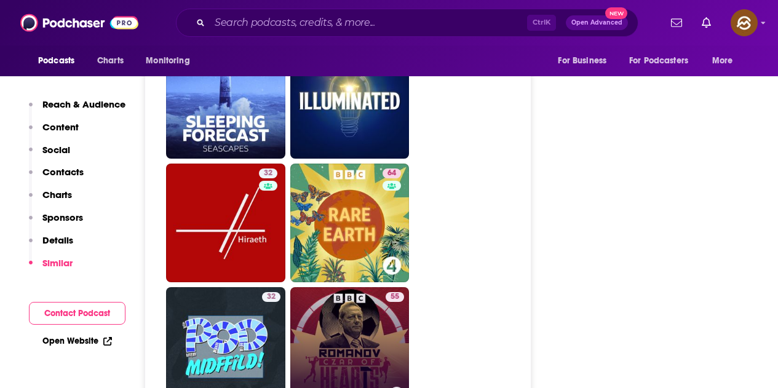
click at [376, 298] on link "55 Romanov: Czar of Hearts" at bounding box center [349, 346] width 119 height 119
type input "https://www.podchaser.com/podcasts/romanov-czar-of-hearts-5975957"
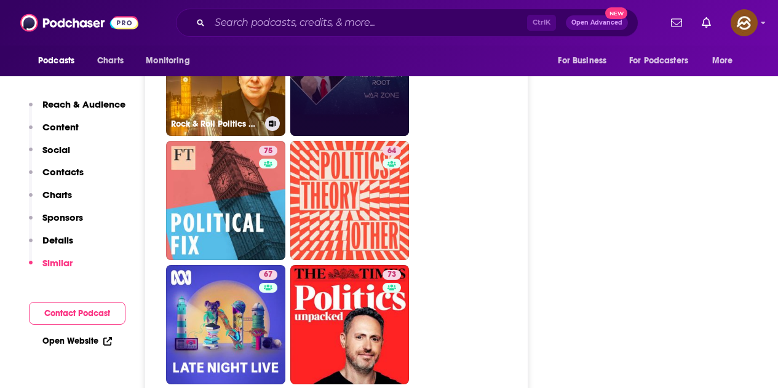
scroll to position [2766, 0]
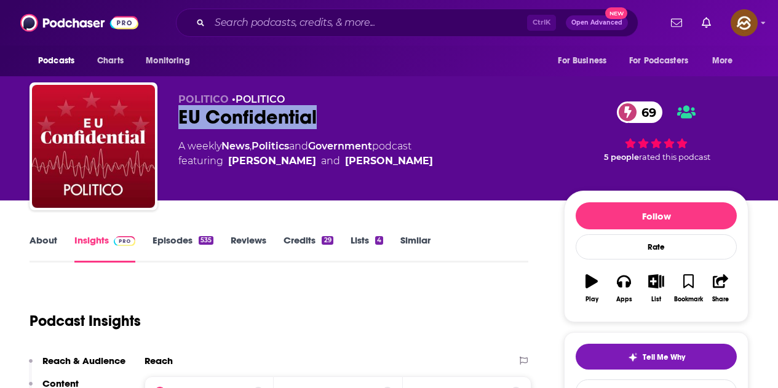
drag, startPoint x: 181, startPoint y: 106, endPoint x: 317, endPoint y: 117, distance: 135.7
click at [317, 117] on div "EU Confidential 69" at bounding box center [361, 117] width 366 height 24
click at [624, 285] on icon "button" at bounding box center [624, 281] width 14 height 14
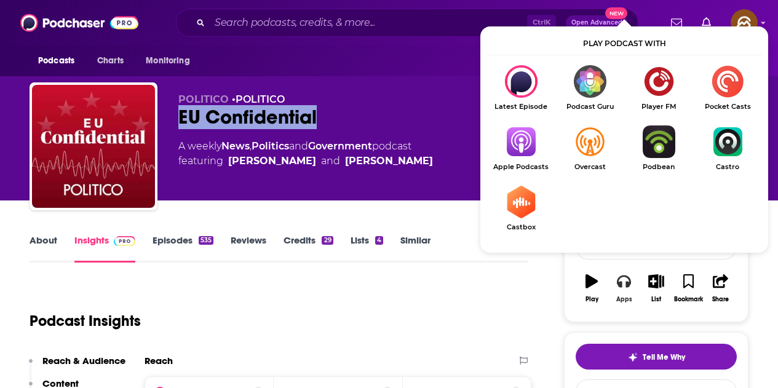
scroll to position [61, 0]
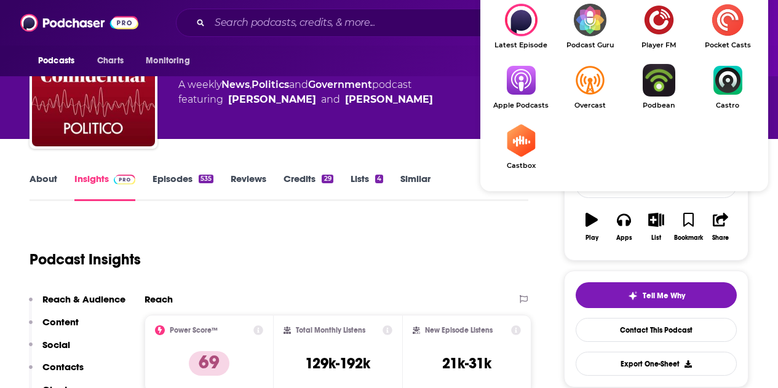
click at [529, 78] on img "Show Listen On dropdown" at bounding box center [520, 80] width 69 height 33
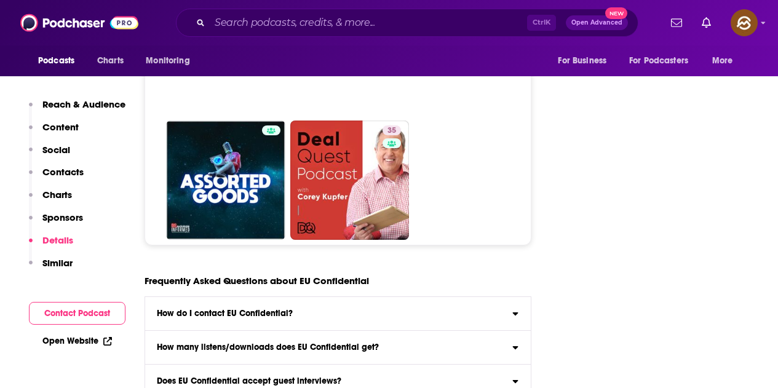
scroll to position [6454, 0]
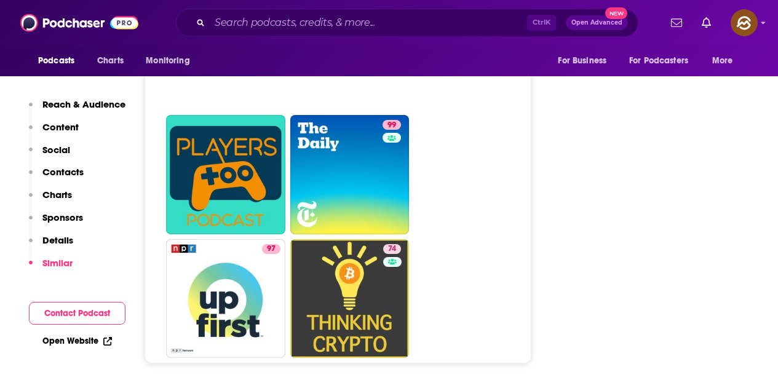
scroll to position [4672, 0]
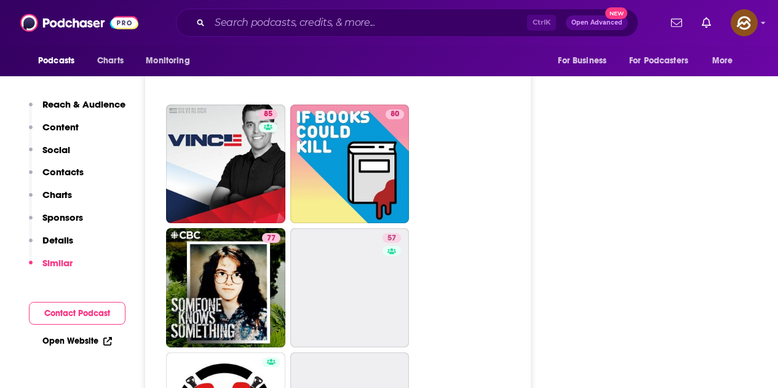
scroll to position [4733, 0]
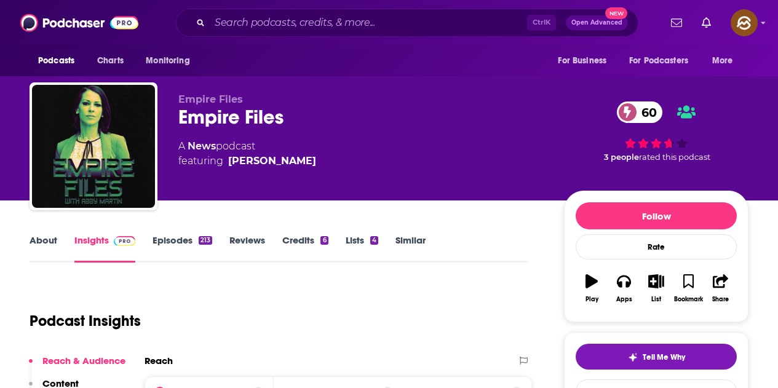
click at [221, 112] on div "Empire Files 60" at bounding box center [361, 117] width 366 height 24
drag, startPoint x: 183, startPoint y: 111, endPoint x: 256, endPoint y: 114, distance: 73.2
click at [256, 114] on div "Empire Files 60" at bounding box center [361, 117] width 366 height 24
click at [309, 122] on div "Empire Files 60" at bounding box center [361, 117] width 366 height 24
drag, startPoint x: 183, startPoint y: 111, endPoint x: 287, endPoint y: 119, distance: 104.8
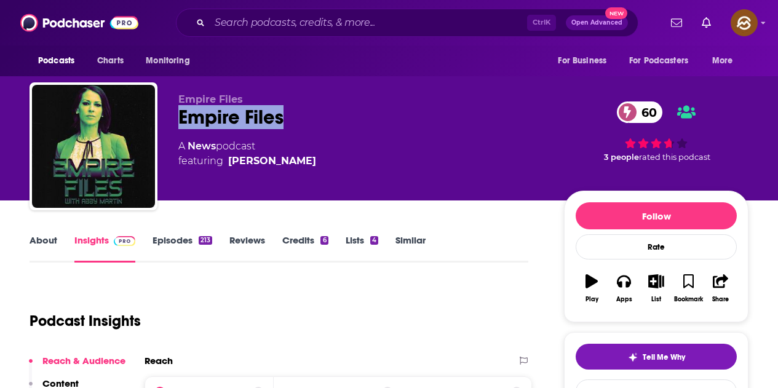
click at [287, 119] on div "Empire Files 60" at bounding box center [361, 117] width 366 height 24
click at [620, 281] on icon "button" at bounding box center [624, 281] width 14 height 14
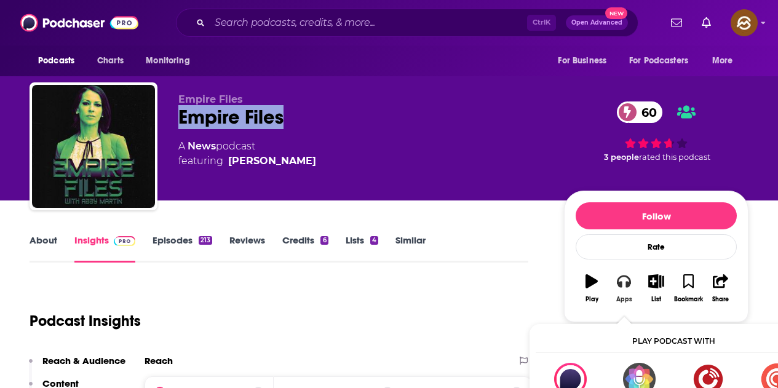
scroll to position [61, 0]
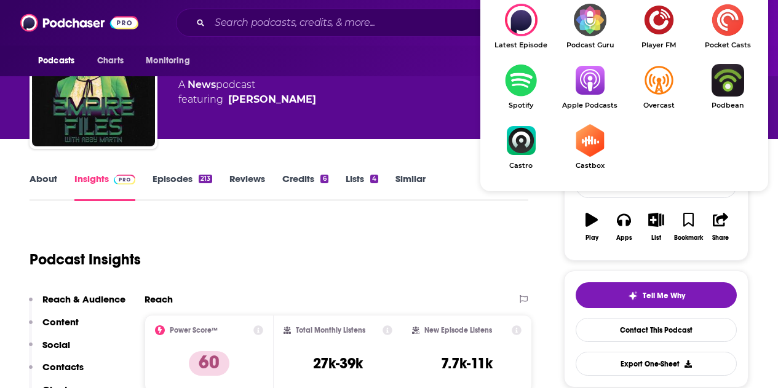
click at [585, 95] on img "Show Listen On dropdown" at bounding box center [589, 80] width 69 height 33
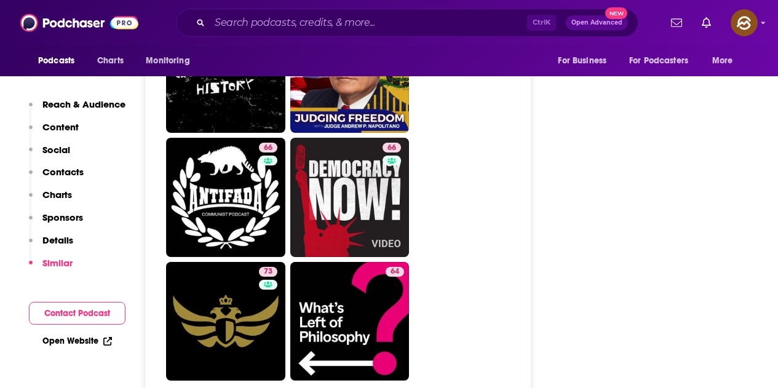
scroll to position [3442, 0]
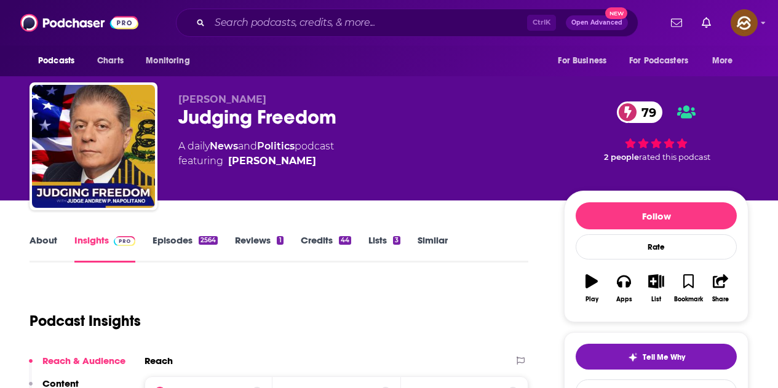
drag, startPoint x: 215, startPoint y: 116, endPoint x: 362, endPoint y: 145, distance: 149.7
click at [333, 119] on div "Judging Freedom 79" at bounding box center [361, 117] width 366 height 24
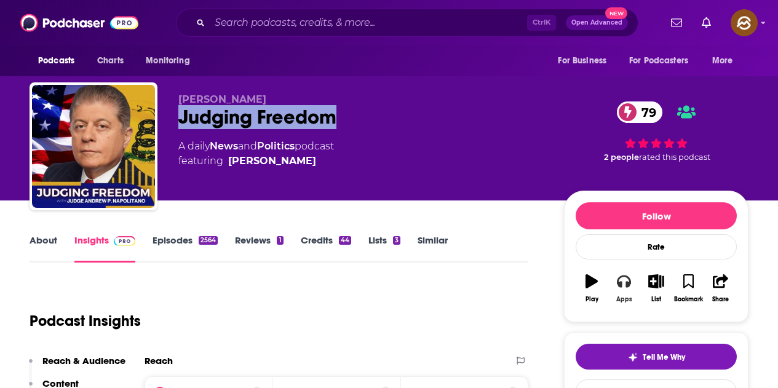
click at [621, 290] on button "Apps" at bounding box center [623, 288] width 32 height 44
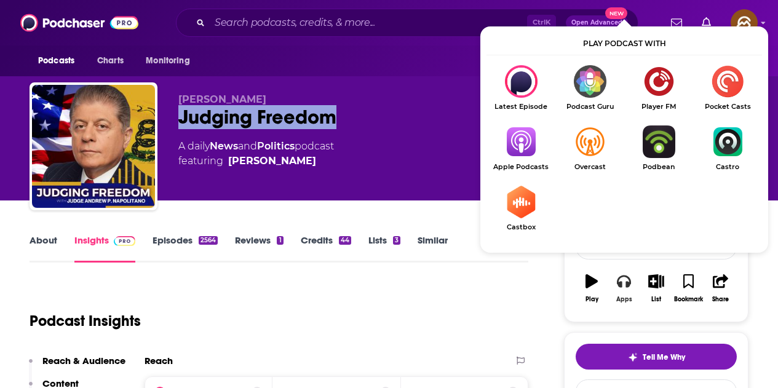
scroll to position [61, 0]
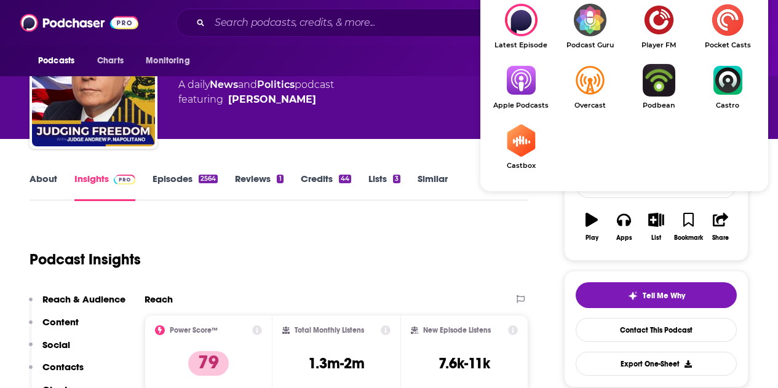
click at [521, 93] on img "Show Listen On dropdown" at bounding box center [520, 80] width 69 height 33
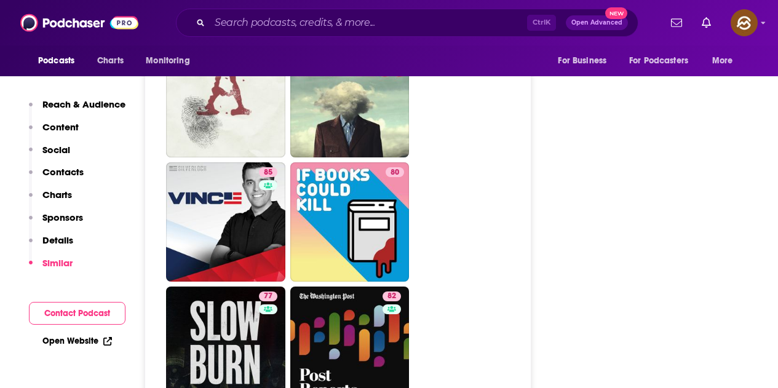
scroll to position [6024, 0]
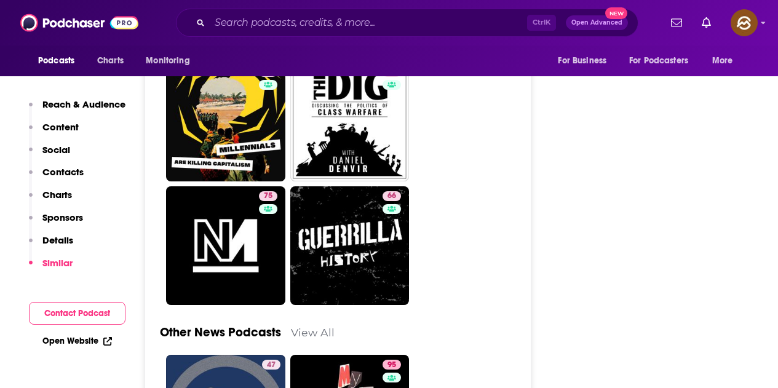
scroll to position [3381, 0]
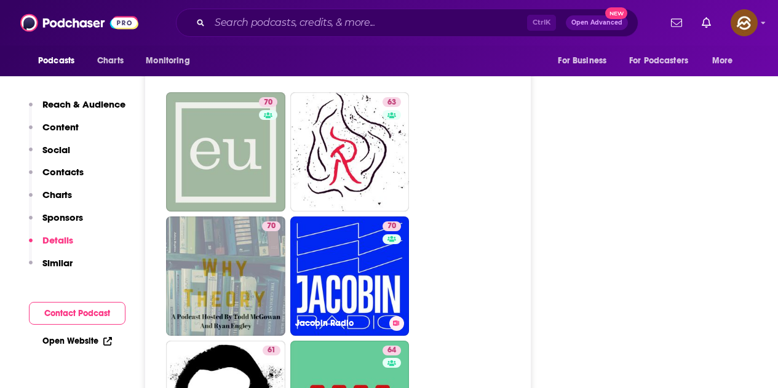
scroll to position [3258, 0]
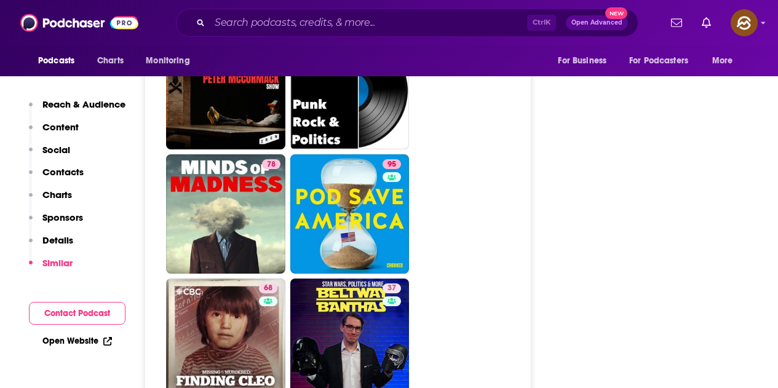
scroll to position [5655, 0]
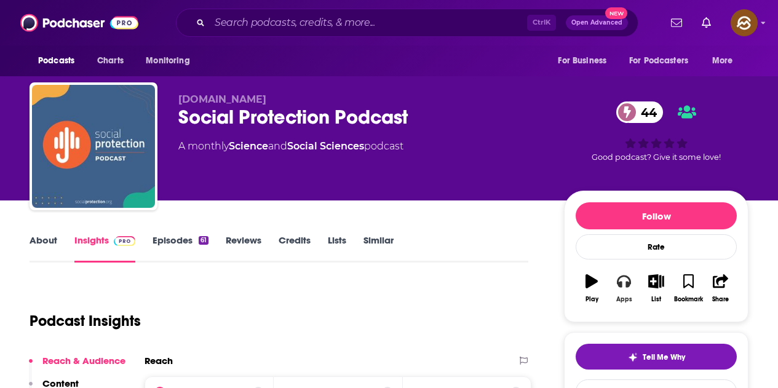
click at [631, 291] on button "Apps" at bounding box center [623, 288] width 32 height 44
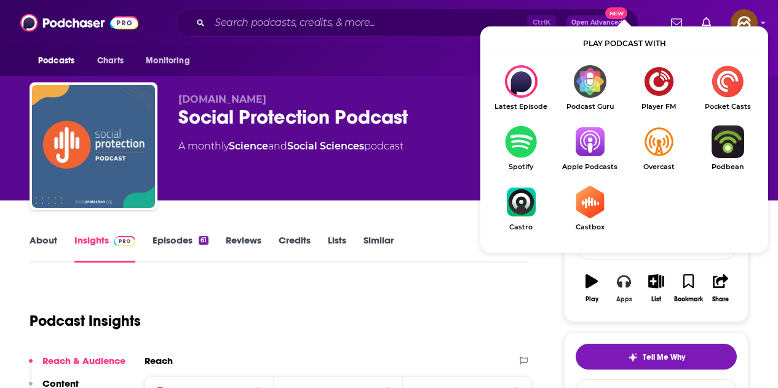
scroll to position [61, 0]
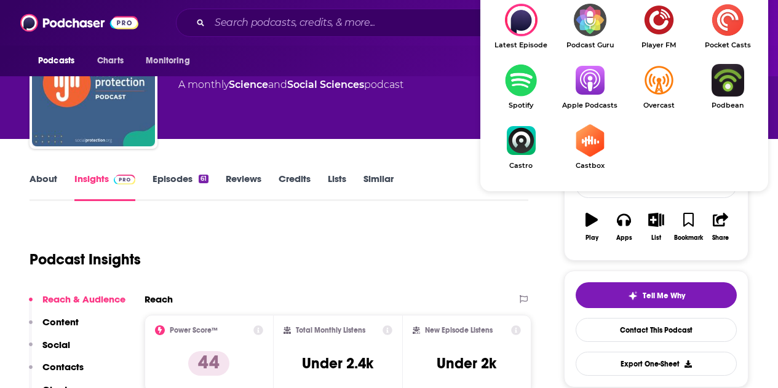
click at [582, 97] on img "Show Listen On dropdown" at bounding box center [589, 80] width 69 height 33
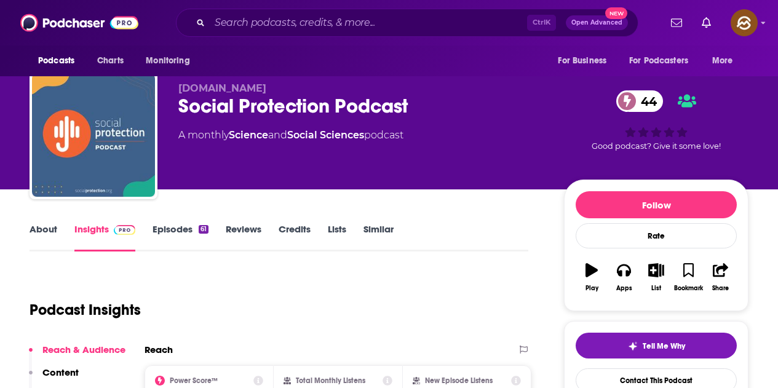
scroll to position [0, 0]
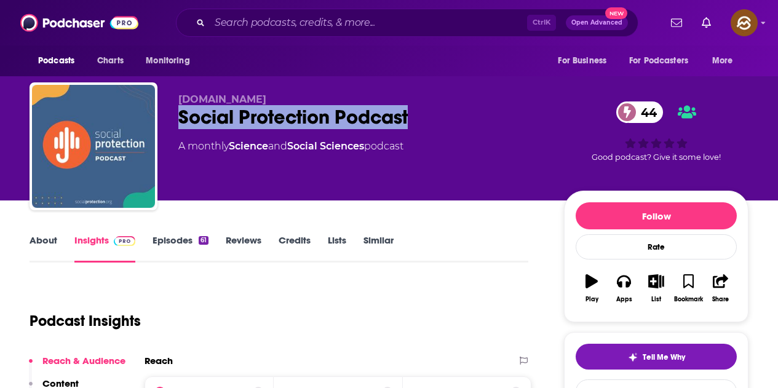
drag, startPoint x: 177, startPoint y: 110, endPoint x: 411, endPoint y: 124, distance: 234.0
click at [411, 124] on div "socialprotection.org Social Protection Podcast 44 A monthly Science and Social …" at bounding box center [389, 148] width 719 height 133
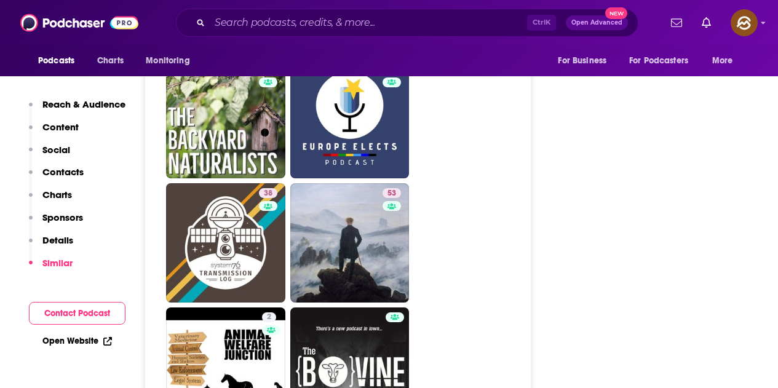
scroll to position [2582, 0]
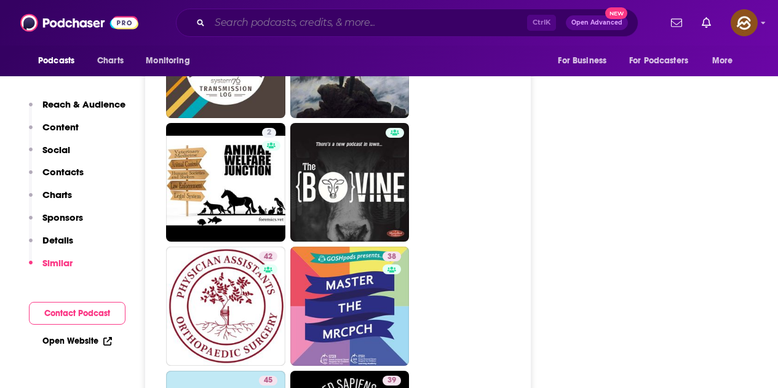
click at [307, 14] on input "Search podcasts, credits, & more..." at bounding box center [368, 23] width 317 height 20
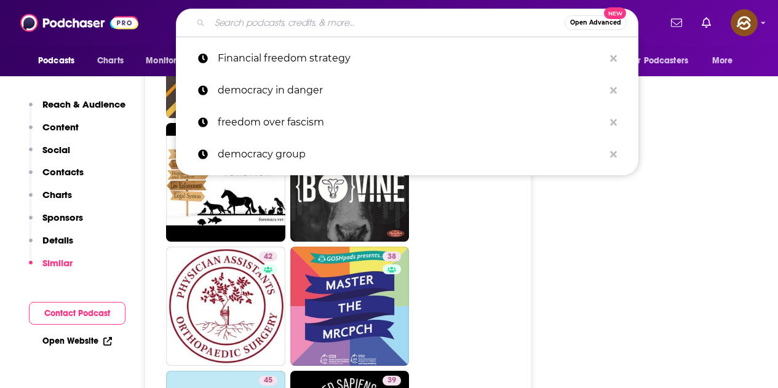
paste input "Judging Freedom"
type input "Judging Freedom"
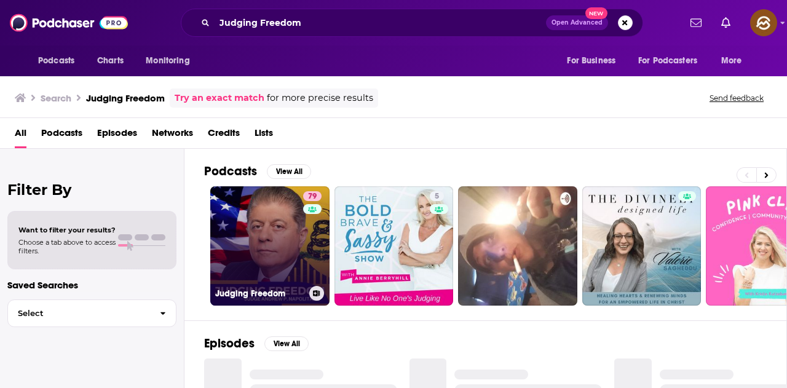
click at [274, 232] on link "79 Judging Freedom" at bounding box center [269, 245] width 119 height 119
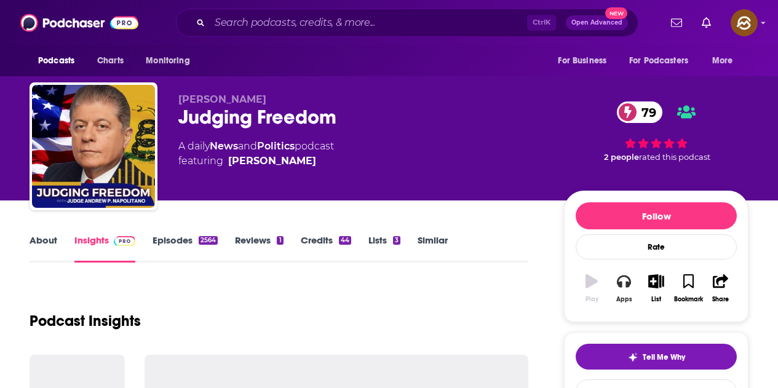
click at [622, 280] on icon "button" at bounding box center [624, 281] width 14 height 14
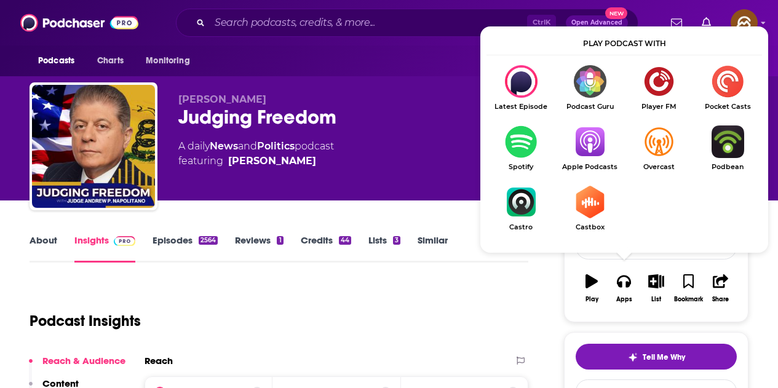
click at [581, 145] on img "Show Listen On dropdown" at bounding box center [589, 141] width 69 height 33
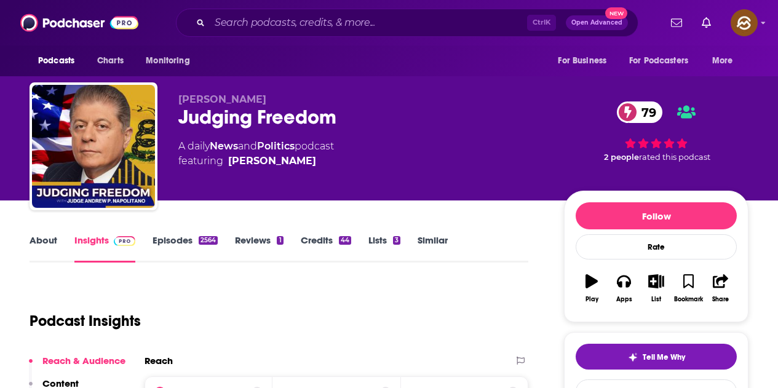
click at [388, 122] on div "Judging Freedom 79" at bounding box center [361, 117] width 366 height 24
drag, startPoint x: 339, startPoint y: 163, endPoint x: 326, endPoint y: 171, distance: 14.7
click at [326, 171] on div "Judge Napolitano Judging Freedom 79 A daily News and Politics podcast featuring…" at bounding box center [361, 142] width 366 height 98
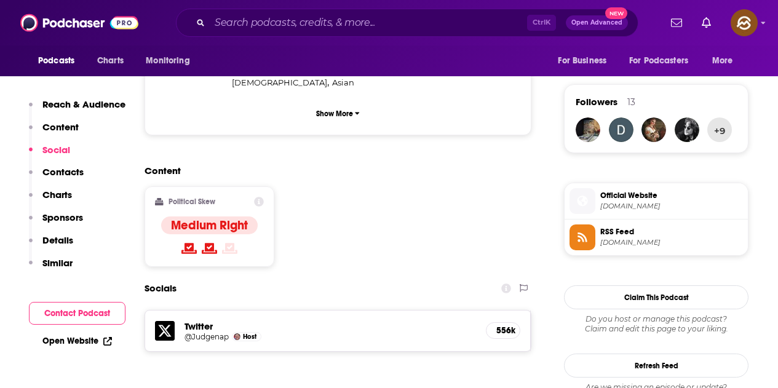
scroll to position [1045, 0]
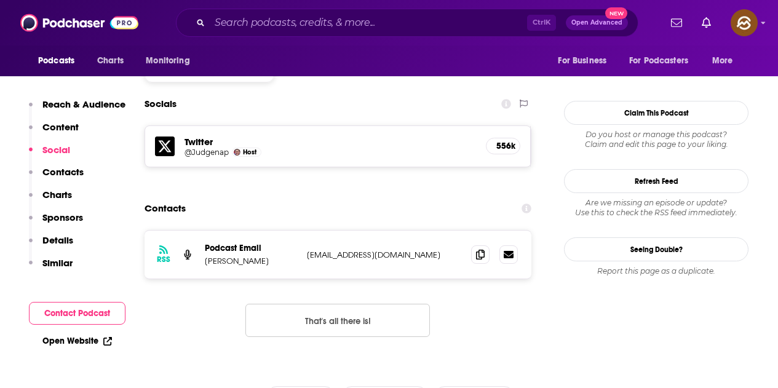
click at [468, 231] on div "RSS Podcast Email Judge Napolitano support@judgenap.com support@judgenap.com" at bounding box center [337, 255] width 387 height 48
click at [481, 249] on icon at bounding box center [480, 254] width 9 height 10
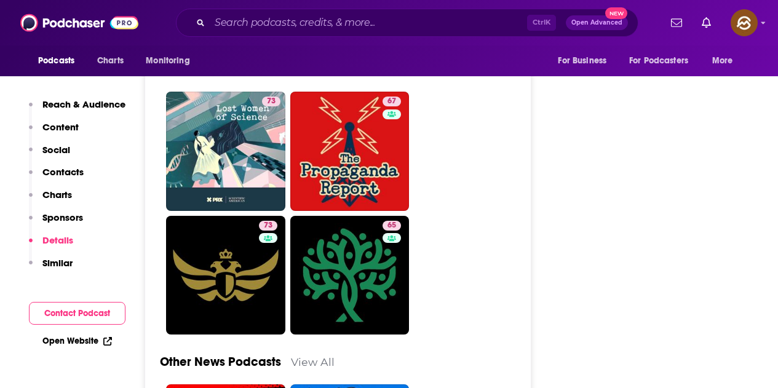
scroll to position [3381, 0]
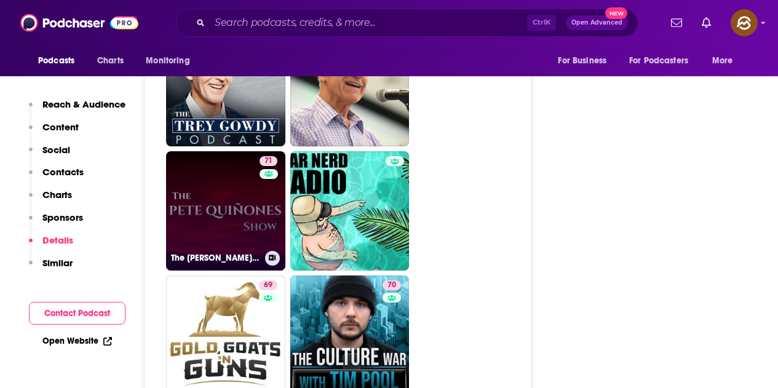
click at [236, 151] on link "71 The Pete Quiñones Show" at bounding box center [225, 210] width 119 height 119
type input "https://www.podchaser.com/podcasts/the-pete-quinones-show-544680"
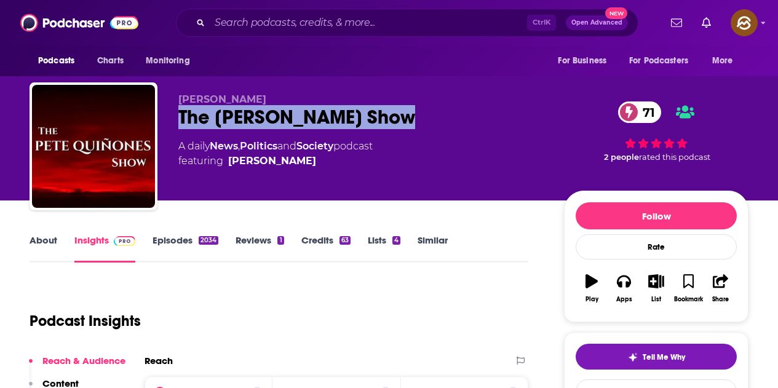
drag, startPoint x: 181, startPoint y: 116, endPoint x: 392, endPoint y: 116, distance: 211.5
click at [392, 116] on div "The Pete Quiñones Show 71" at bounding box center [361, 117] width 366 height 24
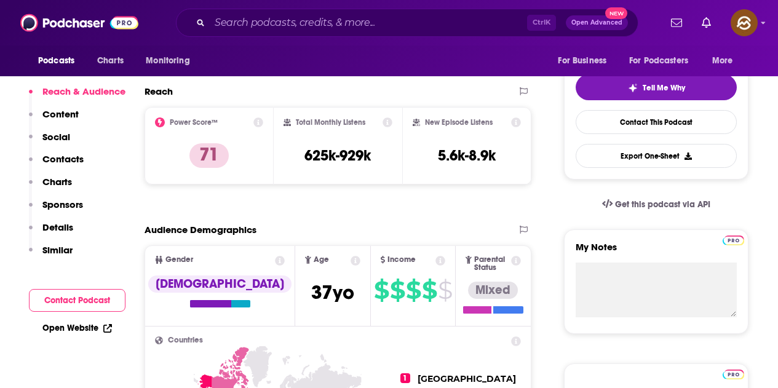
scroll to position [61, 0]
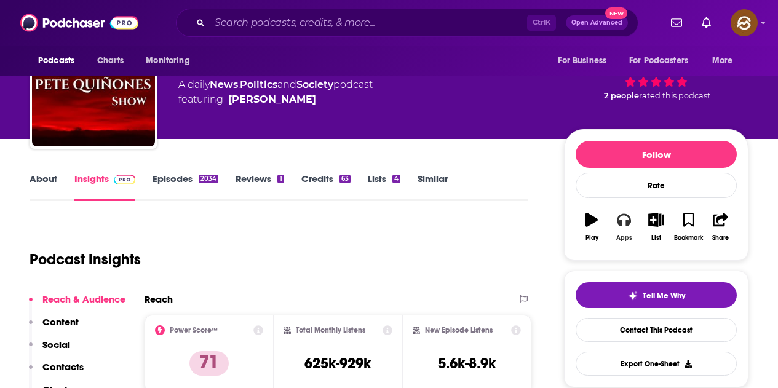
click at [621, 220] on icon "button" at bounding box center [624, 220] width 14 height 12
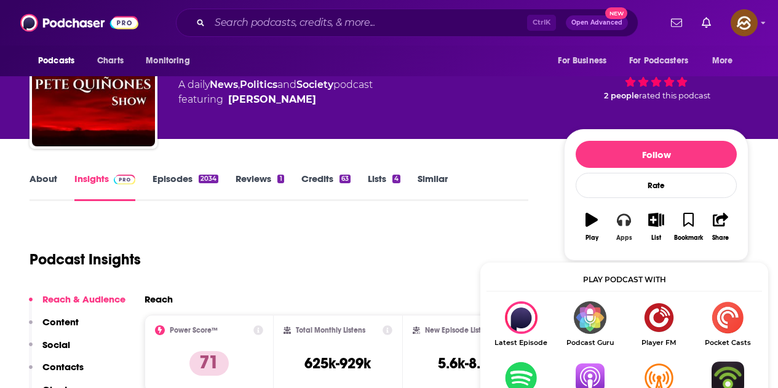
scroll to position [184, 0]
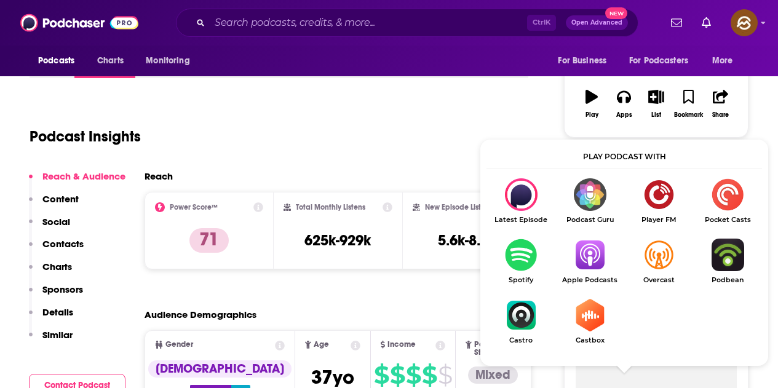
click at [597, 261] on img "Show Listen On dropdown" at bounding box center [589, 255] width 69 height 33
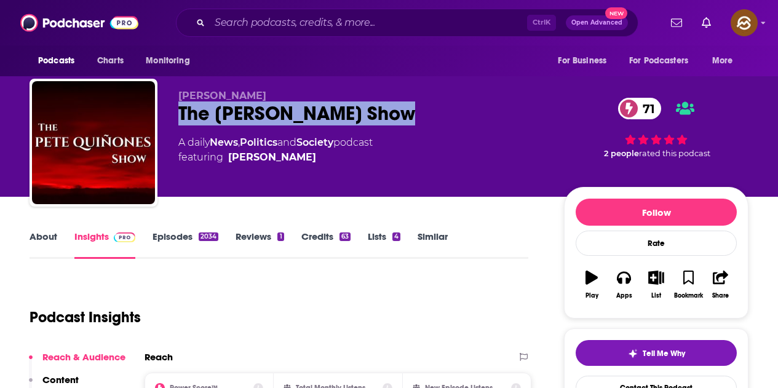
scroll to position [0, 0]
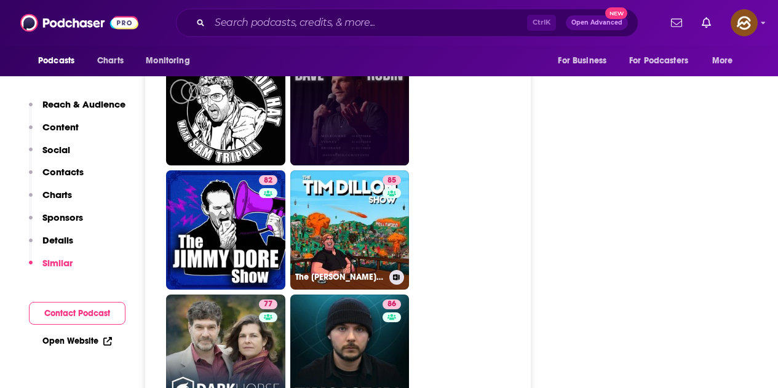
scroll to position [2705, 0]
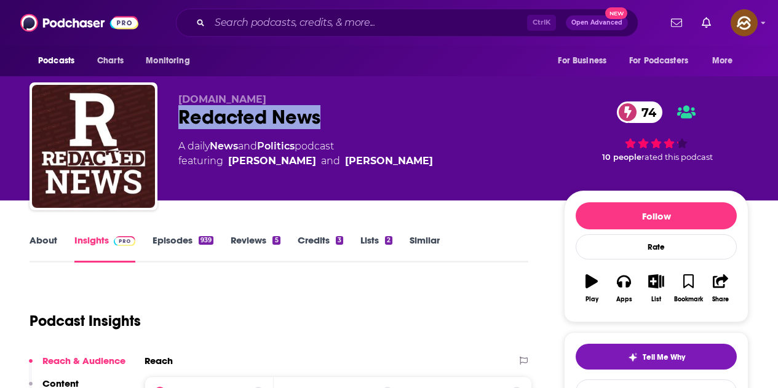
drag, startPoint x: 179, startPoint y: 118, endPoint x: 327, endPoint y: 119, distance: 147.5
click at [327, 119] on div "Redacted News 74" at bounding box center [361, 117] width 366 height 24
click at [621, 284] on icon "button" at bounding box center [624, 281] width 14 height 12
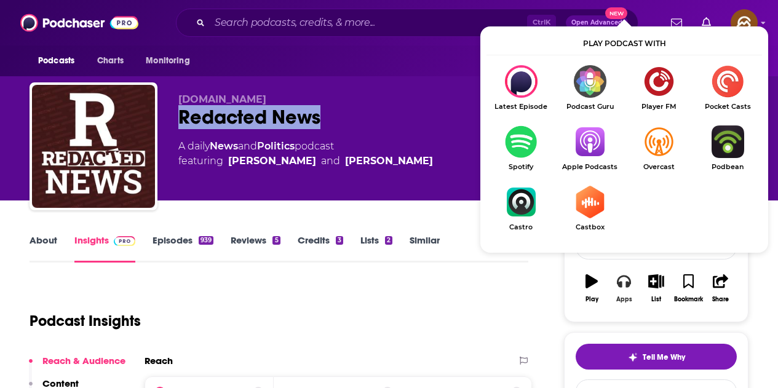
scroll to position [123, 0]
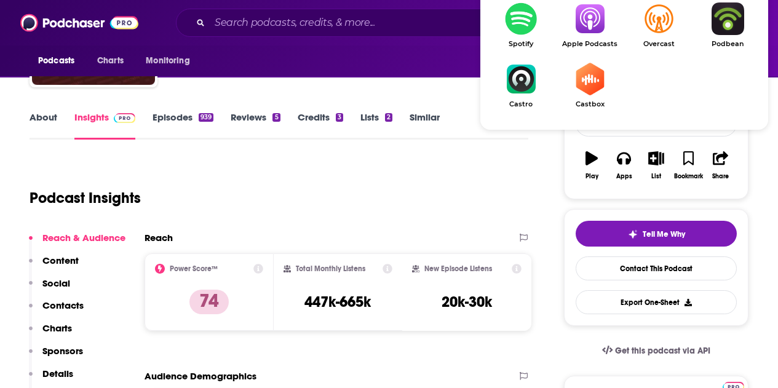
click at [584, 27] on img "Show Listen On dropdown" at bounding box center [589, 18] width 69 height 33
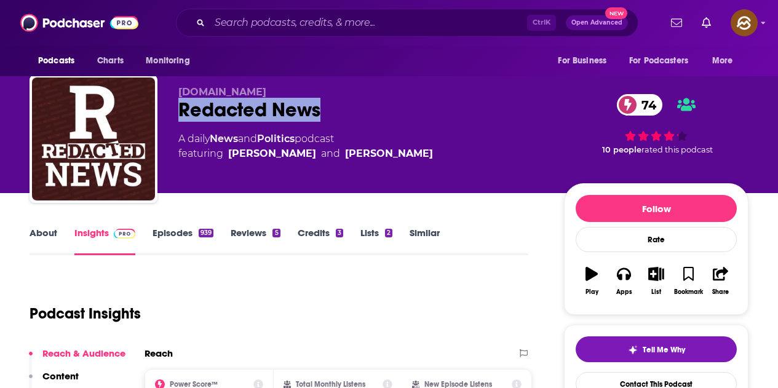
scroll to position [0, 0]
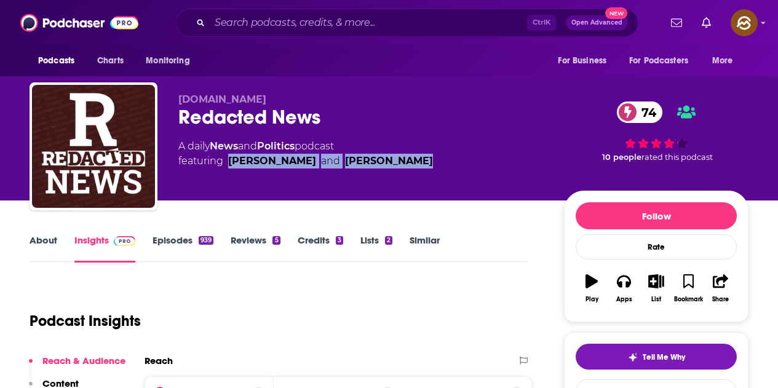
drag, startPoint x: 352, startPoint y: 165, endPoint x: 231, endPoint y: 165, distance: 121.1
click at [231, 165] on div "A daily News and Politics podcast featuring Clayton Morris and Natali Morris" at bounding box center [361, 154] width 366 height 30
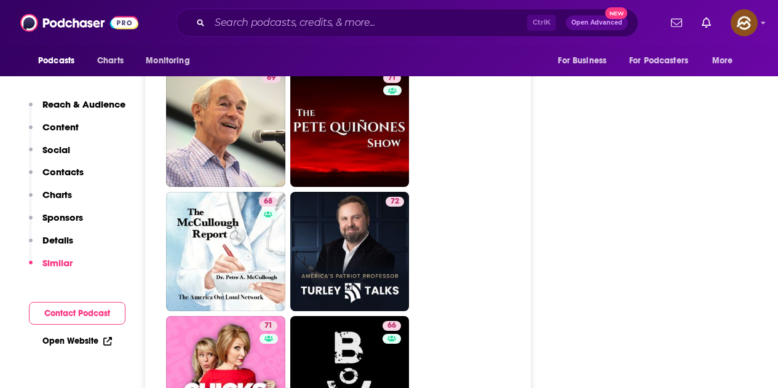
scroll to position [3381, 0]
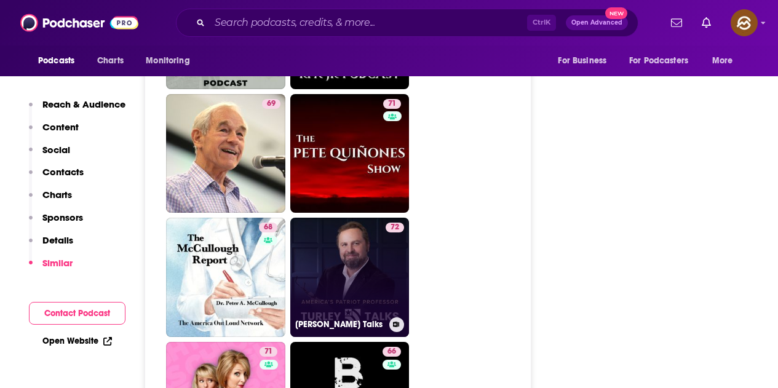
click at [347, 218] on link "72 Turley Talks" at bounding box center [349, 277] width 119 height 119
type input "https://www.podchaser.com/podcasts/turley-talks-1441825"
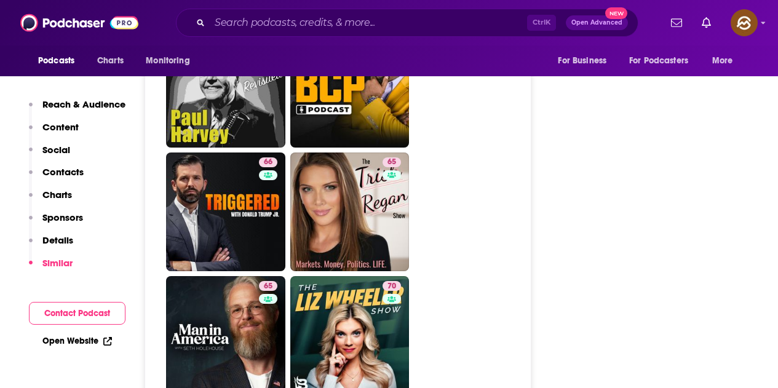
scroll to position [3811, 0]
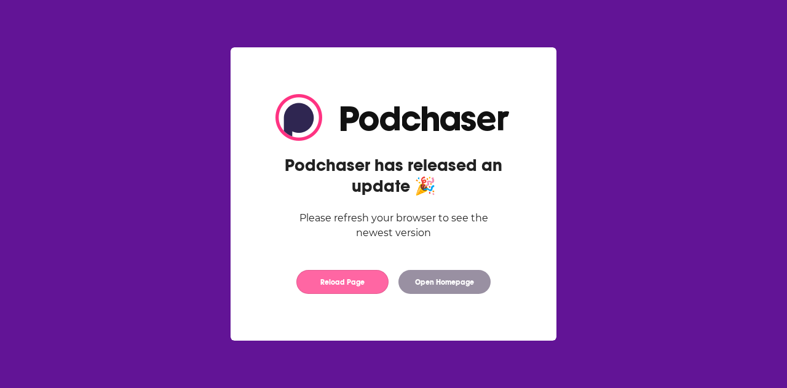
click at [332, 285] on button "Reload Page" at bounding box center [342, 282] width 92 height 24
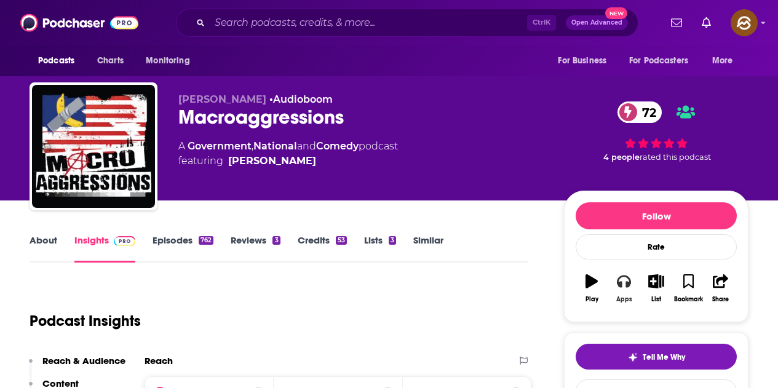
click at [618, 284] on icon "button" at bounding box center [624, 281] width 14 height 12
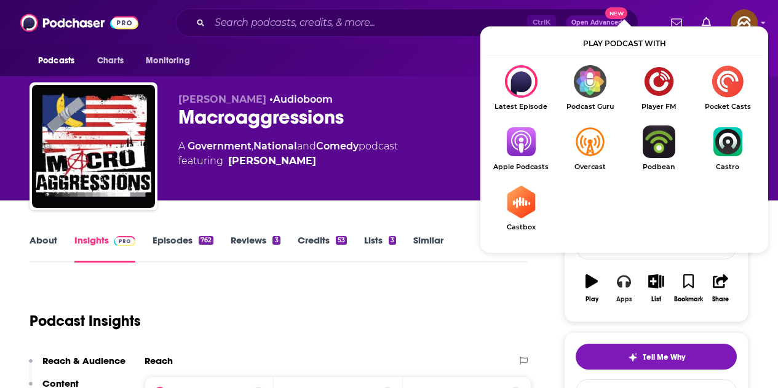
scroll to position [61, 0]
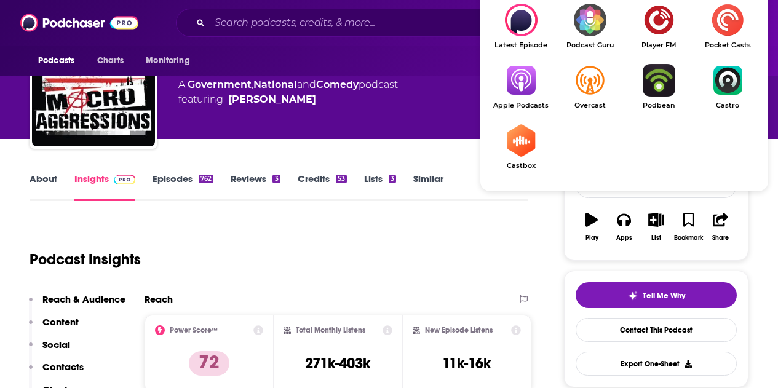
click at [521, 79] on img "Show Listen On dropdown" at bounding box center [520, 80] width 69 height 33
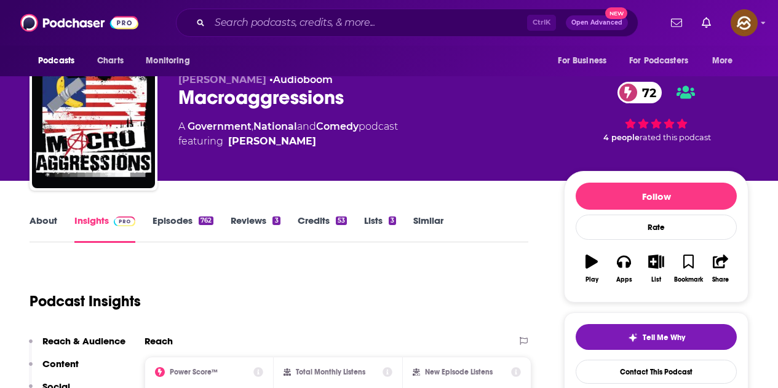
scroll to position [0, 0]
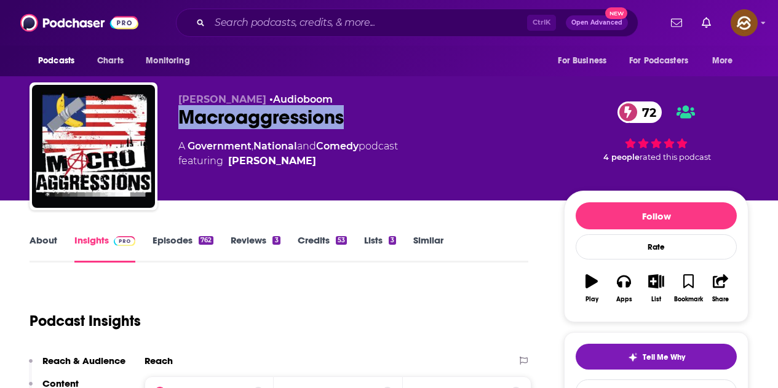
drag, startPoint x: 180, startPoint y: 114, endPoint x: 345, endPoint y: 132, distance: 166.3
click at [345, 132] on div "Charlie Robinson • Audioboom Macroaggressions 72 A Government , National and Co…" at bounding box center [361, 142] width 366 height 98
click at [628, 291] on button "Apps" at bounding box center [623, 288] width 32 height 44
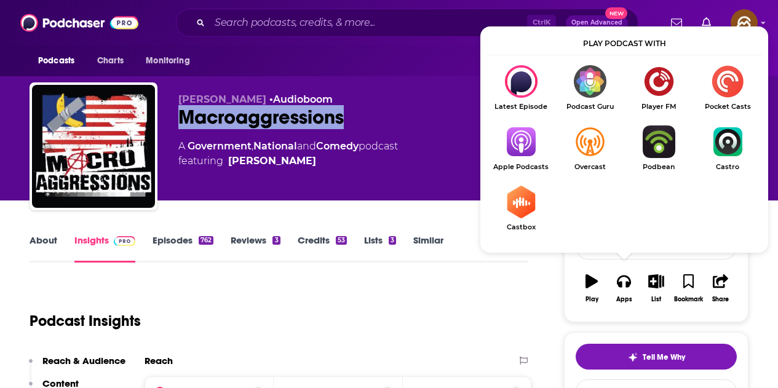
click at [516, 151] on img "Show Listen On dropdown" at bounding box center [520, 141] width 69 height 33
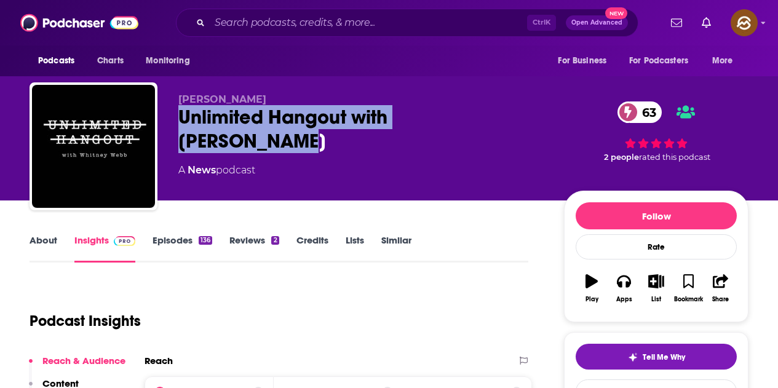
drag, startPoint x: 183, startPoint y: 121, endPoint x: 523, endPoint y: 118, distance: 340.6
click at [523, 118] on div "Unlimited Hangout with [PERSON_NAME] 63" at bounding box center [361, 129] width 366 height 48
click at [623, 293] on button "Apps" at bounding box center [623, 288] width 32 height 44
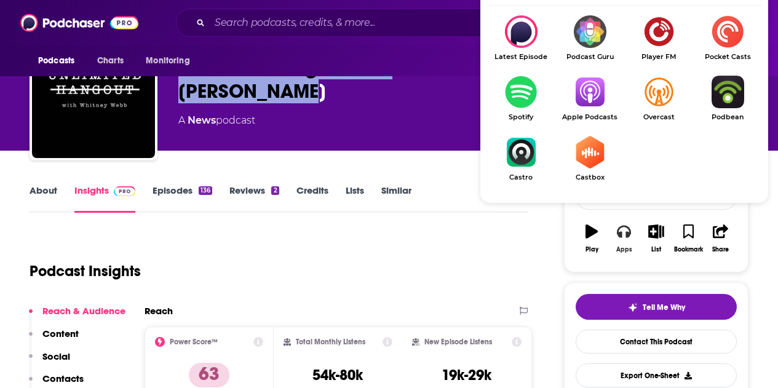
scroll to position [61, 0]
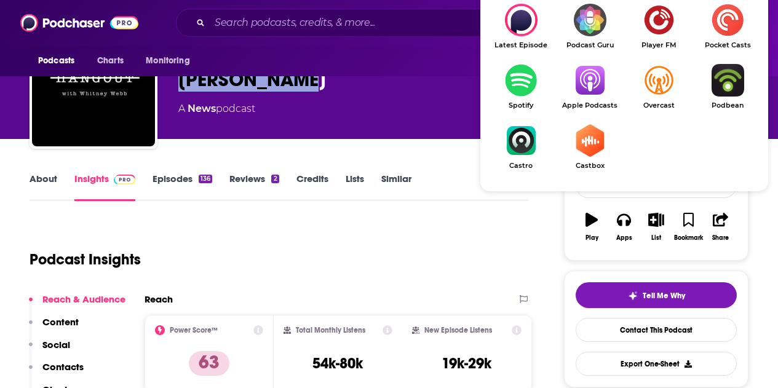
click at [589, 92] on img "Show Listen On dropdown" at bounding box center [589, 80] width 69 height 33
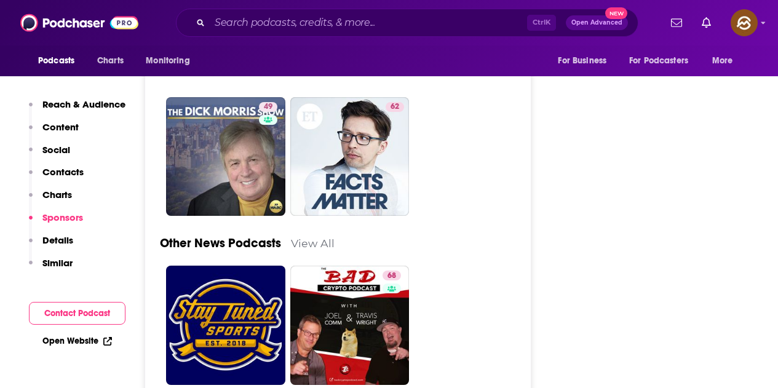
scroll to position [3442, 0]
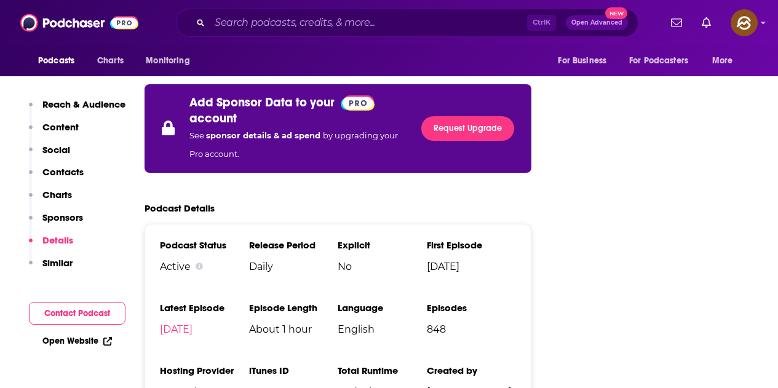
scroll to position [2274, 0]
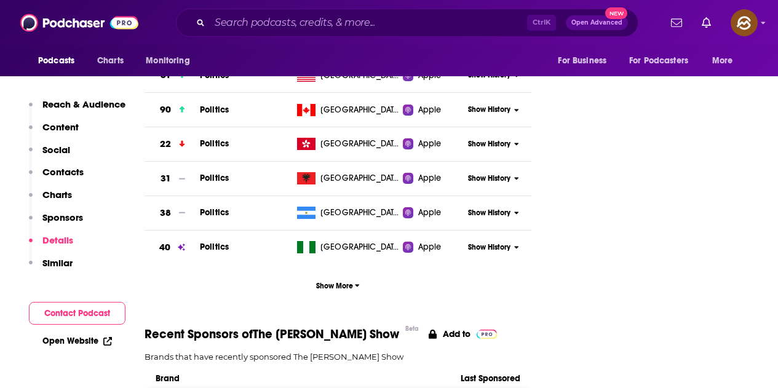
scroll to position [0, 0]
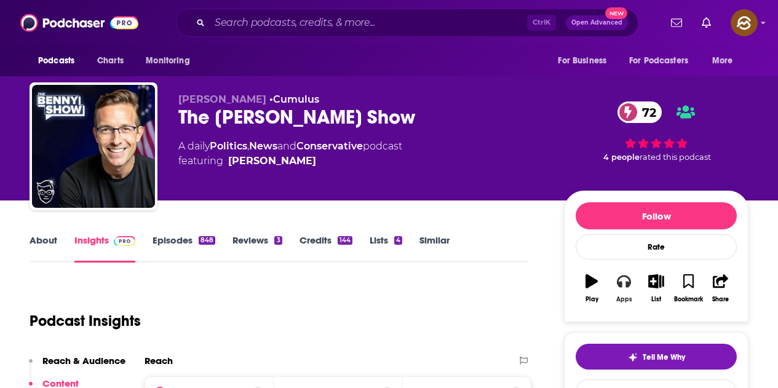
click at [614, 291] on button "Apps" at bounding box center [623, 288] width 32 height 44
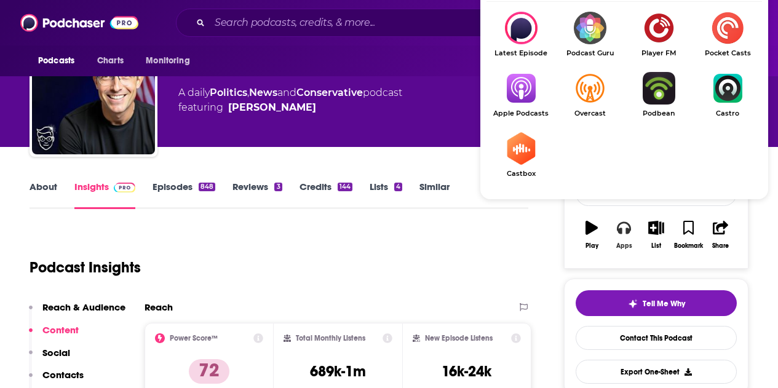
scroll to position [61, 0]
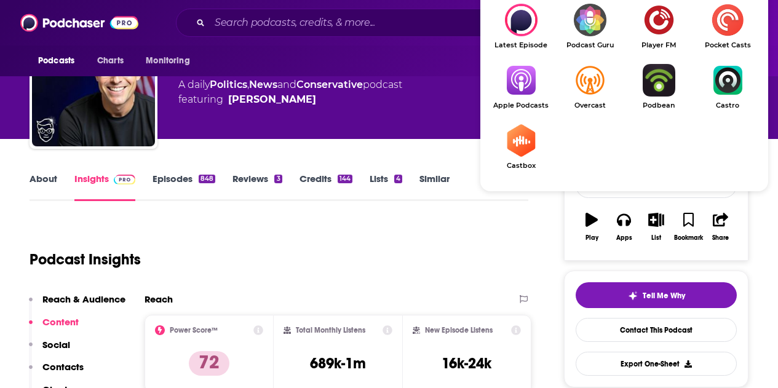
click at [519, 96] on img "Show Listen On dropdown" at bounding box center [520, 80] width 69 height 33
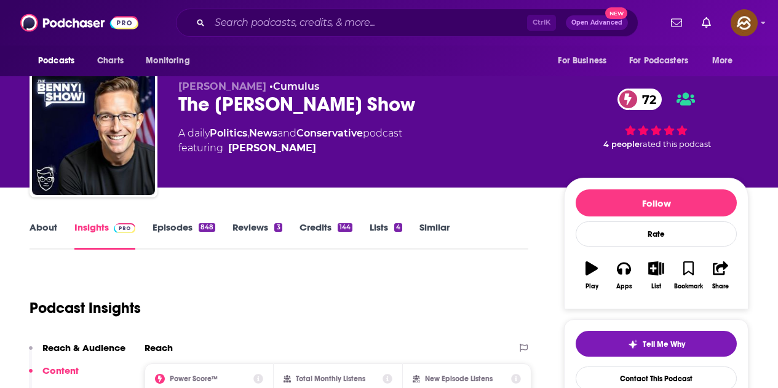
scroll to position [0, 0]
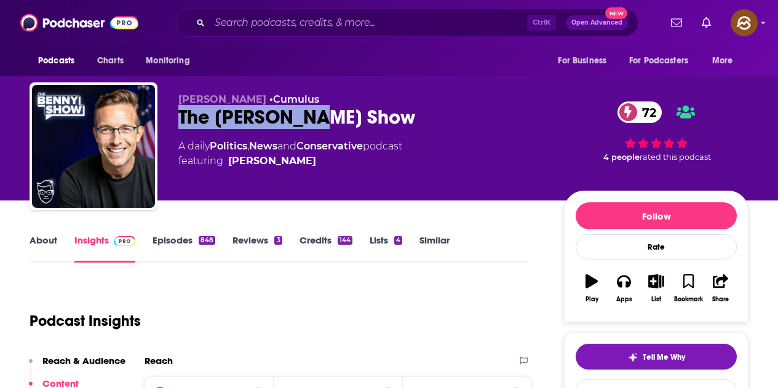
drag, startPoint x: 178, startPoint y: 120, endPoint x: 317, endPoint y: 118, distance: 138.3
click at [317, 118] on div "The [PERSON_NAME] Show 72" at bounding box center [361, 117] width 366 height 24
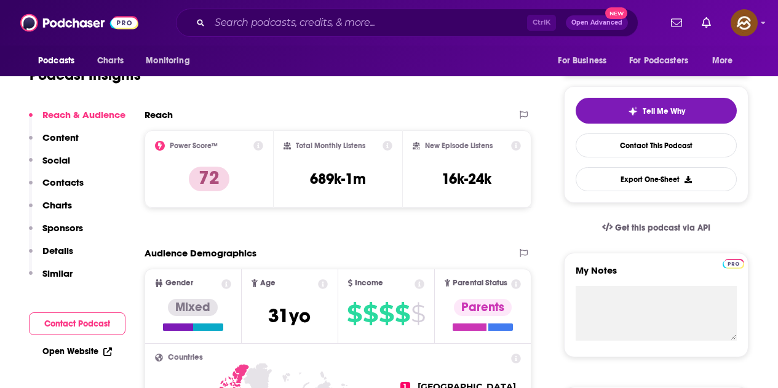
scroll to position [61, 0]
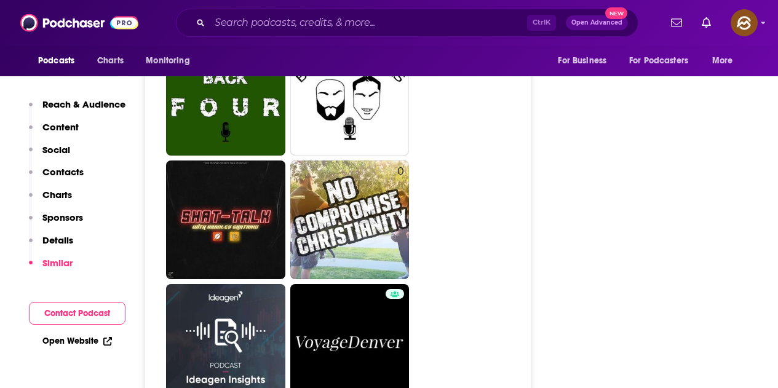
scroll to position [3012, 0]
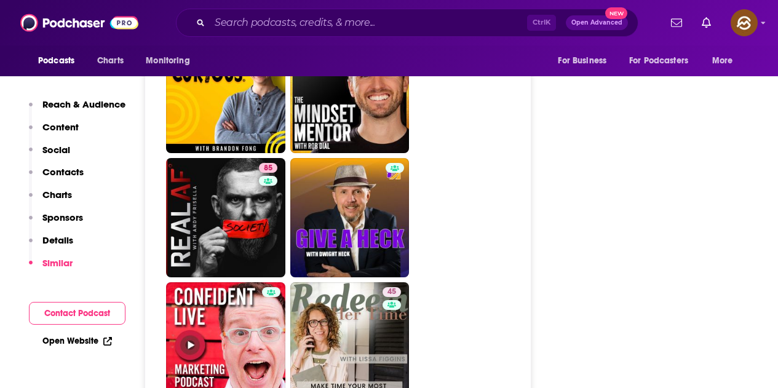
scroll to position [5594, 0]
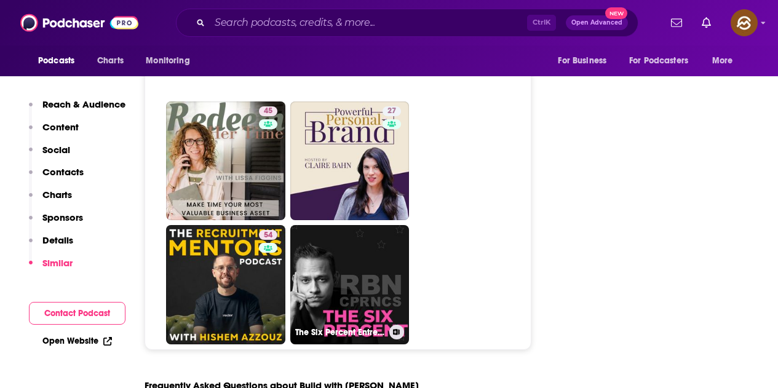
scroll to position [5655, 0]
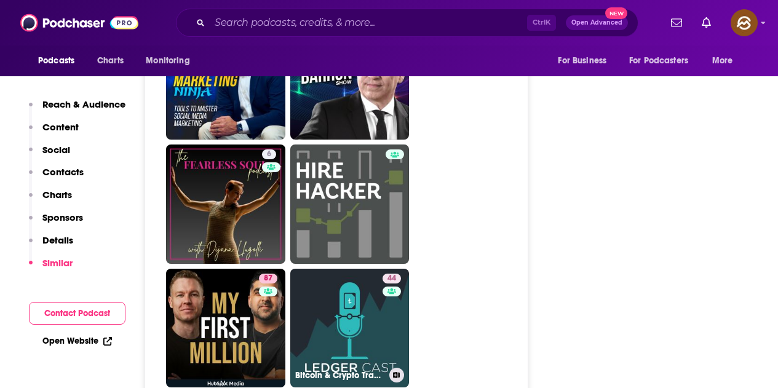
scroll to position [4118, 0]
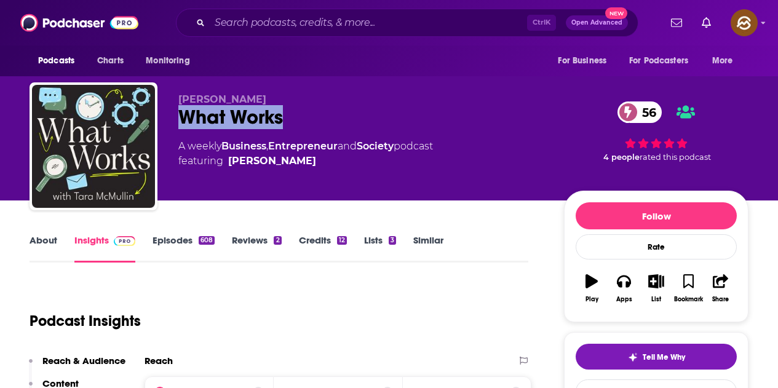
drag, startPoint x: 180, startPoint y: 113, endPoint x: 280, endPoint y: 113, distance: 99.6
click at [280, 113] on div "What Works 56" at bounding box center [361, 117] width 366 height 24
click at [616, 278] on button "Apps" at bounding box center [623, 288] width 32 height 44
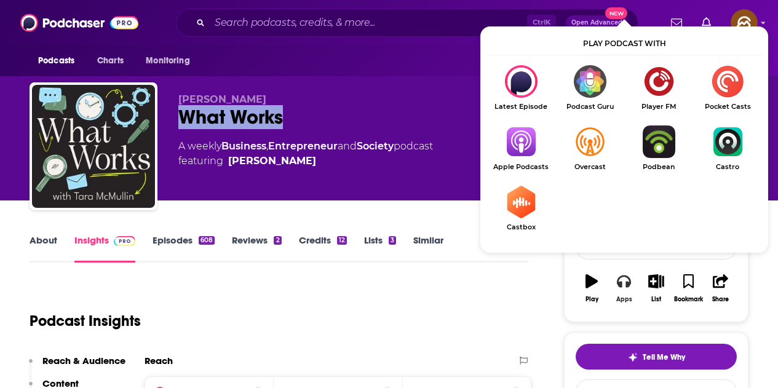
scroll to position [61, 0]
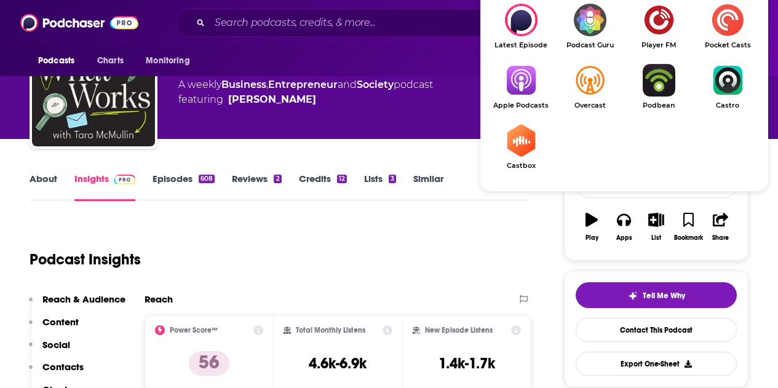
click at [517, 71] on img "Show Listen On dropdown" at bounding box center [520, 80] width 69 height 33
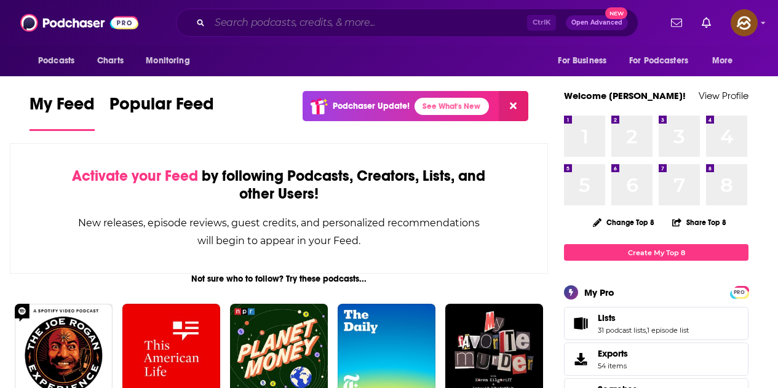
click at [342, 15] on input "Search podcasts, credits, & more..." at bounding box center [368, 23] width 317 height 20
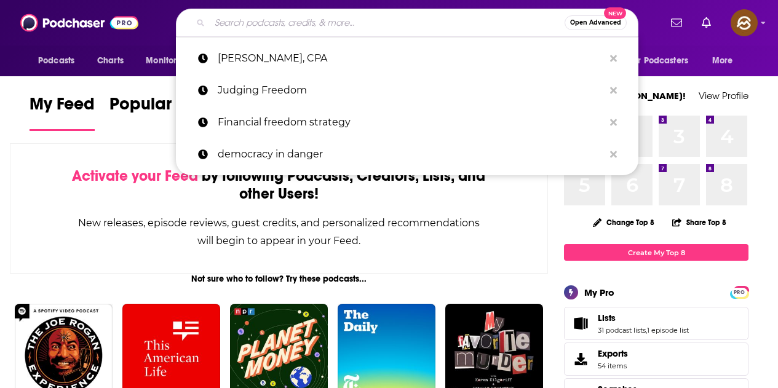
paste input "Let It Be Easy with [PERSON_NAME]"
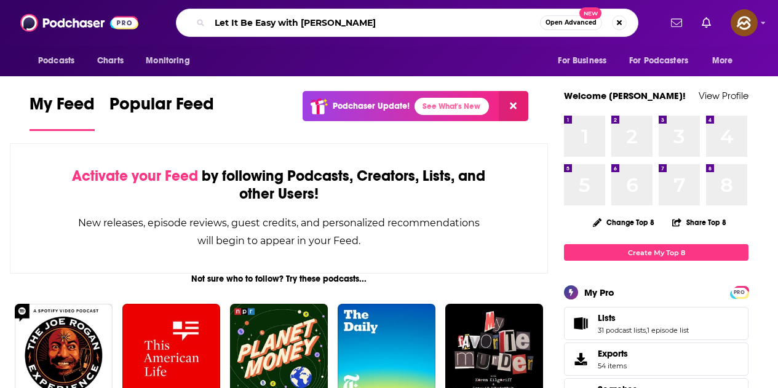
type input "Let It Be Easy with [PERSON_NAME]"
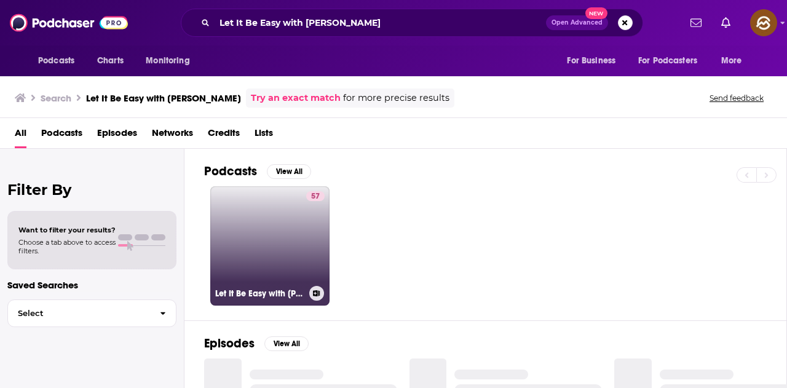
click at [301, 231] on link "57 Let It Be Easy with [PERSON_NAME]" at bounding box center [269, 245] width 119 height 119
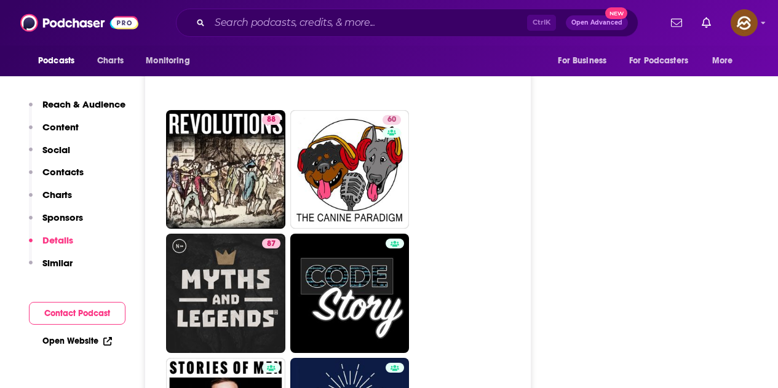
scroll to position [4303, 0]
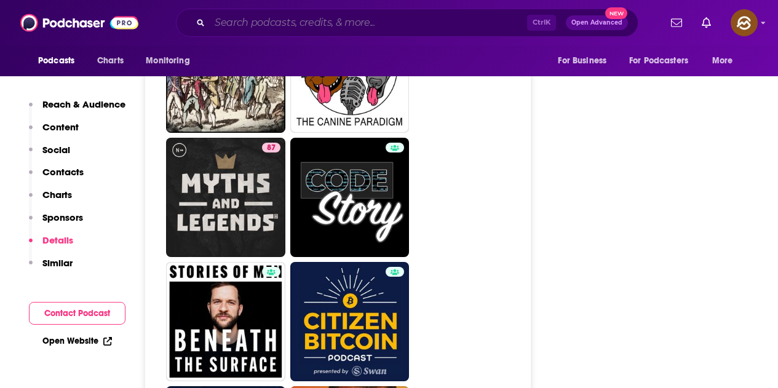
click at [276, 28] on input "Search podcasts, credits, & more..." at bounding box center [368, 23] width 317 height 20
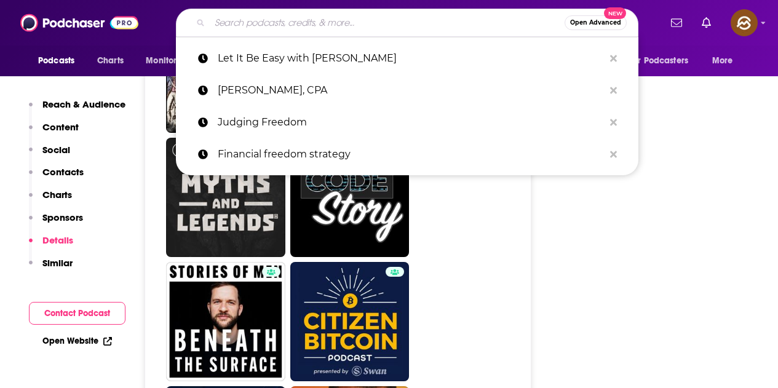
paste input "OwlCast: The Leadership & Coaching Podcast"
type input "OwlCast: The Leadership & Coaching Podcast"
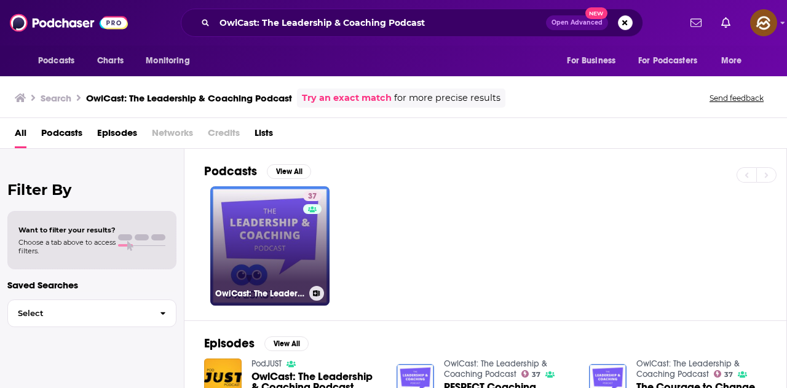
click at [262, 257] on link "37 OwlCast: The Leadership & Coaching Podcast" at bounding box center [269, 245] width 119 height 119
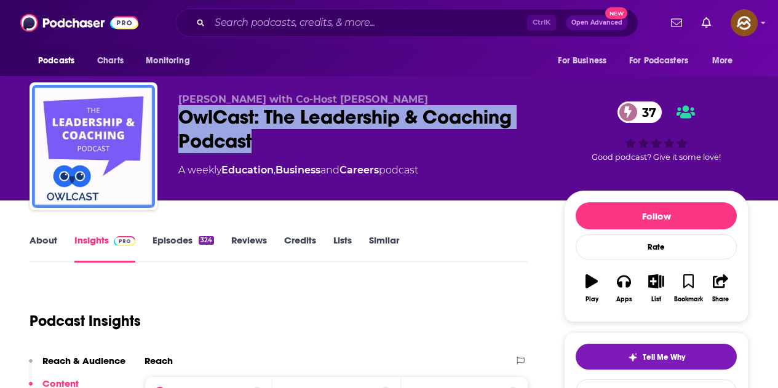
drag, startPoint x: 178, startPoint y: 119, endPoint x: 259, endPoint y: 138, distance: 82.7
click at [259, 138] on div "OwlCast: The Leadership & Coaching Podcast 37" at bounding box center [361, 129] width 366 height 48
click at [622, 291] on button "Apps" at bounding box center [623, 288] width 32 height 44
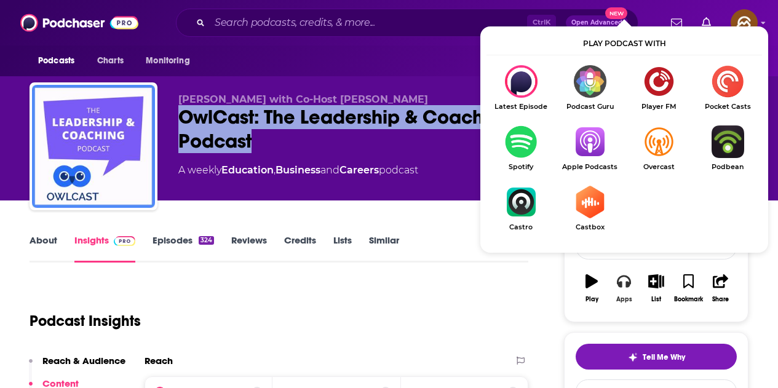
scroll to position [61, 0]
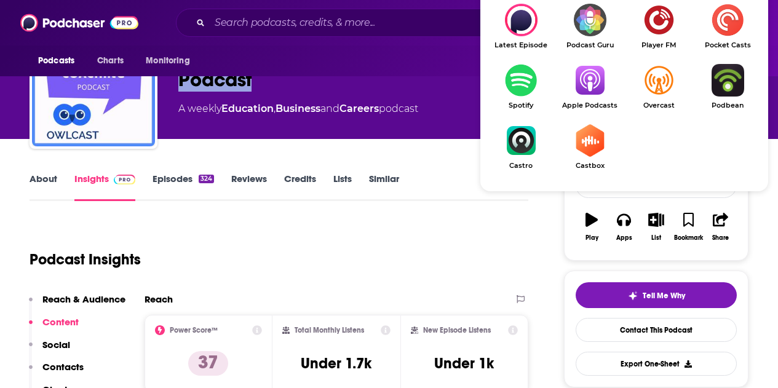
click at [597, 90] on img "Show Listen On dropdown" at bounding box center [589, 80] width 69 height 33
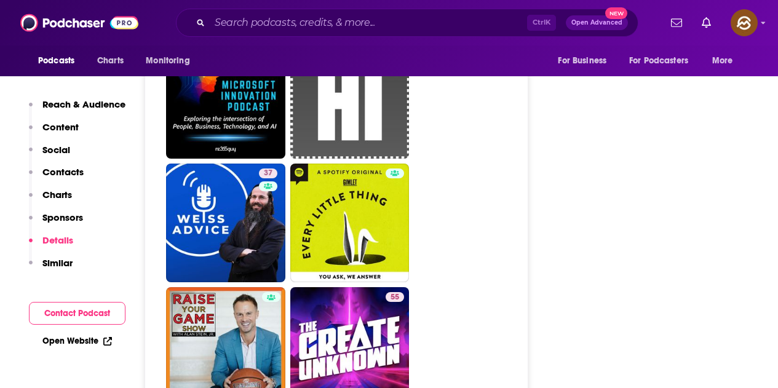
scroll to position [4303, 0]
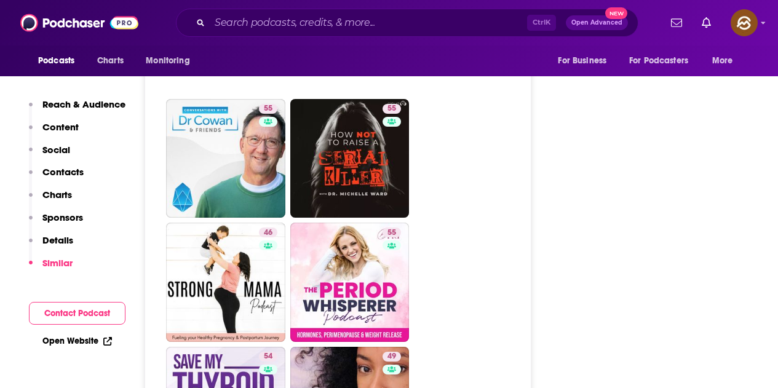
scroll to position [2459, 0]
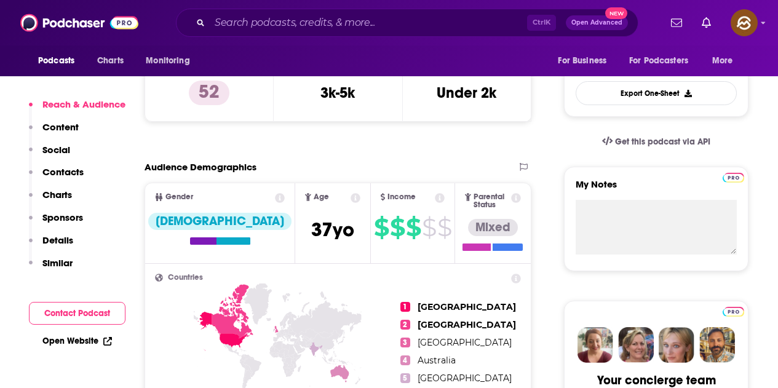
scroll to position [492, 0]
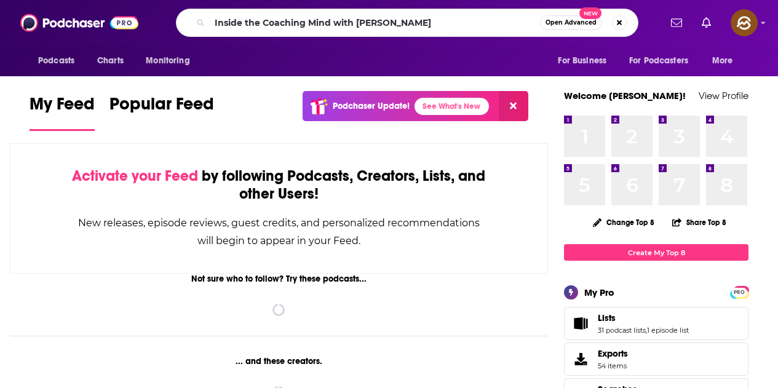
type input "Inside the Coaching Mind with [PERSON_NAME]"
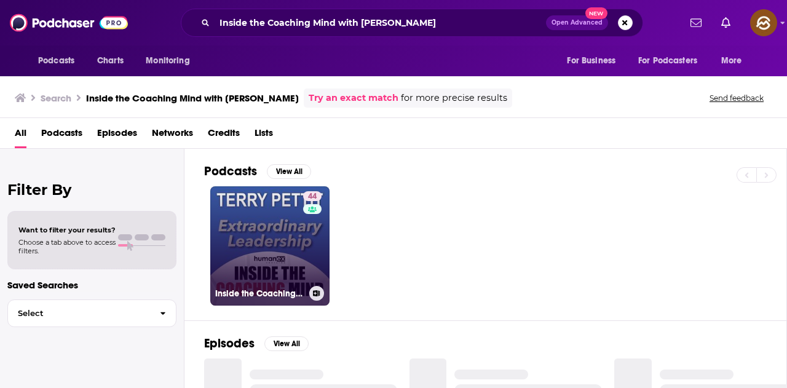
click at [288, 230] on link "44 Inside the Coaching Mind with Terry Pettit" at bounding box center [269, 245] width 119 height 119
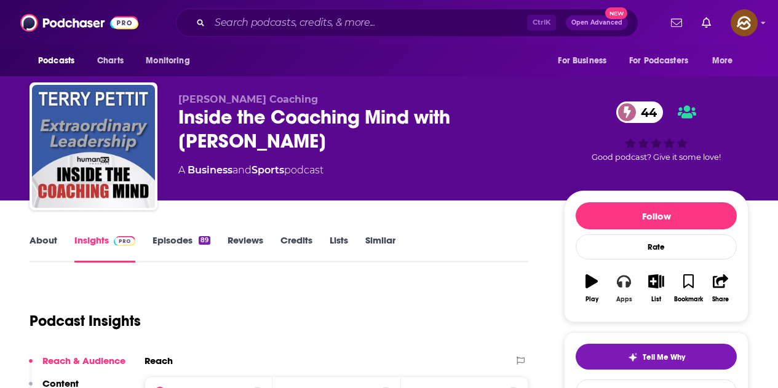
click at [623, 284] on icon "button" at bounding box center [624, 281] width 14 height 14
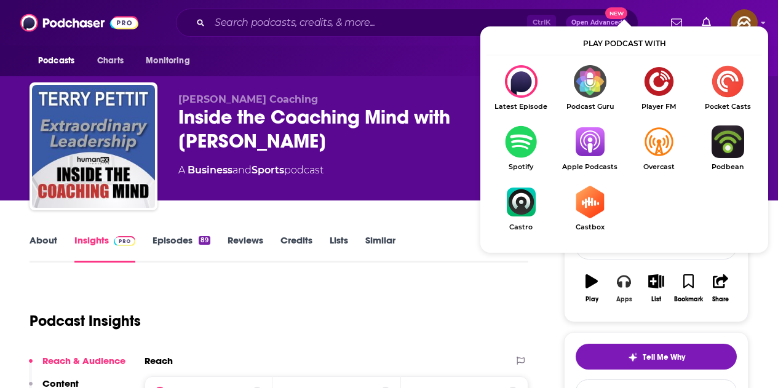
scroll to position [61, 0]
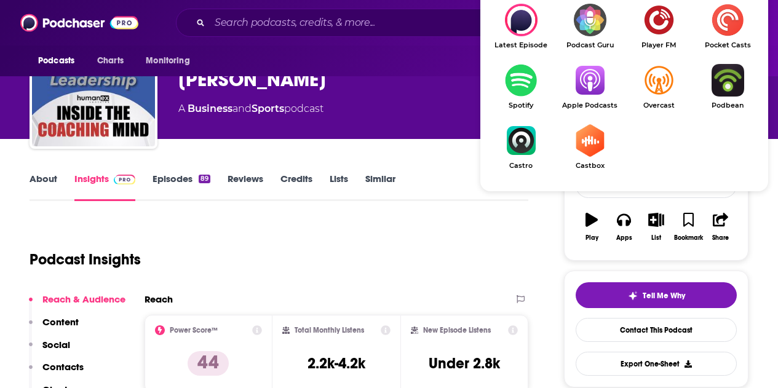
click at [599, 86] on img "Show Listen On dropdown" at bounding box center [589, 80] width 69 height 33
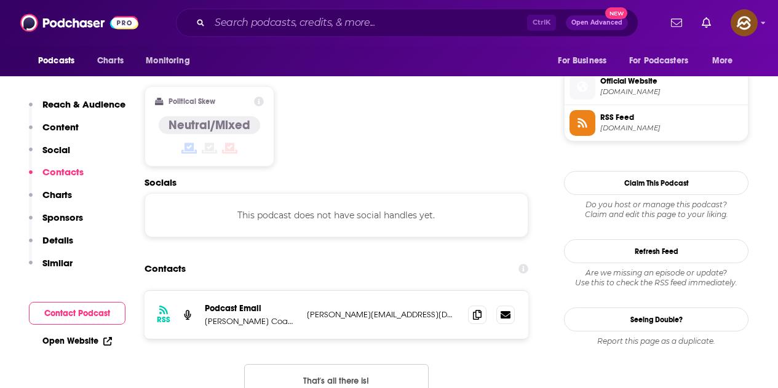
scroll to position [984, 0]
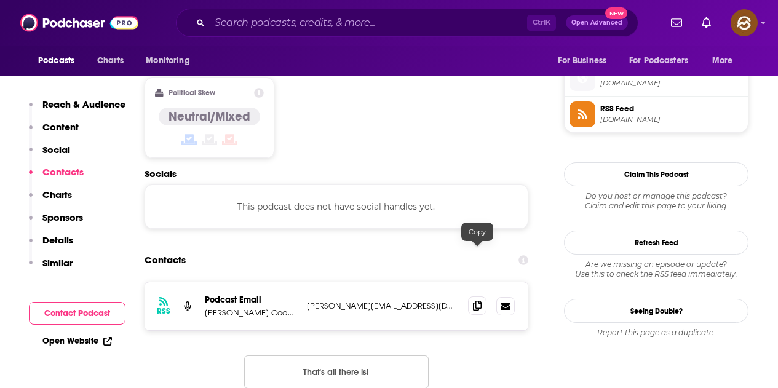
click at [479, 301] on icon at bounding box center [477, 306] width 9 height 10
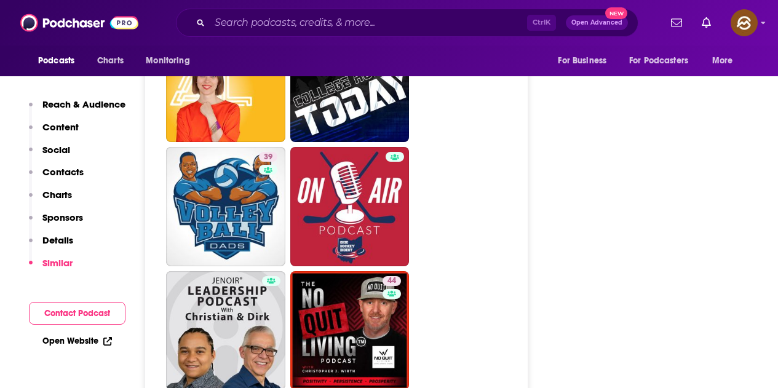
scroll to position [3135, 0]
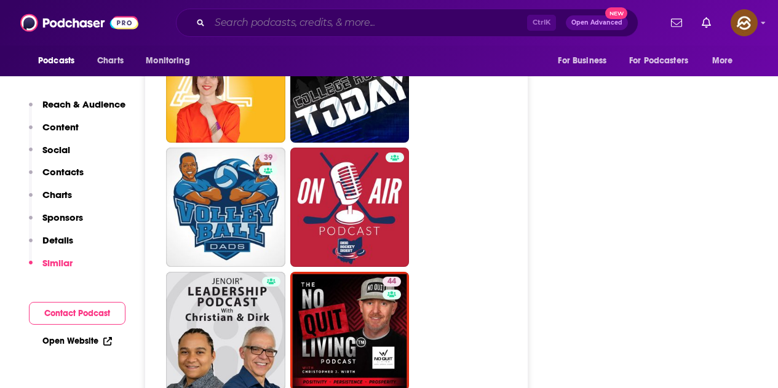
click at [323, 18] on input "Search podcasts, credits, & more..." at bounding box center [368, 23] width 317 height 20
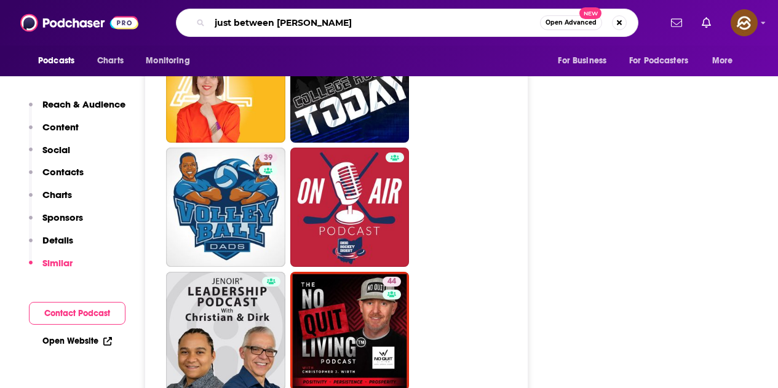
type input "just between coaches"
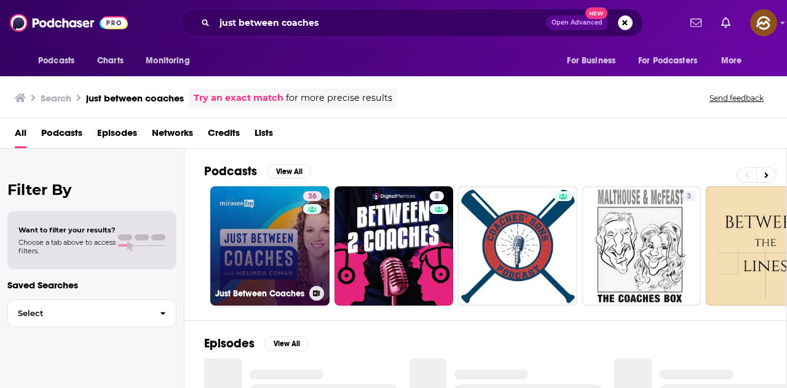
click at [285, 239] on link "36 Just Between Coaches" at bounding box center [269, 245] width 119 height 119
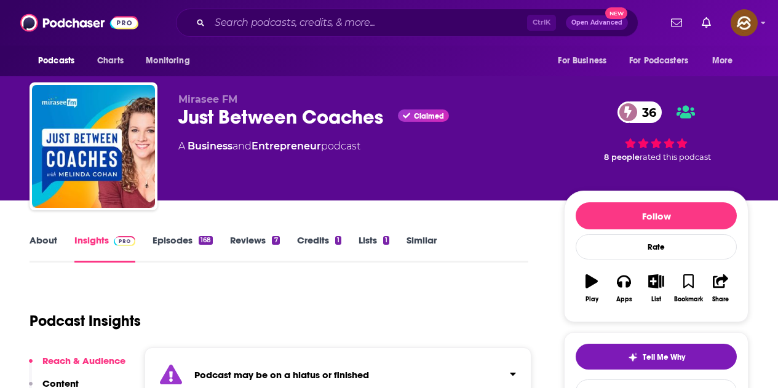
drag, startPoint x: 357, startPoint y: 114, endPoint x: 374, endPoint y: 136, distance: 27.9
click at [374, 116] on div "Just Between Coaches Claimed 36" at bounding box center [361, 117] width 366 height 24
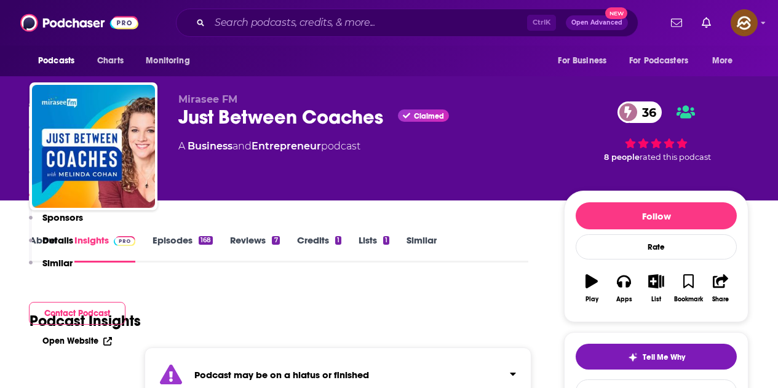
scroll to position [1783, 0]
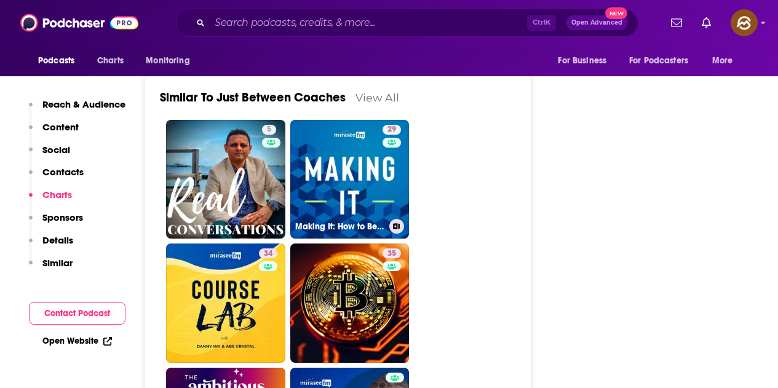
drag, startPoint x: 382, startPoint y: 186, endPoint x: 415, endPoint y: 204, distance: 37.1
click at [401, 193] on div "29" at bounding box center [393, 172] width 22 height 95
type input "https://www.podchaser.com/podcasts/making-it-how-to-be-a-successf-1968365"
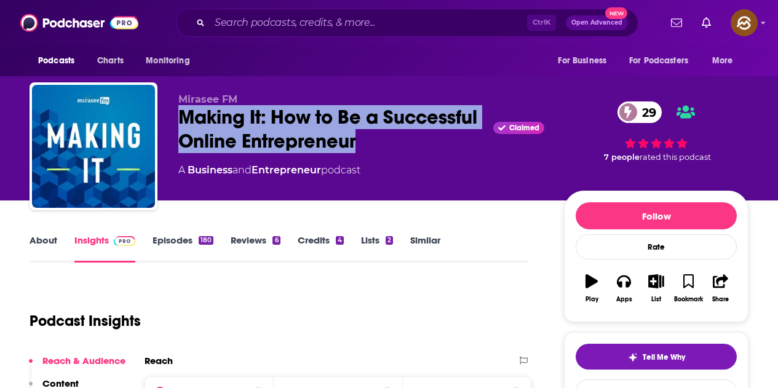
drag, startPoint x: 180, startPoint y: 116, endPoint x: 457, endPoint y: 148, distance: 278.5
click at [457, 148] on div "Making It: How to Be a Successful Online Entrepreneur Claimed 29" at bounding box center [361, 129] width 366 height 48
click at [618, 280] on icon "button" at bounding box center [624, 281] width 14 height 12
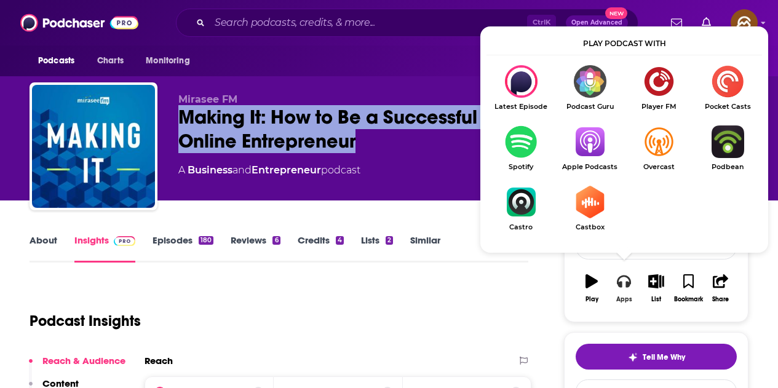
scroll to position [61, 0]
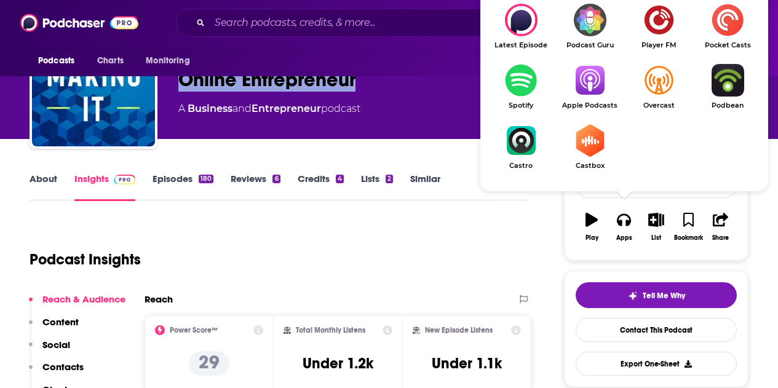
click at [591, 96] on img "Show Listen On dropdown" at bounding box center [589, 80] width 69 height 33
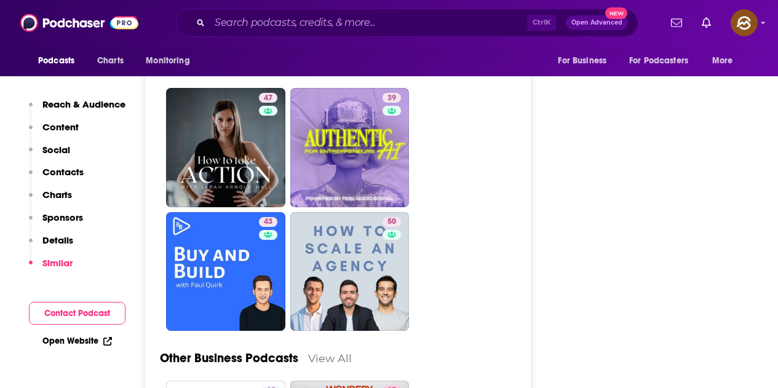
scroll to position [3381, 0]
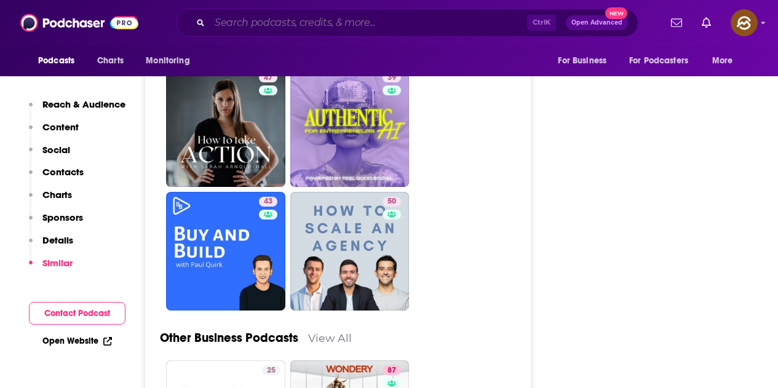
click at [414, 24] on input "Search podcasts, credits, & more..." at bounding box center [368, 23] width 317 height 20
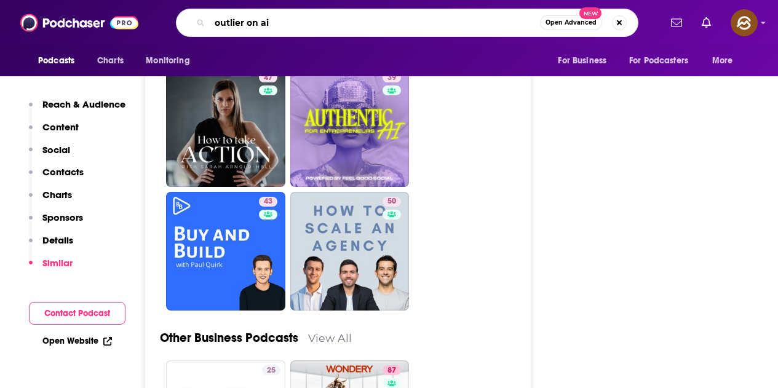
type input "outlier on air"
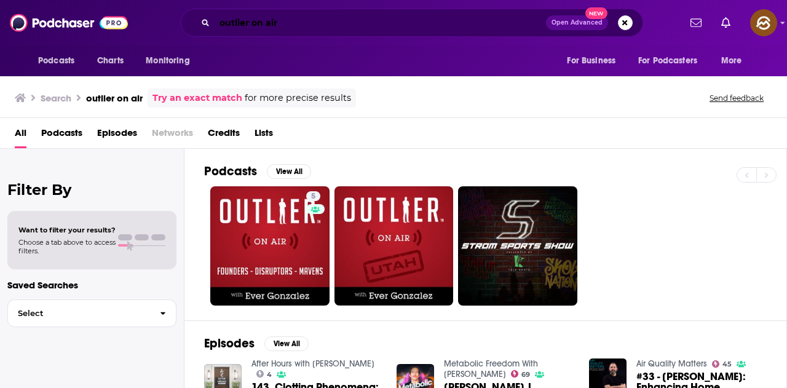
click at [363, 22] on input "outlier on air" at bounding box center [380, 23] width 331 height 20
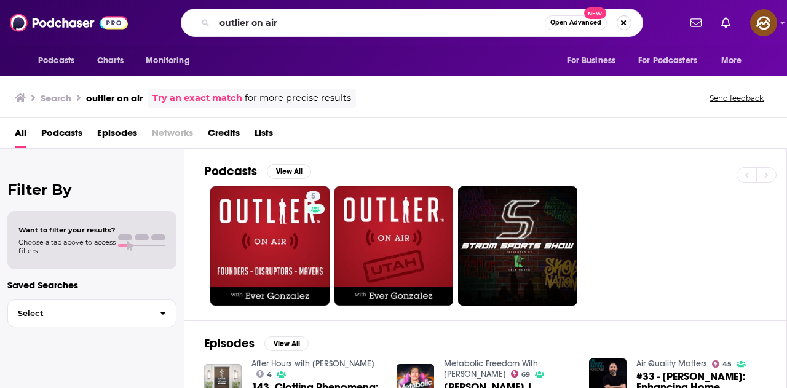
click at [629, 23] on button "Search podcasts, credits, & more..." at bounding box center [624, 22] width 15 height 15
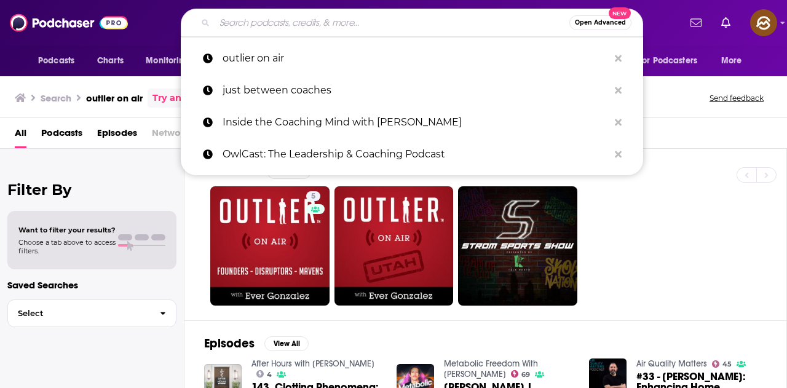
paste input "Podcasting for Coaches™"
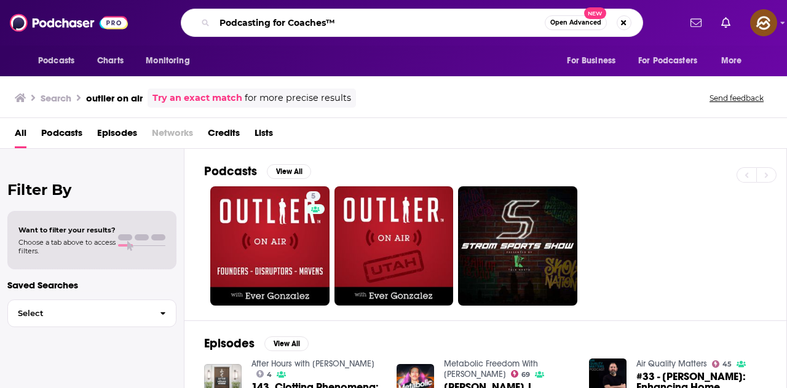
type input "Podcasting for Coaches™"
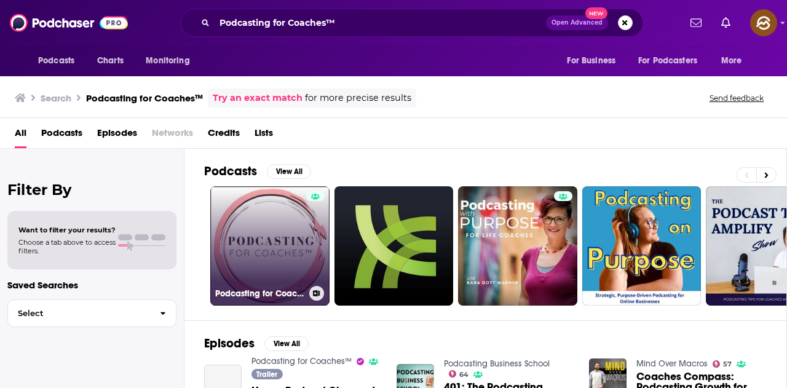
click at [248, 251] on link "Podcasting for Coaches™" at bounding box center [269, 245] width 119 height 119
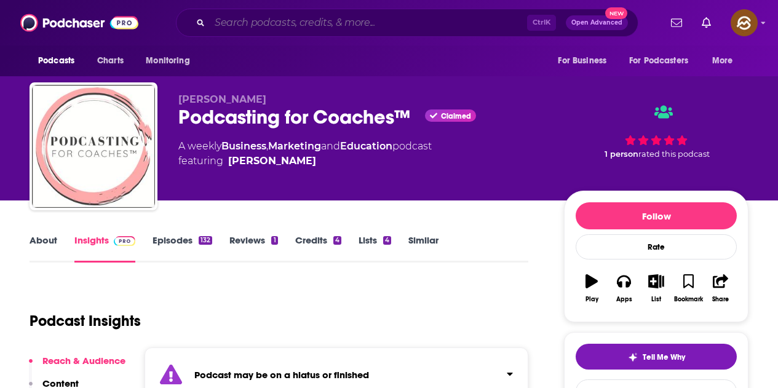
click at [398, 30] on input "Search podcasts, credits, & more..." at bounding box center [368, 23] width 317 height 20
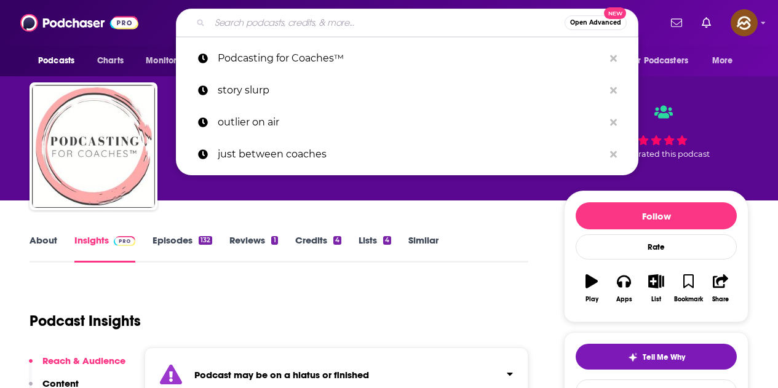
paste input "The Mindset School for Soulful Entrepreneurs with Natalie Ottosen"
type input "The Mindset School for Soulful Entrepreneurs with Natalie Ottosen"
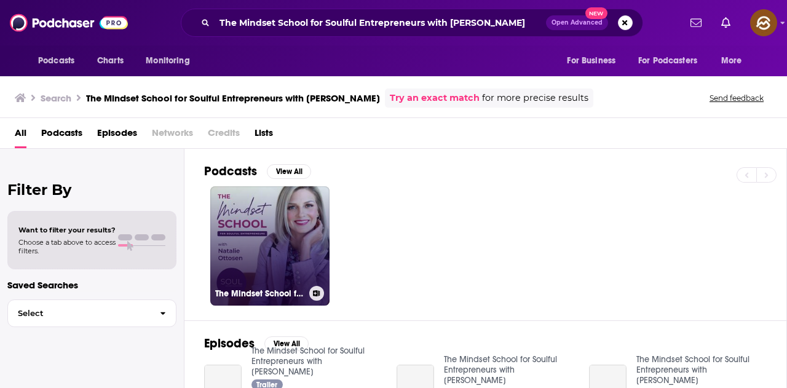
click at [294, 230] on link "The Mindset School for Soulful Entrepreneurs with Natalie Ottosen" at bounding box center [269, 245] width 119 height 119
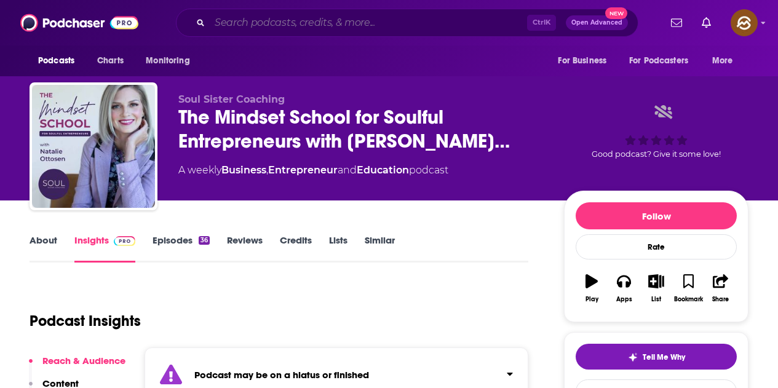
click at [389, 17] on input "Search podcasts, credits, & more..." at bounding box center [368, 23] width 317 height 20
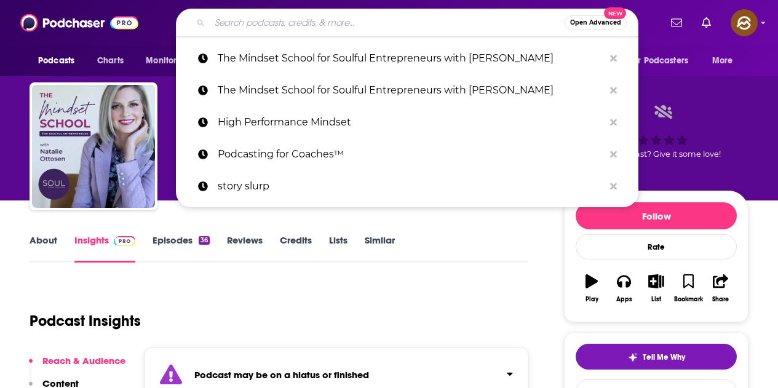
paste input "Marketing To Millions"
type input "Marketing To Millions"
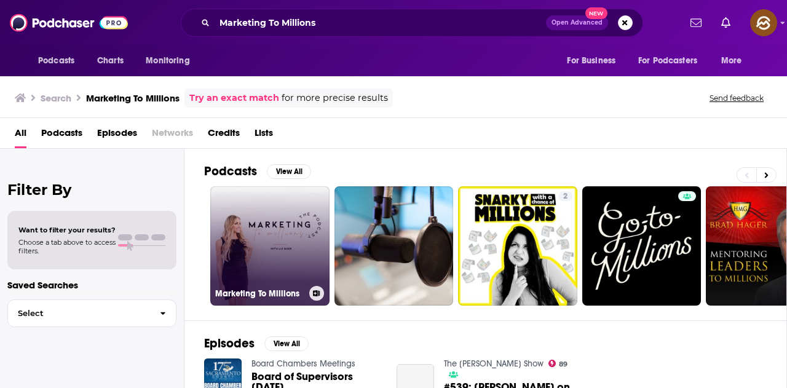
click at [304, 248] on link "Marketing To Millions" at bounding box center [269, 245] width 119 height 119
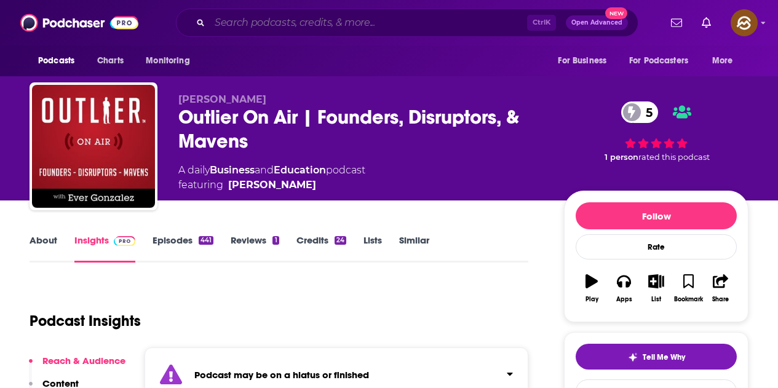
click at [390, 19] on input "Search podcasts, credits, & more..." at bounding box center [368, 23] width 317 height 20
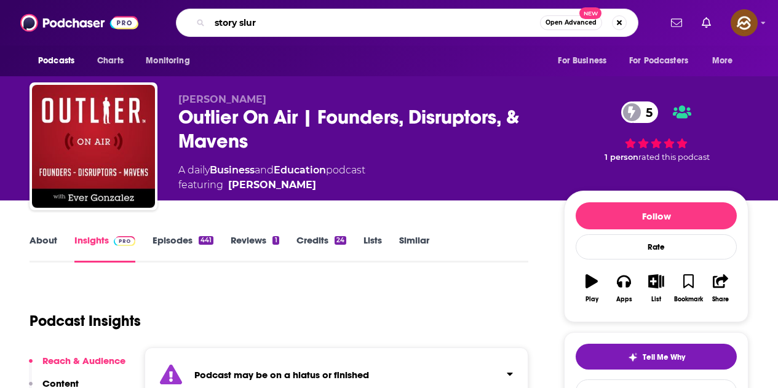
type input "story slurp"
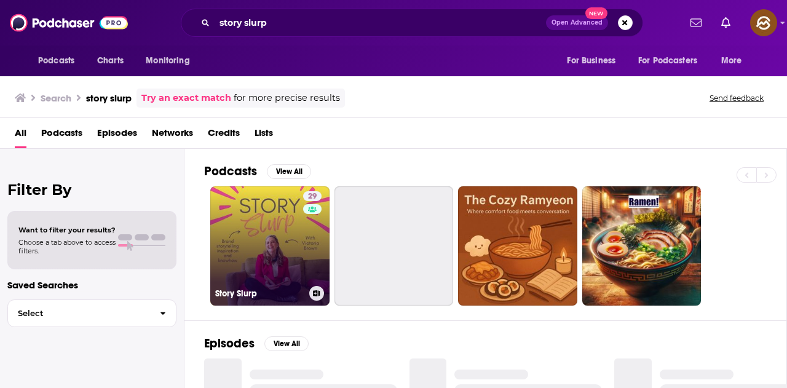
click at [260, 231] on link "29 Story Slurp" at bounding box center [269, 245] width 119 height 119
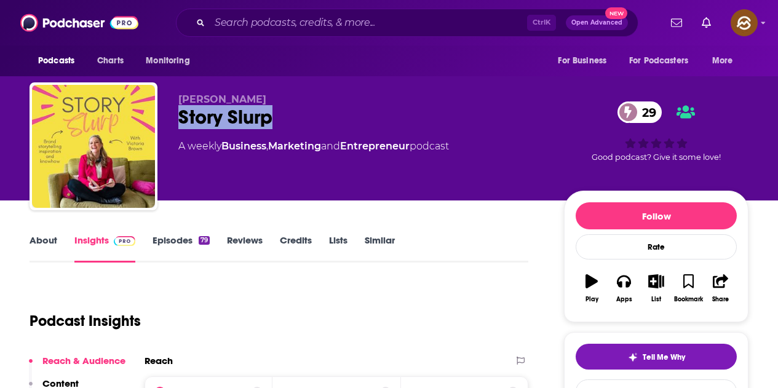
drag, startPoint x: 178, startPoint y: 119, endPoint x: 270, endPoint y: 119, distance: 92.8
click at [270, 119] on div "[PERSON_NAME] Story Slurp 29 A weekly Business , Marketing and Entrepreneur pod…" at bounding box center [389, 148] width 719 height 133
click at [627, 282] on icon "button" at bounding box center [624, 281] width 14 height 12
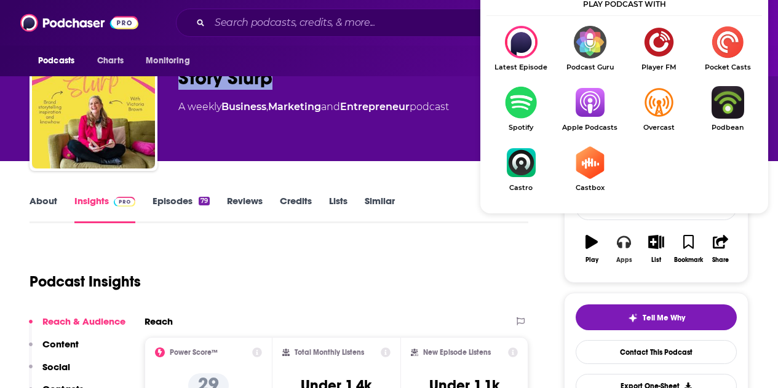
scroll to position [61, 0]
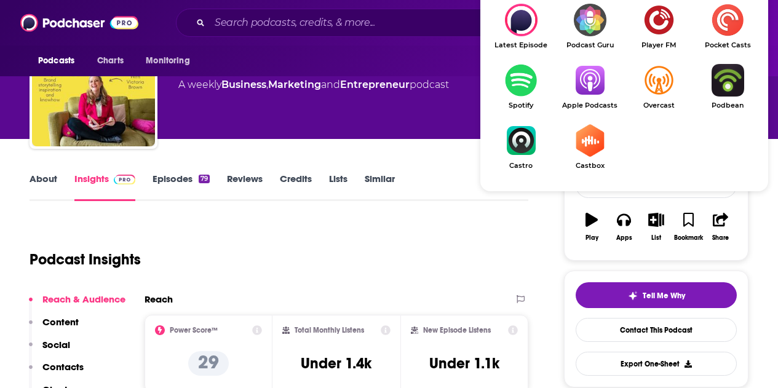
click at [573, 92] on img "Show Listen On dropdown" at bounding box center [589, 80] width 69 height 33
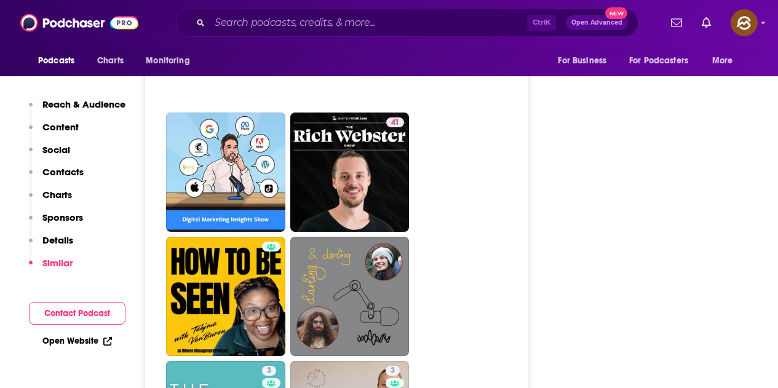
scroll to position [2520, 0]
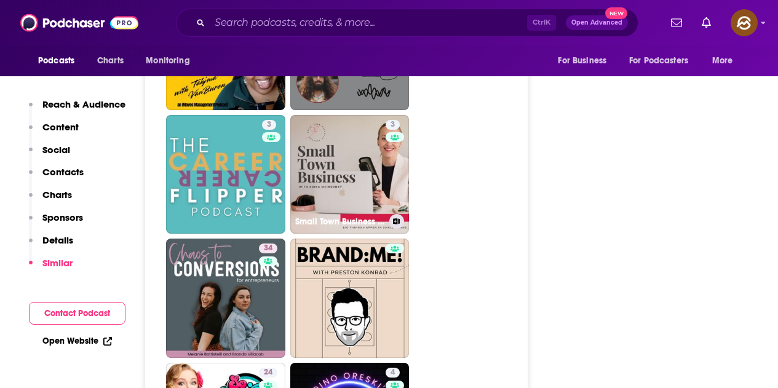
drag, startPoint x: 377, startPoint y: 192, endPoint x: 407, endPoint y: 198, distance: 30.7
click at [407, 198] on link "3 Small Town Business with Erika McInerney" at bounding box center [349, 174] width 119 height 119
type input "https://www.podchaser.com/podcasts/small-town-business-with-erika-4953557"
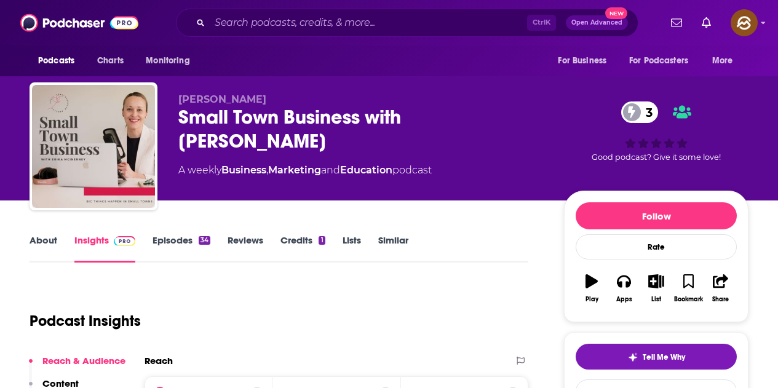
drag, startPoint x: 176, startPoint y: 112, endPoint x: 274, endPoint y: 143, distance: 101.9
click at [274, 143] on div "Erika McInerney Small Town Business with Erika McInerney 3 A weekly Business , …" at bounding box center [389, 148] width 719 height 133
click at [629, 286] on icon "button" at bounding box center [624, 281] width 14 height 12
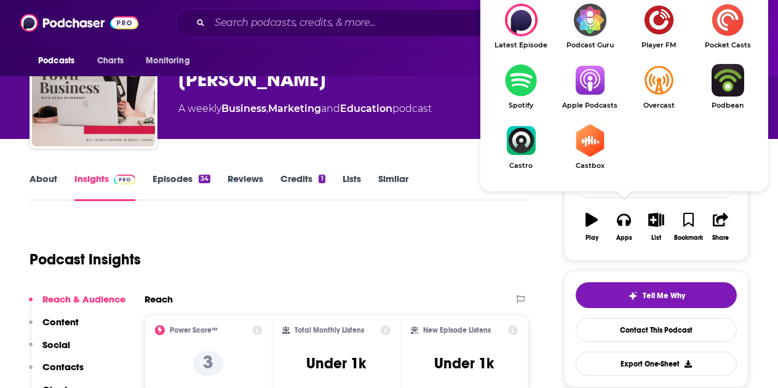
click at [462, 200] on div "About Insights Episodes 34 Reviews Credits 1 Lists Similar" at bounding box center [279, 186] width 499 height 30
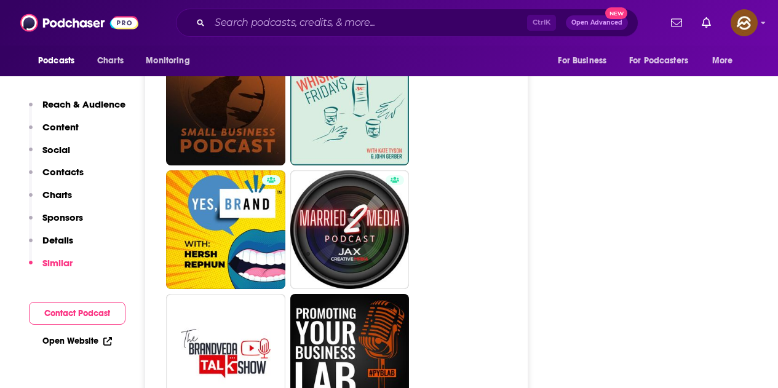
scroll to position [2828, 0]
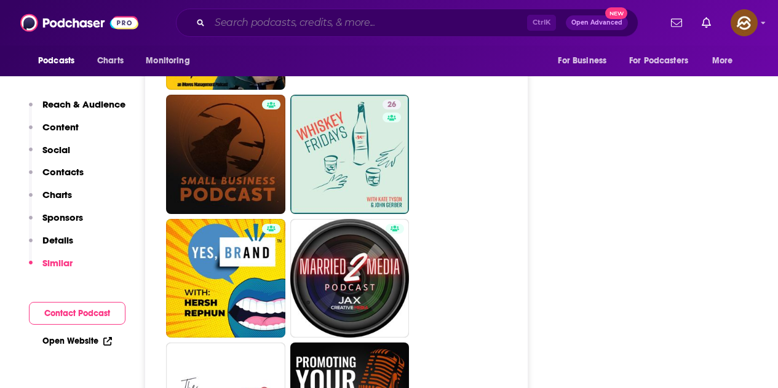
click at [379, 19] on input "Search podcasts, credits, & more..." at bounding box center [368, 23] width 317 height 20
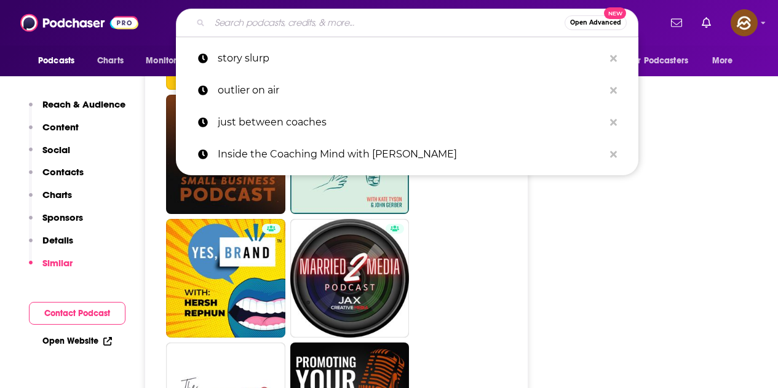
paste input "High Performance Mindset"
type input "High Performance Mindset"
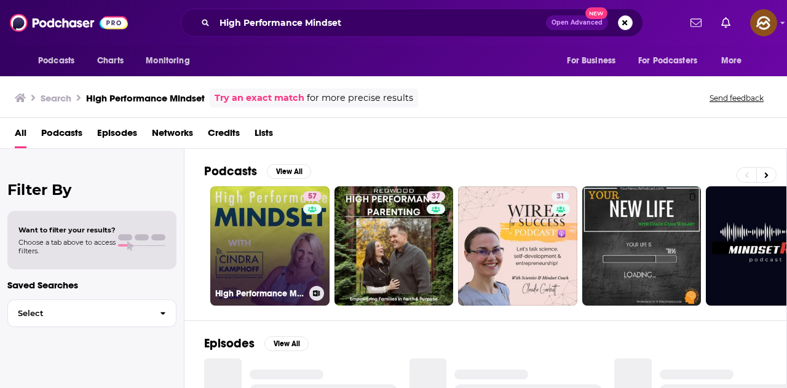
click at [265, 262] on link "57 High Performance Mindset | Learn from World-Class Leaders, Consultants, Athl…" at bounding box center [269, 245] width 119 height 119
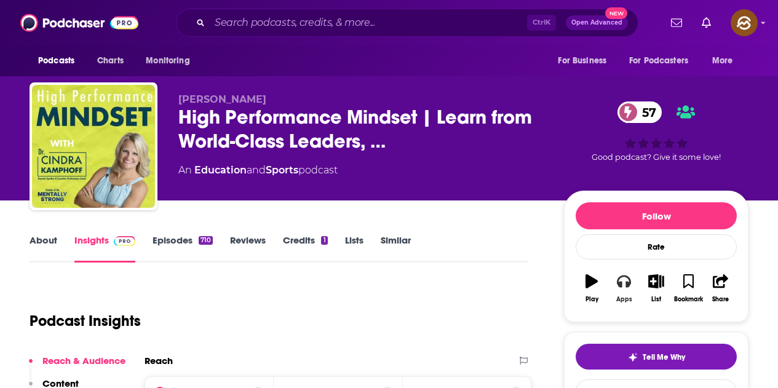
click at [616, 290] on button "Apps" at bounding box center [623, 288] width 32 height 44
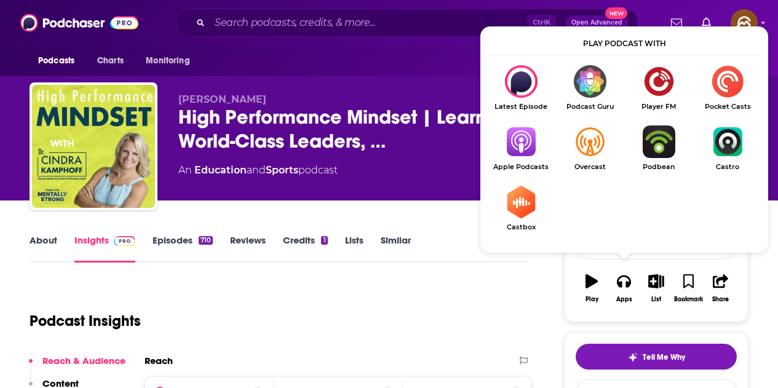
click at [512, 152] on img "Show Listen On dropdown" at bounding box center [520, 141] width 69 height 33
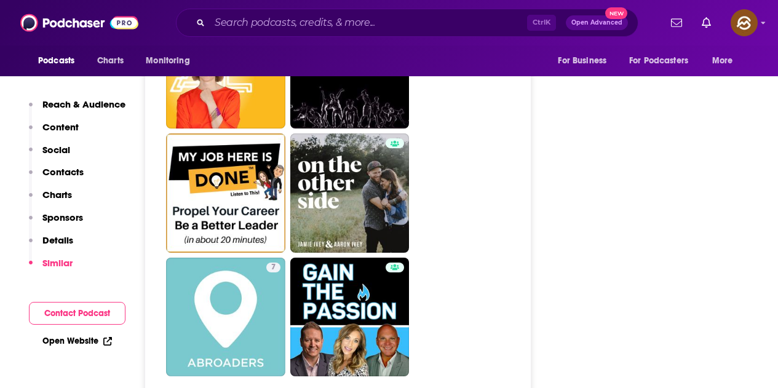
scroll to position [3319, 0]
